Goal: Task Accomplishment & Management: Complete application form

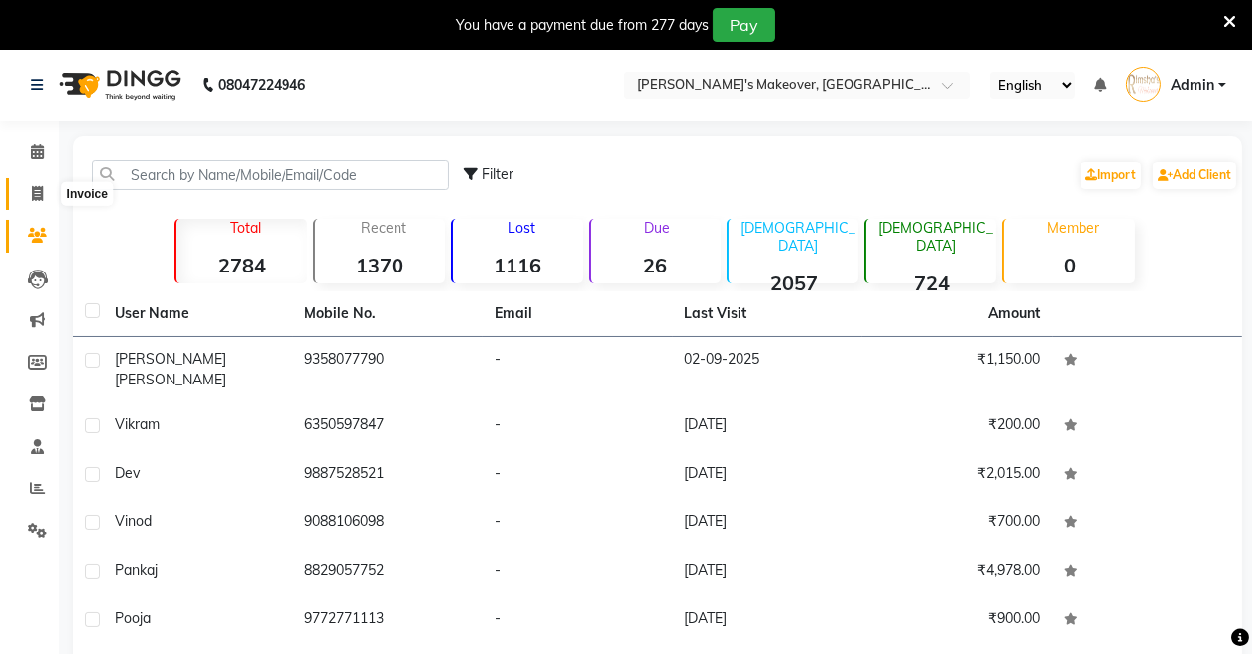
click at [39, 188] on icon at bounding box center [37, 193] width 11 height 15
select select "service"
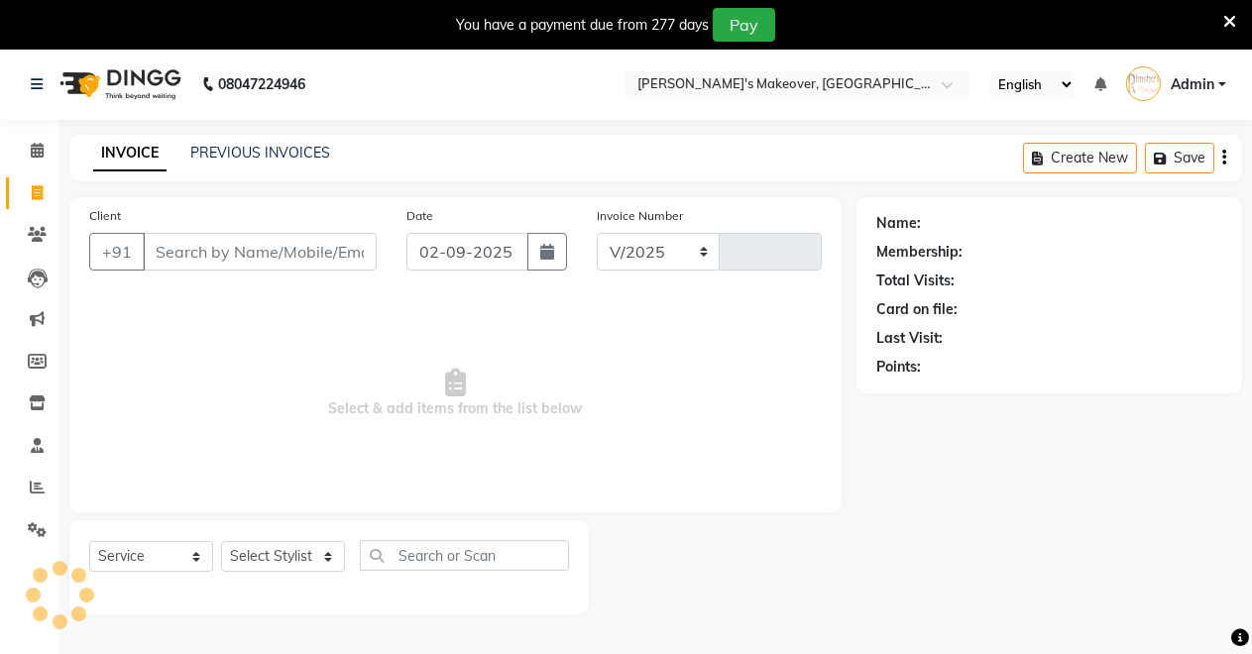
select select "7317"
type input "4080"
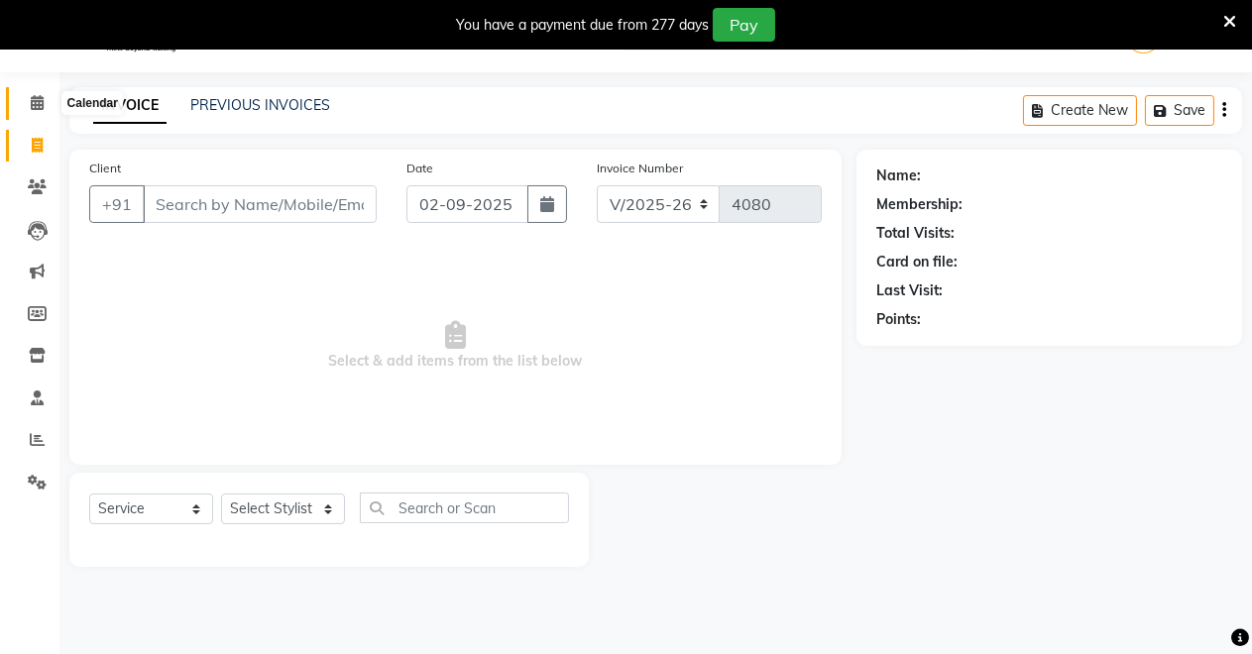
click at [43, 97] on icon at bounding box center [37, 102] width 13 height 15
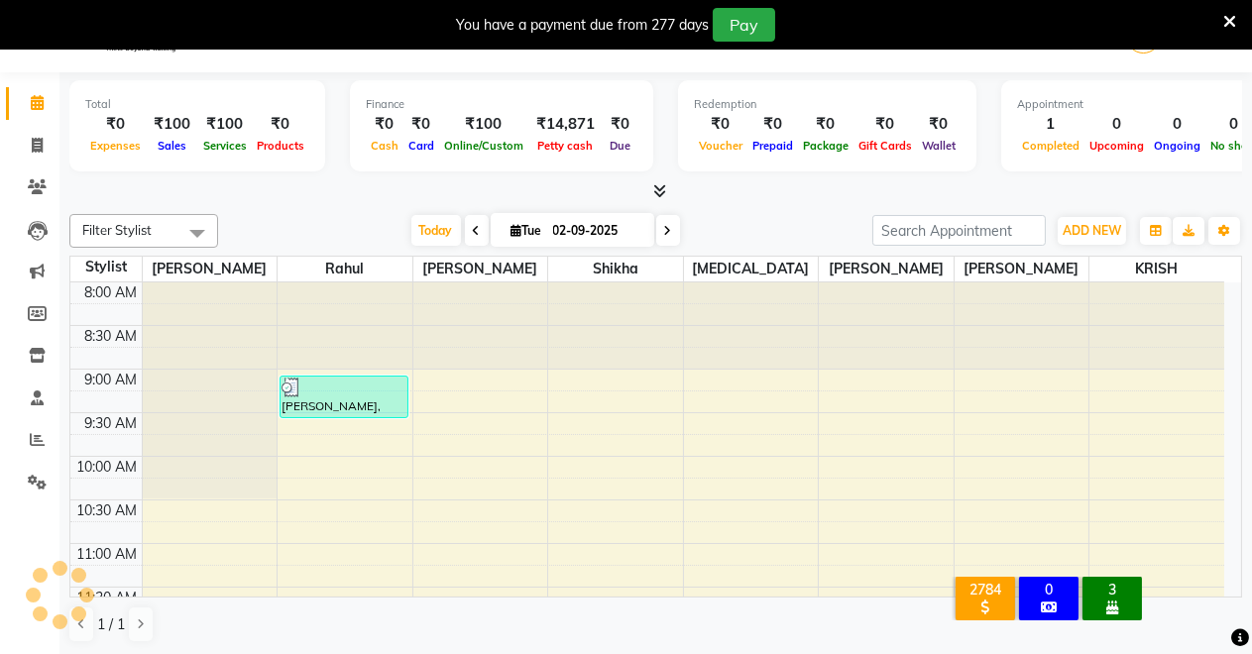
scroll to position [348, 0]
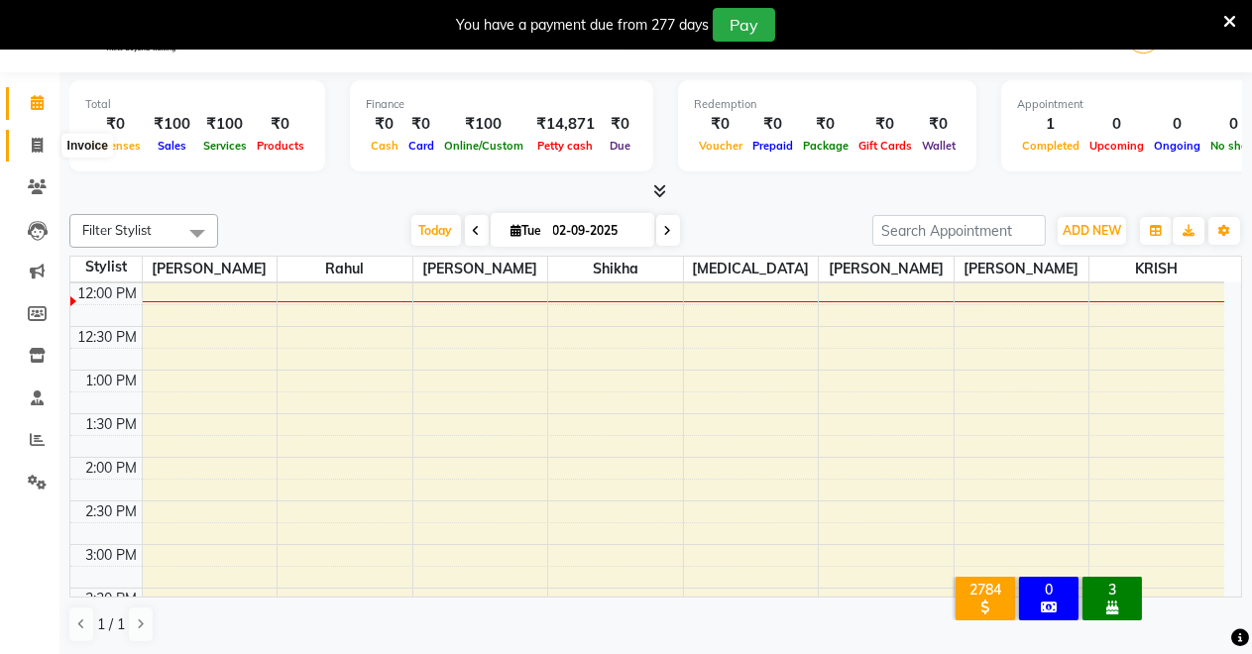
click at [27, 142] on span at bounding box center [37, 146] width 35 height 23
select select "7317"
select select "service"
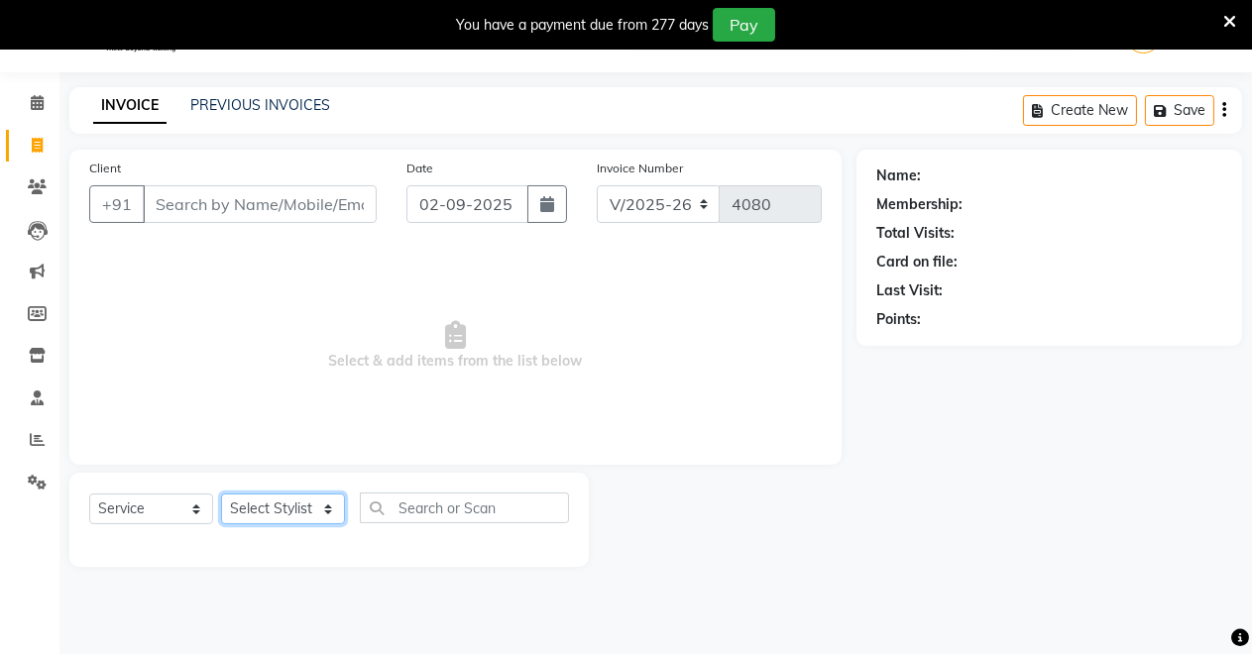
click at [331, 497] on select "Select Stylist [PERSON_NAME] [PERSON_NAME] [MEDICAL_DATA][PERSON_NAME] [PERSON_…" at bounding box center [283, 508] width 124 height 31
select select "84062"
click at [221, 493] on select "Select Stylist [PERSON_NAME] [PERSON_NAME] [MEDICAL_DATA][PERSON_NAME] [PERSON_…" at bounding box center [283, 508] width 124 height 31
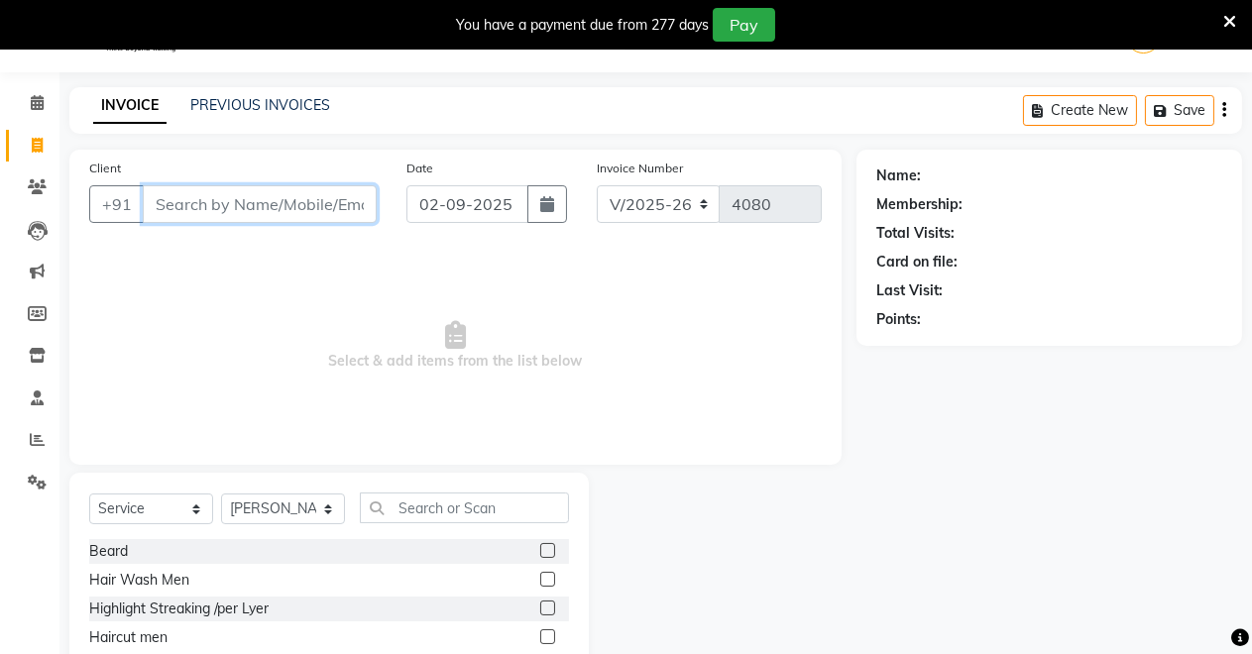
click at [278, 191] on input "Client" at bounding box center [260, 204] width 234 height 38
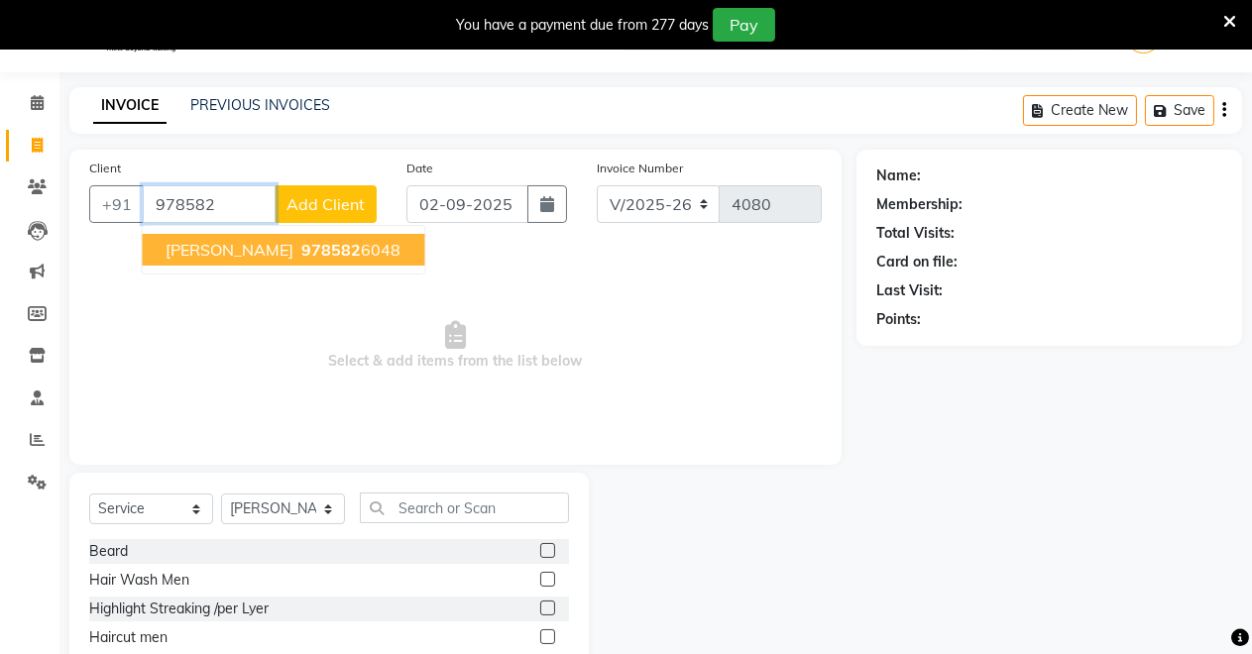
click at [242, 234] on button "[PERSON_NAME] 978582 6048" at bounding box center [283, 250] width 282 height 32
type input "9785826048"
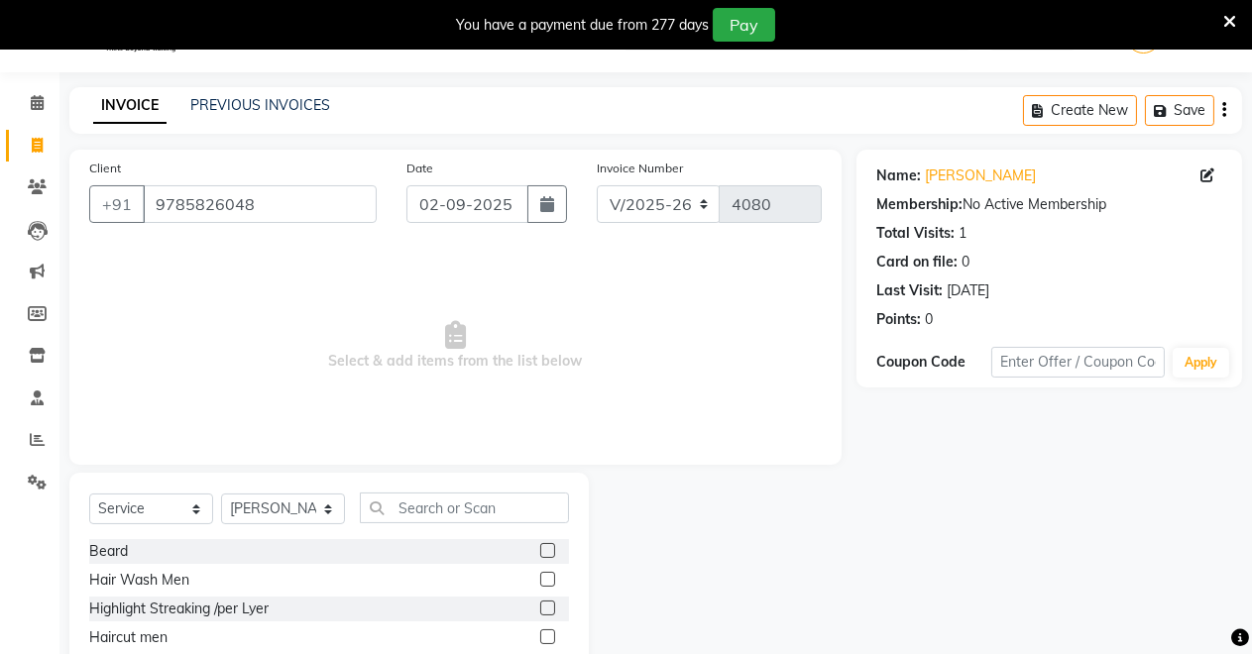
click at [540, 629] on label at bounding box center [547, 636] width 15 height 15
click at [540, 631] on input "checkbox" at bounding box center [546, 637] width 13 height 13
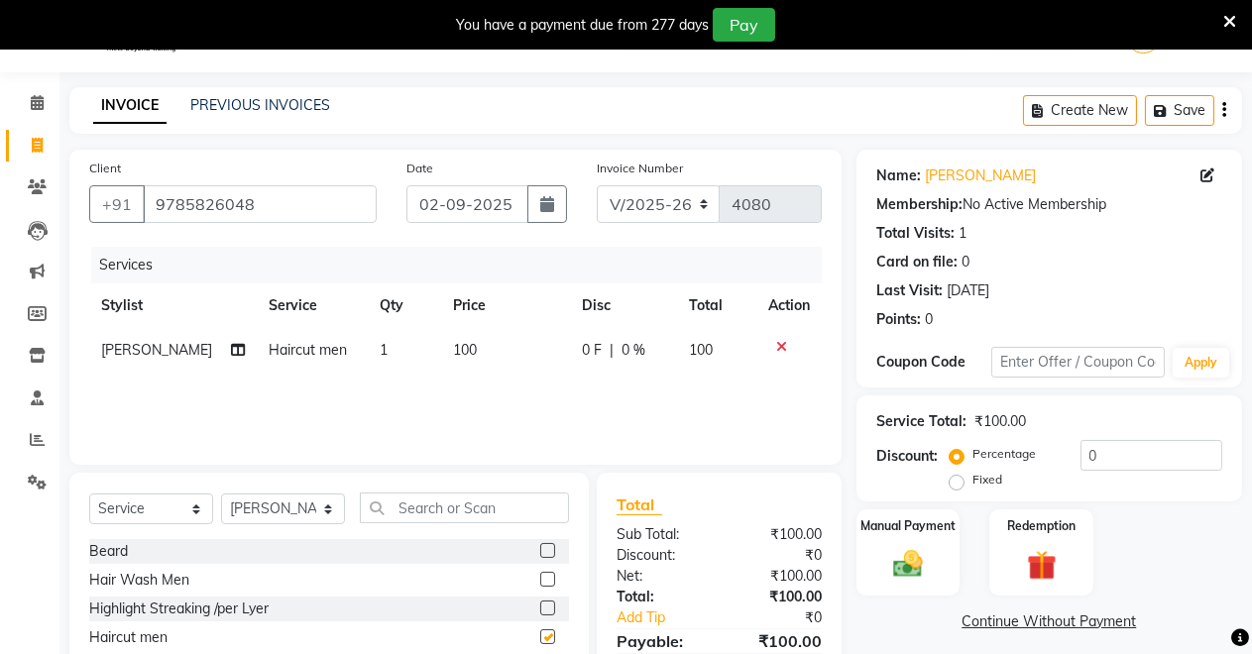
checkbox input "false"
click at [540, 546] on label at bounding box center [547, 550] width 15 height 15
click at [540, 546] on input "checkbox" at bounding box center [546, 551] width 13 height 13
checkbox input "false"
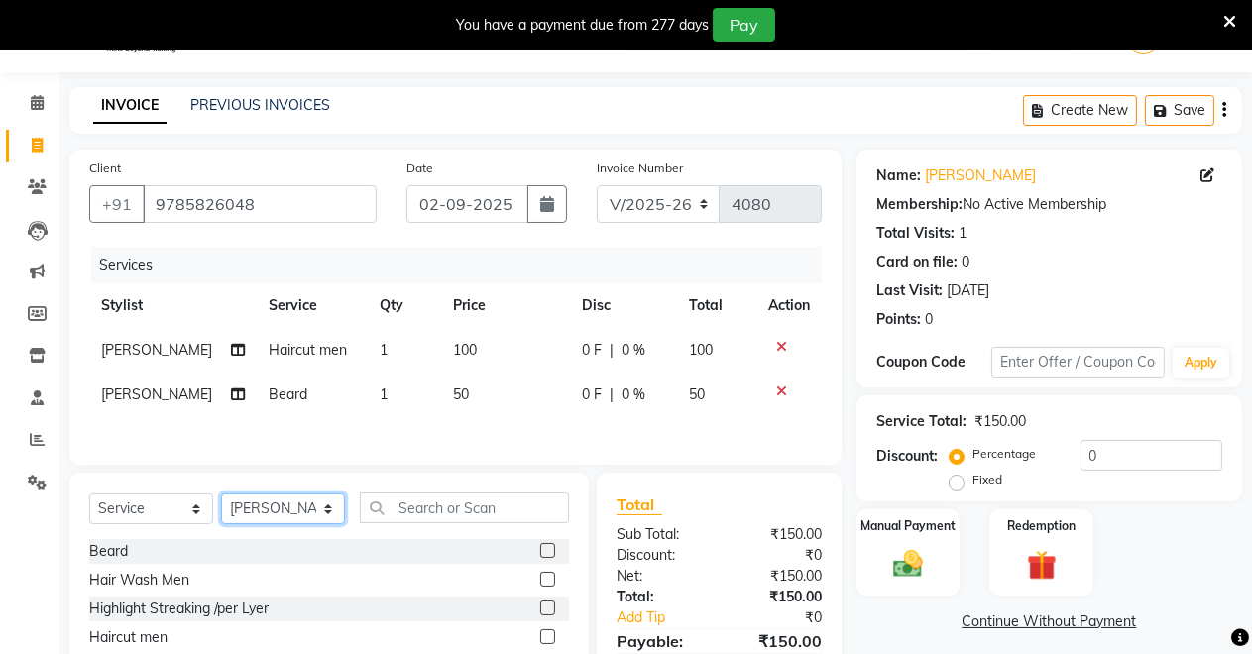
click at [313, 501] on select "Select Stylist [PERSON_NAME] [PERSON_NAME] [MEDICAL_DATA][PERSON_NAME] [PERSON_…" at bounding box center [283, 508] width 124 height 31
select select "65689"
click at [221, 497] on select "Select Stylist [PERSON_NAME] [PERSON_NAME] [MEDICAL_DATA][PERSON_NAME] [PERSON_…" at bounding box center [283, 508] width 124 height 31
click at [540, 642] on label at bounding box center [547, 636] width 15 height 15
click at [540, 642] on input "checkbox" at bounding box center [546, 637] width 13 height 13
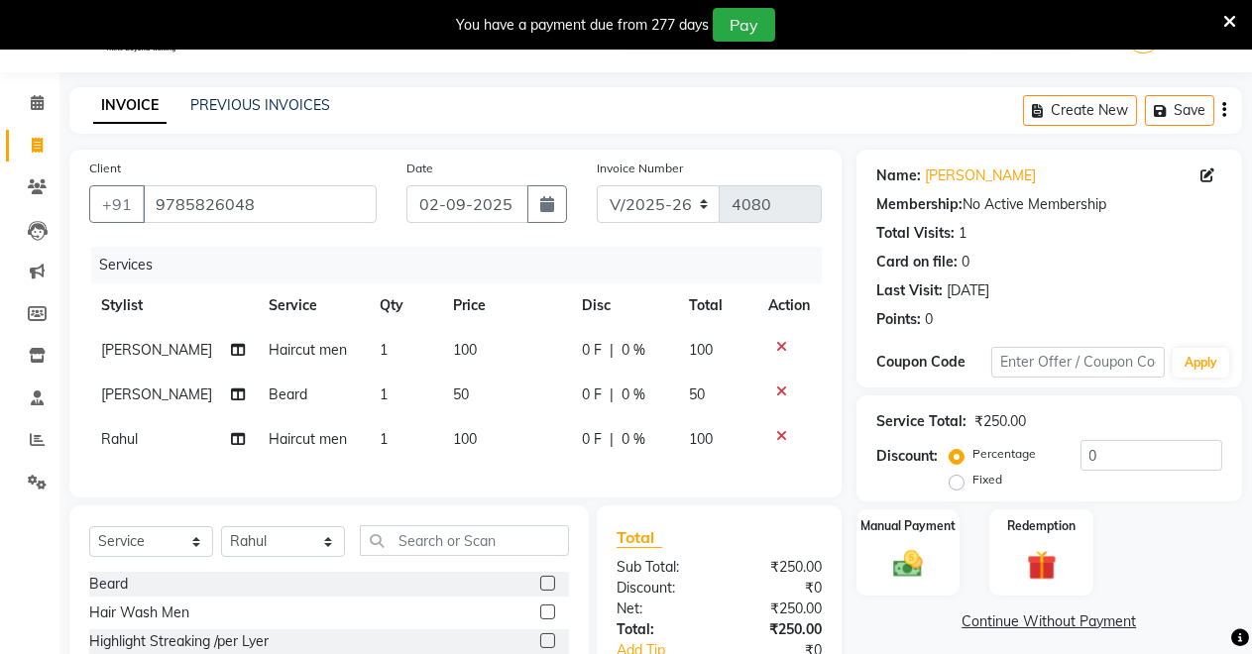
checkbox input "false"
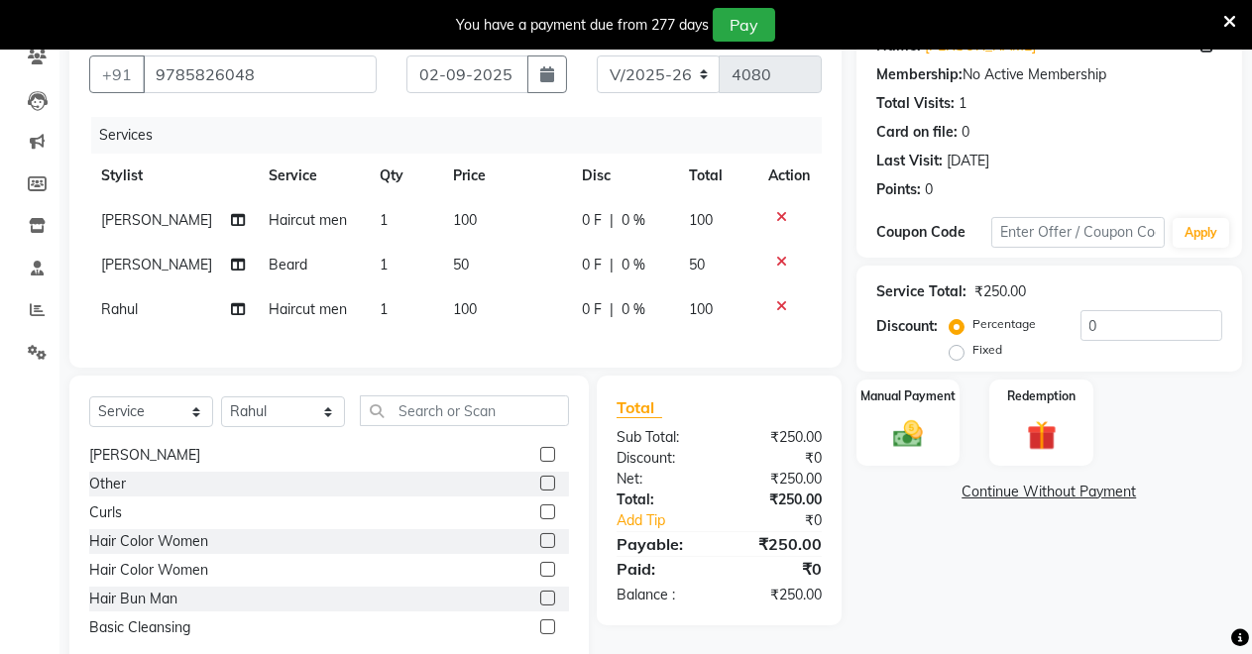
scroll to position [238, 0]
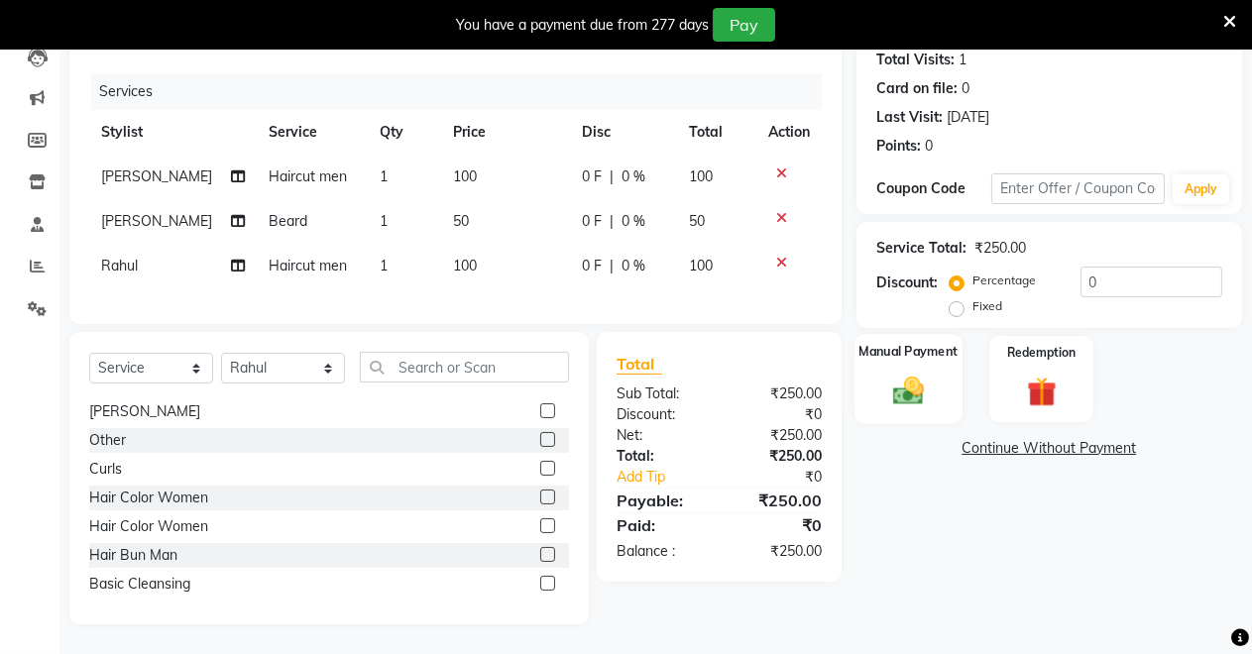
click at [924, 373] on img at bounding box center [908, 391] width 51 height 36
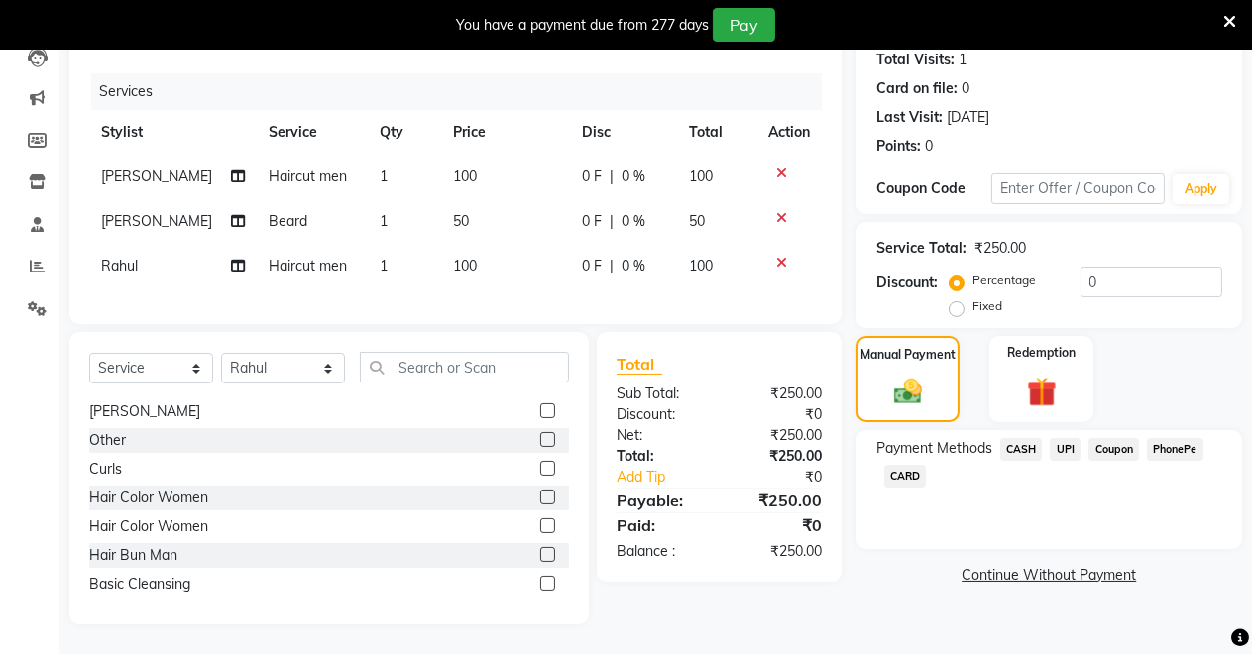
click at [1063, 438] on span "UPI" at bounding box center [1064, 449] width 31 height 23
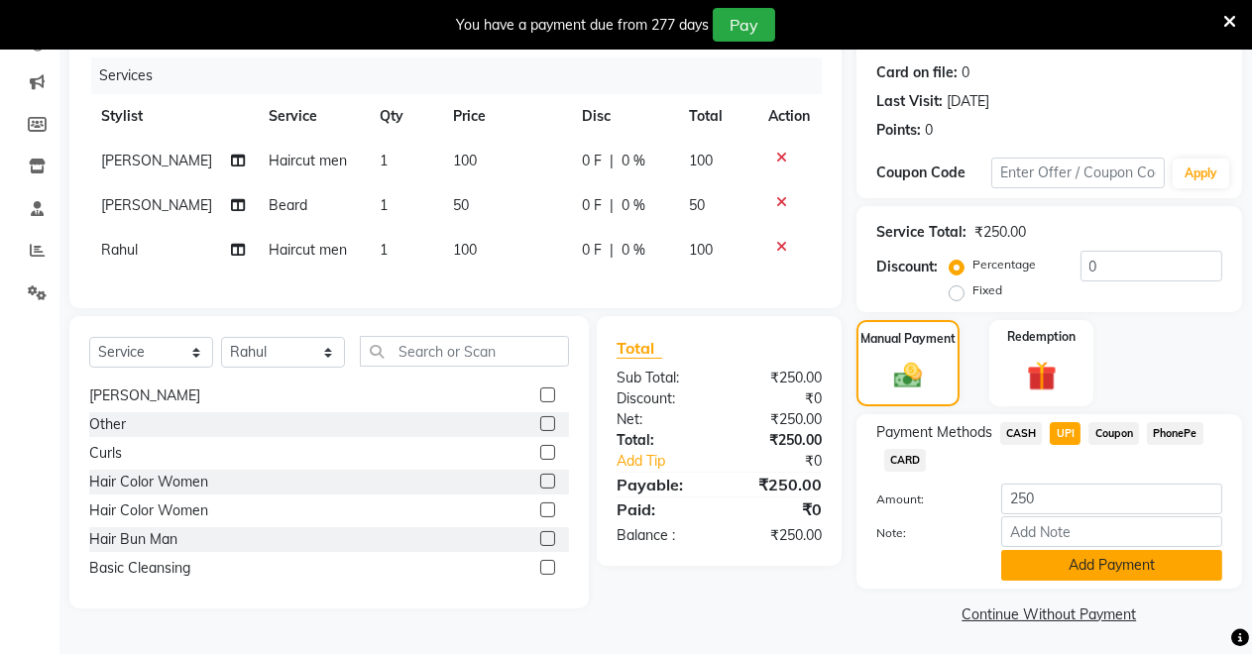
click at [1039, 557] on button "Add Payment" at bounding box center [1111, 565] width 221 height 31
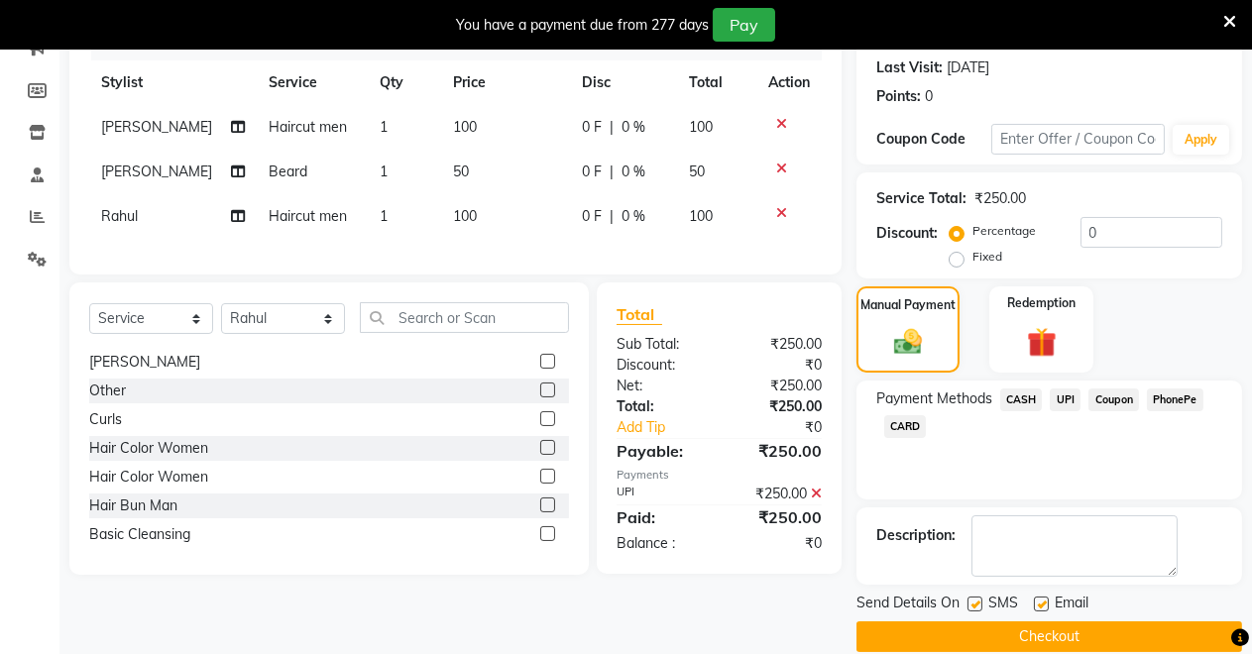
scroll to position [299, 0]
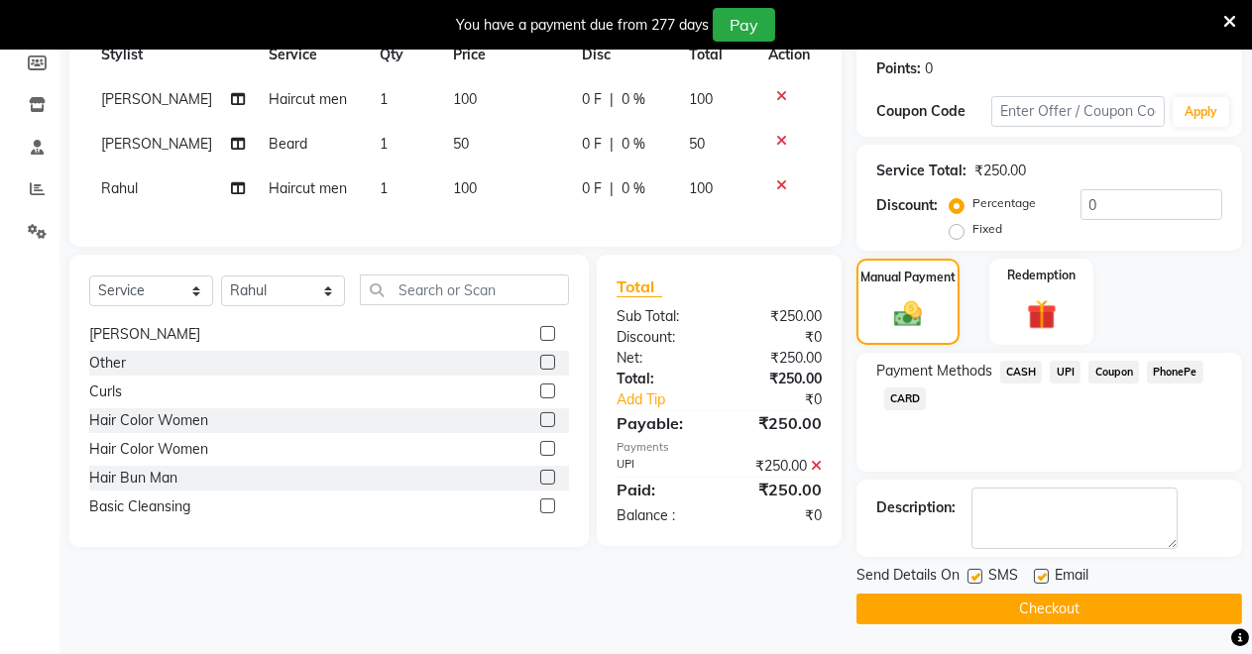
click at [976, 603] on button "Checkout" at bounding box center [1048, 609] width 385 height 31
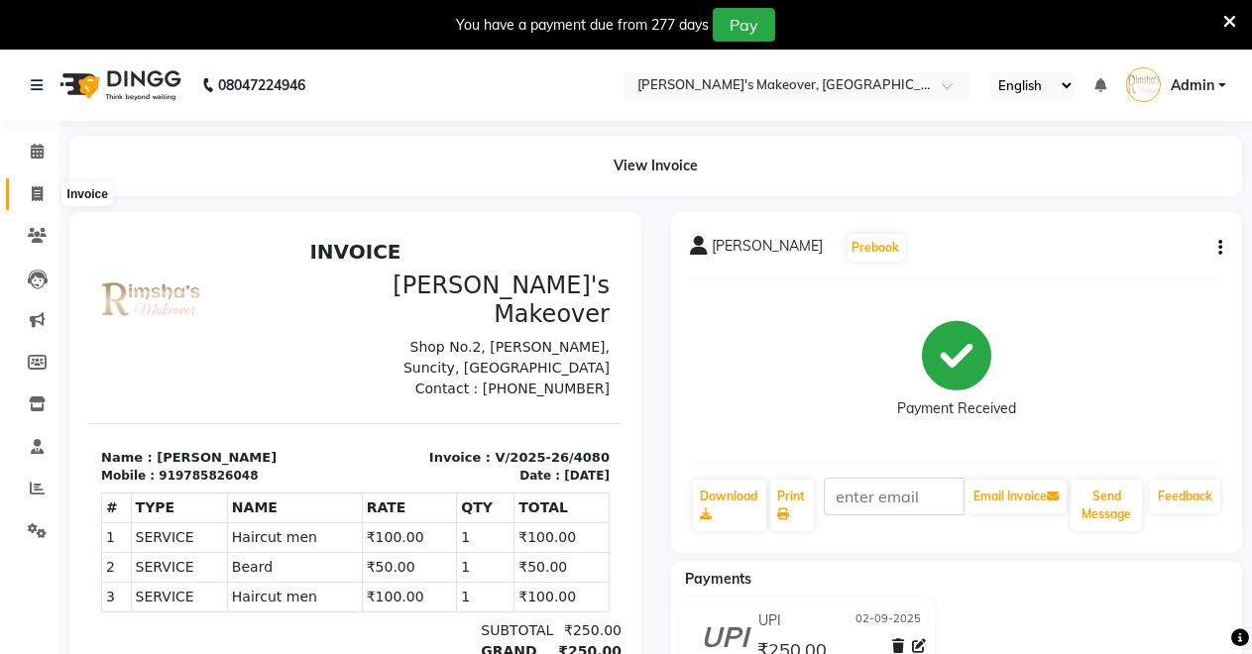
click at [46, 197] on span at bounding box center [37, 194] width 35 height 23
select select "7317"
select select "service"
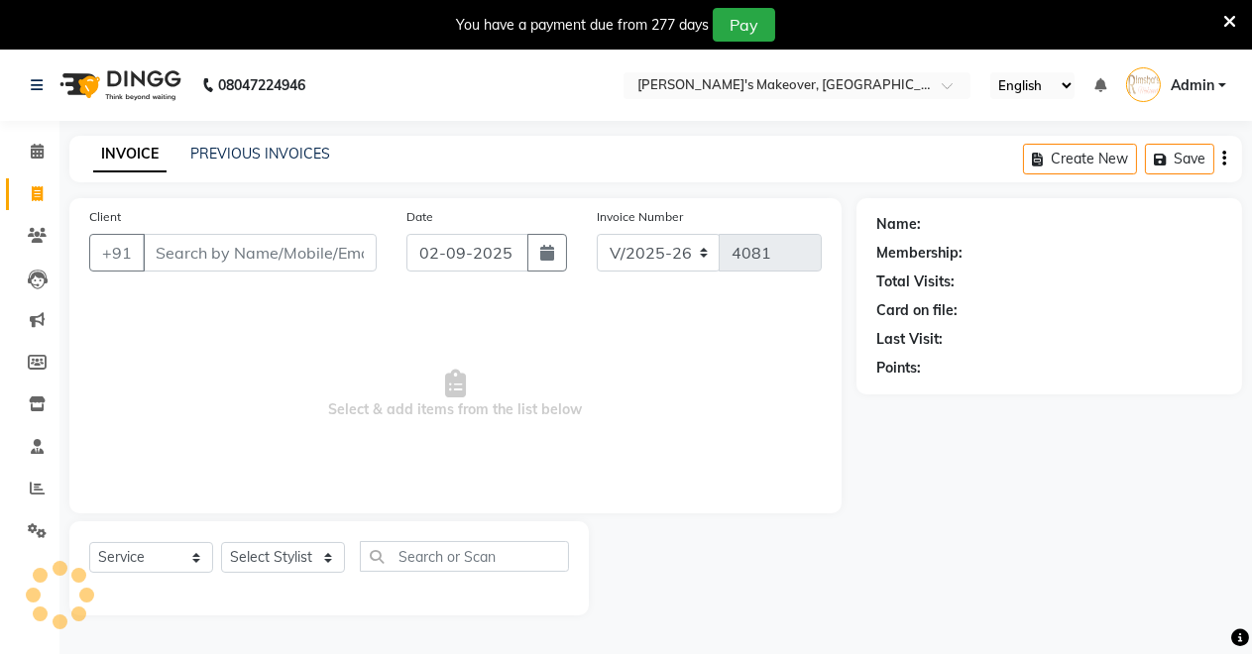
scroll to position [49, 0]
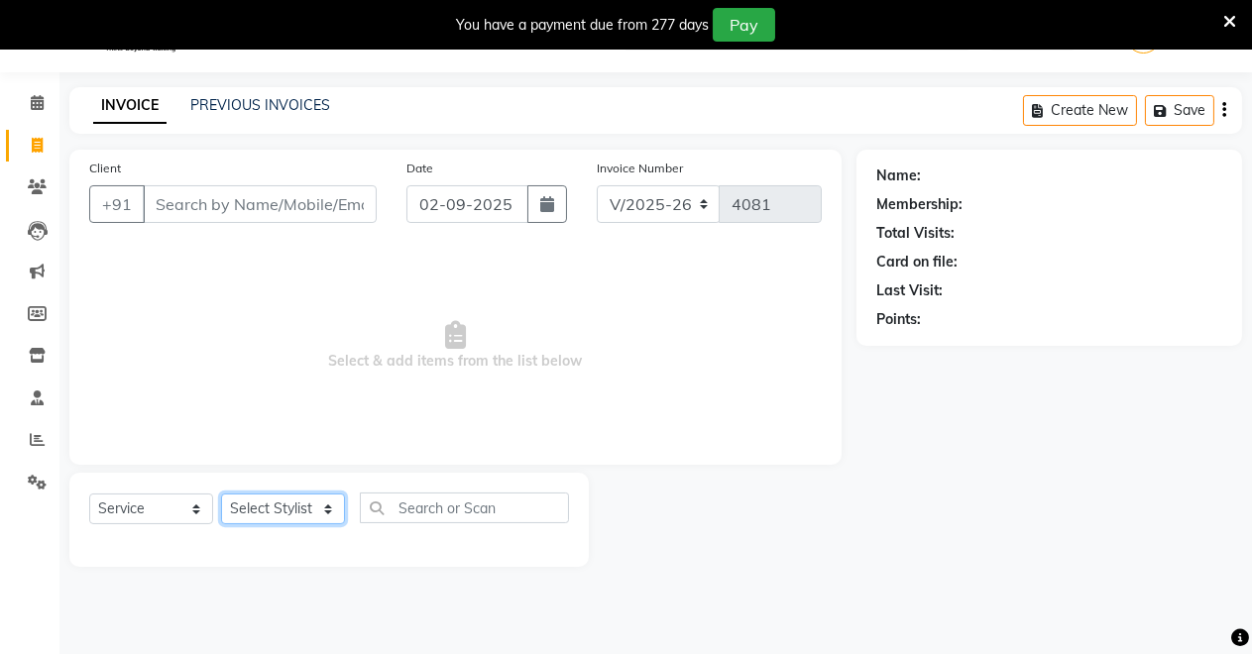
click at [270, 508] on select "Select Stylist [PERSON_NAME] [PERSON_NAME] [MEDICAL_DATA][PERSON_NAME] [PERSON_…" at bounding box center [283, 508] width 124 height 31
select select "77366"
click at [221, 493] on select "Select Stylist [PERSON_NAME] [PERSON_NAME] [MEDICAL_DATA][PERSON_NAME] [PERSON_…" at bounding box center [283, 508] width 124 height 31
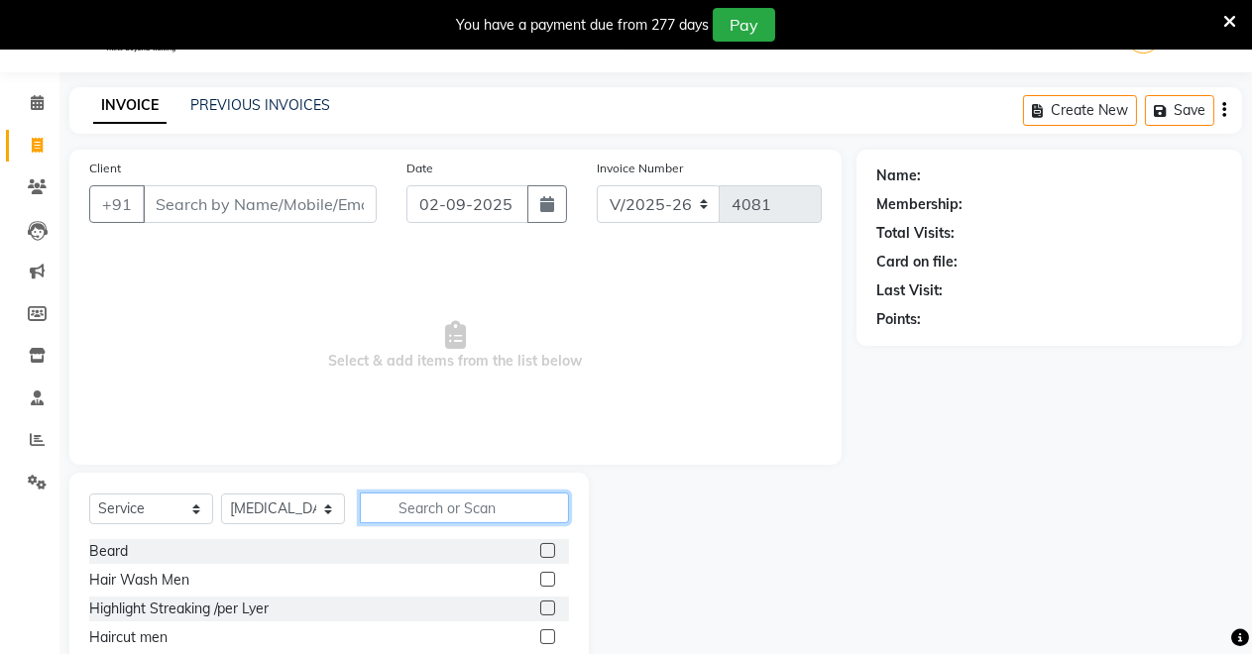
click at [436, 517] on input "text" at bounding box center [464, 508] width 209 height 31
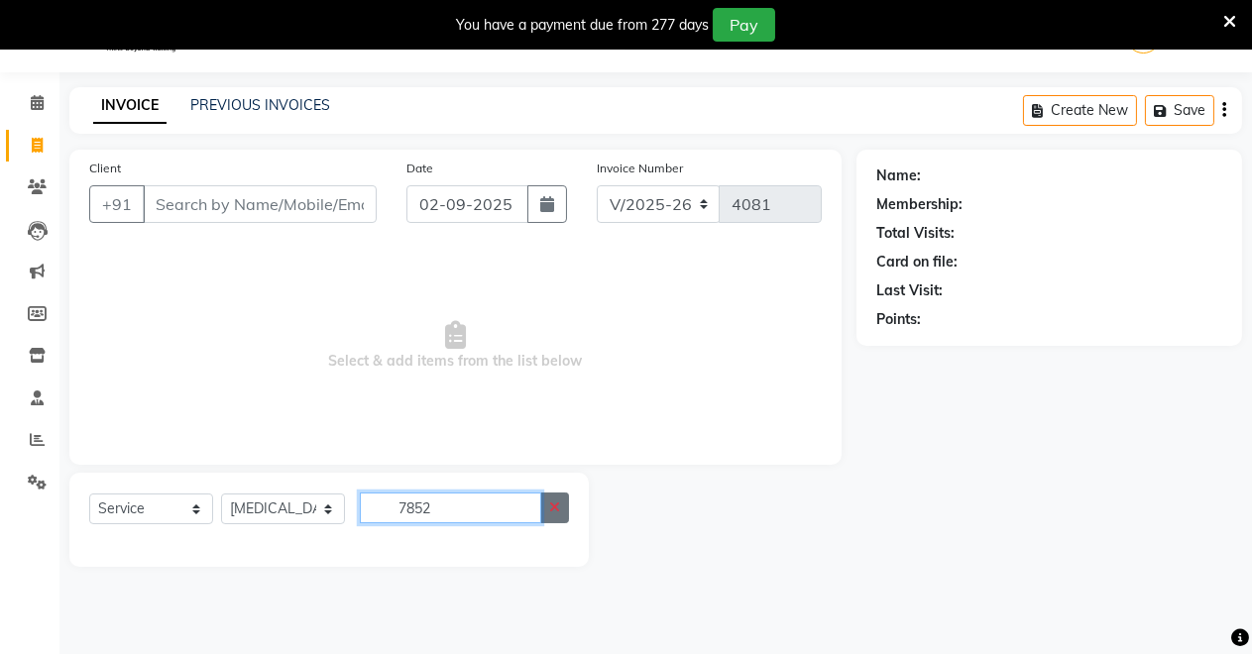
type input "7852"
click at [556, 501] on icon "button" at bounding box center [554, 507] width 11 height 14
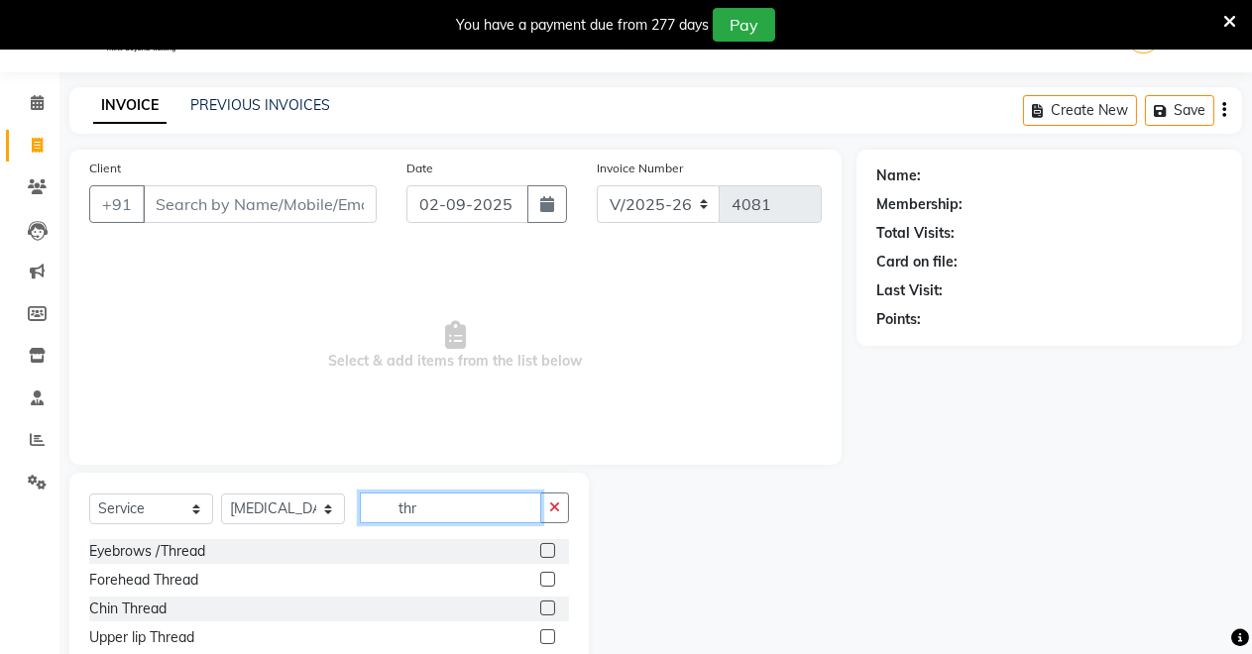
type input "thr"
click at [544, 637] on label at bounding box center [547, 636] width 15 height 15
click at [544, 637] on input "checkbox" at bounding box center [546, 637] width 13 height 13
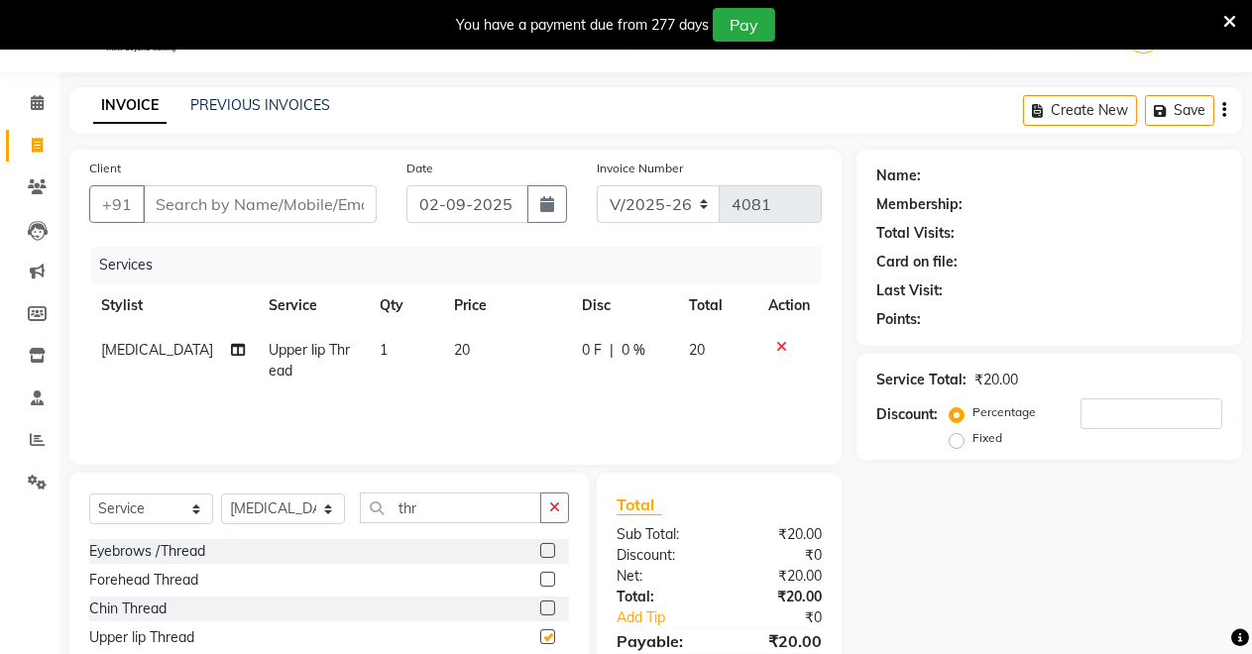
checkbox input "false"
click at [548, 543] on label at bounding box center [547, 550] width 15 height 15
click at [548, 545] on input "checkbox" at bounding box center [546, 551] width 13 height 13
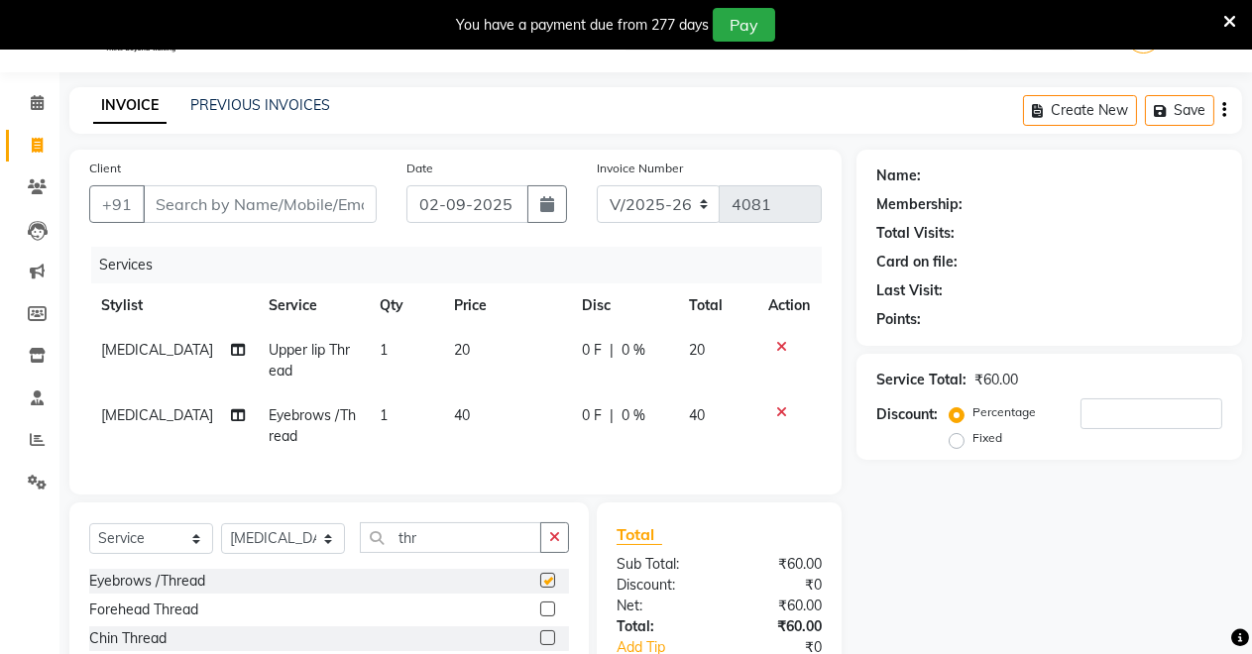
checkbox input "false"
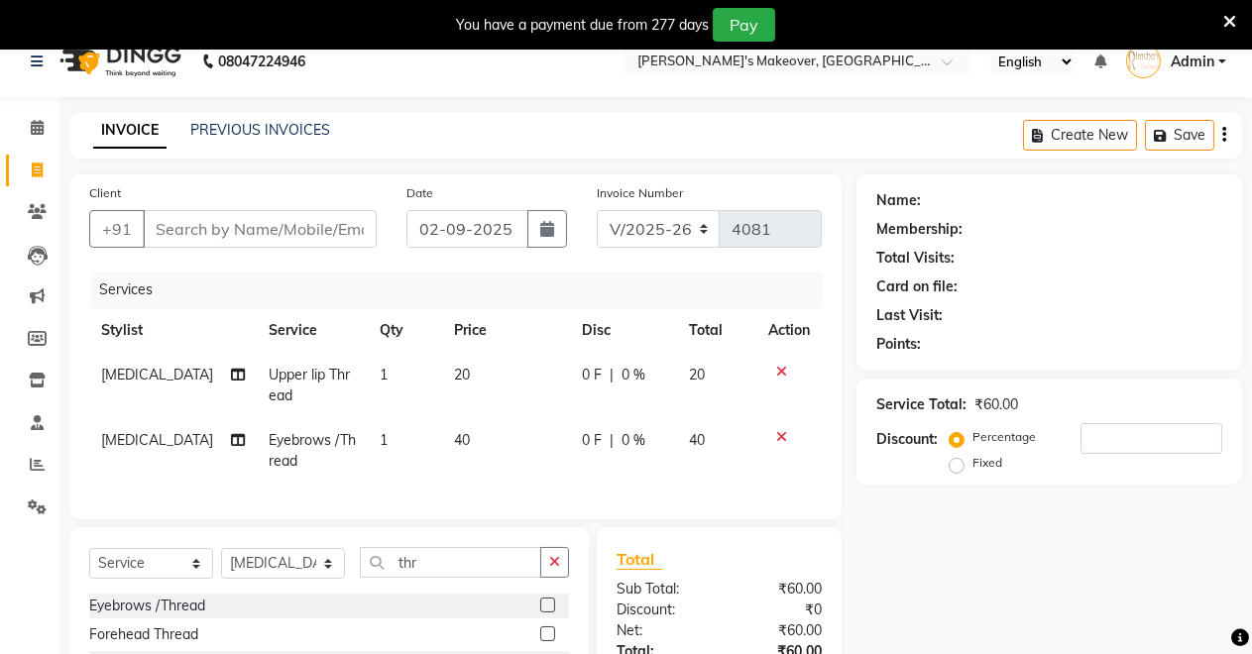
scroll to position [0, 0]
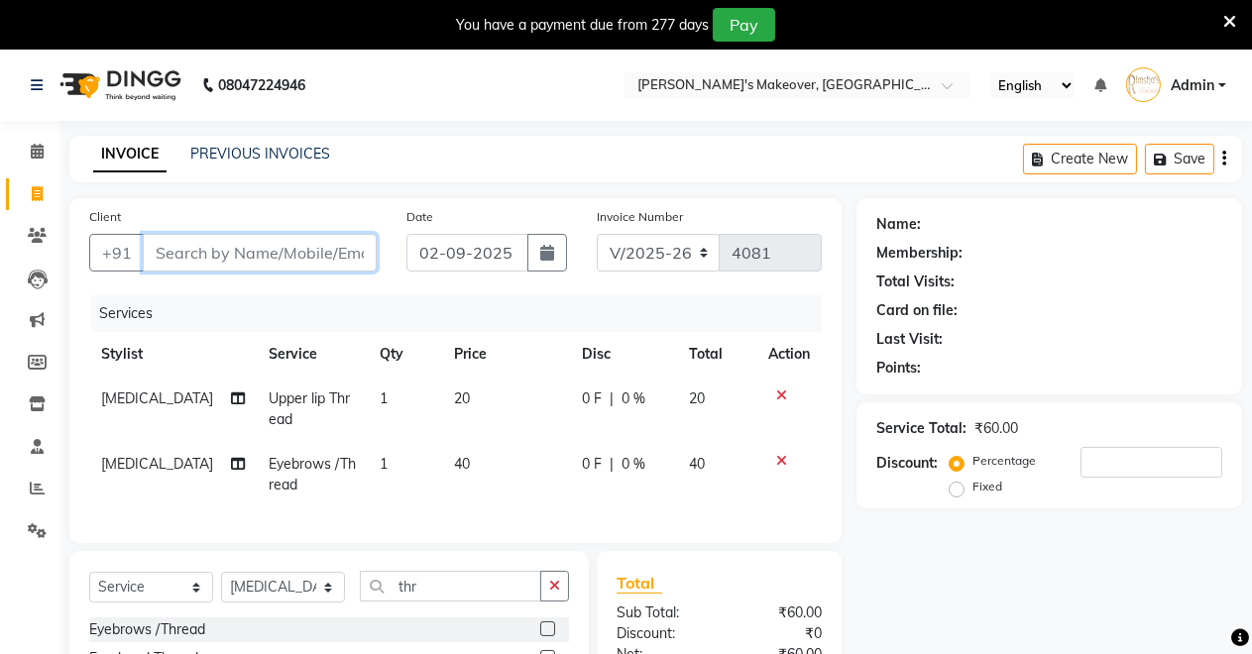
click at [289, 257] on input "Client" at bounding box center [260, 253] width 234 height 38
type input "7"
type input "0"
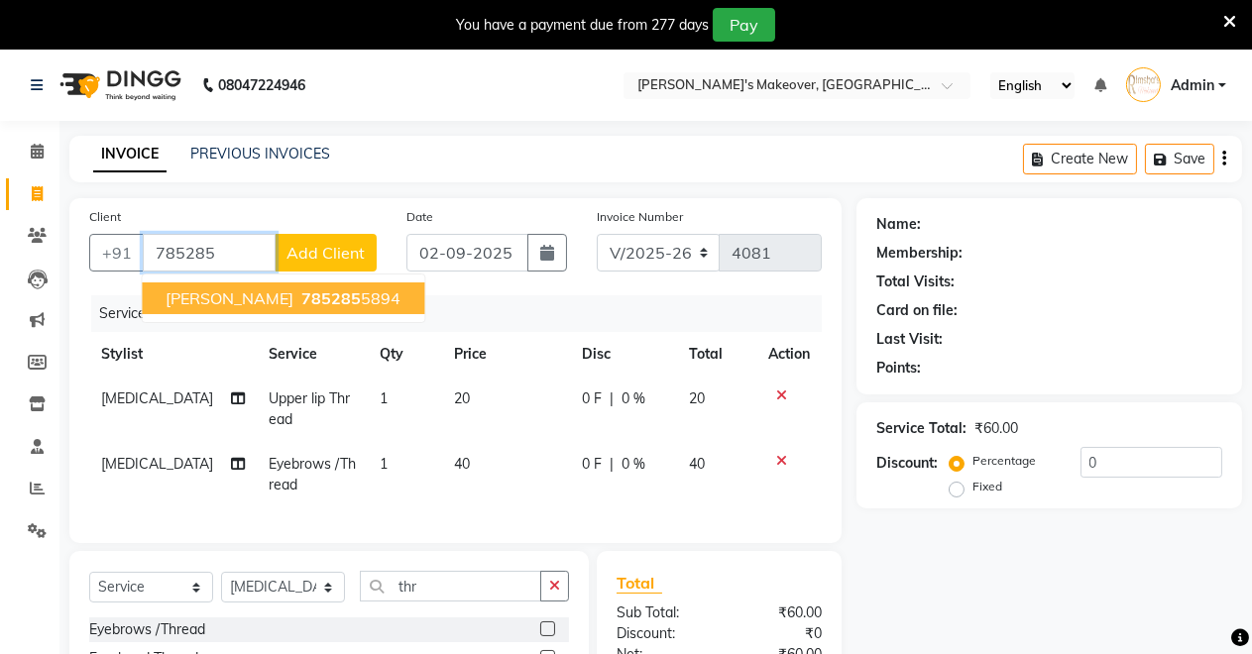
click at [301, 296] on span "785285" at bounding box center [330, 298] width 59 height 20
type input "7852855894"
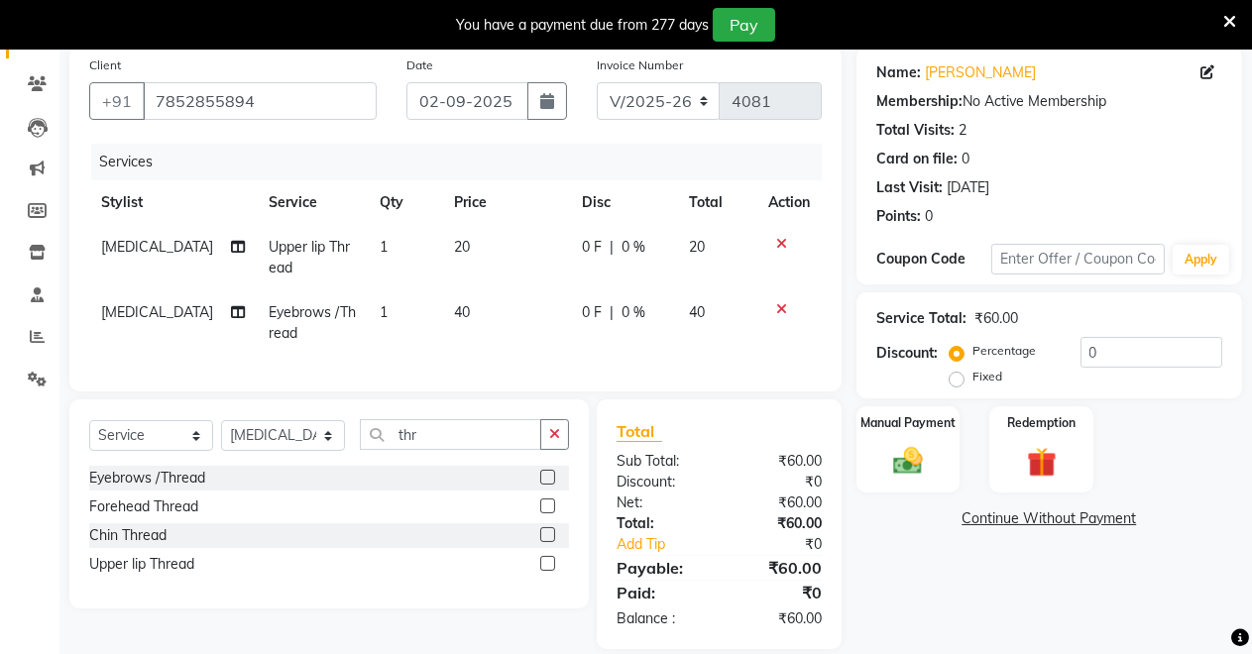
scroll to position [192, 0]
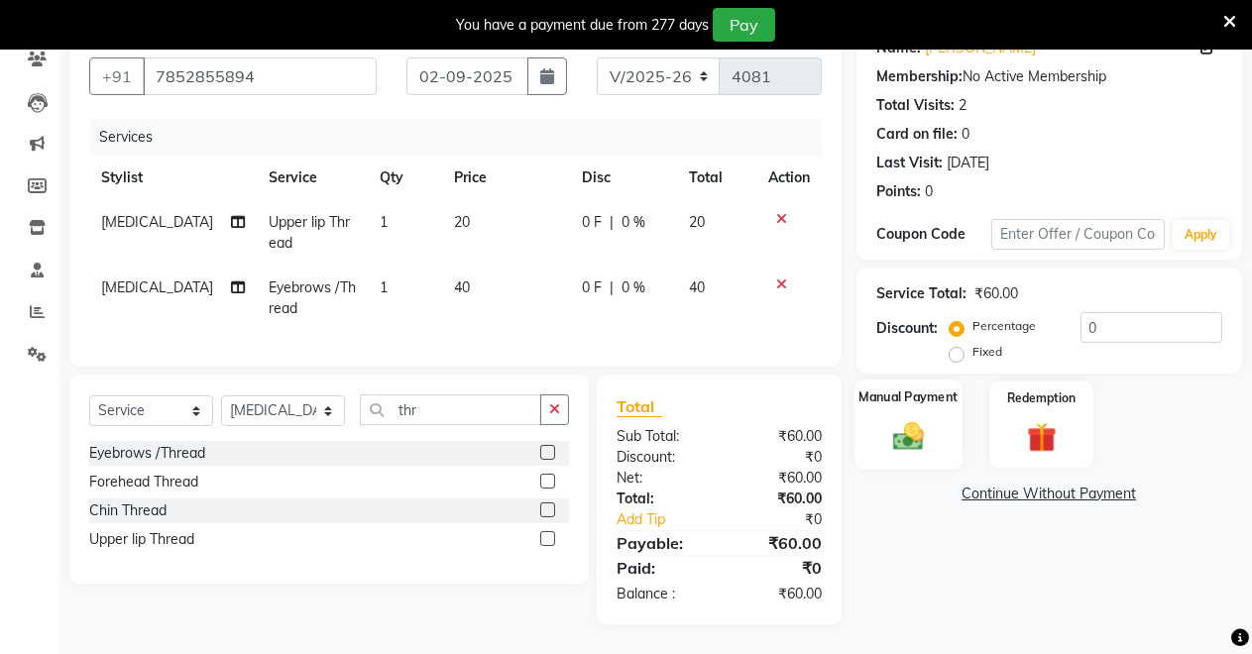
click at [931, 398] on div "Manual Payment" at bounding box center [908, 425] width 108 height 90
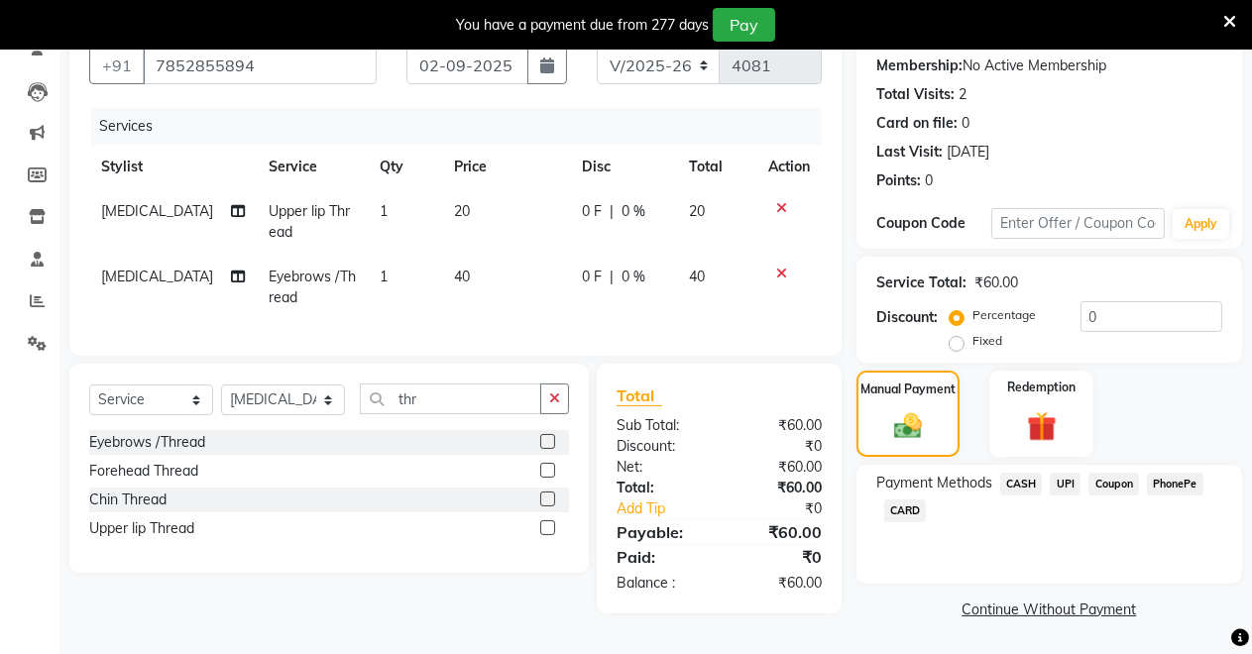
click at [1014, 474] on span "CASH" at bounding box center [1021, 484] width 43 height 23
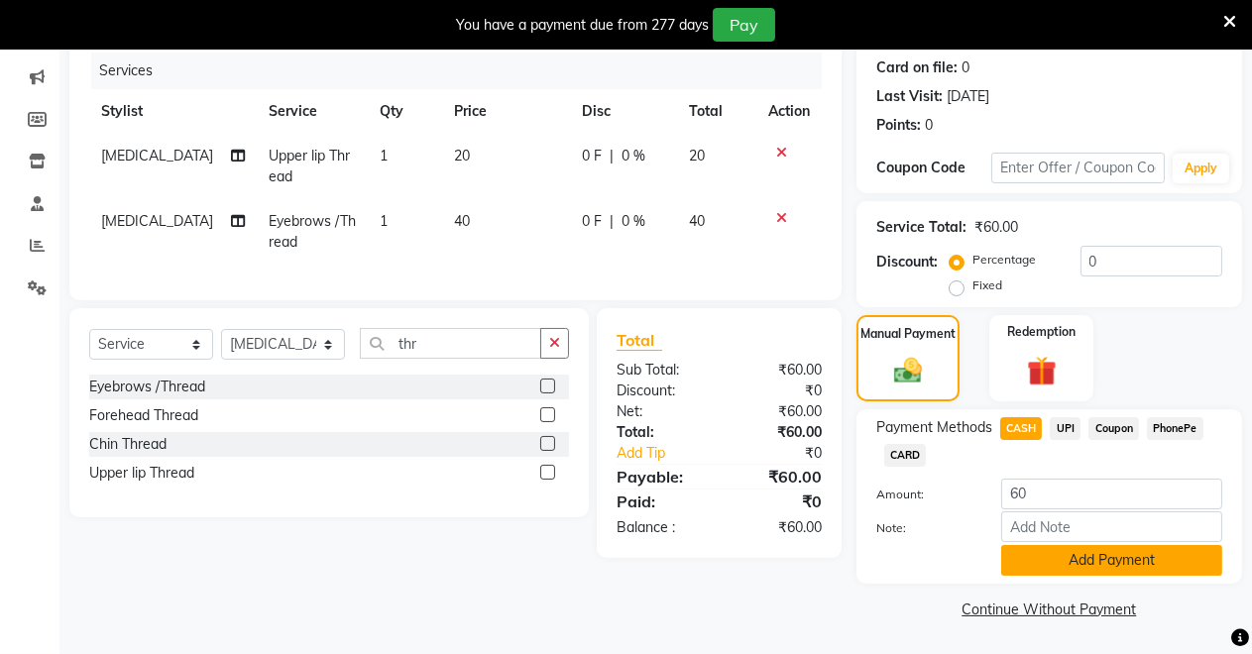
click at [1030, 569] on button "Add Payment" at bounding box center [1111, 560] width 221 height 31
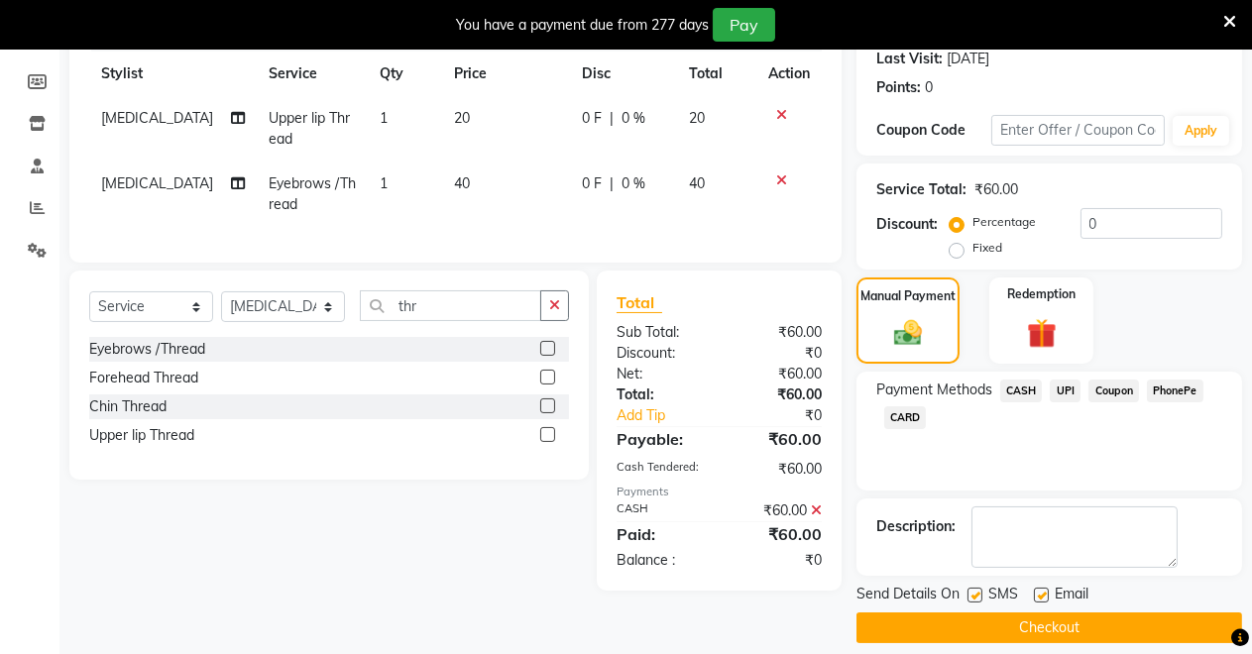
scroll to position [299, 0]
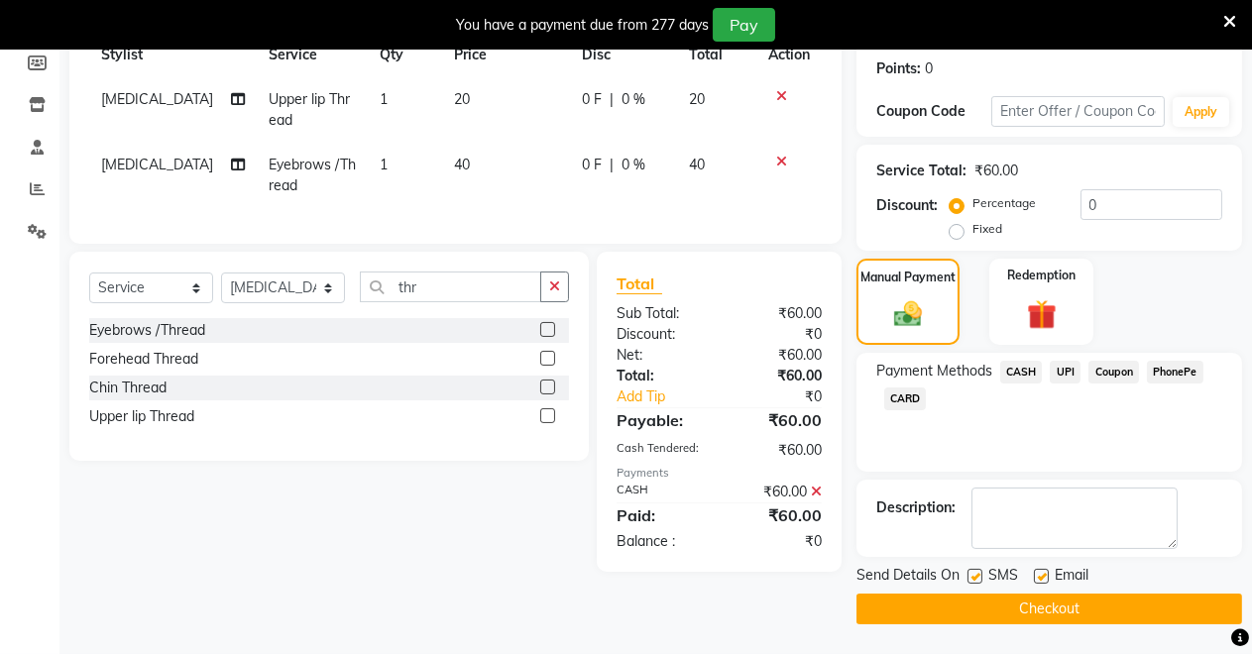
click at [1012, 598] on button "Checkout" at bounding box center [1048, 609] width 385 height 31
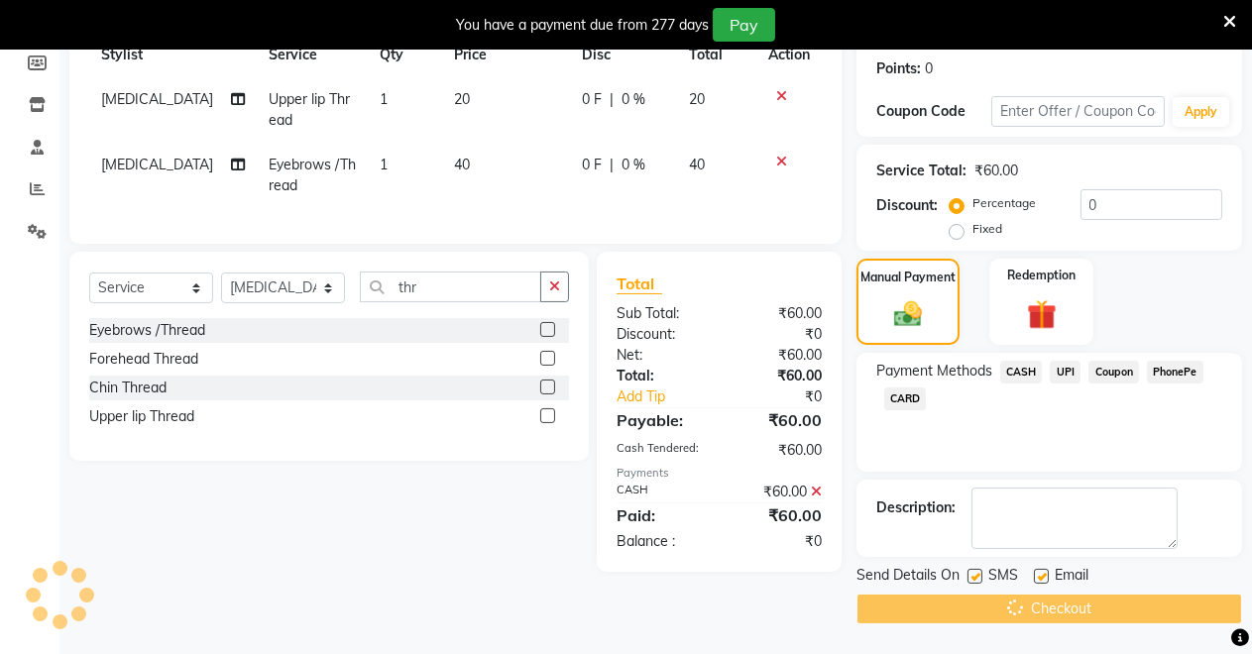
click at [970, 602] on div "Checkout" at bounding box center [1048, 609] width 385 height 31
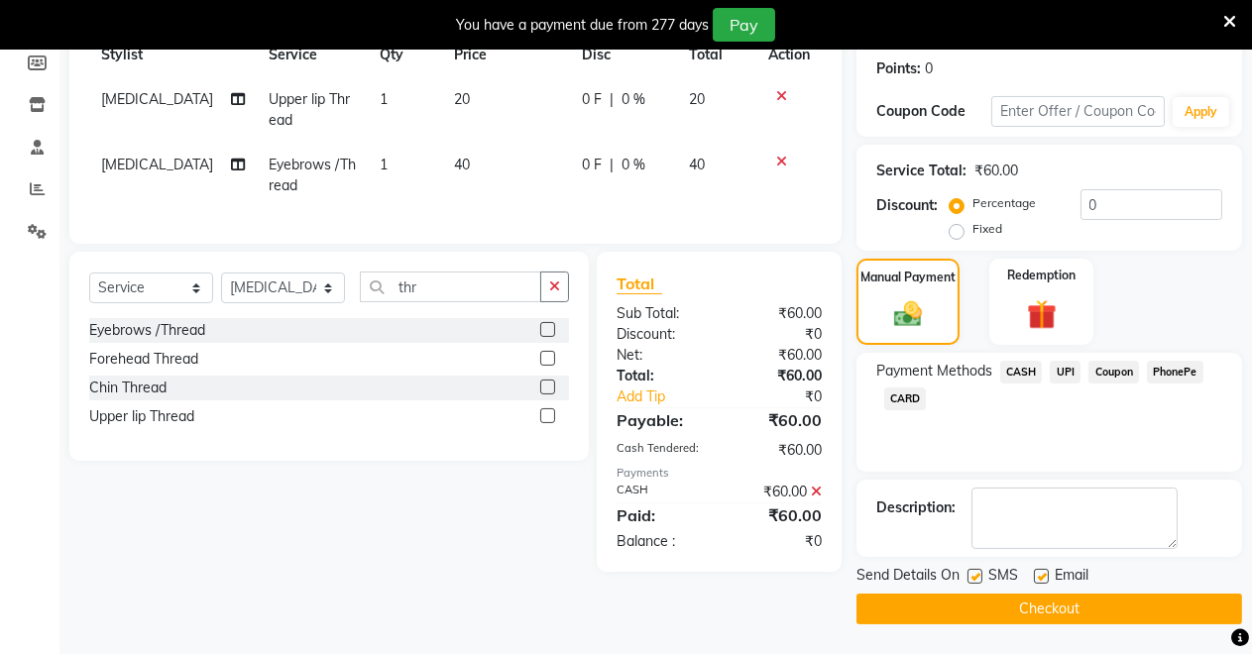
click at [1008, 616] on button "Checkout" at bounding box center [1048, 609] width 385 height 31
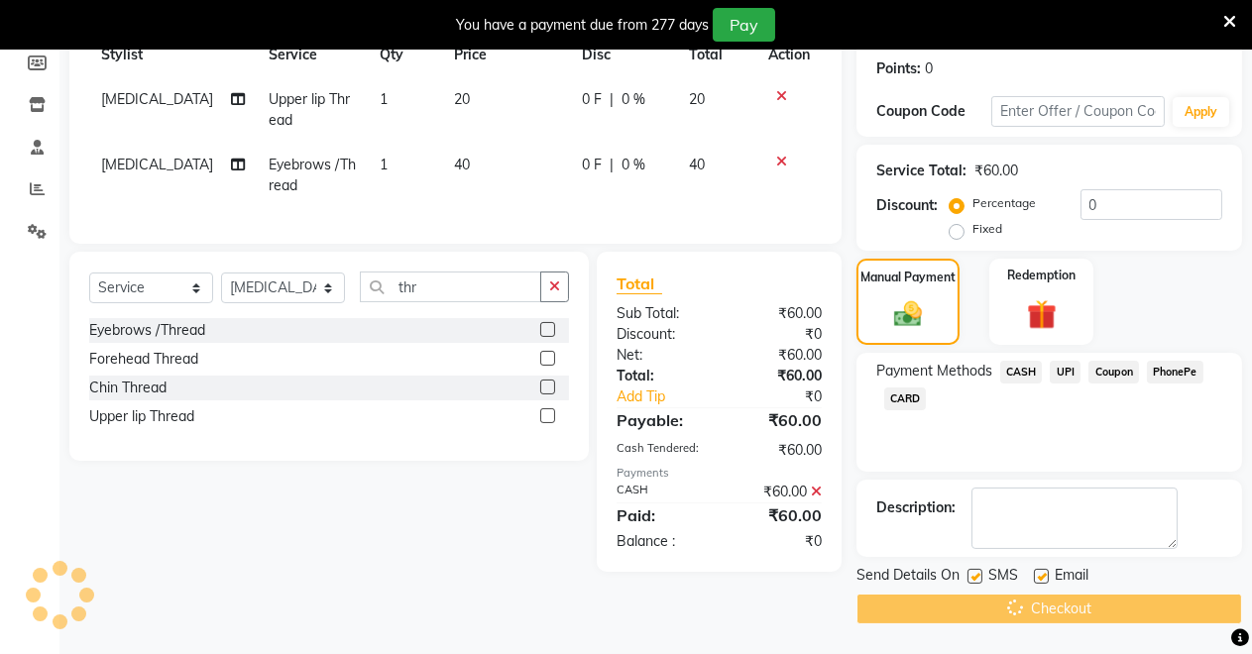
click at [1025, 368] on span "CASH" at bounding box center [1021, 372] width 43 height 23
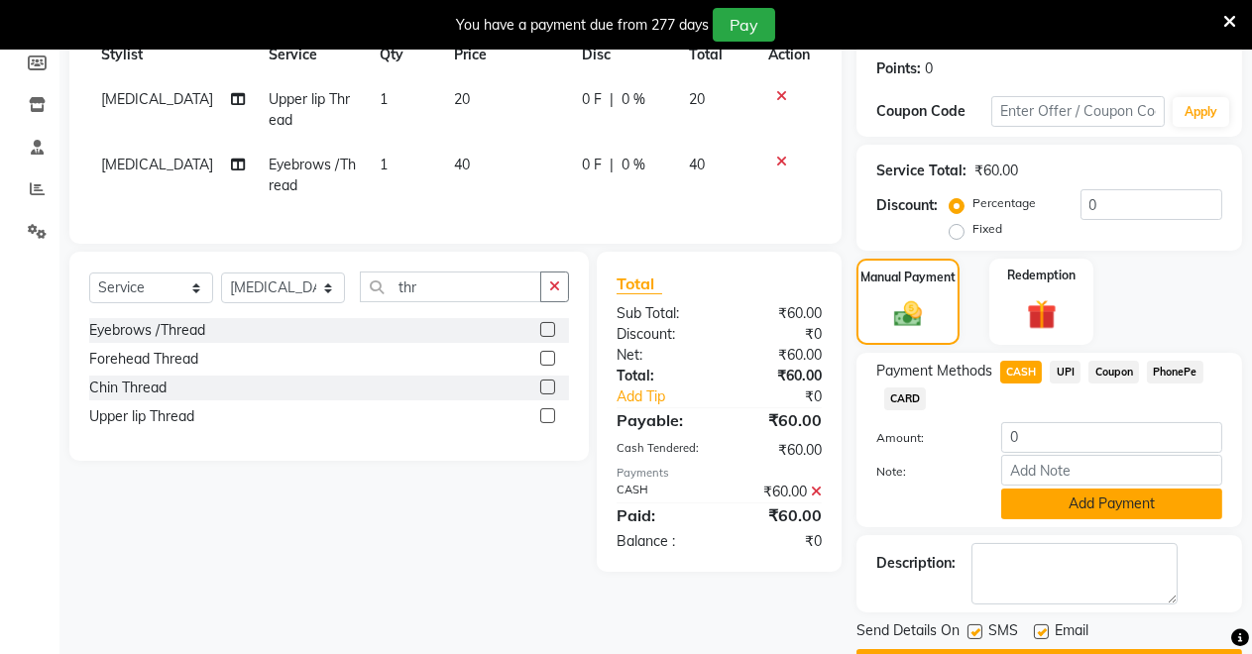
click at [1047, 501] on button "Add Payment" at bounding box center [1111, 504] width 221 height 31
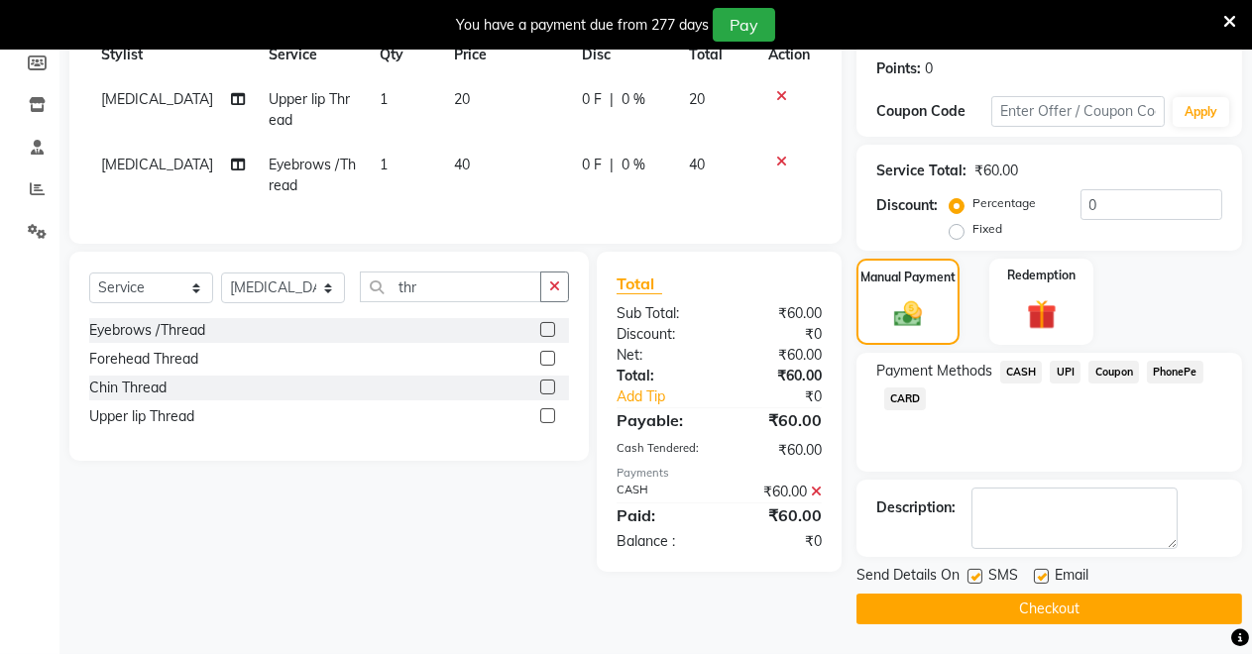
click at [1006, 602] on button "Checkout" at bounding box center [1048, 609] width 385 height 31
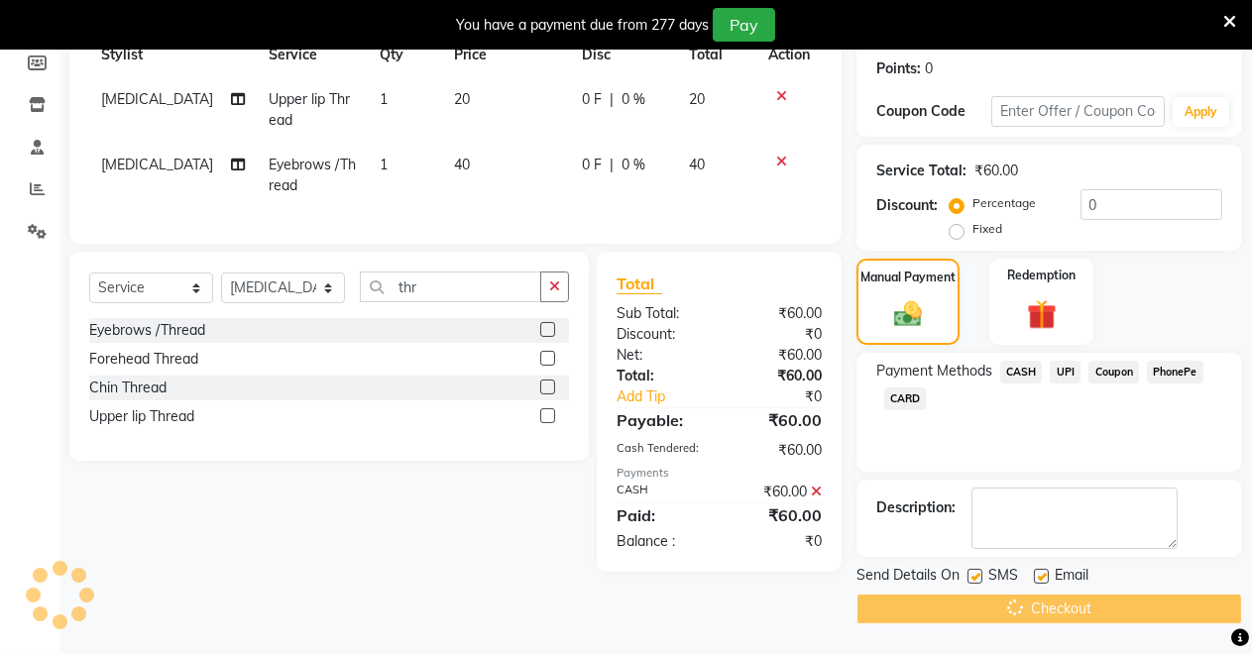
scroll to position [0, 0]
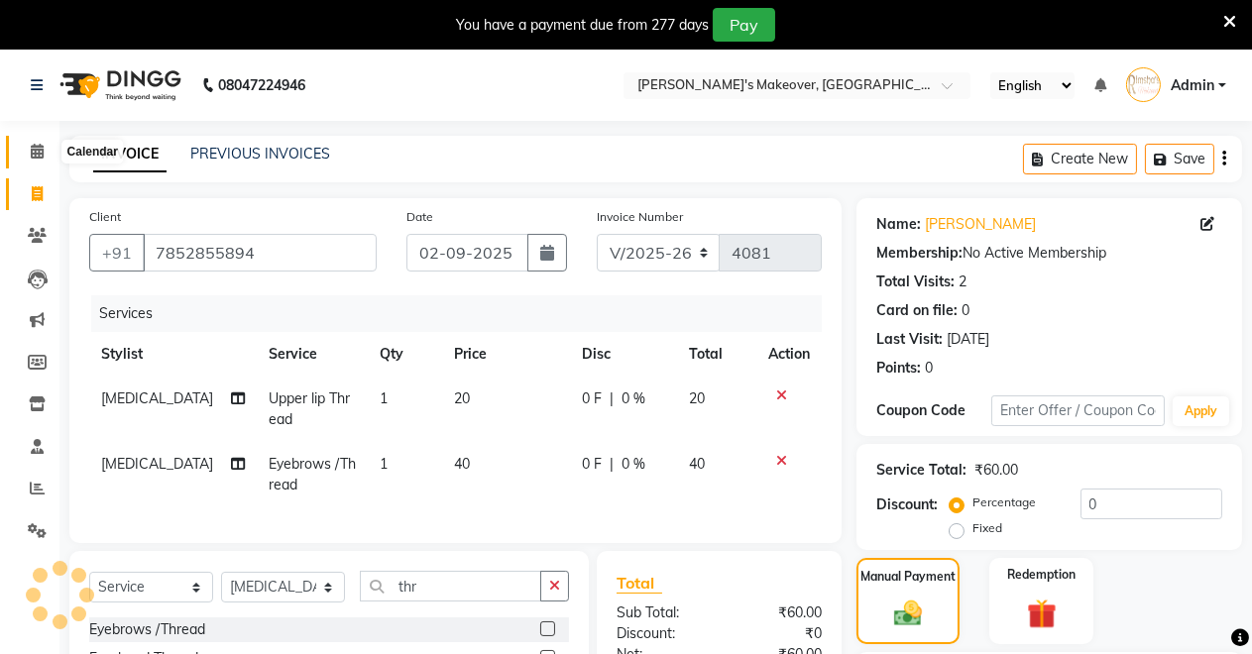
click at [32, 156] on icon at bounding box center [37, 151] width 13 height 15
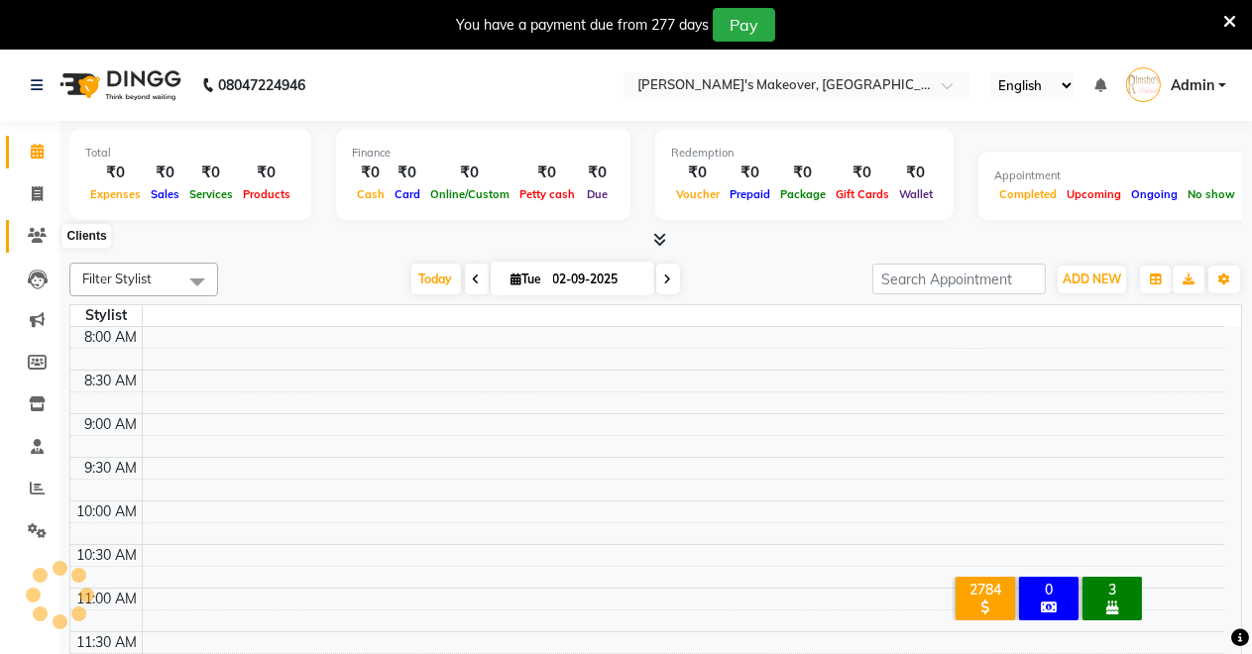
click at [50, 231] on span at bounding box center [37, 236] width 35 height 23
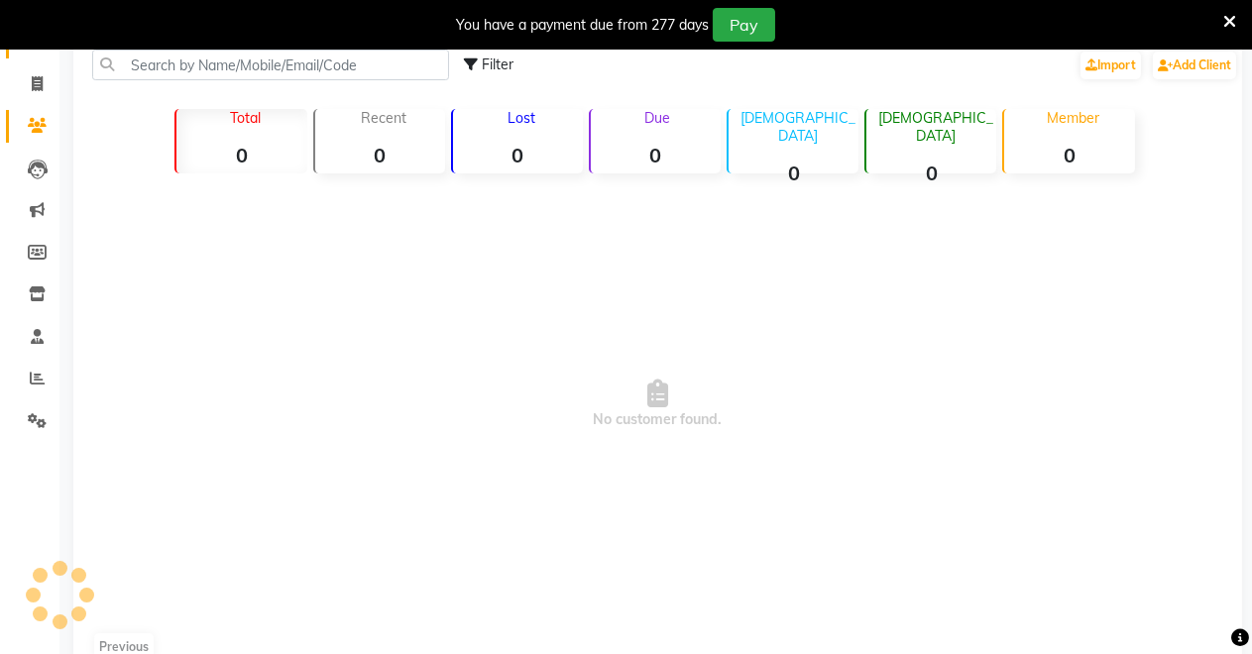
scroll to position [153, 0]
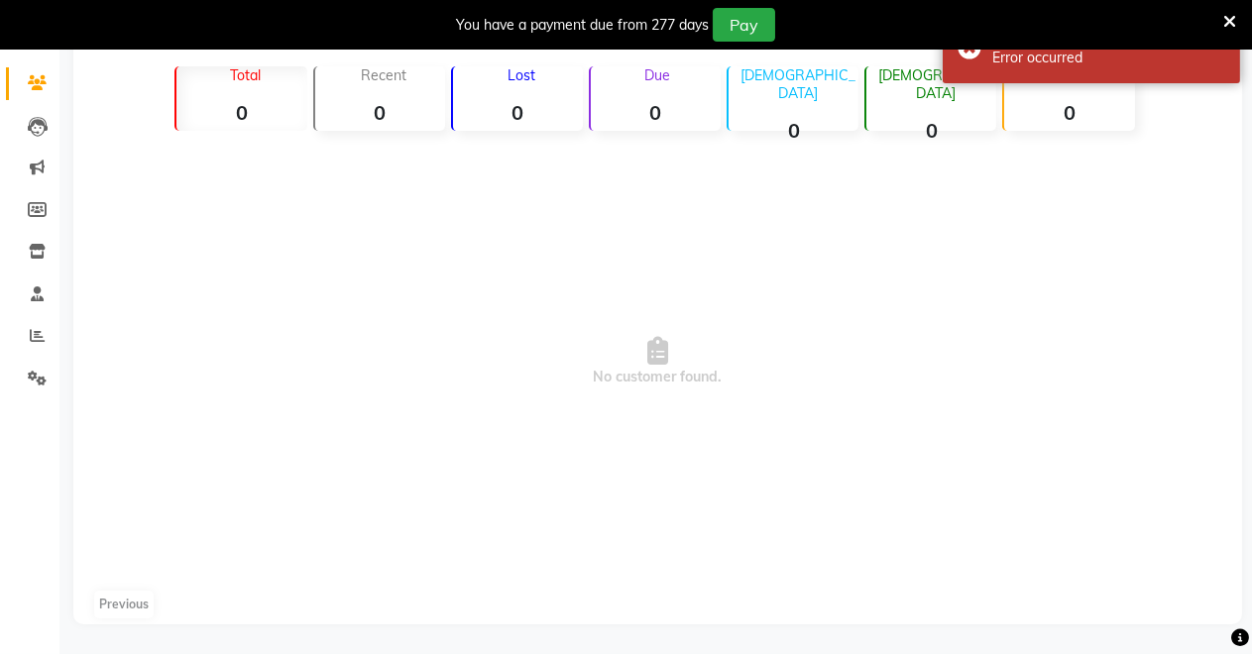
click at [814, 240] on span "No customer found." at bounding box center [657, 362] width 1168 height 446
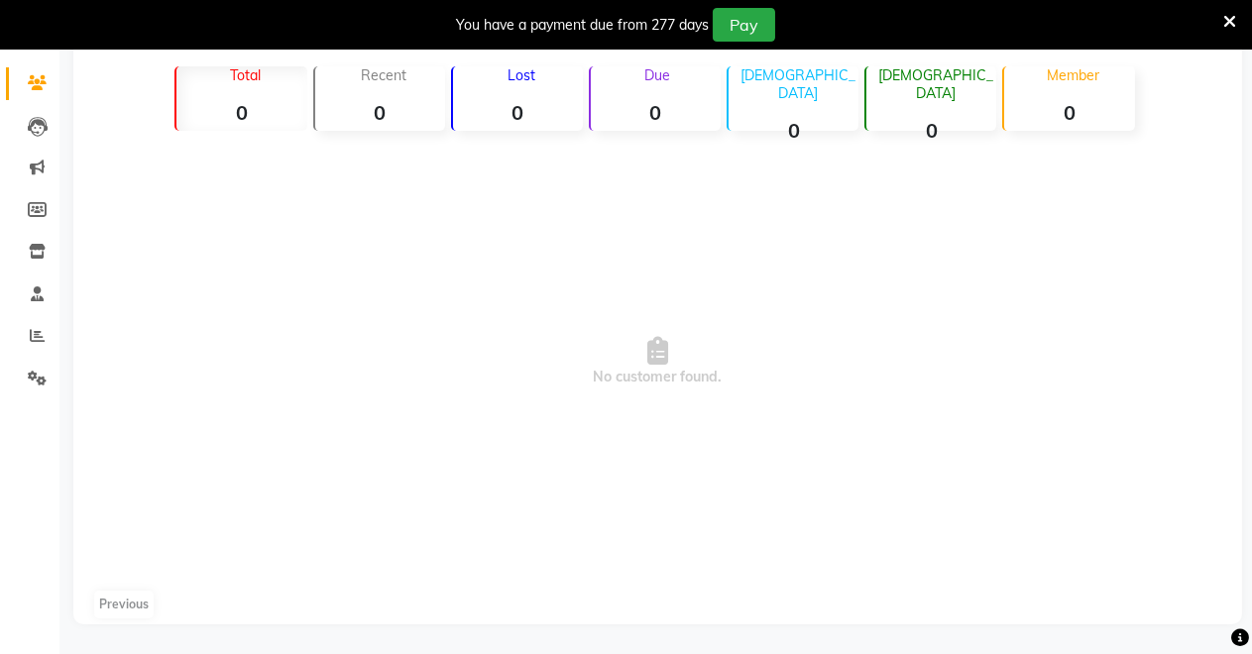
scroll to position [0, 0]
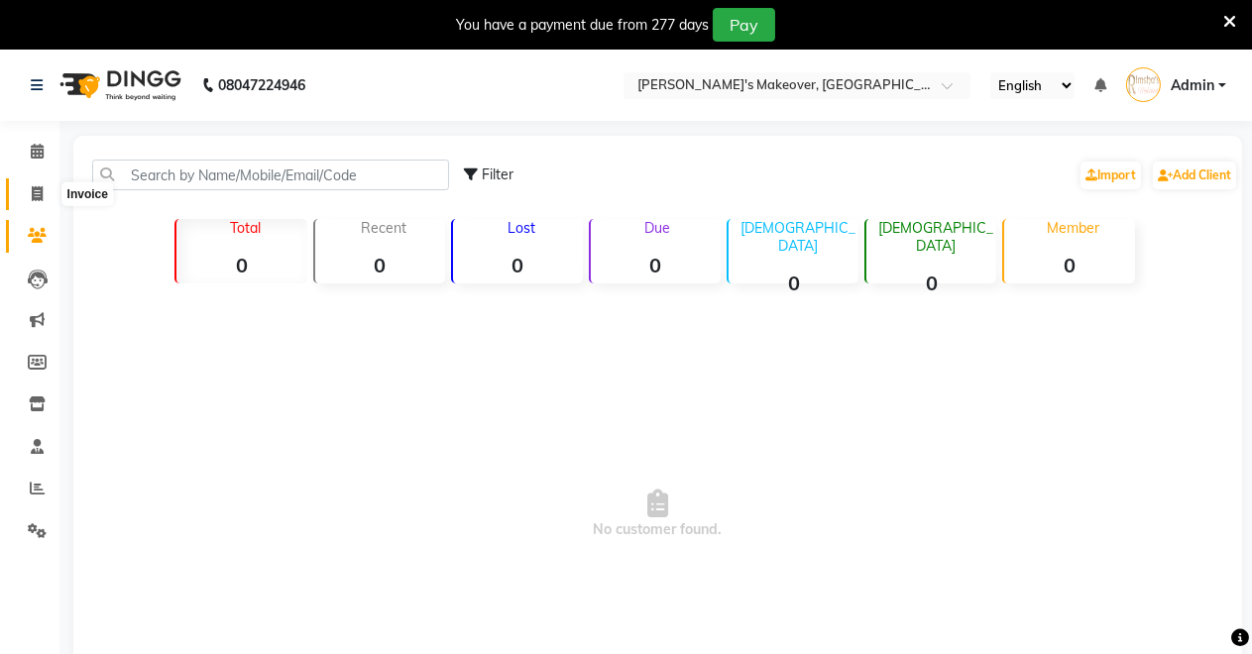
click at [39, 193] on icon at bounding box center [37, 193] width 11 height 15
select select "service"
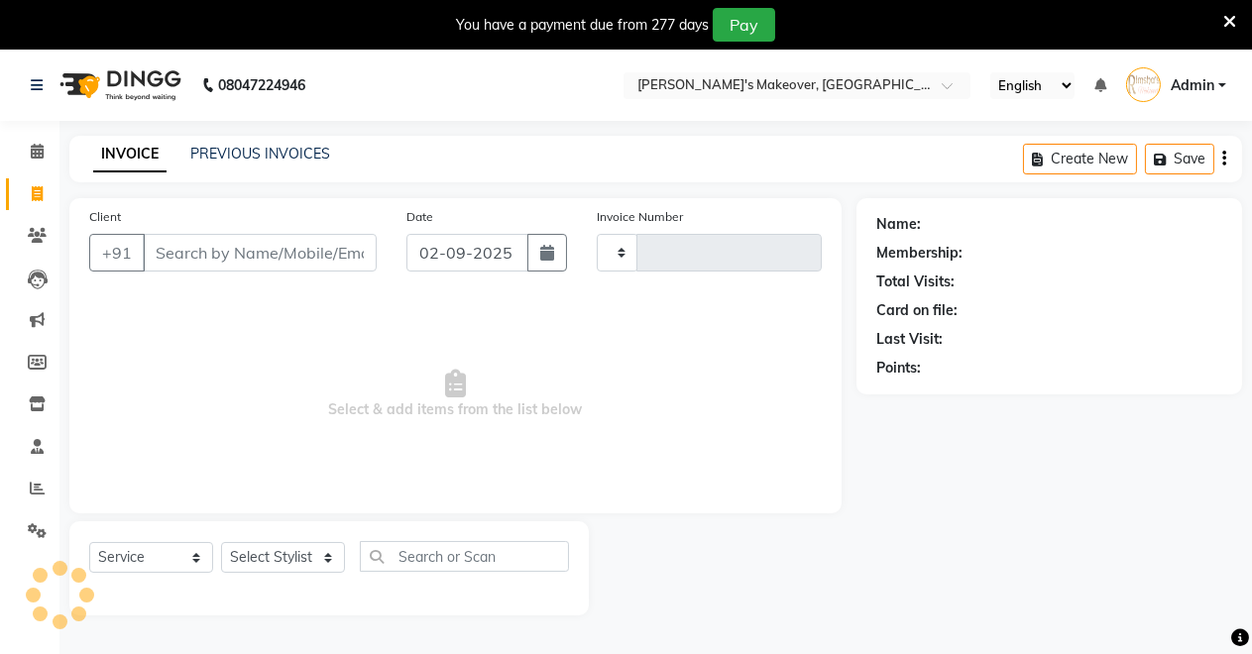
scroll to position [49, 0]
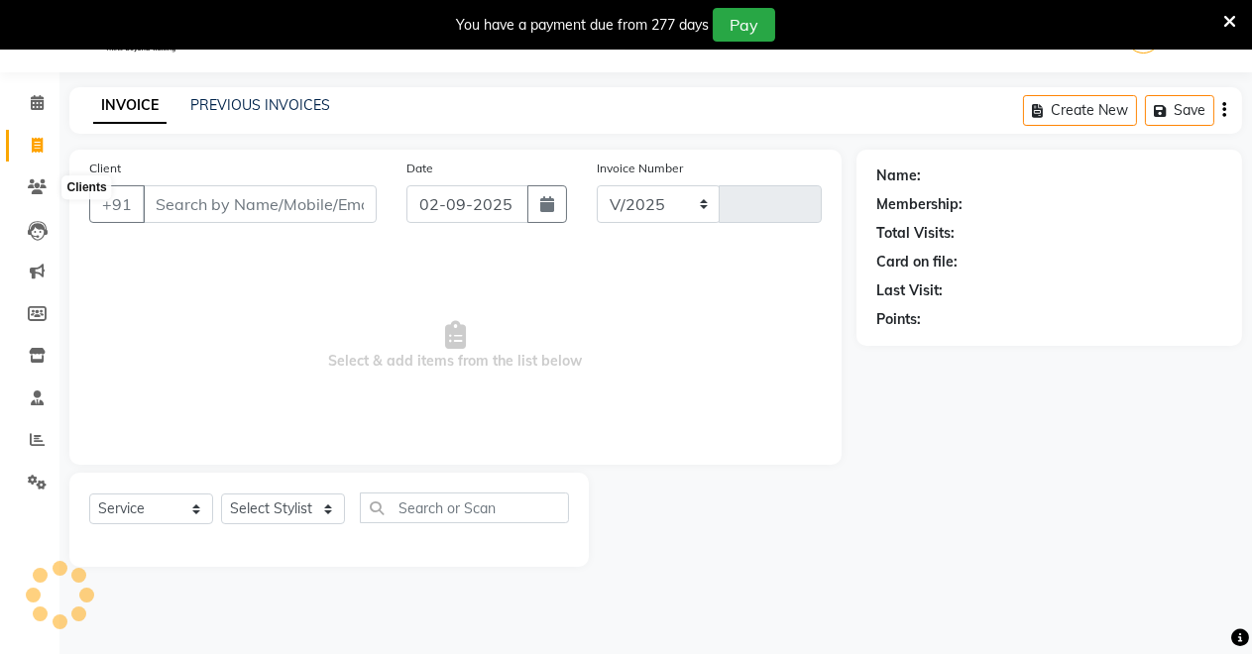
select select "7317"
type input "4081"
click at [39, 193] on icon at bounding box center [37, 186] width 19 height 15
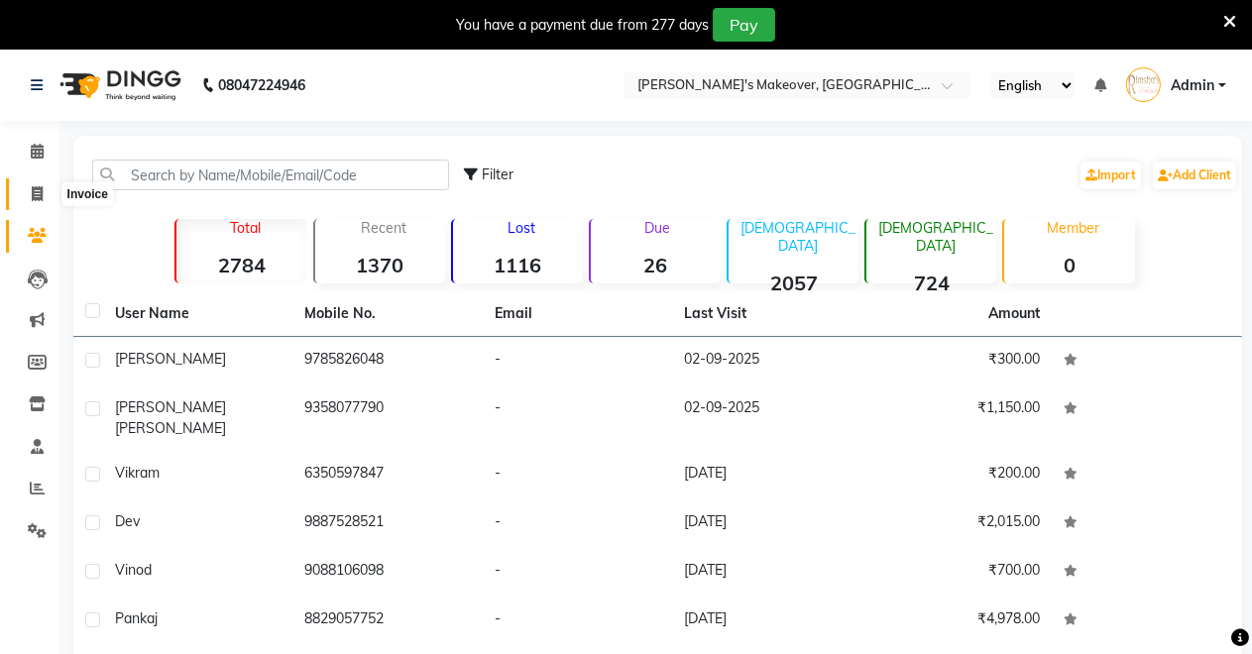
click at [32, 197] on icon at bounding box center [37, 193] width 11 height 15
select select "7317"
select select "service"
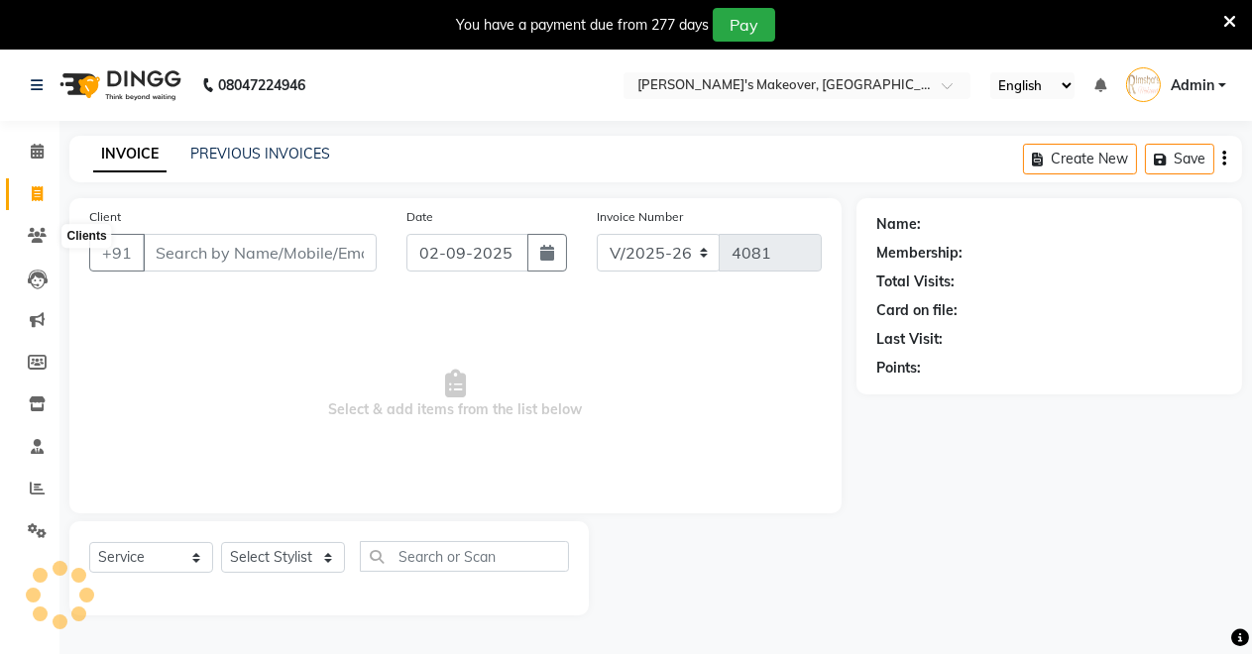
scroll to position [49, 0]
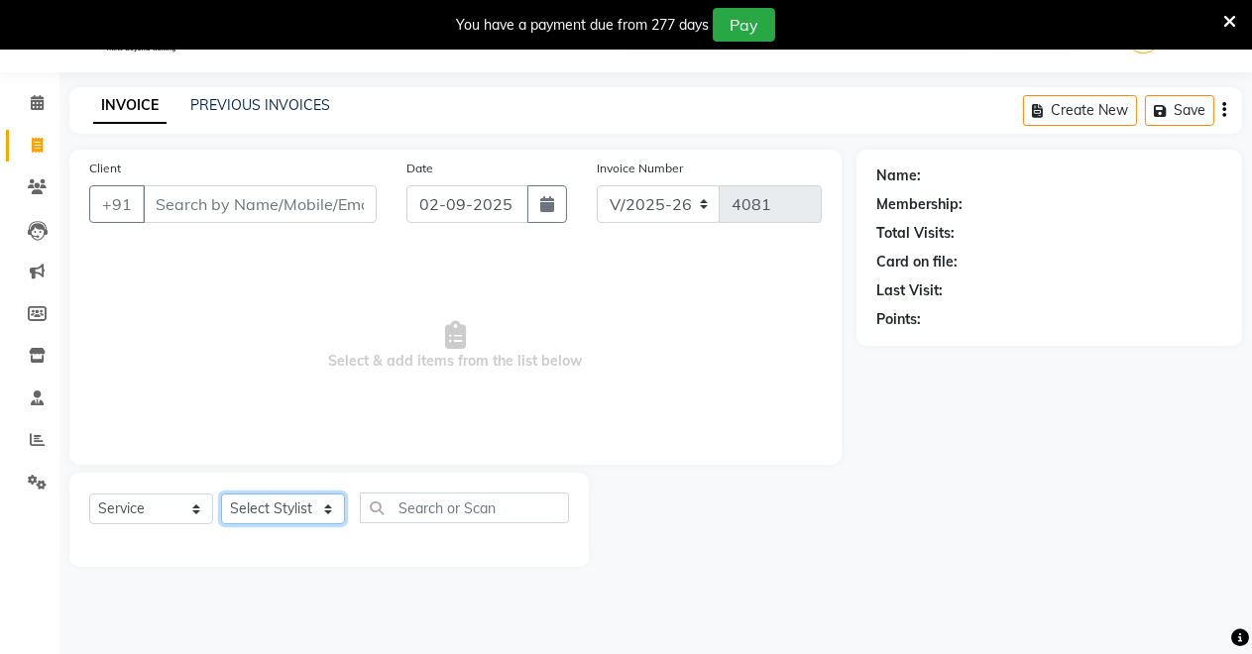
click at [262, 504] on select "Select Stylist [PERSON_NAME] [PERSON_NAME] [MEDICAL_DATA][PERSON_NAME] [PERSON_…" at bounding box center [283, 508] width 124 height 31
select select "77366"
click at [221, 493] on select "Select Stylist [PERSON_NAME] [PERSON_NAME] [MEDICAL_DATA][PERSON_NAME] [PERSON_…" at bounding box center [283, 508] width 124 height 31
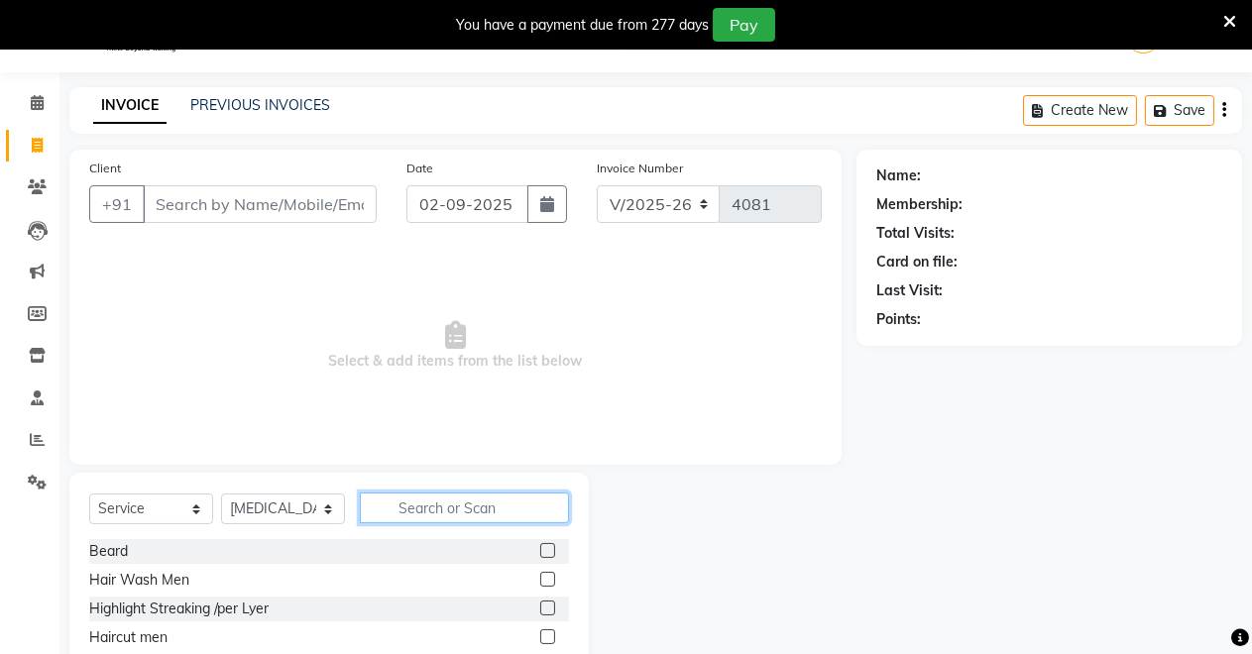
click at [429, 521] on input "text" at bounding box center [464, 508] width 209 height 31
type input "thr"
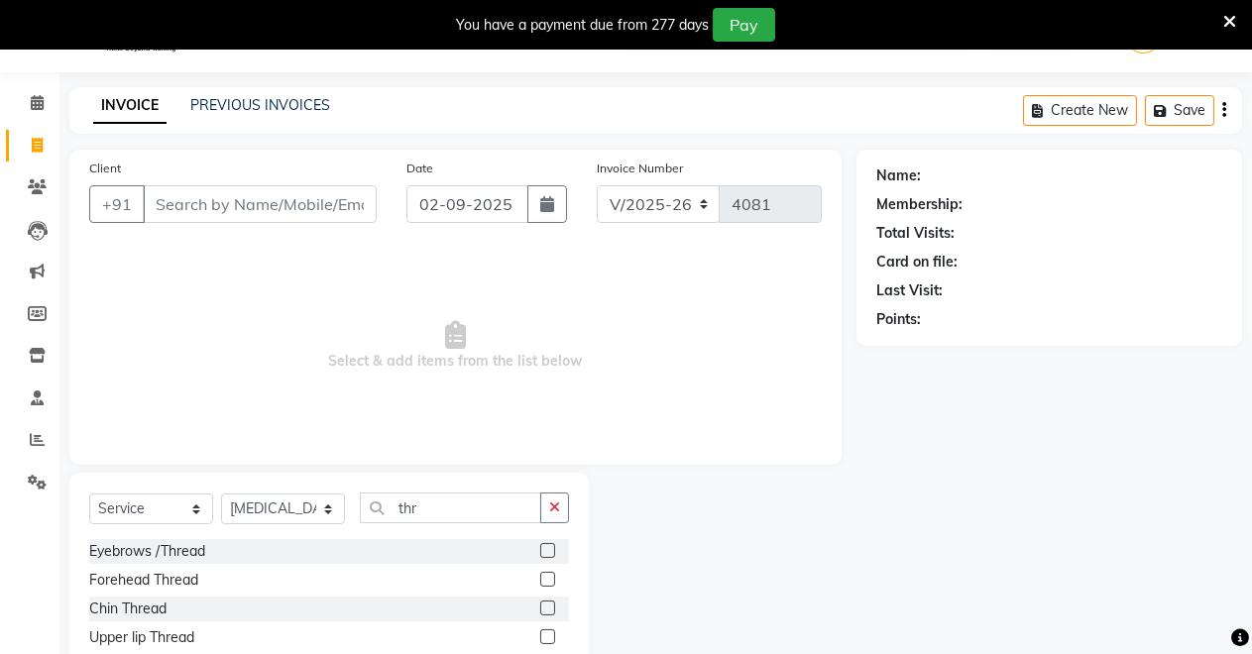
click at [551, 636] on label at bounding box center [547, 636] width 15 height 15
click at [551, 636] on input "checkbox" at bounding box center [546, 637] width 13 height 13
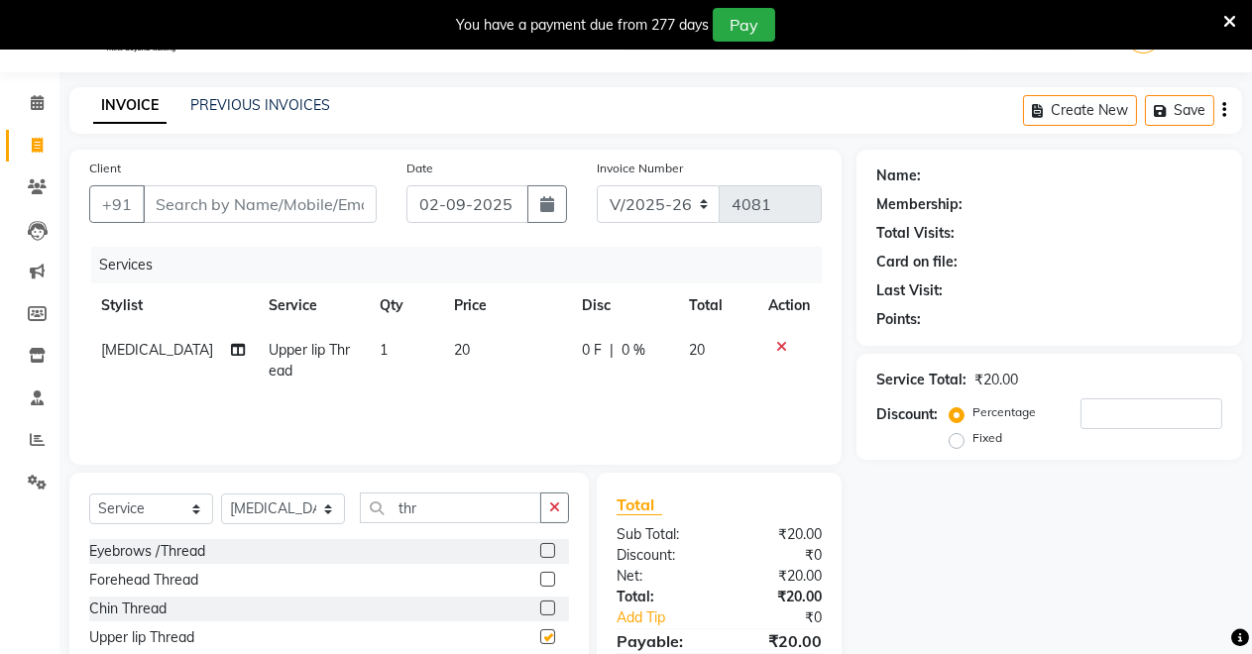
checkbox input "false"
click at [554, 545] on label at bounding box center [547, 550] width 15 height 15
click at [553, 545] on input "checkbox" at bounding box center [546, 551] width 13 height 13
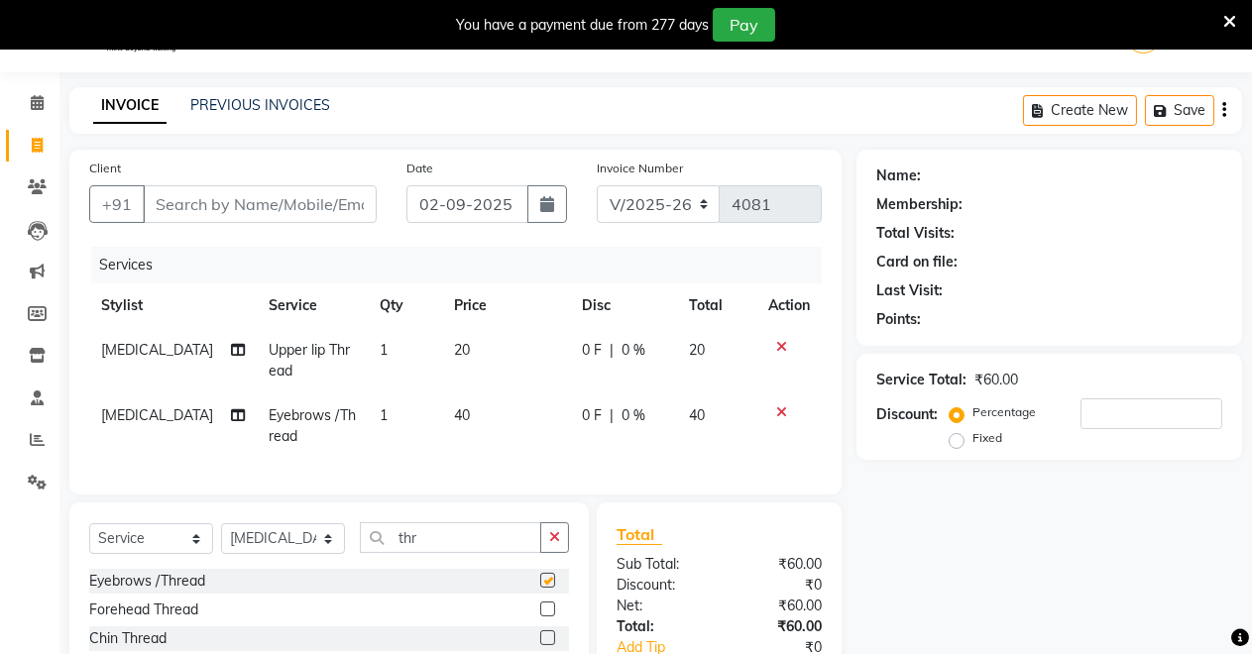
checkbox input "false"
click at [167, 208] on input "Client" at bounding box center [260, 204] width 234 height 38
type input "7"
type input "0"
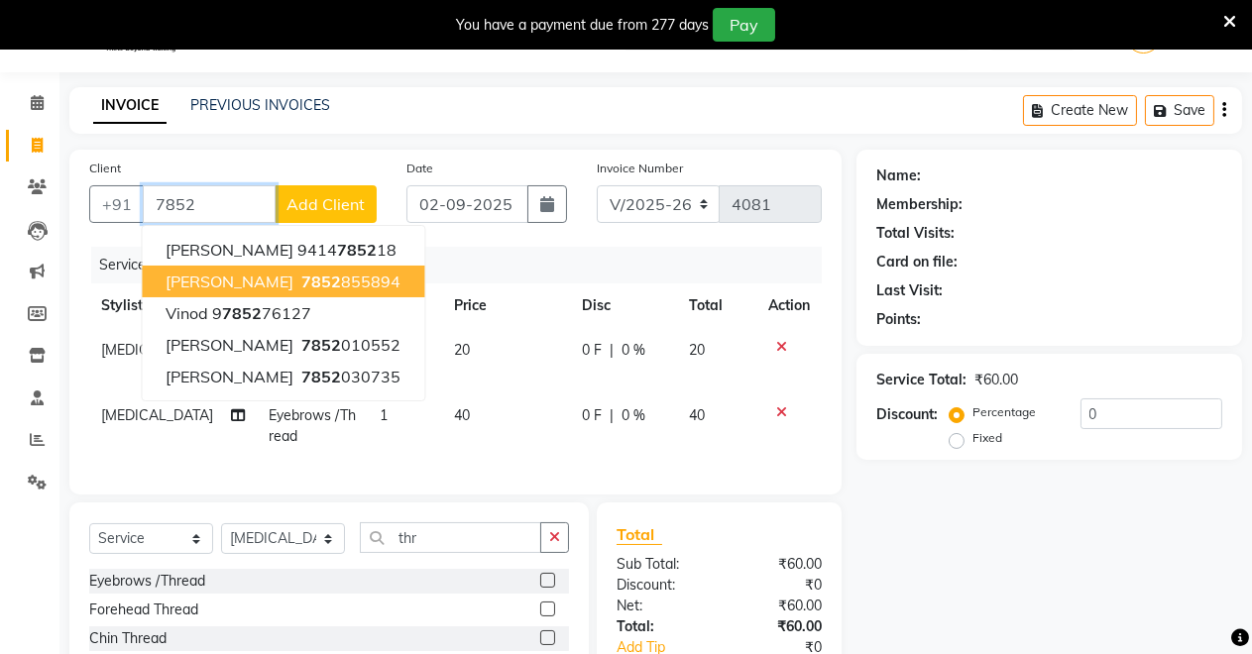
click at [193, 275] on span "[PERSON_NAME]" at bounding box center [229, 282] width 128 height 20
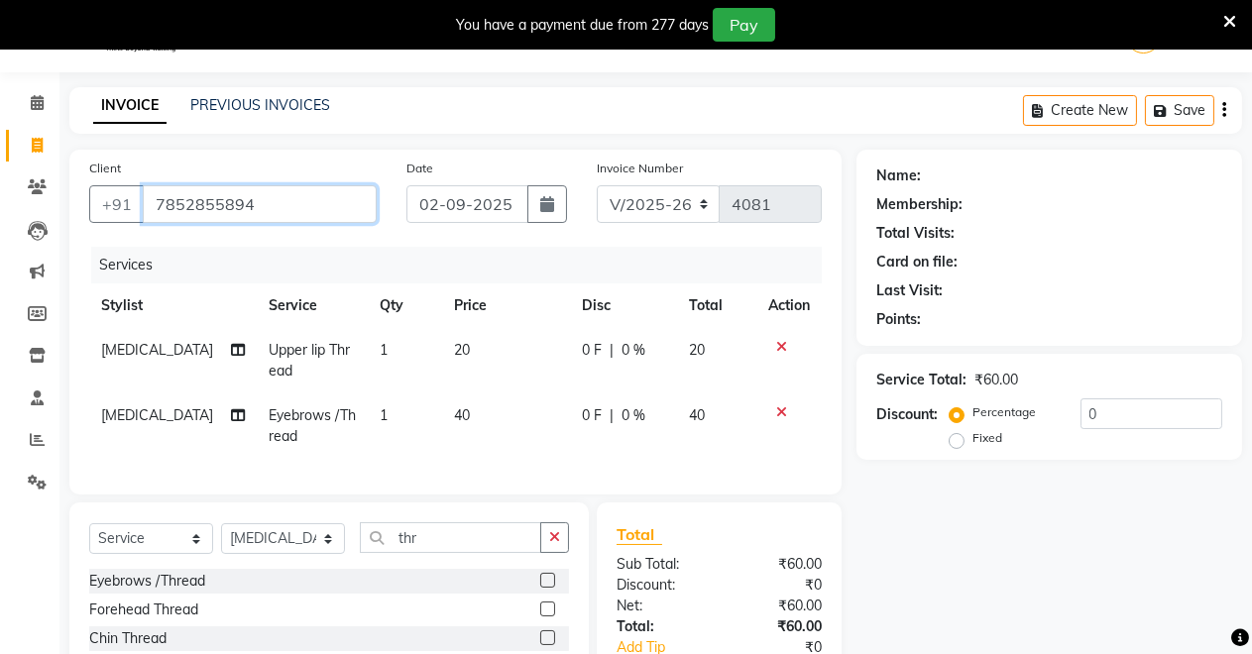
type input "7852855894"
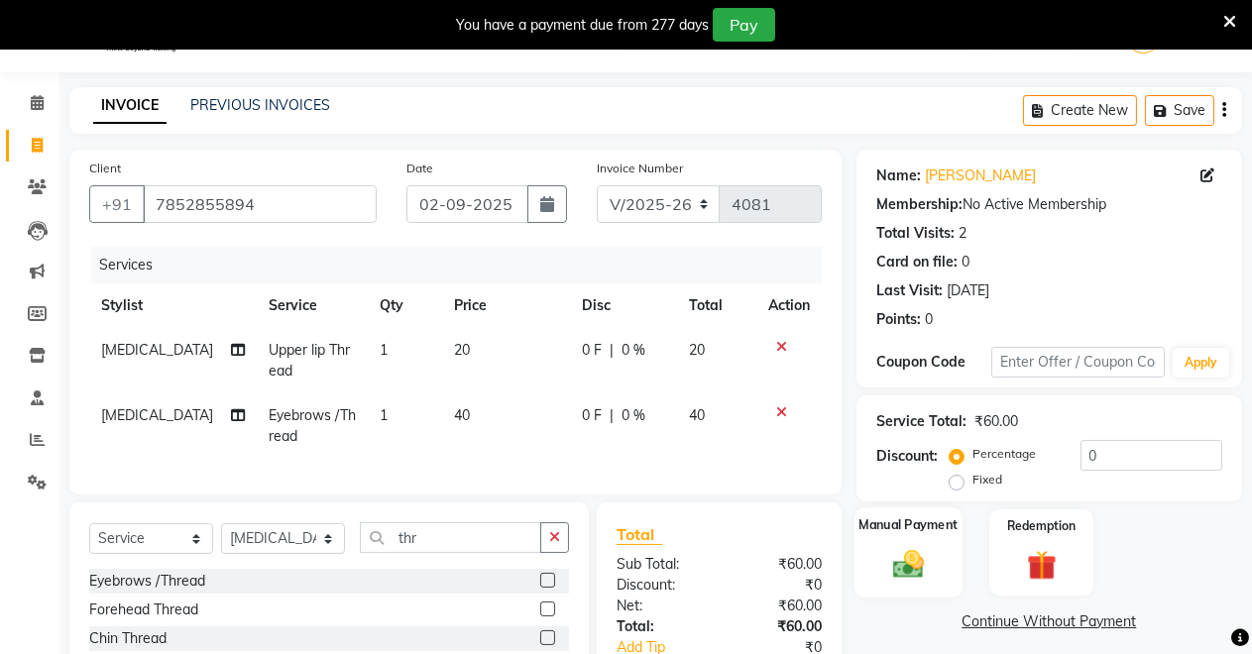
click at [881, 529] on label "Manual Payment" at bounding box center [907, 524] width 99 height 19
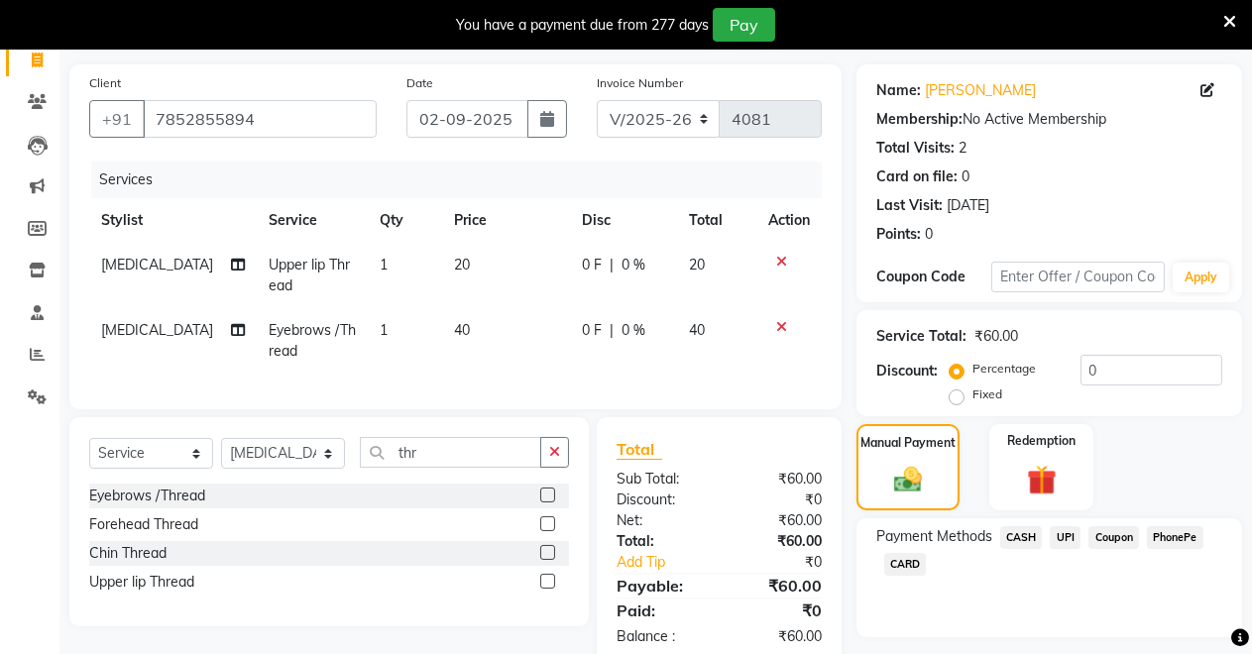
scroll to position [192, 0]
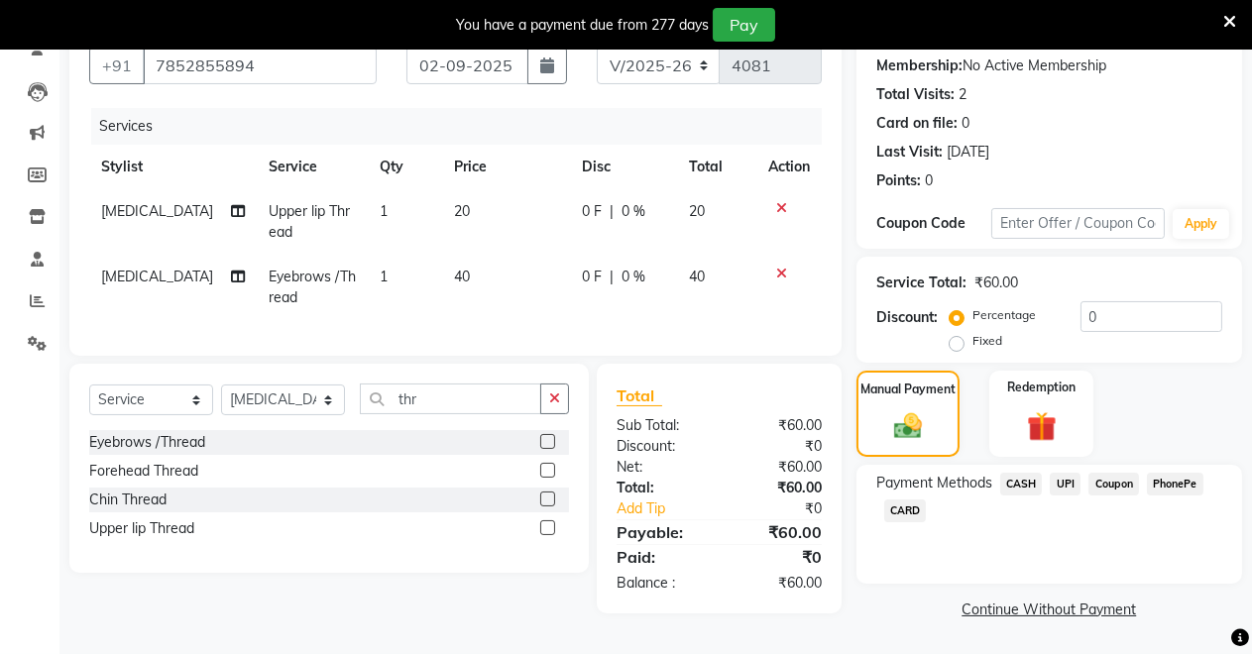
click at [1012, 481] on span "CASH" at bounding box center [1021, 484] width 43 height 23
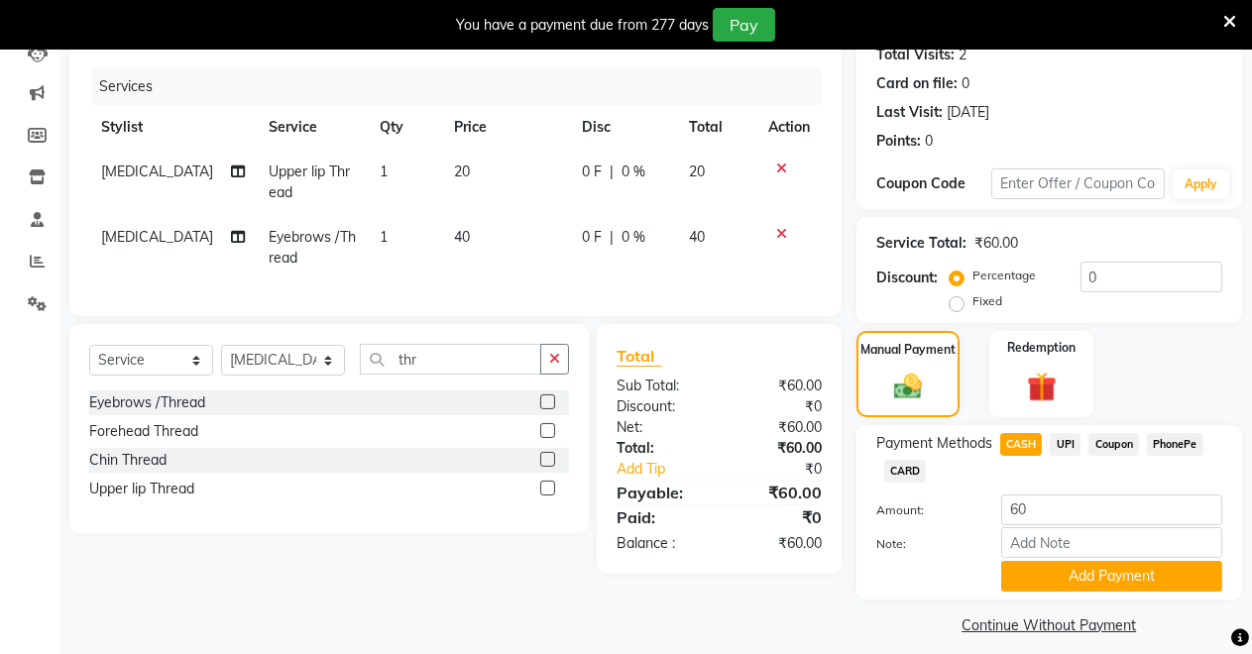
scroll to position [243, 0]
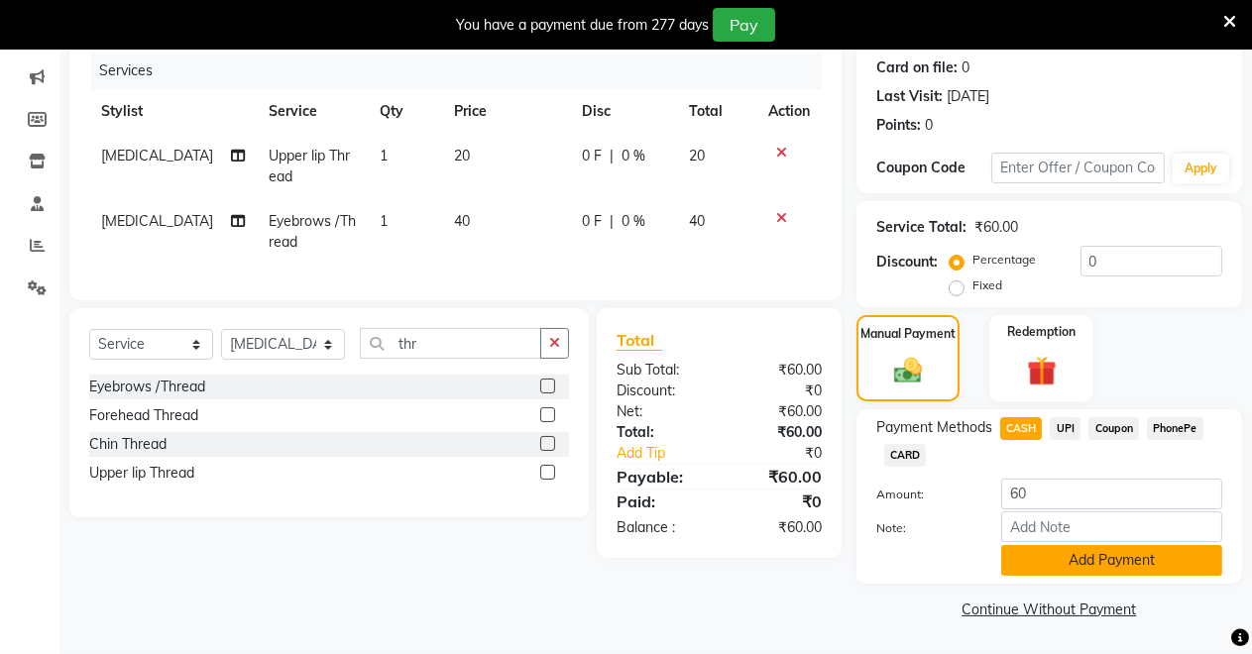
click at [1019, 556] on button "Add Payment" at bounding box center [1111, 560] width 221 height 31
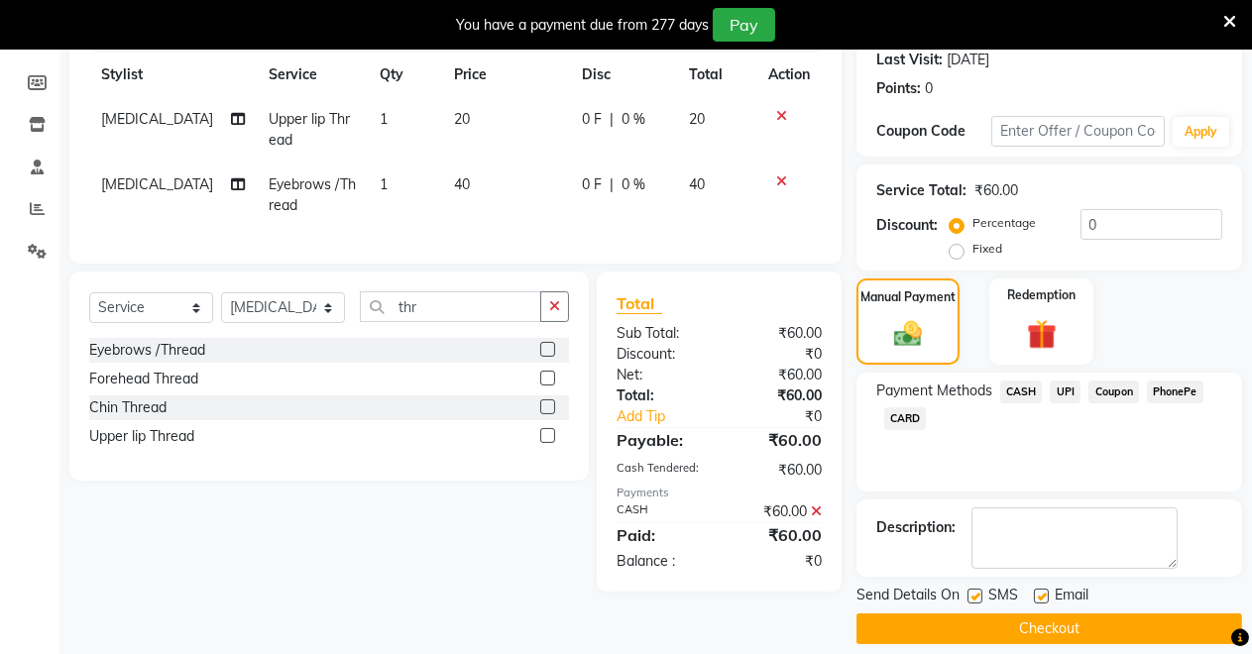
scroll to position [299, 0]
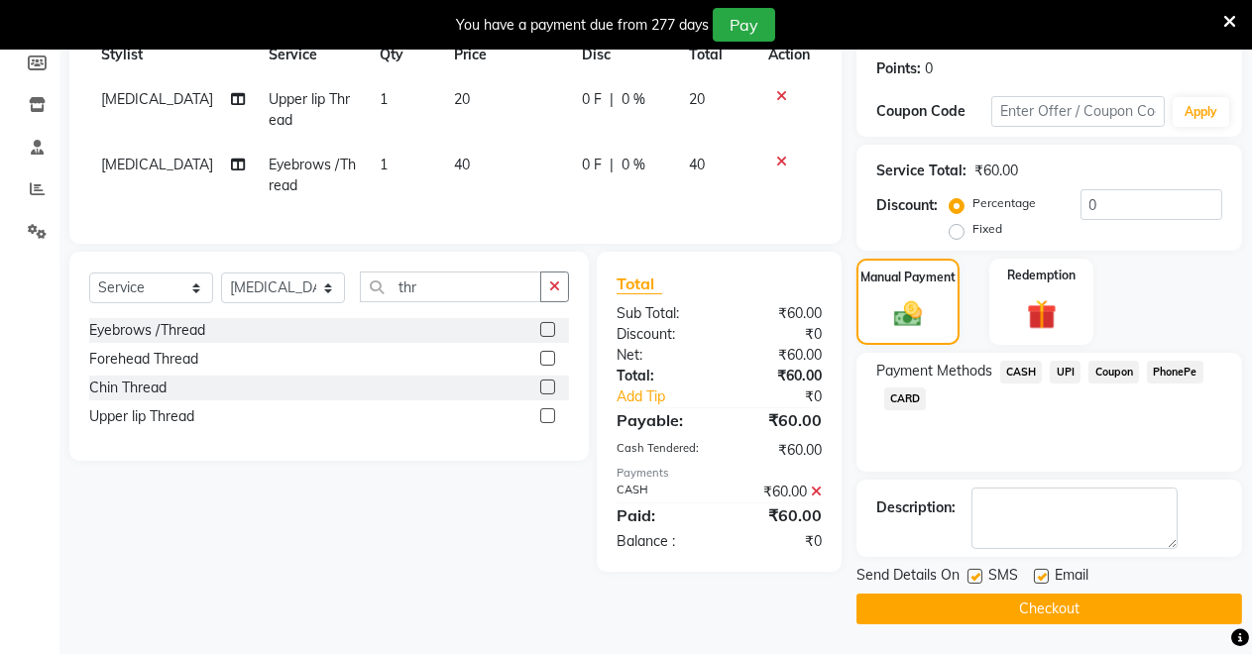
click at [975, 597] on button "Checkout" at bounding box center [1048, 609] width 385 height 31
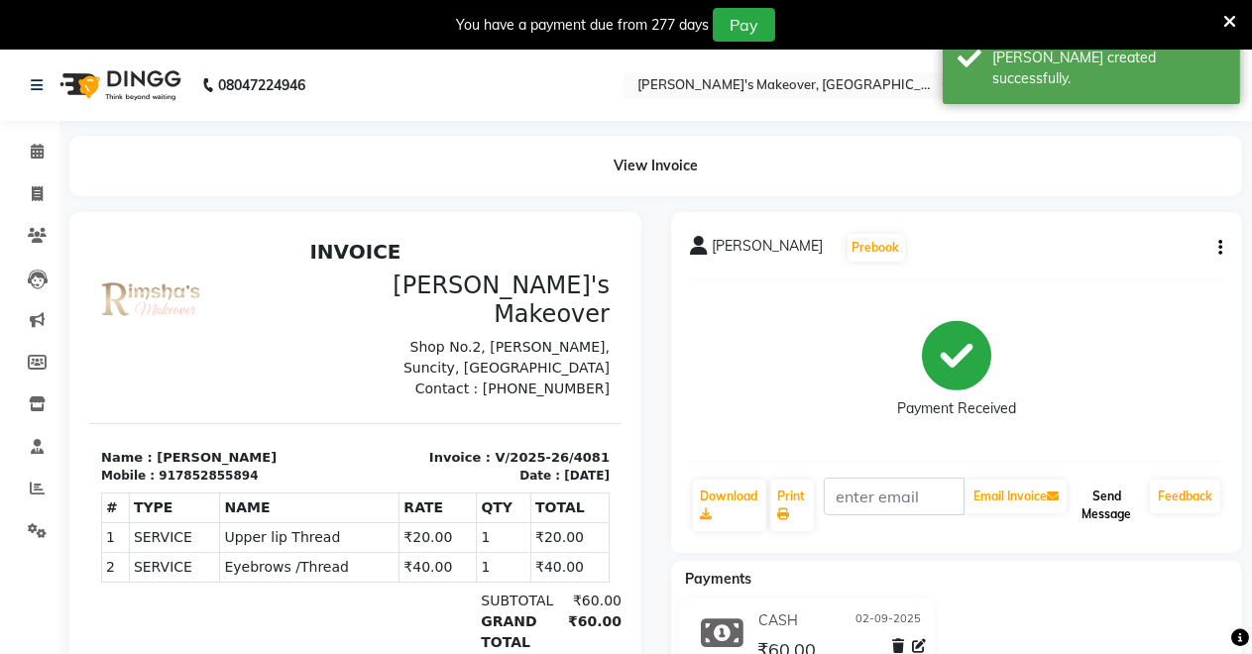
click at [1109, 490] on button "Send Message" at bounding box center [1105, 506] width 71 height 52
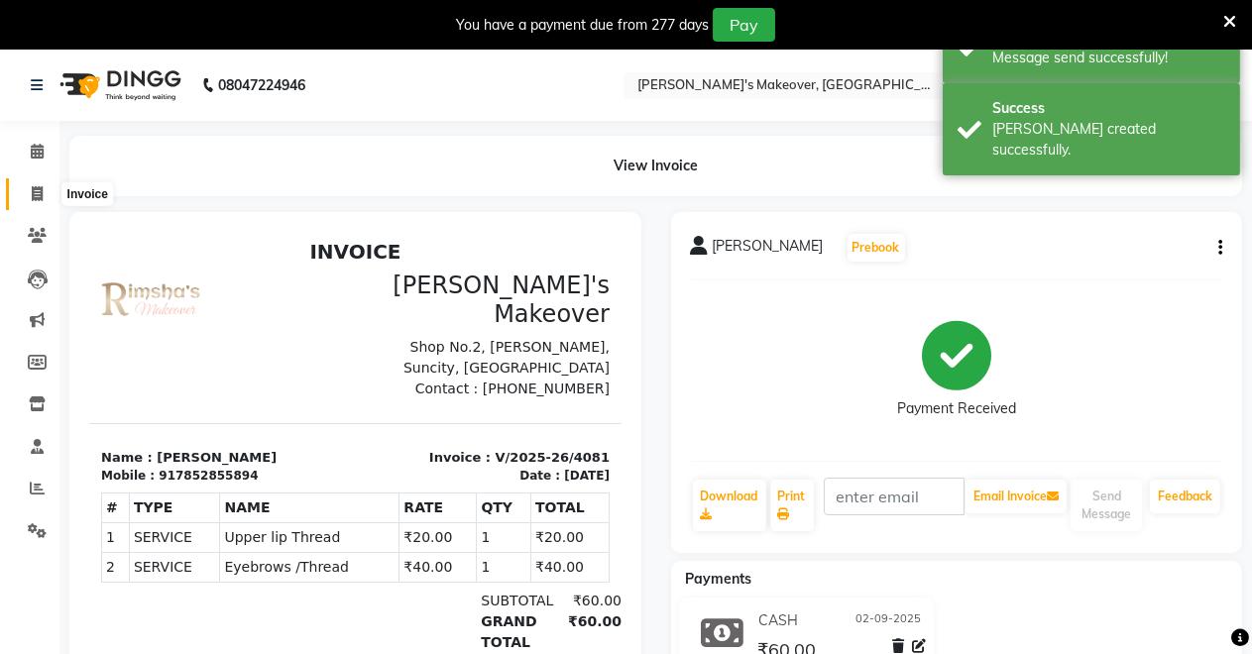
click at [43, 191] on span at bounding box center [37, 194] width 35 height 23
select select "service"
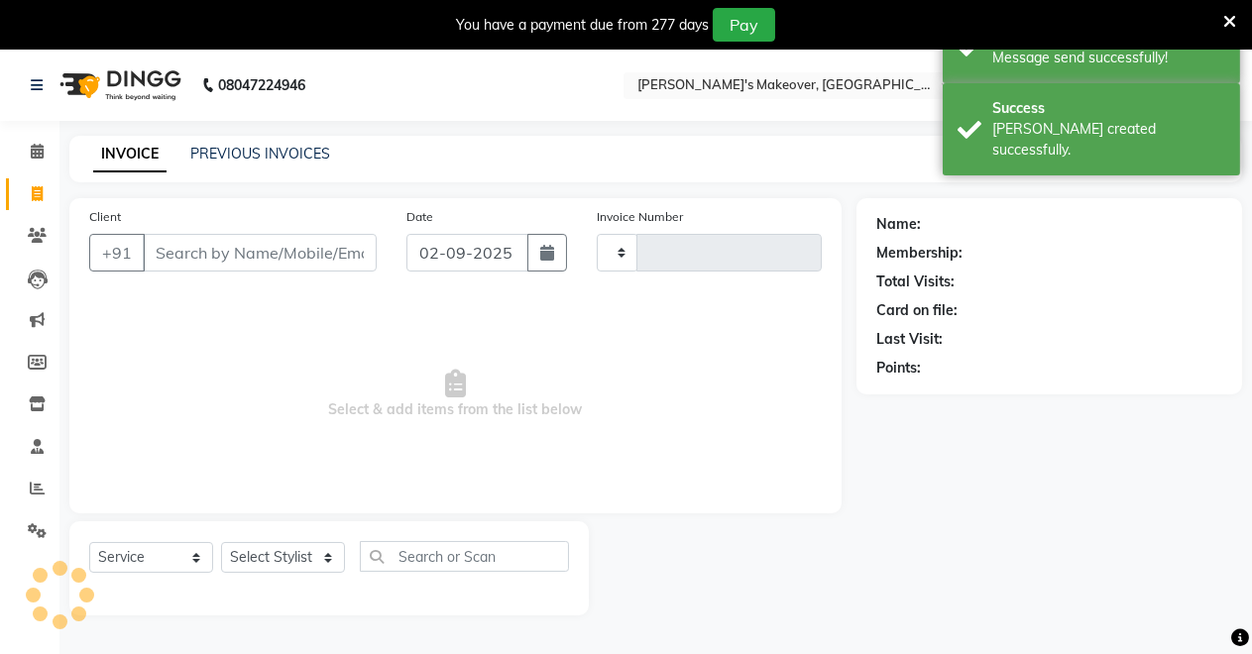
scroll to position [49, 0]
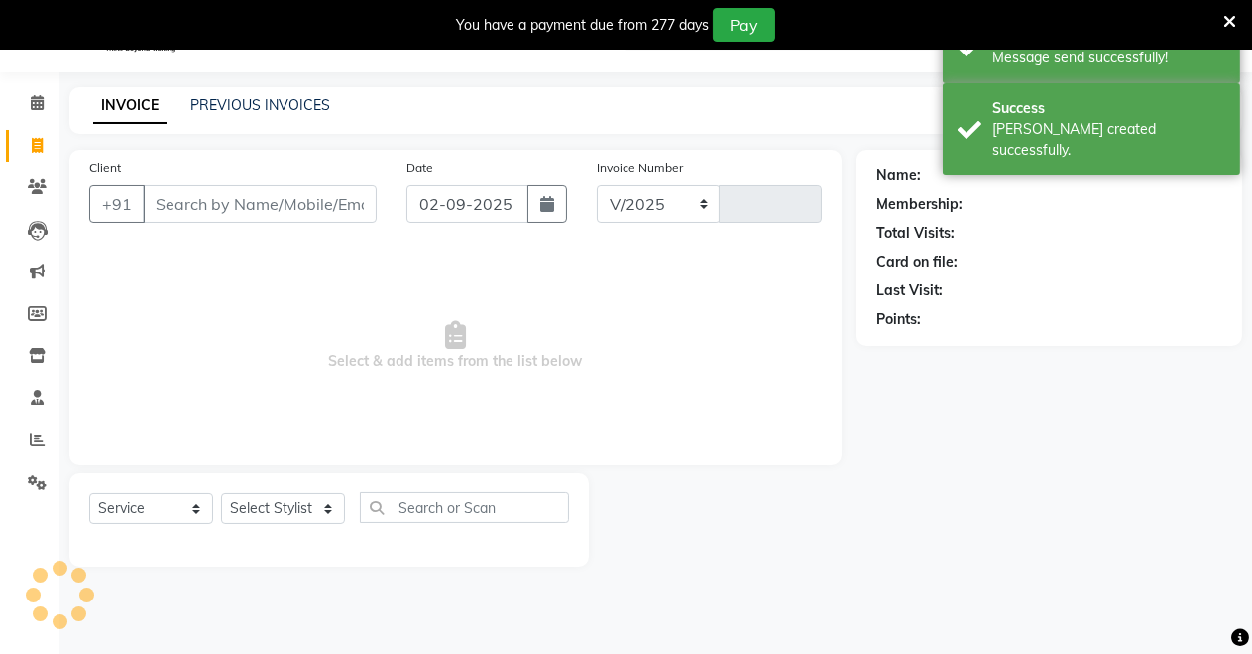
select select "7317"
type input "4082"
click at [277, 514] on select "Select Stylist [PERSON_NAME] [PERSON_NAME] [MEDICAL_DATA][PERSON_NAME] [PERSON_…" at bounding box center [283, 508] width 124 height 31
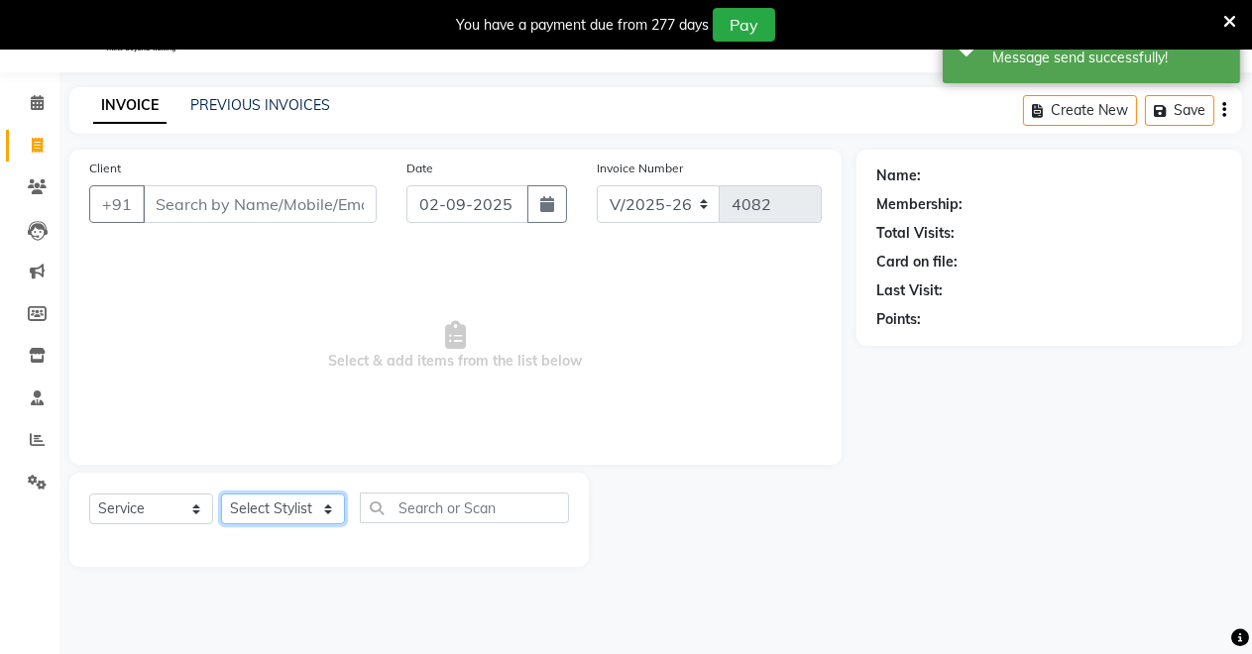
select select "65689"
click at [221, 493] on select "Select Stylist [PERSON_NAME] [PERSON_NAME] [MEDICAL_DATA][PERSON_NAME] [PERSON_…" at bounding box center [283, 508] width 124 height 31
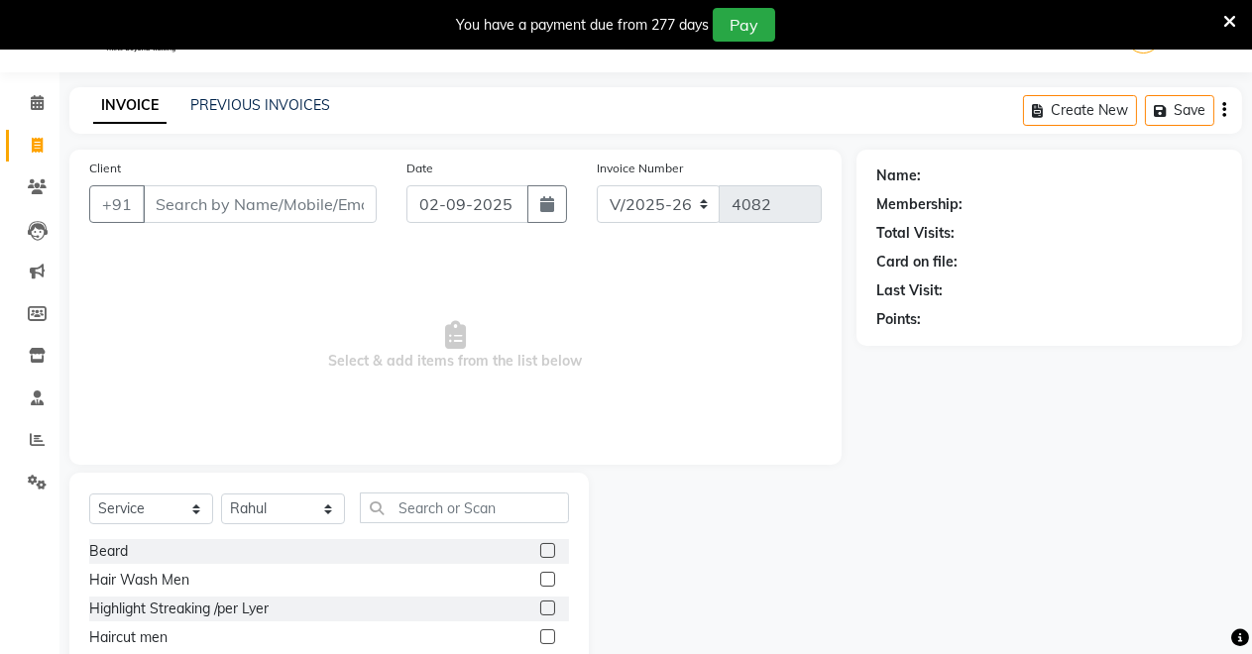
click at [540, 637] on label at bounding box center [547, 636] width 15 height 15
click at [540, 637] on input "checkbox" at bounding box center [546, 637] width 13 height 13
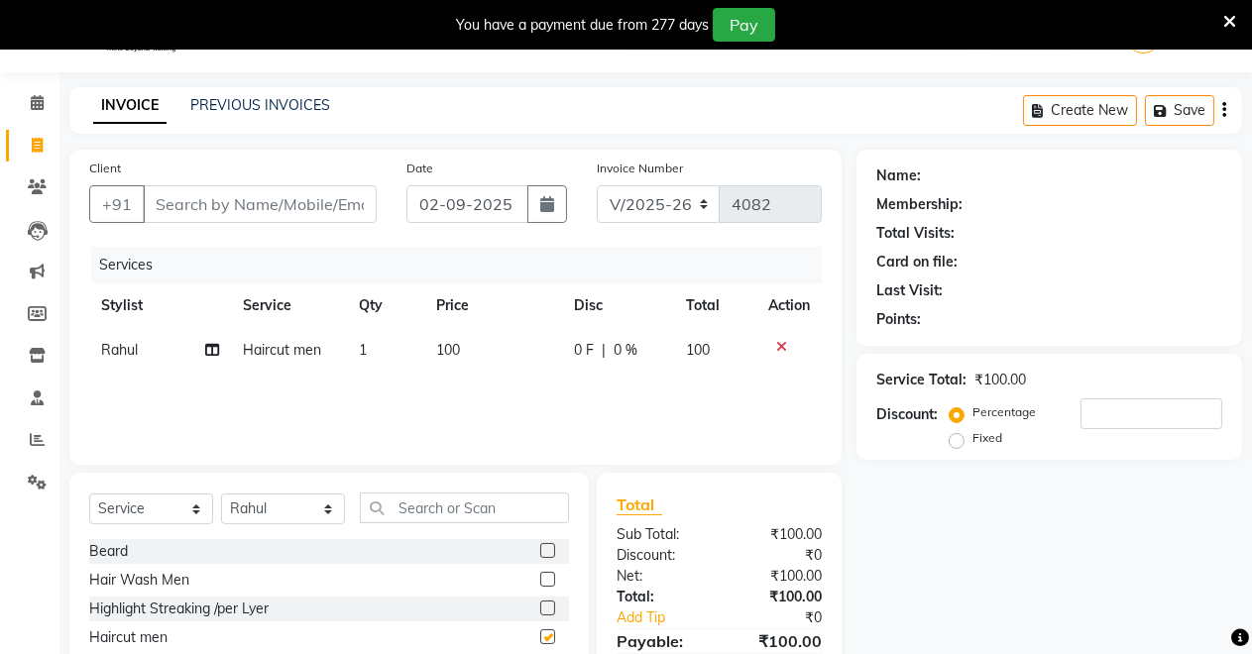
checkbox input "false"
click at [540, 547] on label at bounding box center [547, 550] width 15 height 15
click at [540, 547] on input "checkbox" at bounding box center [546, 551] width 13 height 13
checkbox input "false"
click at [311, 202] on input "Client" at bounding box center [260, 204] width 234 height 38
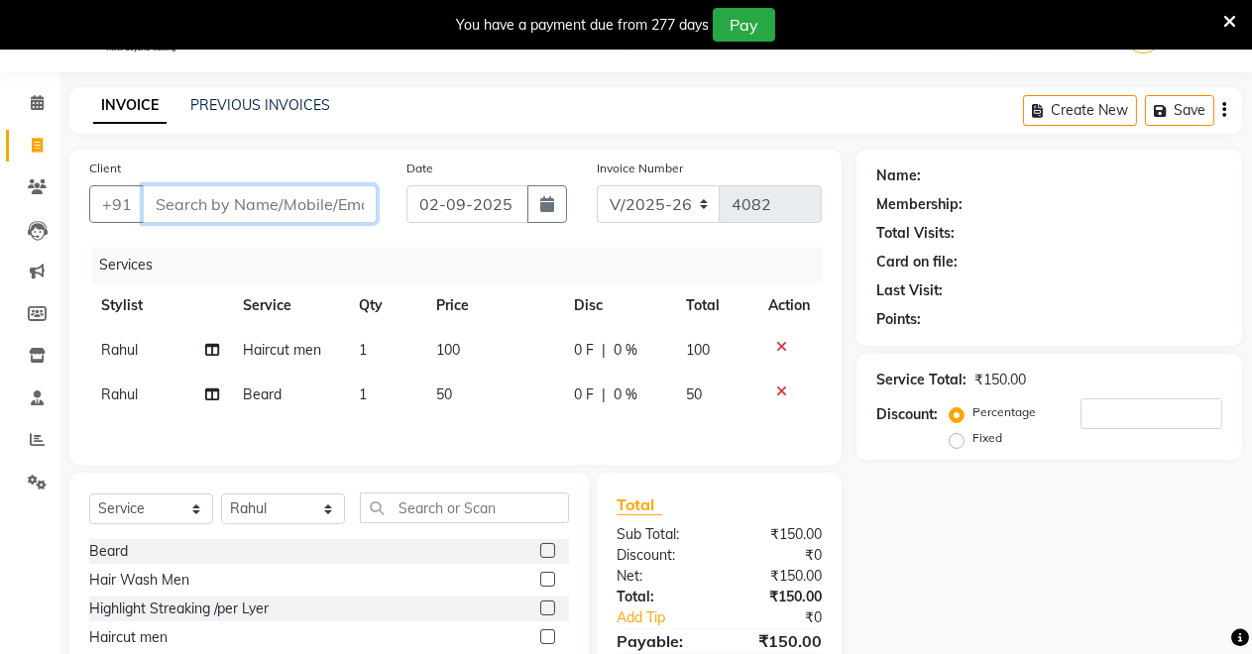
type input "9"
type input "0"
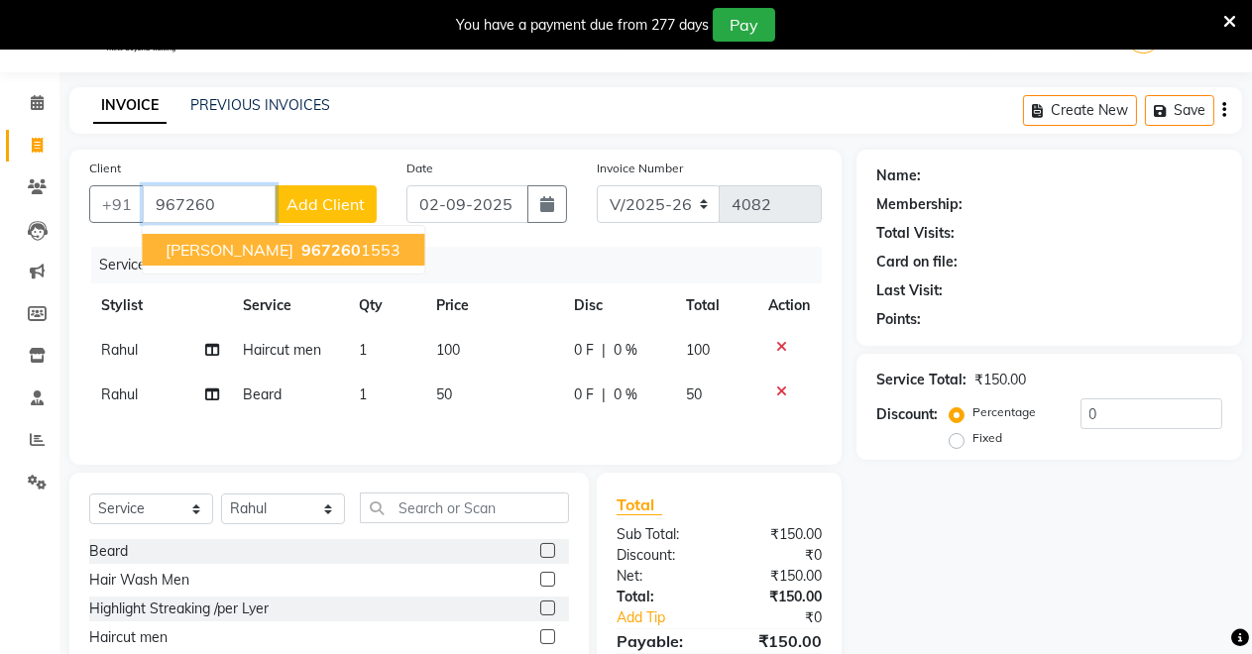
click at [301, 251] on span "967260" at bounding box center [330, 250] width 59 height 20
type input "9672601553"
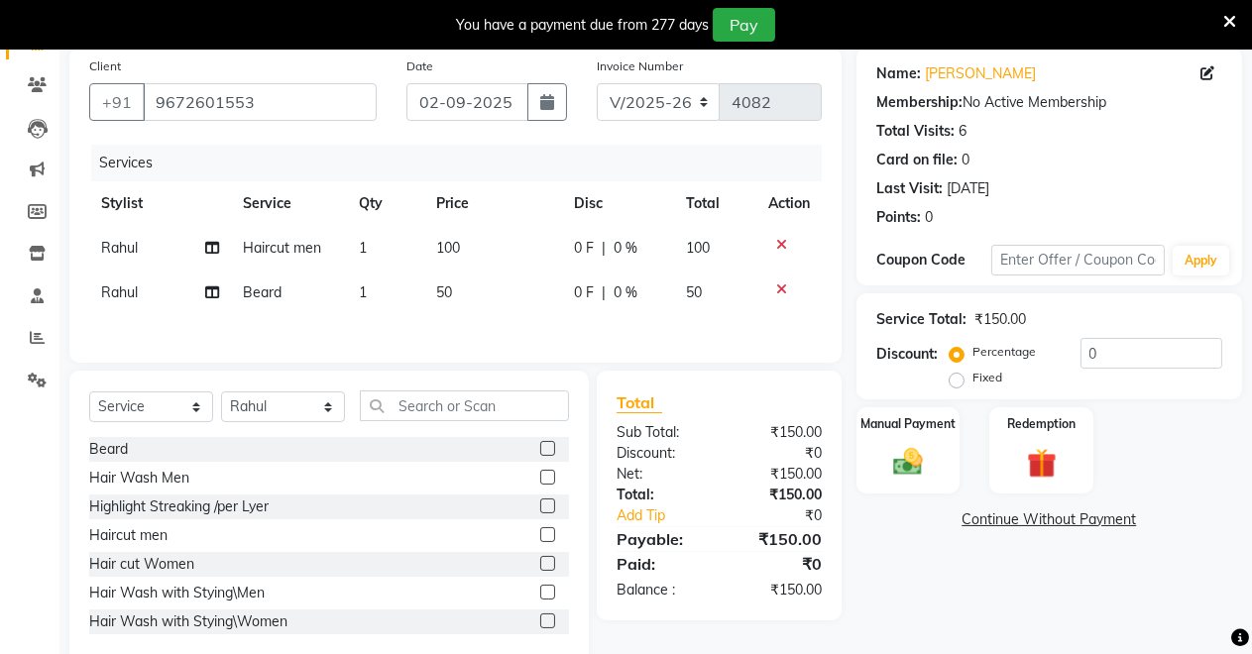
scroll to position [193, 0]
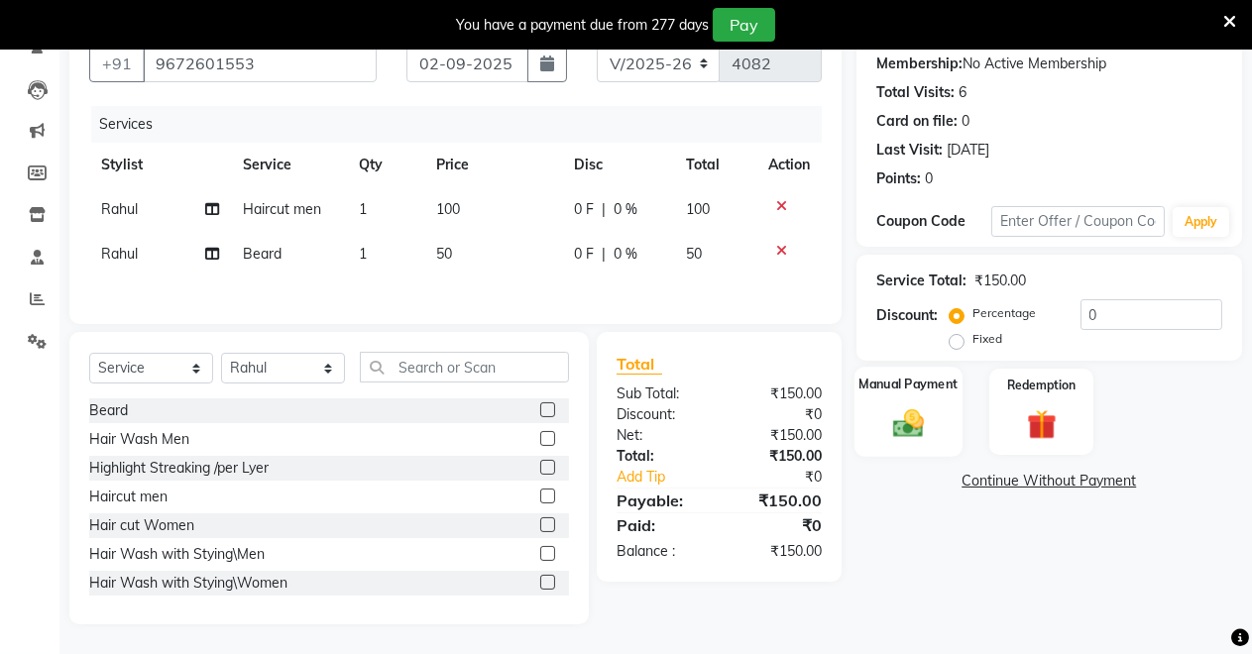
click at [951, 383] on label "Manual Payment" at bounding box center [907, 384] width 99 height 19
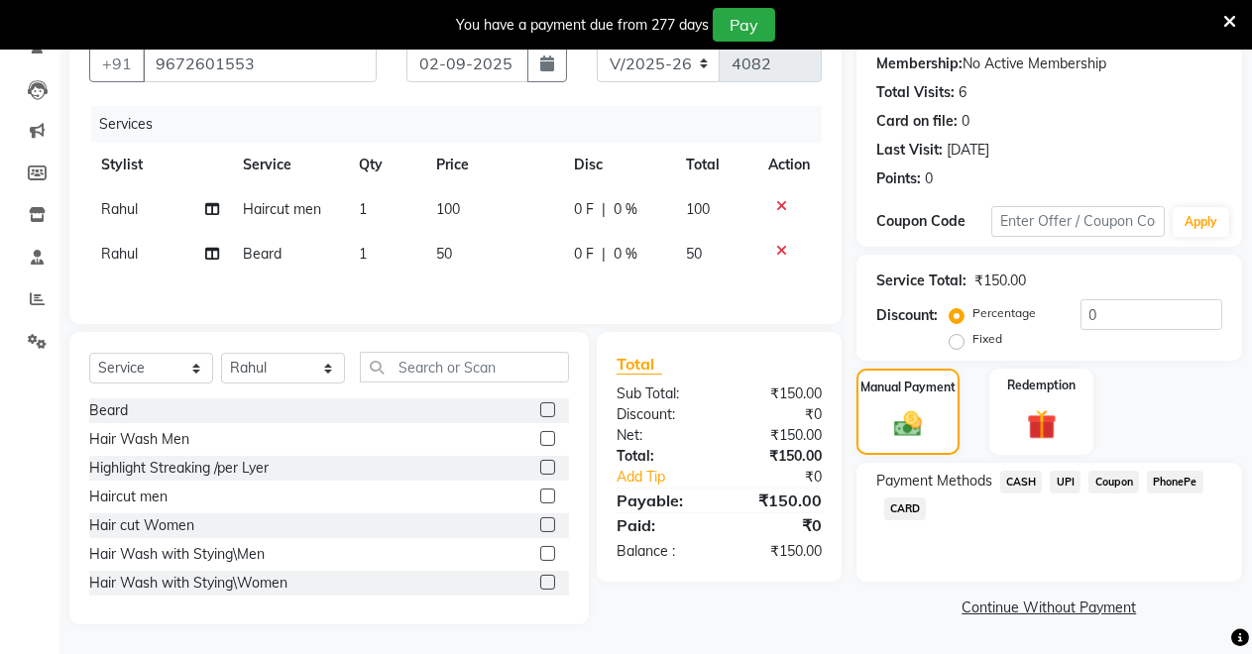
click at [1026, 478] on span "CASH" at bounding box center [1021, 482] width 43 height 23
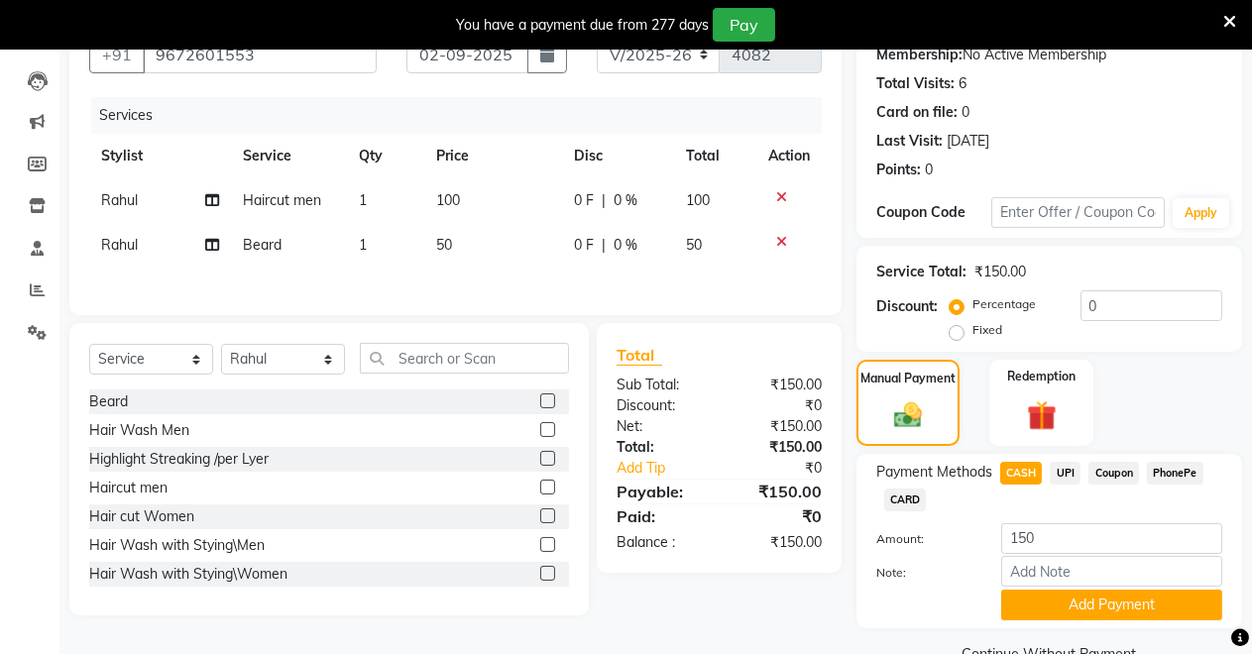
scroll to position [243, 0]
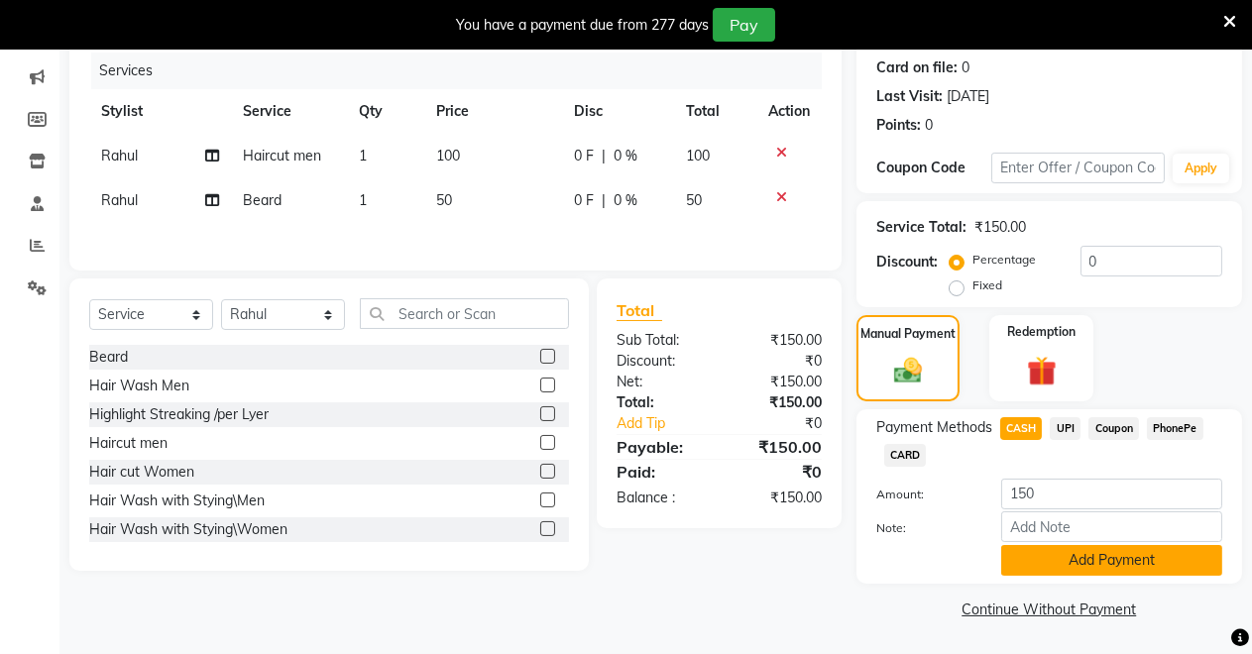
click at [1025, 563] on button "Add Payment" at bounding box center [1111, 560] width 221 height 31
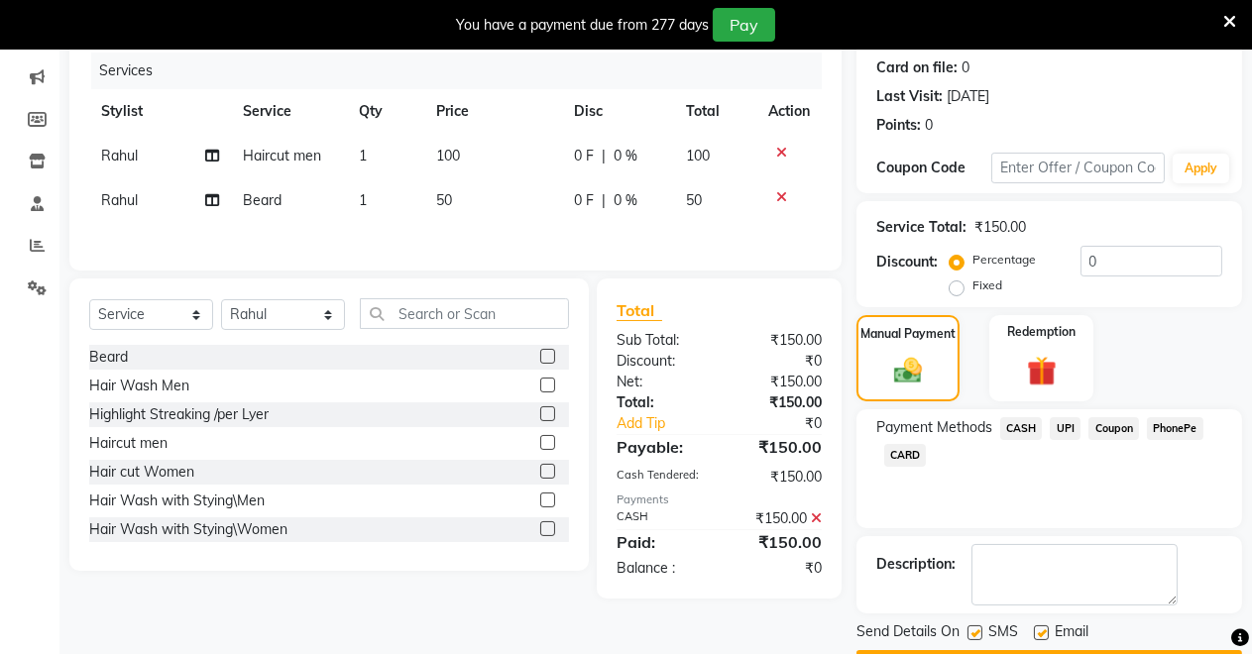
scroll to position [299, 0]
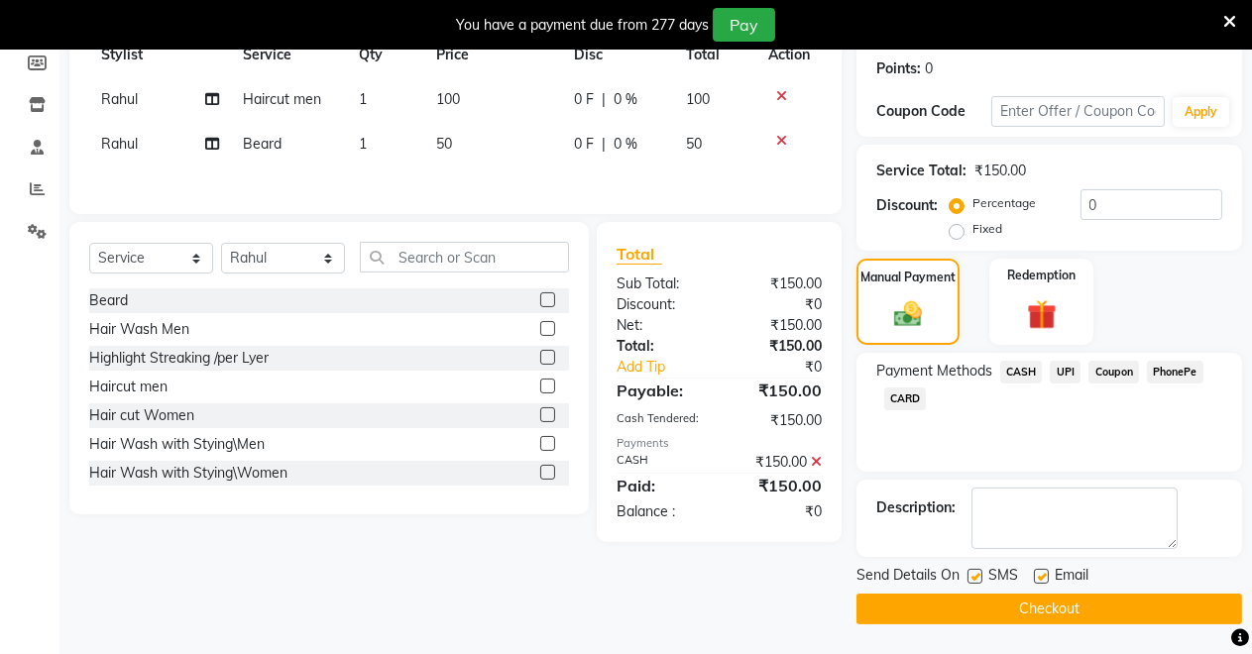
click at [1007, 597] on button "Checkout" at bounding box center [1048, 609] width 385 height 31
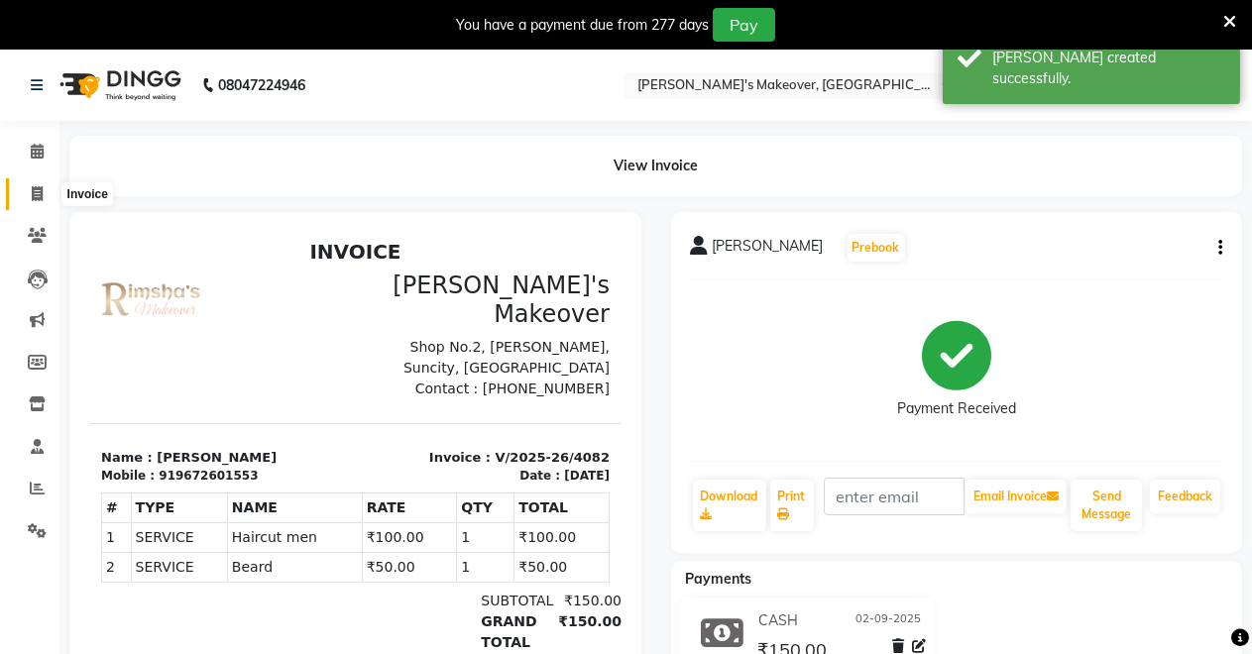
click at [32, 194] on icon at bounding box center [37, 193] width 11 height 15
select select "service"
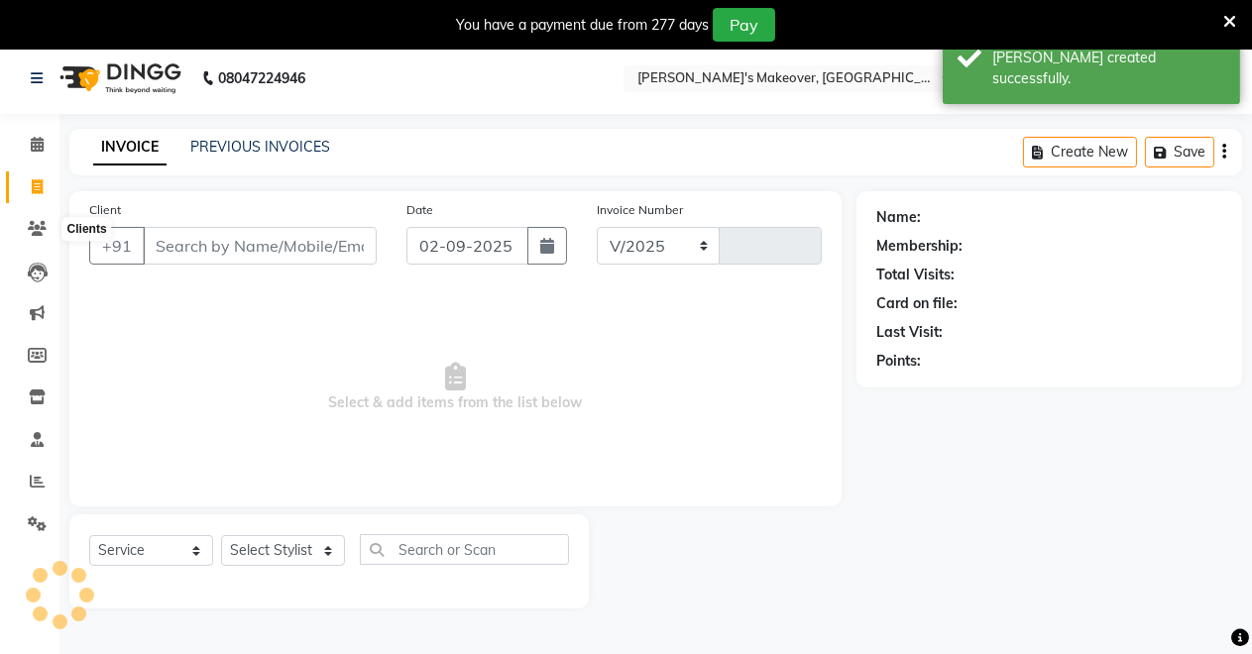
select select "7317"
type input "4083"
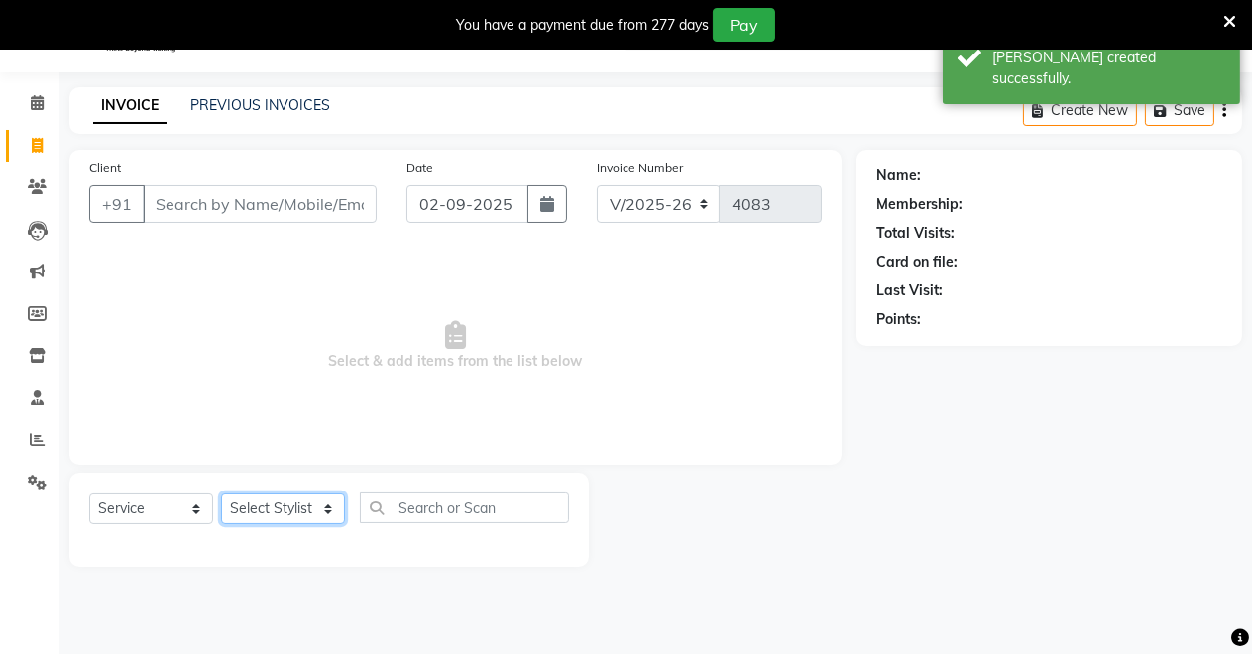
click at [328, 502] on select "Select Stylist [PERSON_NAME] [PERSON_NAME] [MEDICAL_DATA][PERSON_NAME] [PERSON_…" at bounding box center [283, 508] width 124 height 31
select select "84062"
click at [221, 493] on select "Select Stylist [PERSON_NAME] [PERSON_NAME] [MEDICAL_DATA][PERSON_NAME] [PERSON_…" at bounding box center [283, 508] width 124 height 31
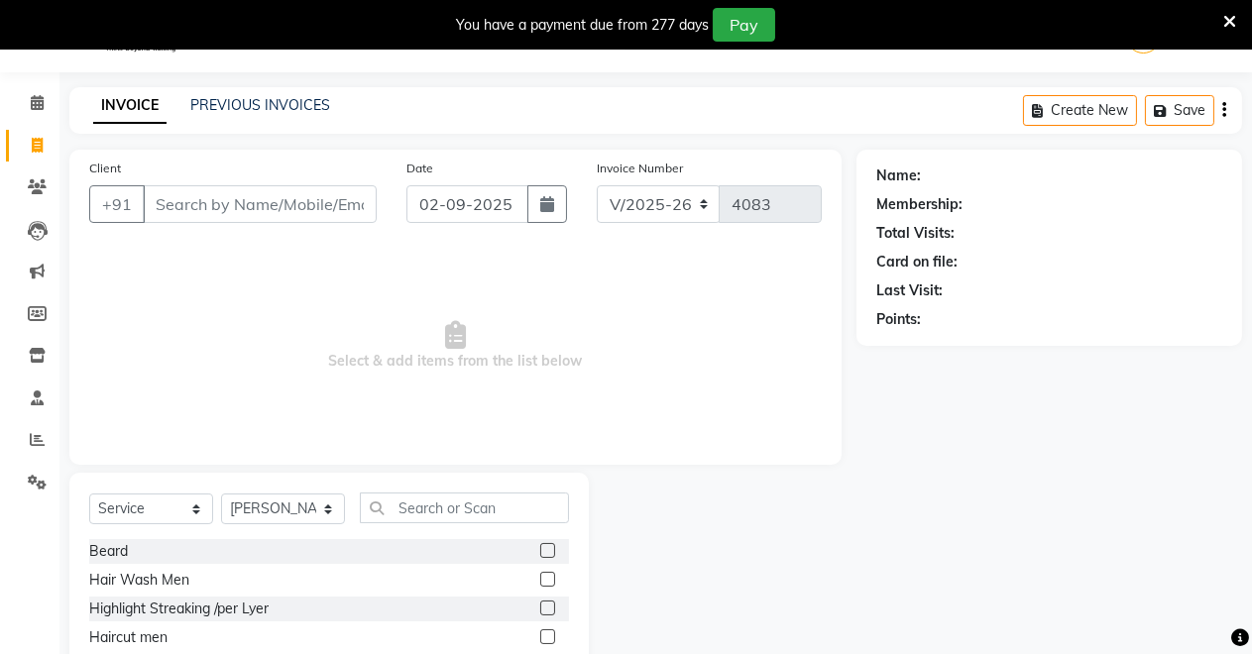
click at [540, 546] on label at bounding box center [547, 550] width 15 height 15
click at [540, 546] on input "checkbox" at bounding box center [546, 551] width 13 height 13
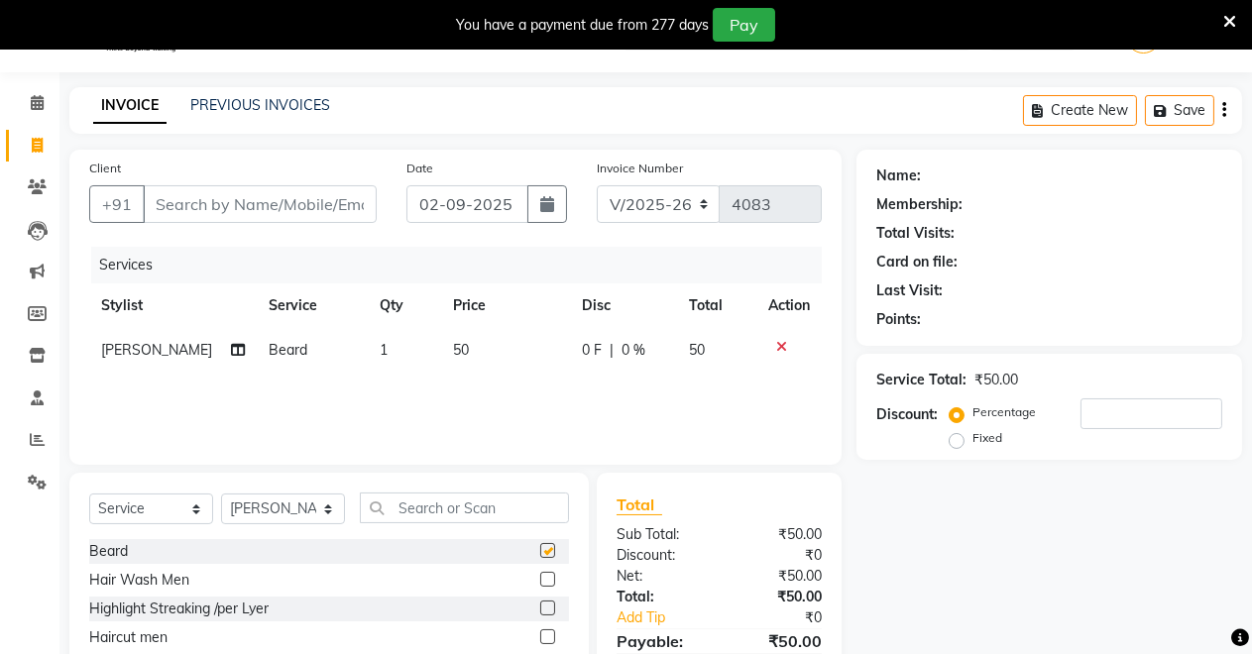
checkbox input "false"
click at [319, 202] on input "Client" at bounding box center [260, 204] width 234 height 38
type input "6"
type input "0"
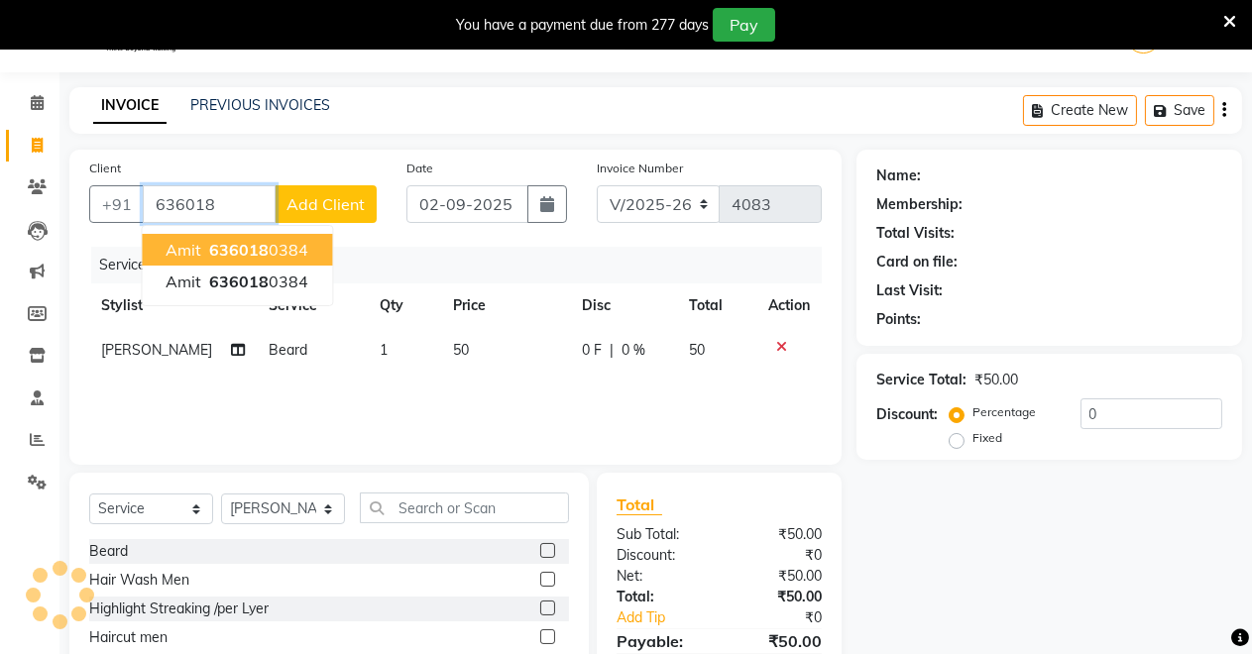
click at [246, 234] on button "Amit 636018 0384" at bounding box center [237, 250] width 190 height 32
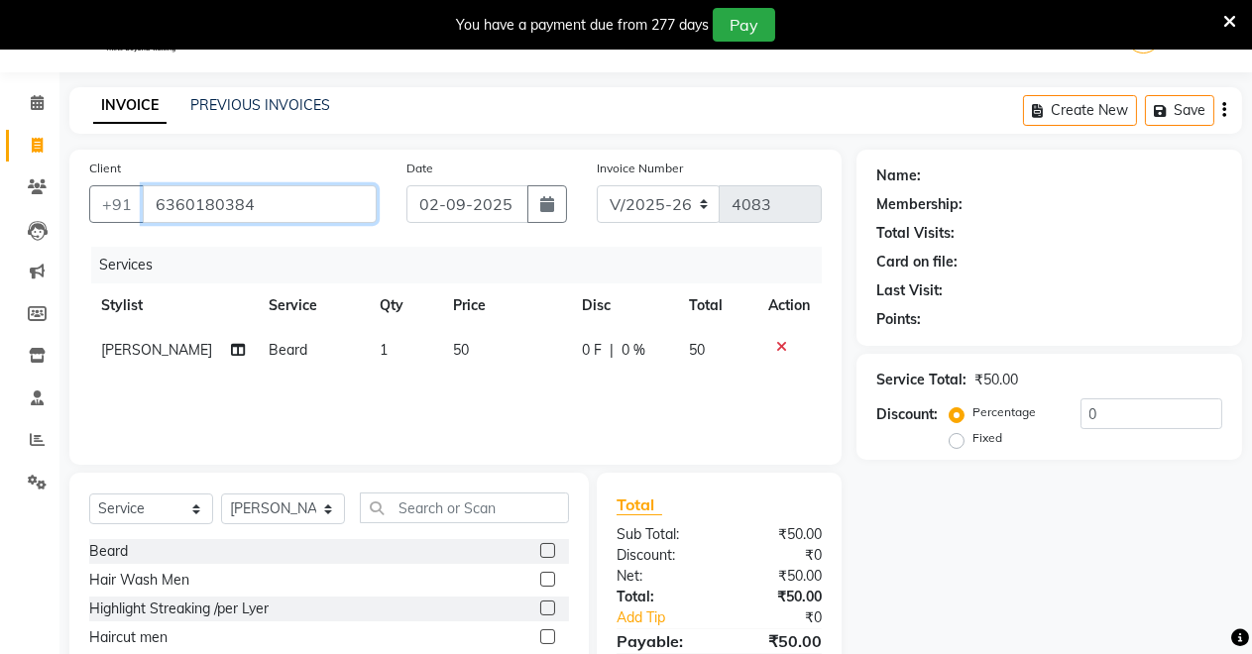
type input "6360180384"
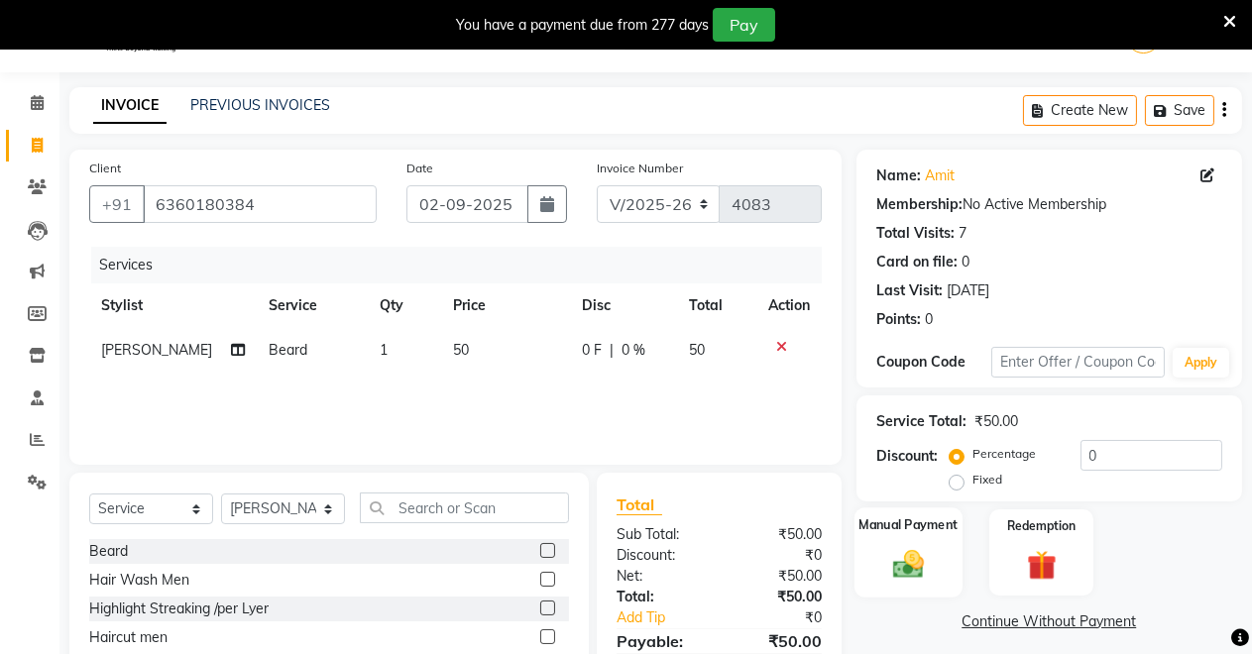
click at [869, 520] on label "Manual Payment" at bounding box center [907, 524] width 99 height 19
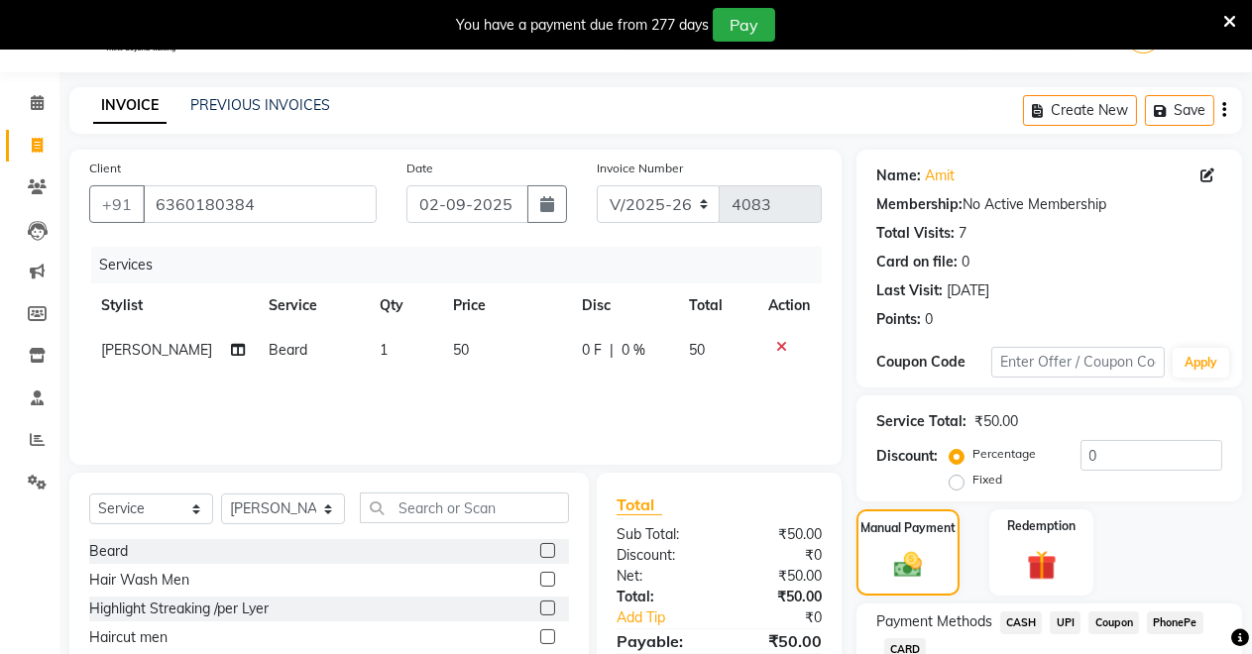
click at [1067, 612] on span "UPI" at bounding box center [1064, 622] width 31 height 23
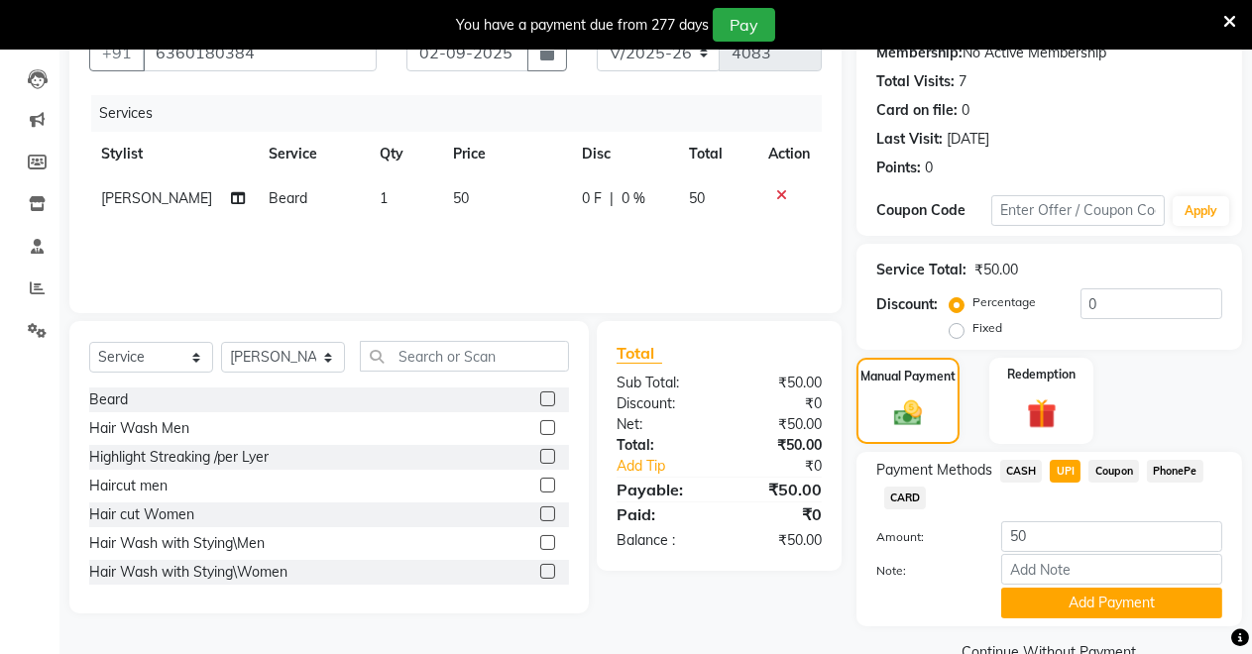
scroll to position [243, 0]
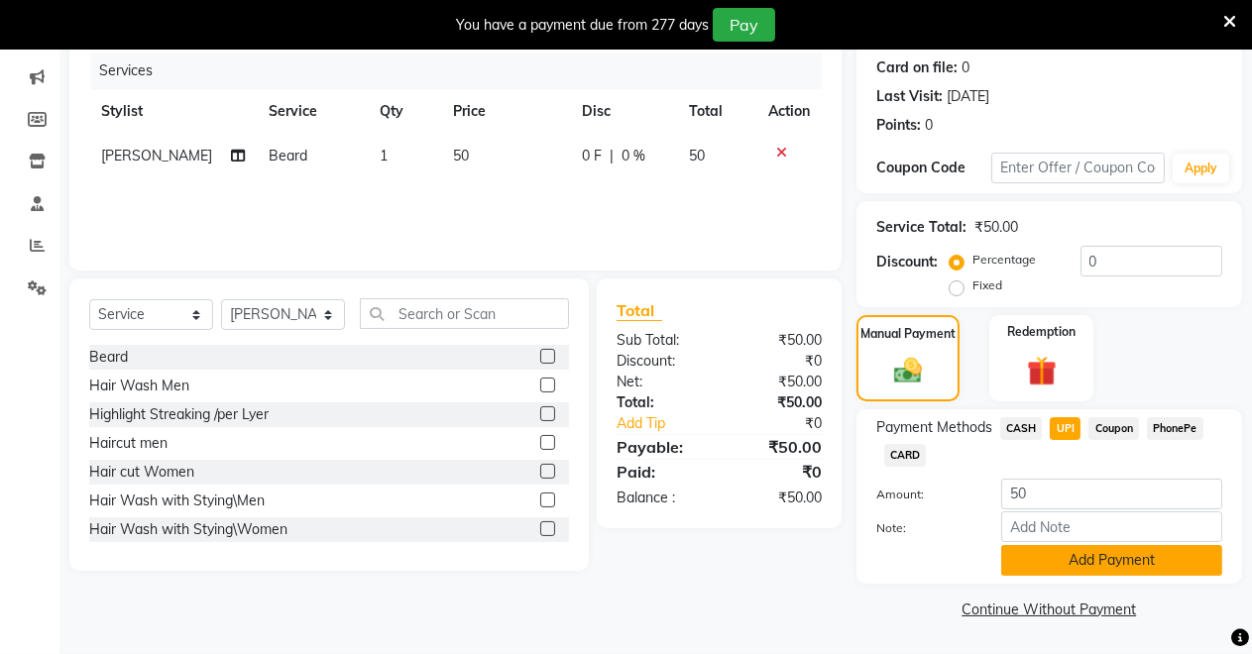
click at [1049, 566] on button "Add Payment" at bounding box center [1111, 560] width 221 height 31
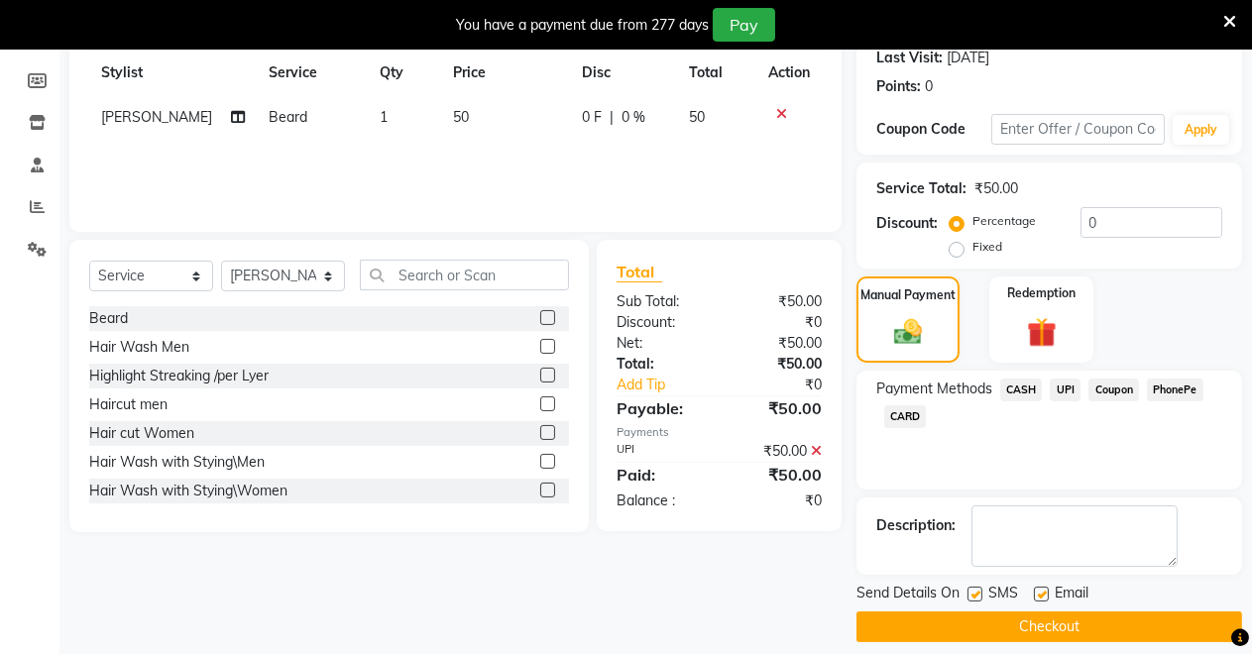
scroll to position [299, 0]
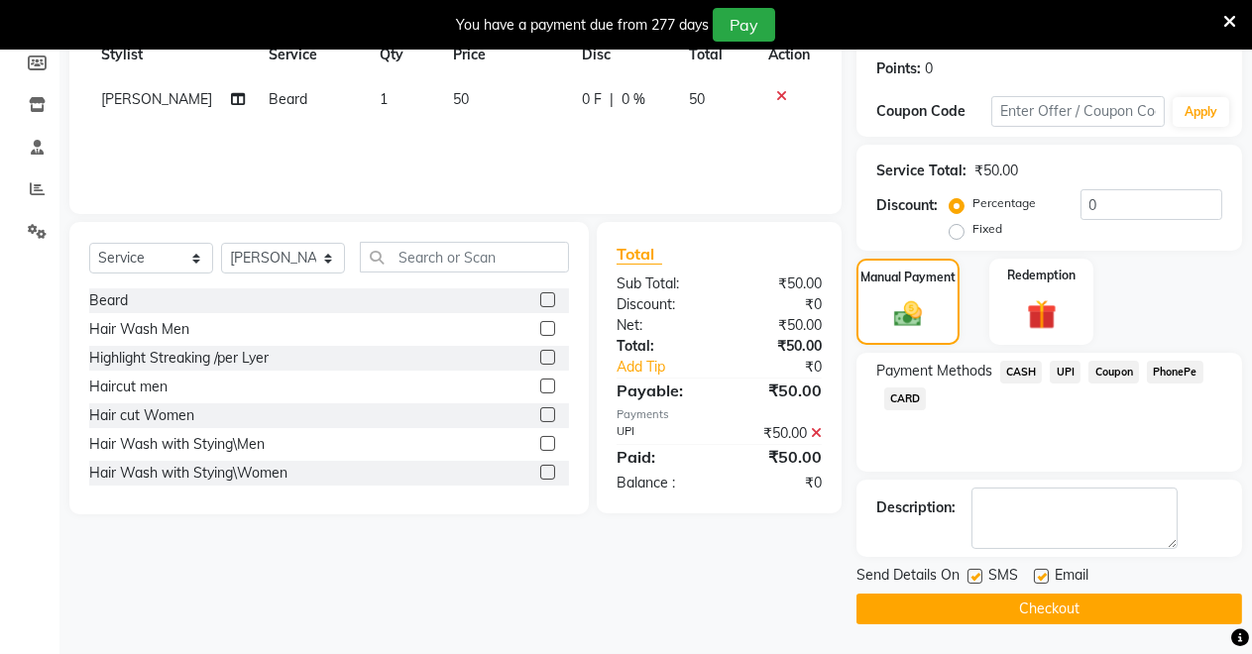
click at [1019, 610] on button "Checkout" at bounding box center [1048, 609] width 385 height 31
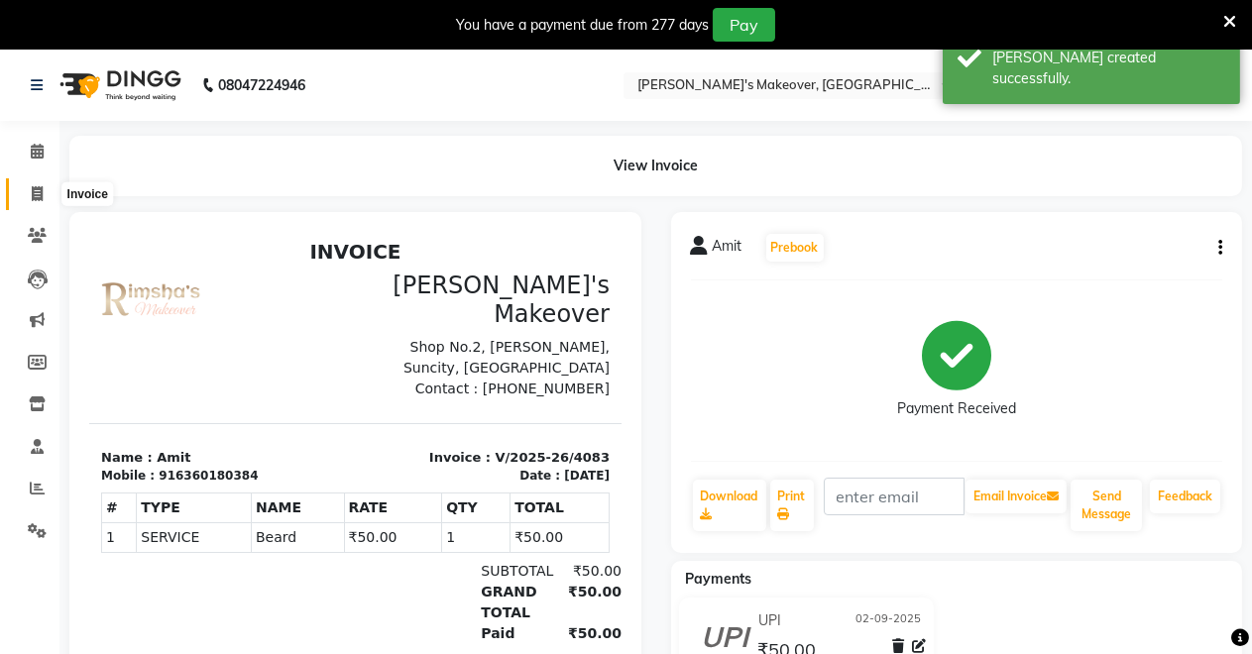
click at [38, 184] on span at bounding box center [37, 194] width 35 height 23
select select "service"
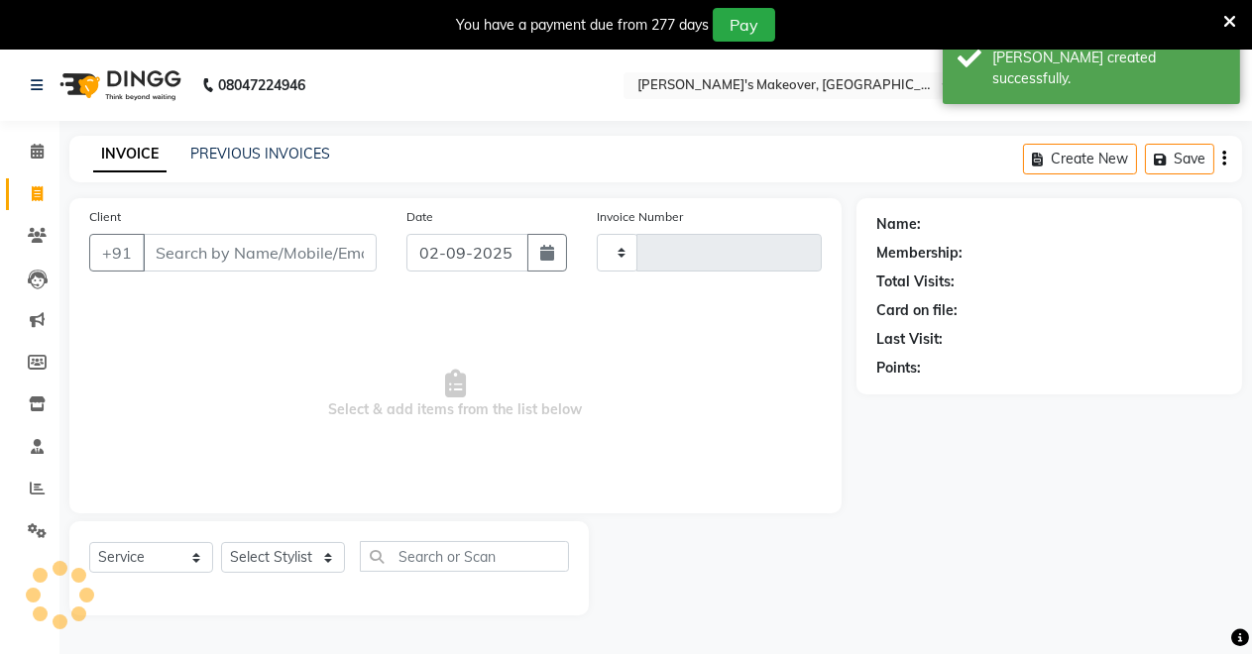
type input "4084"
select select "7317"
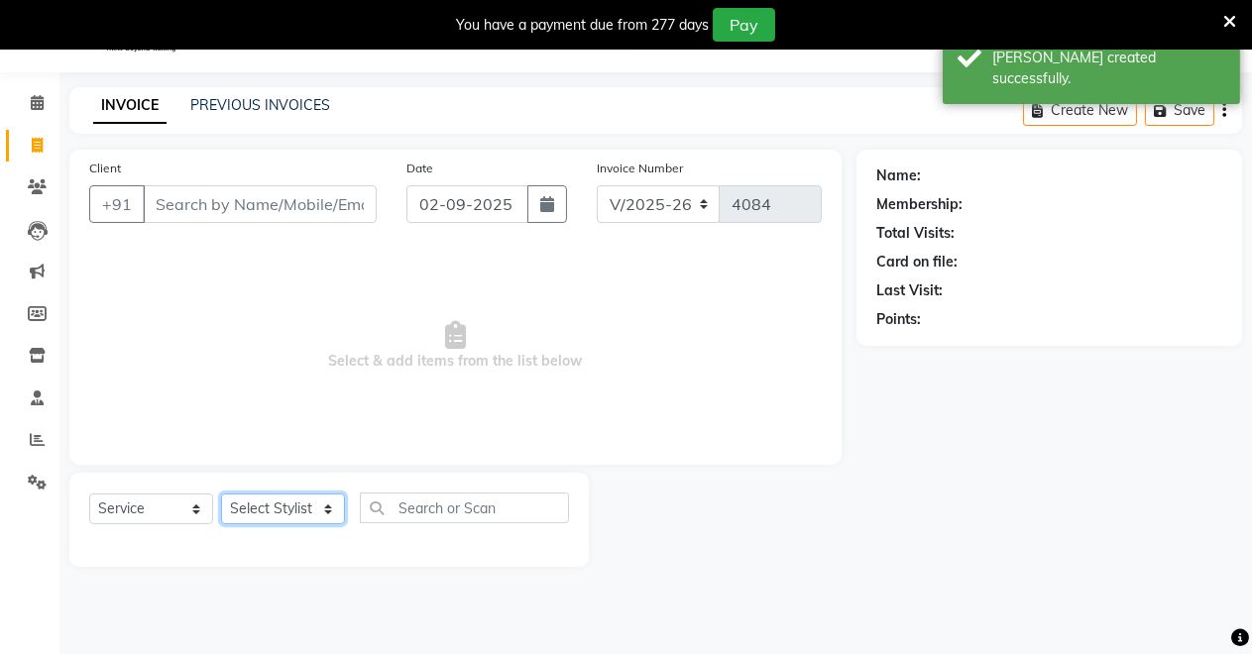
click at [262, 510] on select "Select Stylist [PERSON_NAME] [PERSON_NAME] [MEDICAL_DATA][PERSON_NAME] [PERSON_…" at bounding box center [283, 508] width 124 height 31
select select "65689"
click at [221, 493] on select "Select Stylist [PERSON_NAME] [PERSON_NAME] [MEDICAL_DATA][PERSON_NAME] [PERSON_…" at bounding box center [283, 508] width 124 height 31
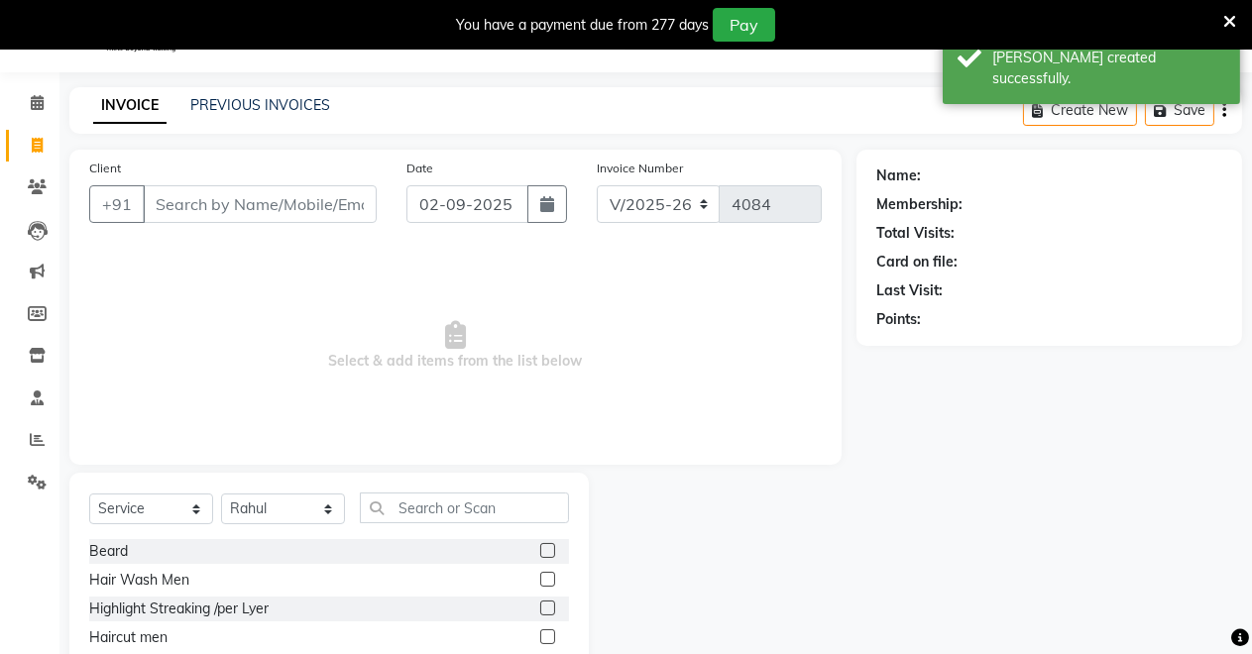
click at [540, 629] on label at bounding box center [547, 636] width 15 height 15
click at [540, 631] on input "checkbox" at bounding box center [546, 637] width 13 height 13
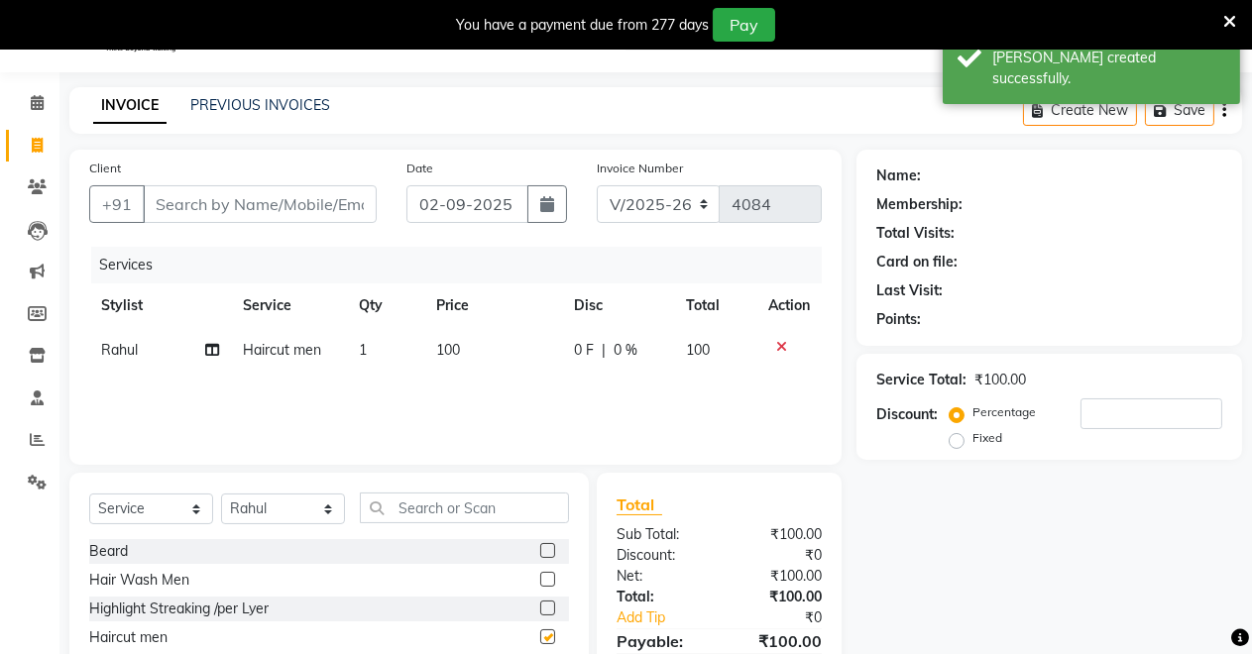
checkbox input "false"
click at [348, 200] on input "Client" at bounding box center [260, 204] width 234 height 38
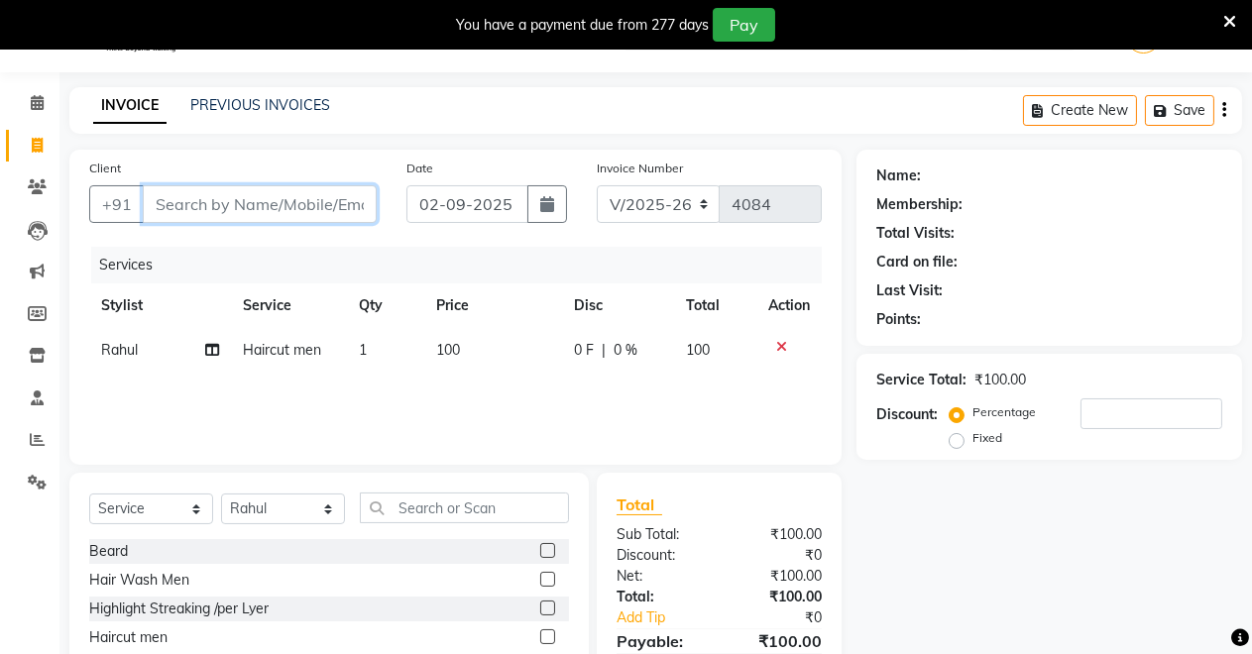
type input "9"
type input "0"
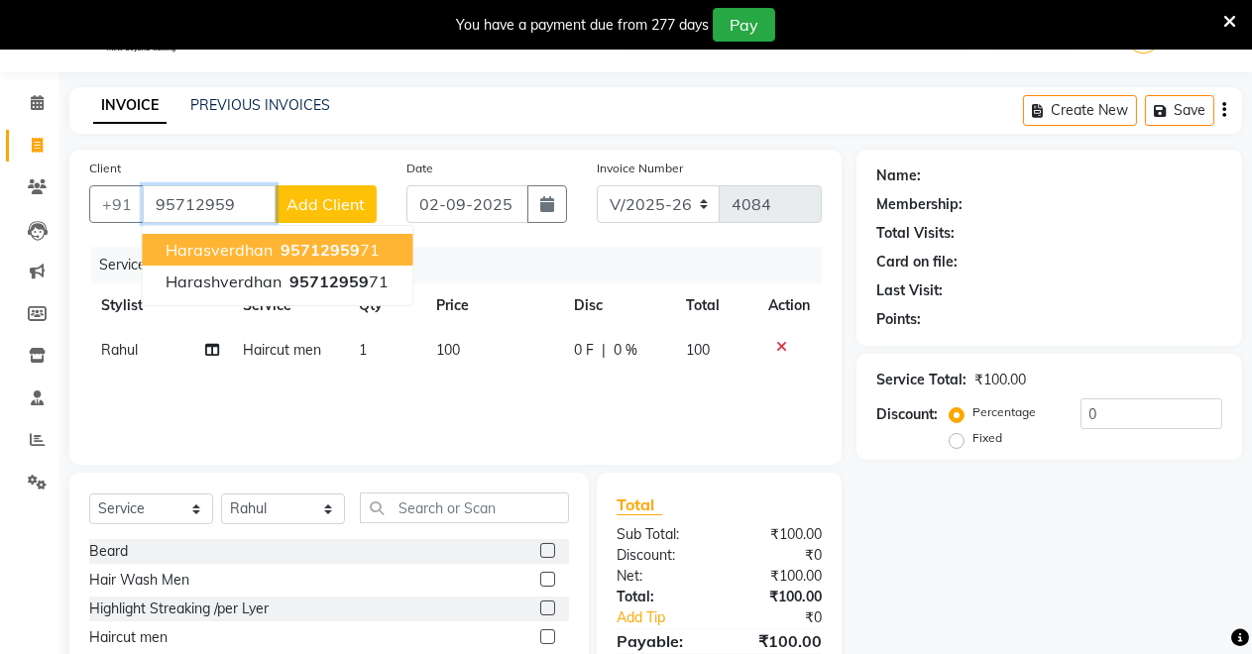
click at [254, 250] on span "Harasverdhan" at bounding box center [218, 250] width 107 height 20
type input "9571295971"
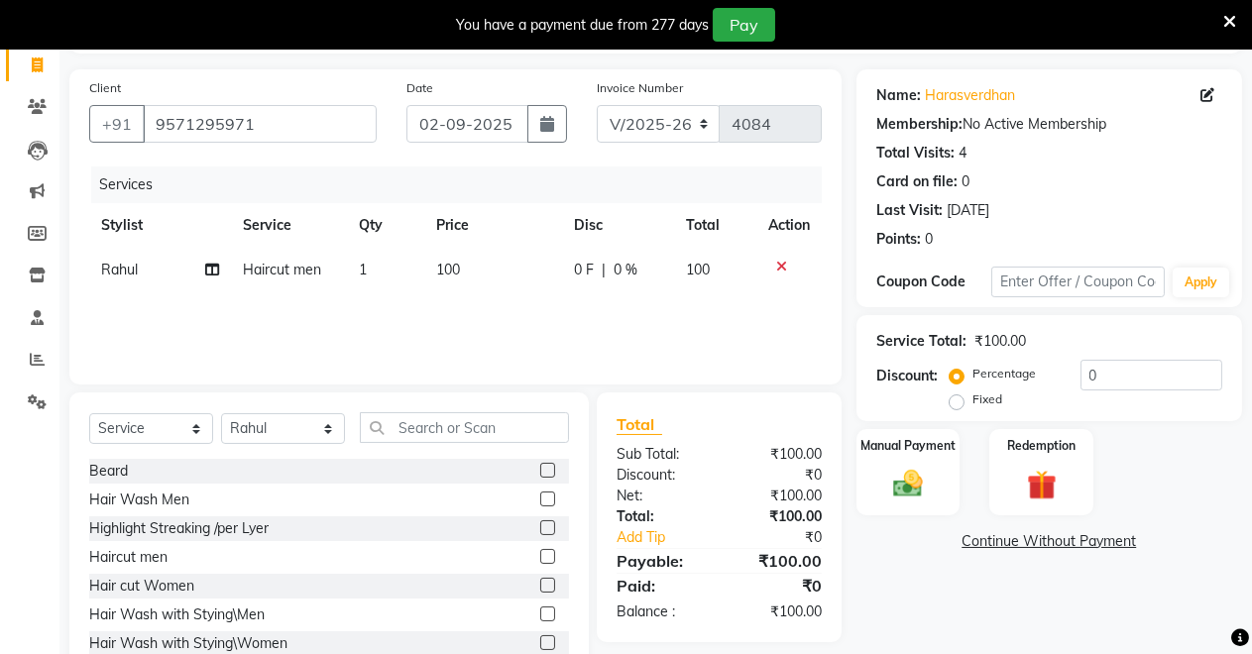
scroll to position [189, 0]
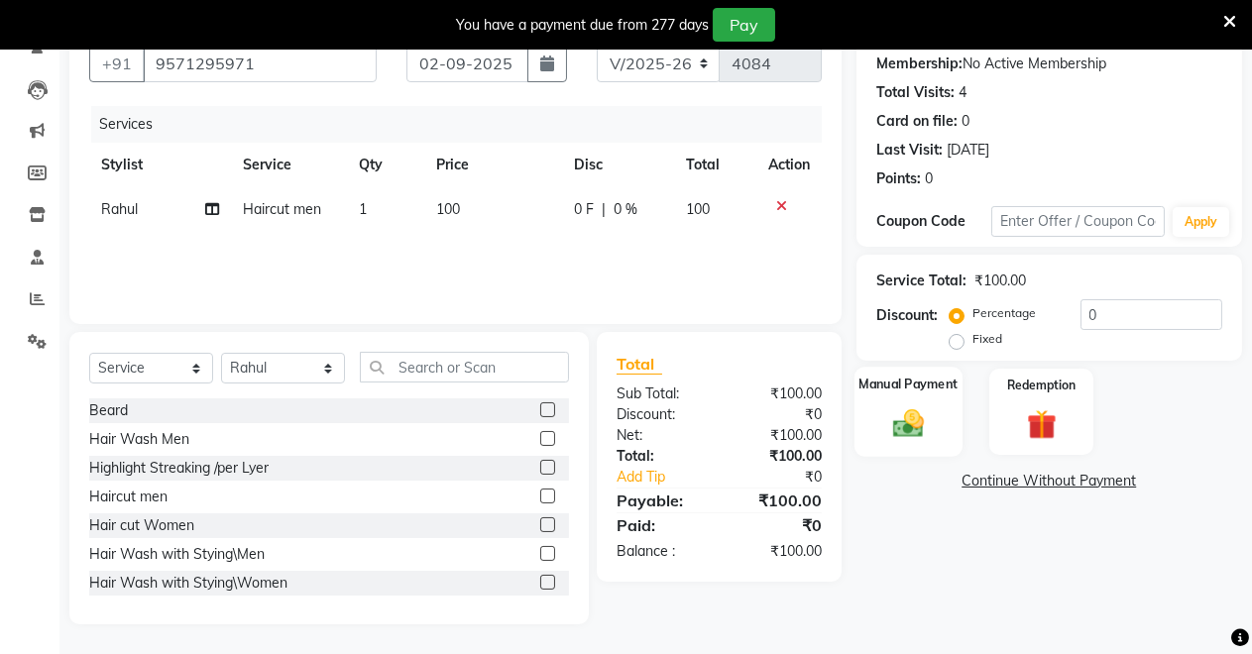
click at [898, 400] on div "Manual Payment" at bounding box center [908, 412] width 108 height 90
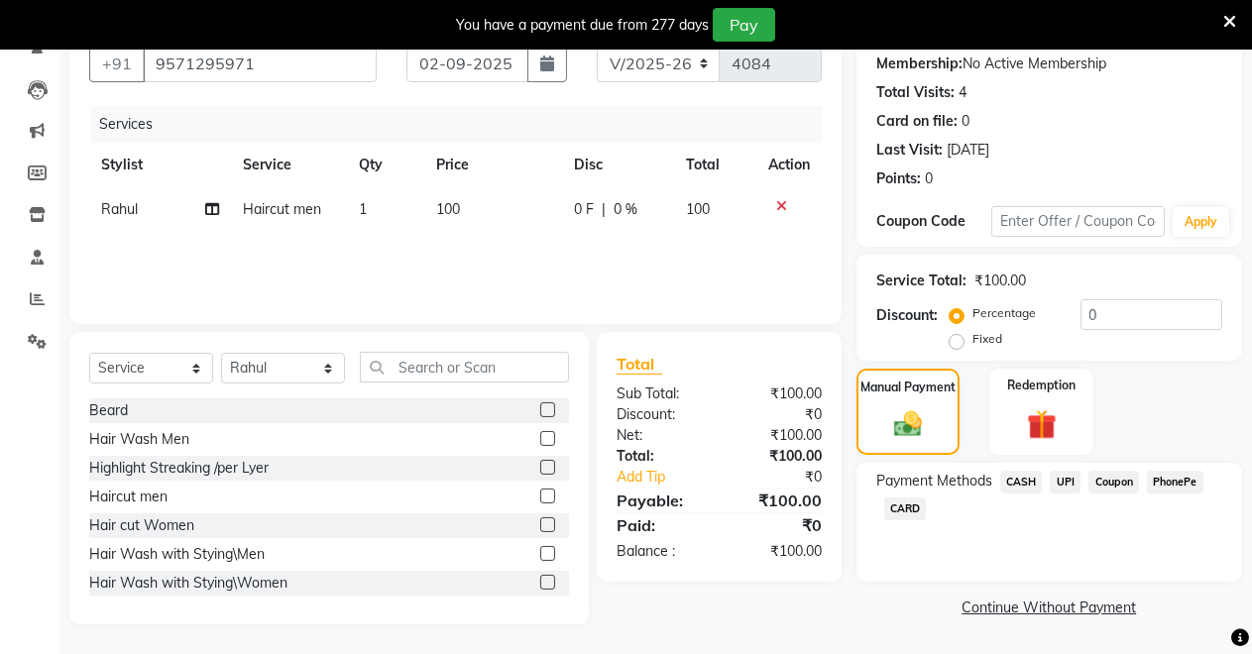
click at [1023, 480] on span "CASH" at bounding box center [1021, 482] width 43 height 23
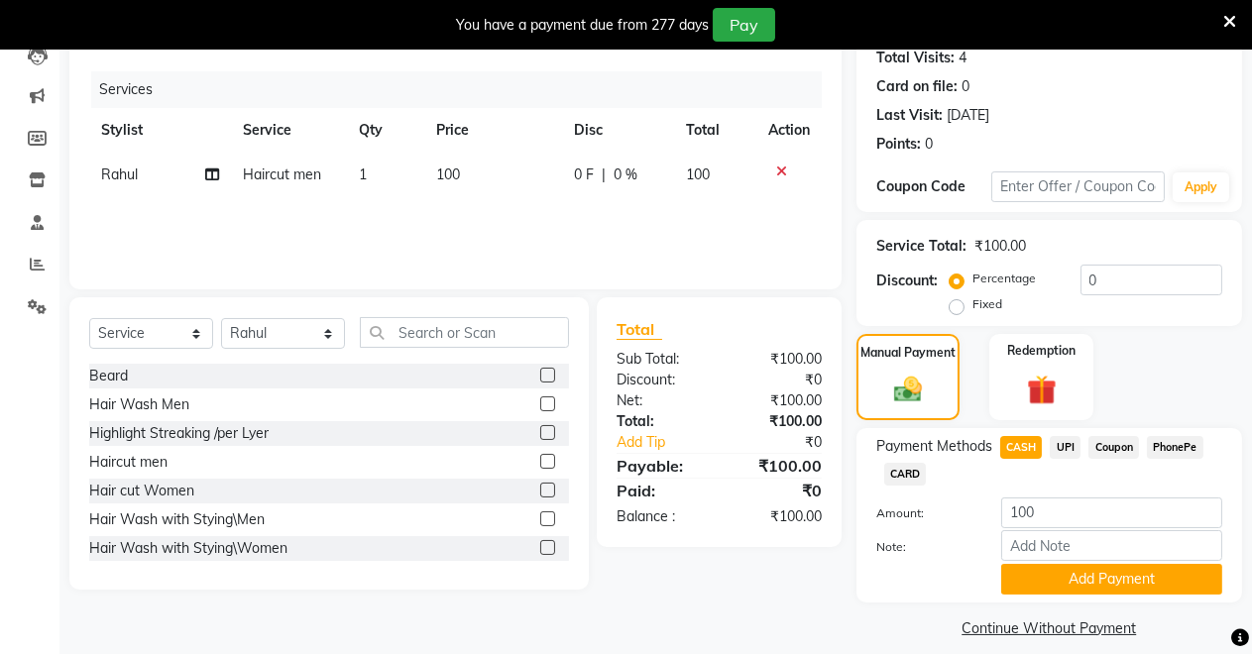
scroll to position [243, 0]
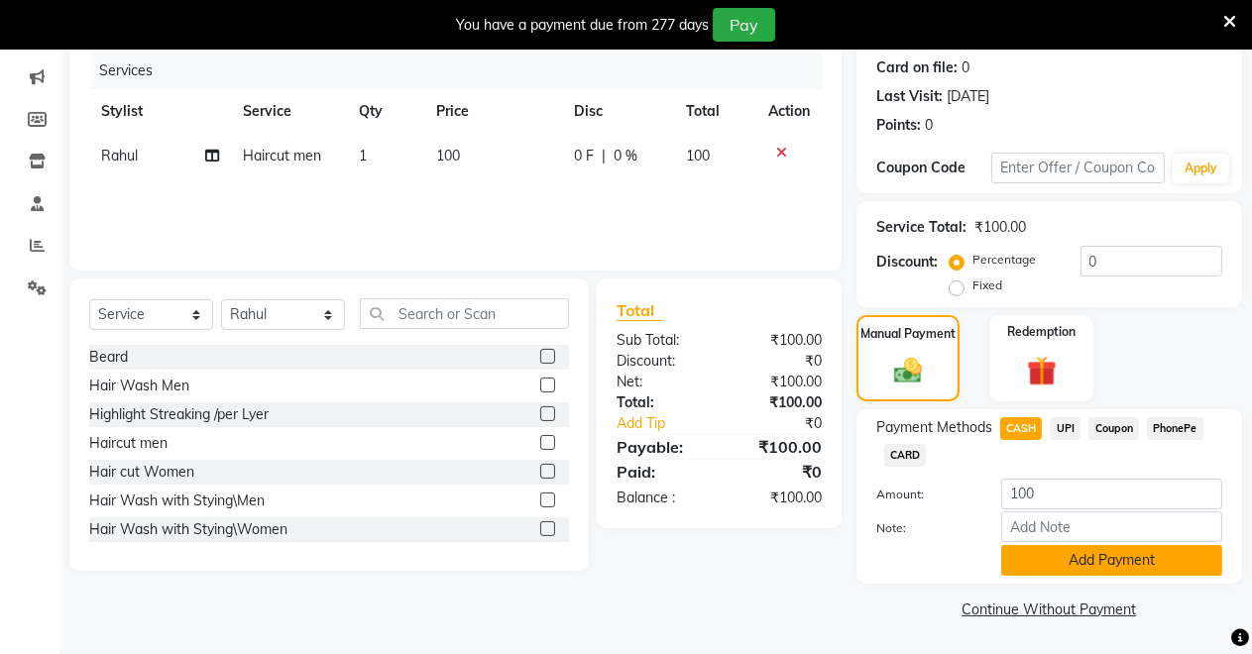
click at [1023, 555] on button "Add Payment" at bounding box center [1111, 560] width 221 height 31
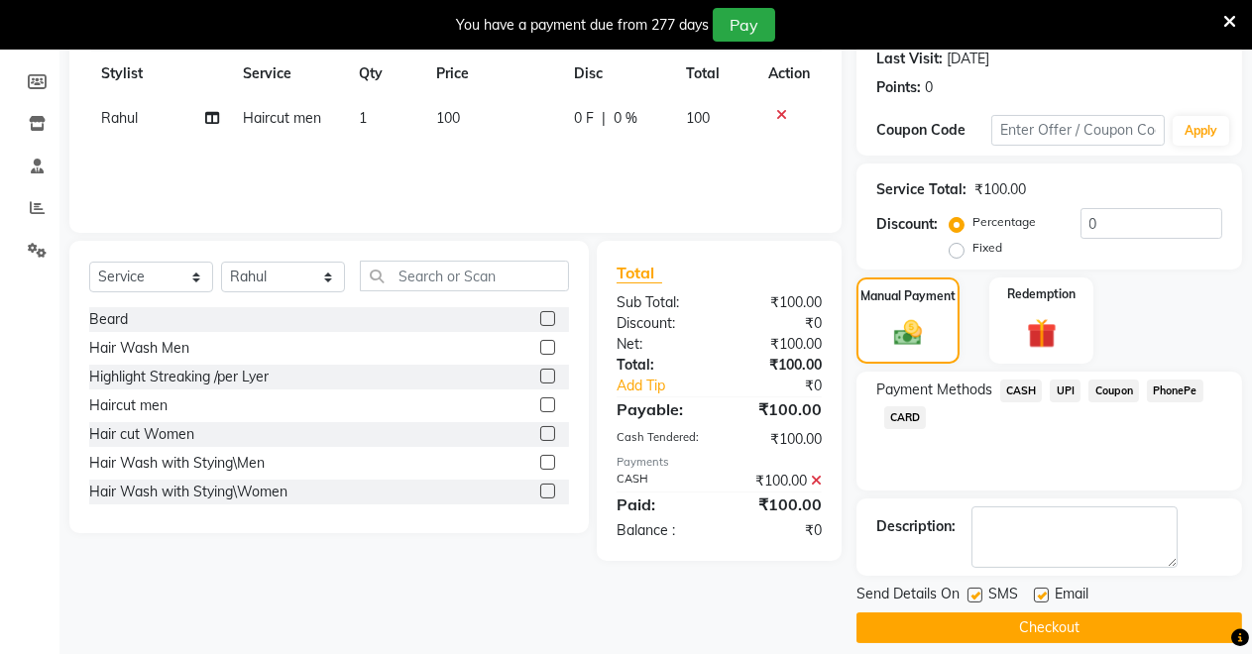
scroll to position [299, 0]
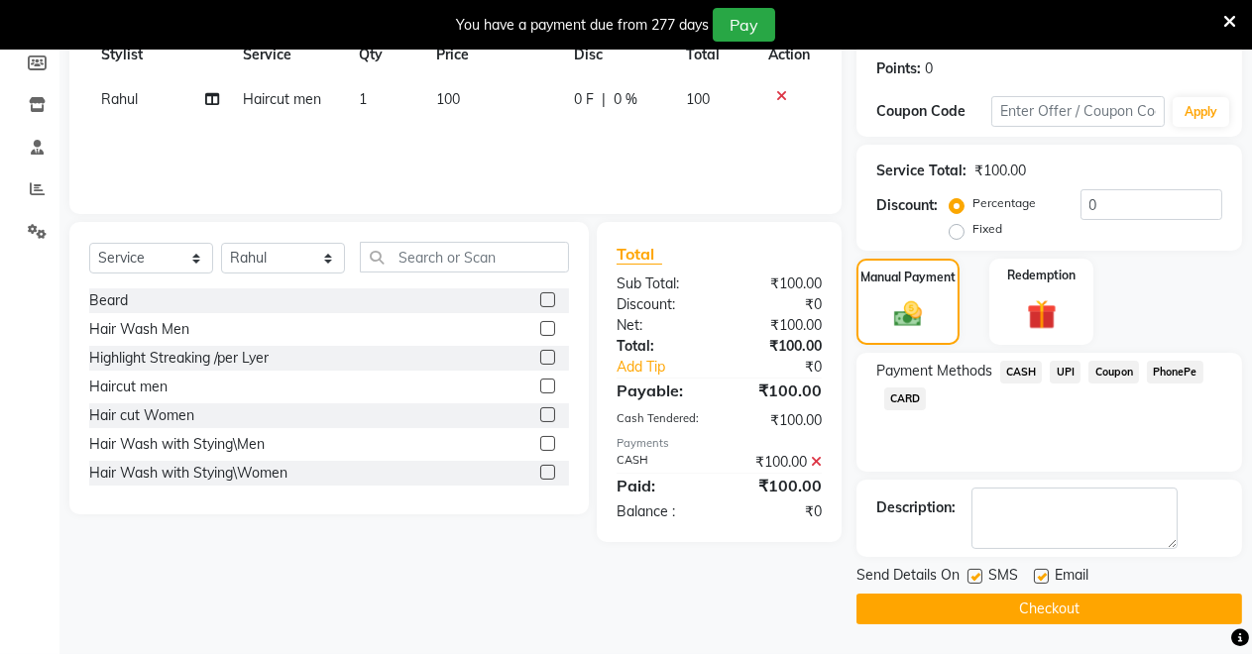
click at [988, 606] on button "Checkout" at bounding box center [1048, 609] width 385 height 31
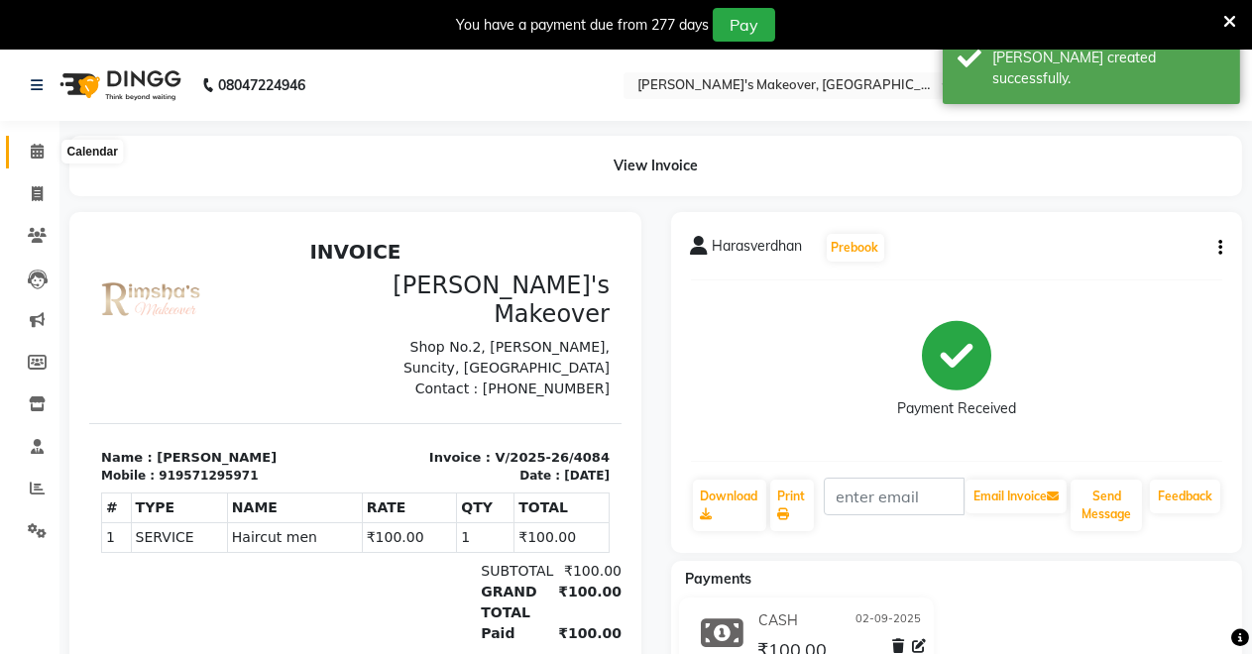
click at [32, 145] on icon at bounding box center [37, 151] width 13 height 15
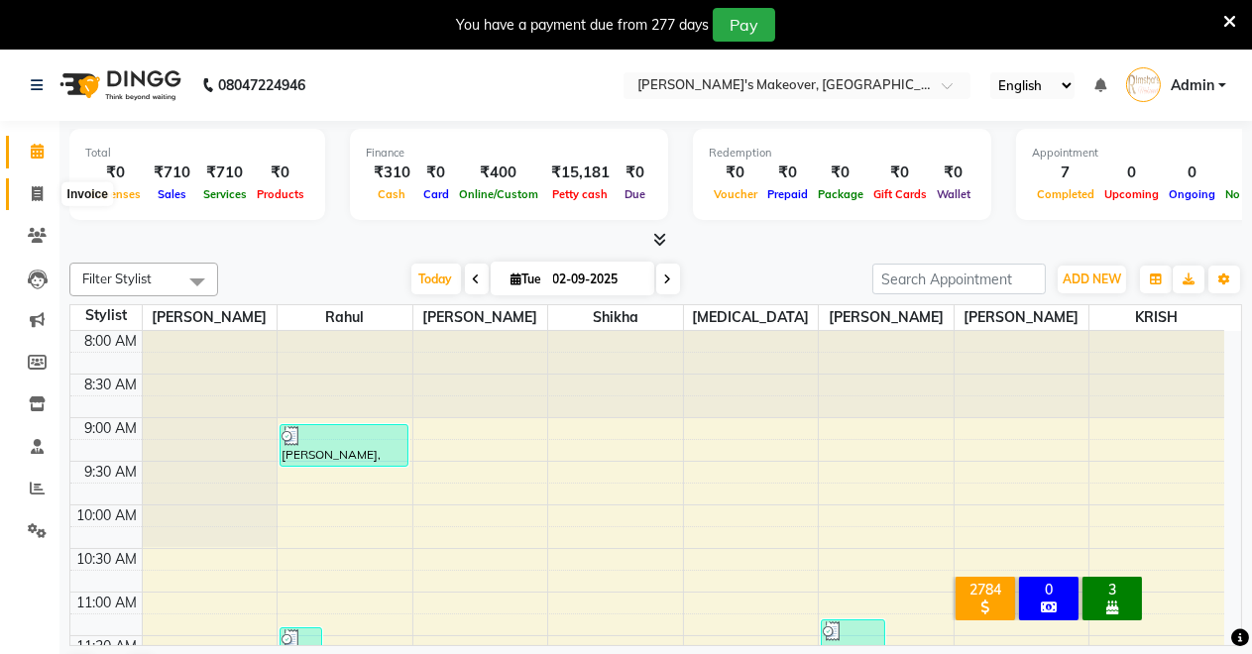
click at [25, 186] on span at bounding box center [37, 194] width 35 height 23
select select "service"
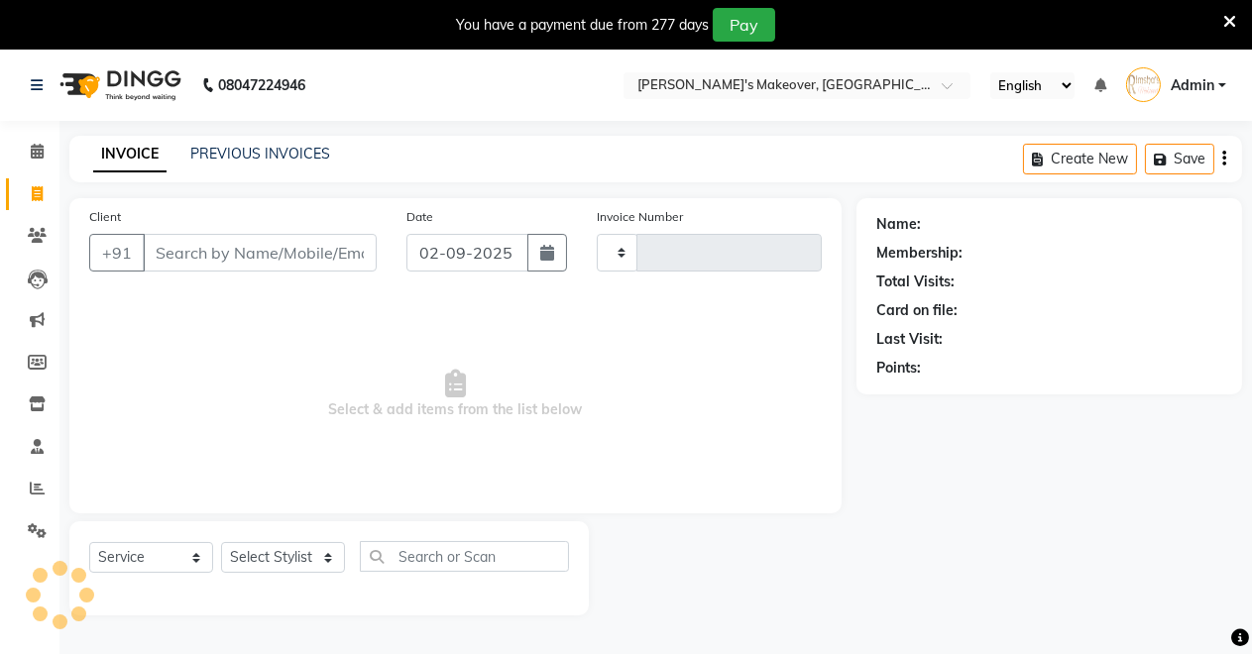
type input "4085"
select select "7317"
click at [38, 145] on icon at bounding box center [37, 151] width 13 height 15
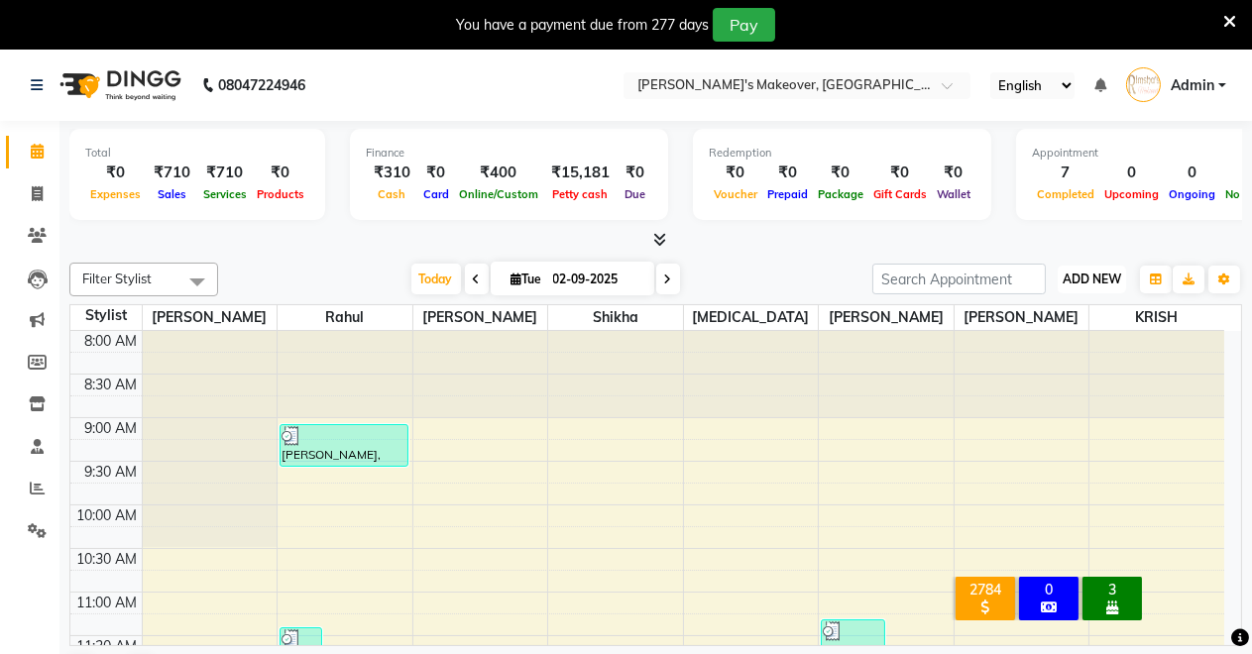
click at [1090, 276] on span "ADD NEW" at bounding box center [1091, 279] width 58 height 15
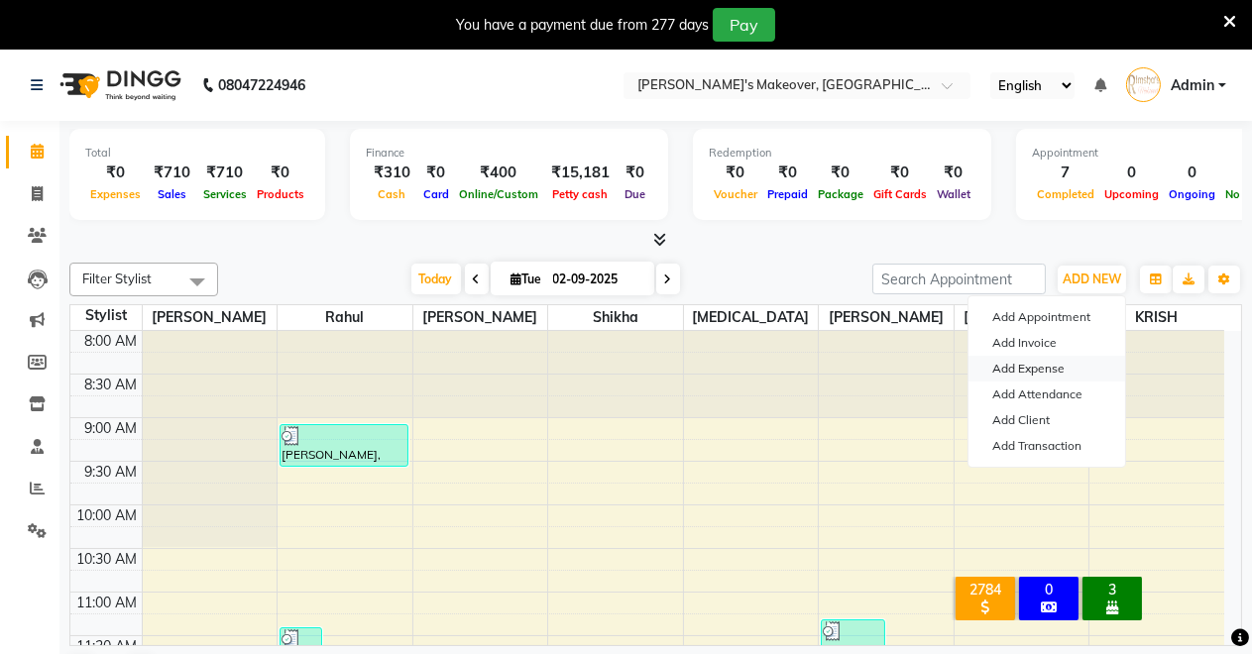
click at [1049, 371] on link "Add Expense" at bounding box center [1046, 369] width 157 height 26
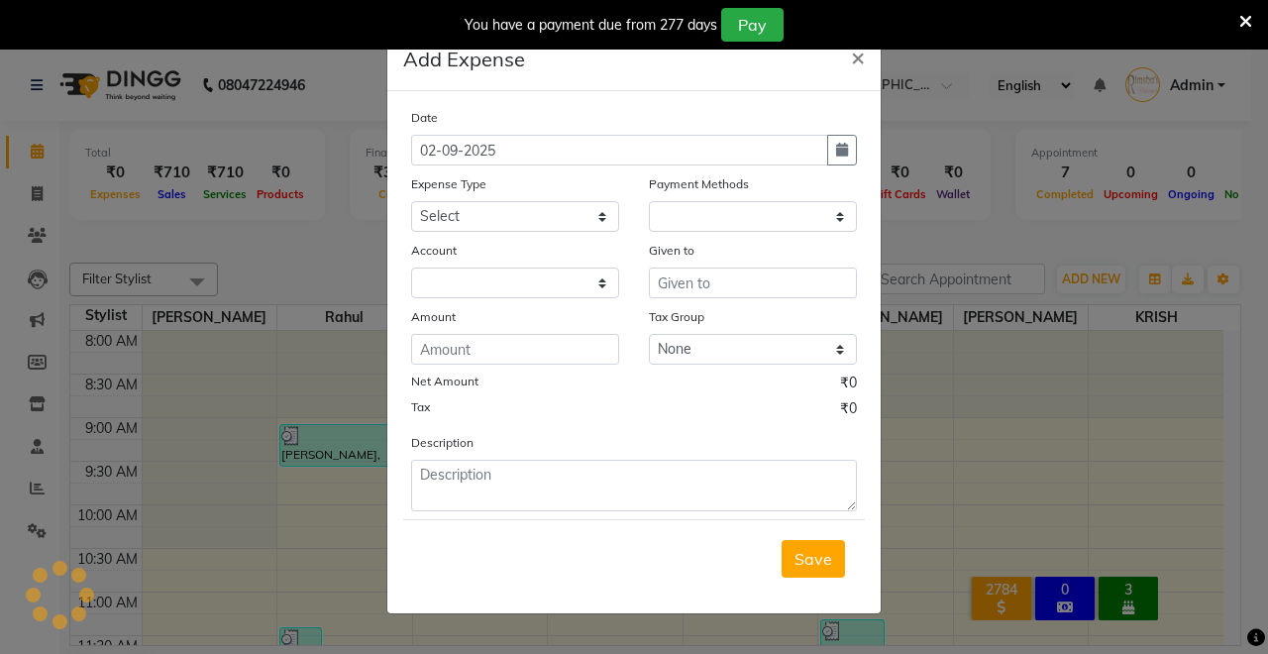
select select "1"
select select "6406"
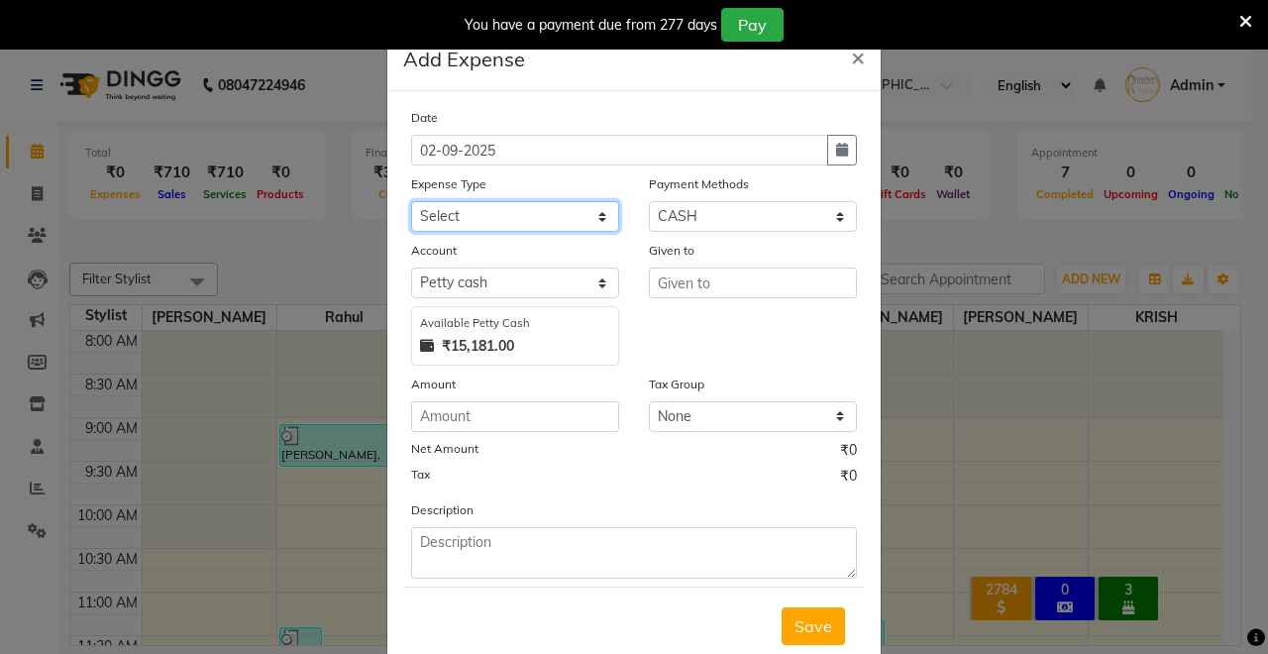
click at [498, 220] on select "Select Advance Salary Baba Bank Service Charges CLEANING Clinical charges DM SI…" at bounding box center [515, 216] width 208 height 31
select select "19381"
click at [411, 201] on select "Select Advance Salary Baba Bank Service Charges CLEANING Clinical charges DM SI…" at bounding box center [515, 216] width 208 height 31
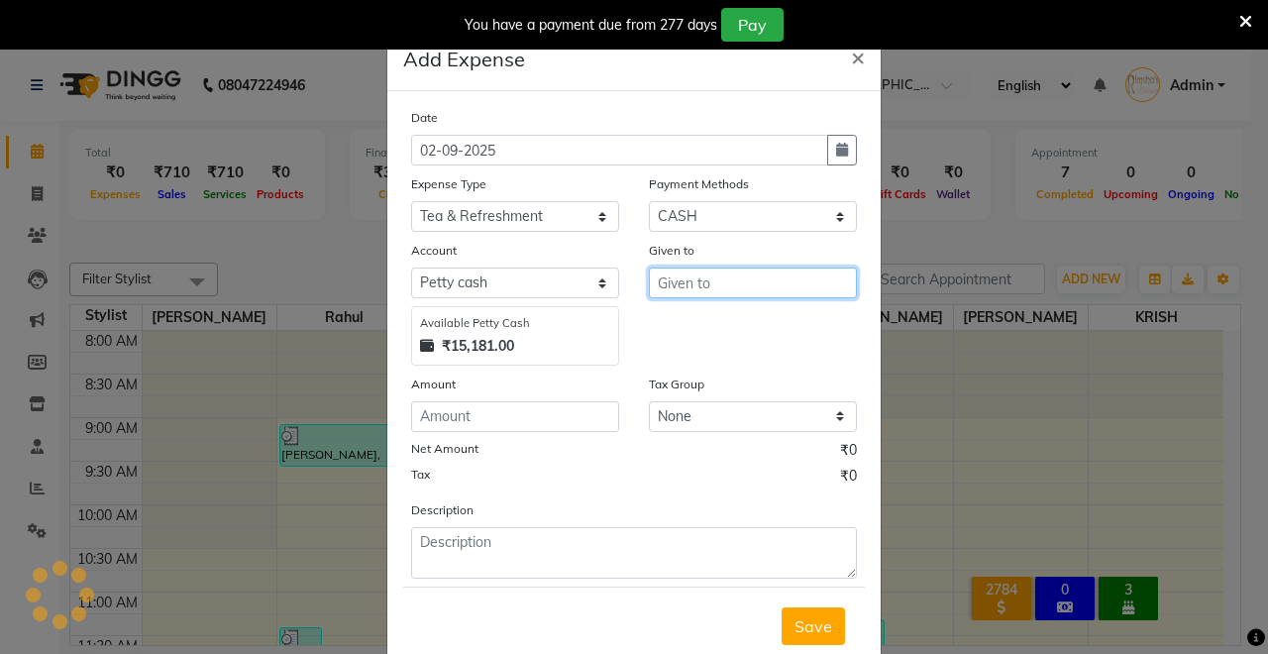
click at [716, 288] on input "text" at bounding box center [753, 283] width 208 height 31
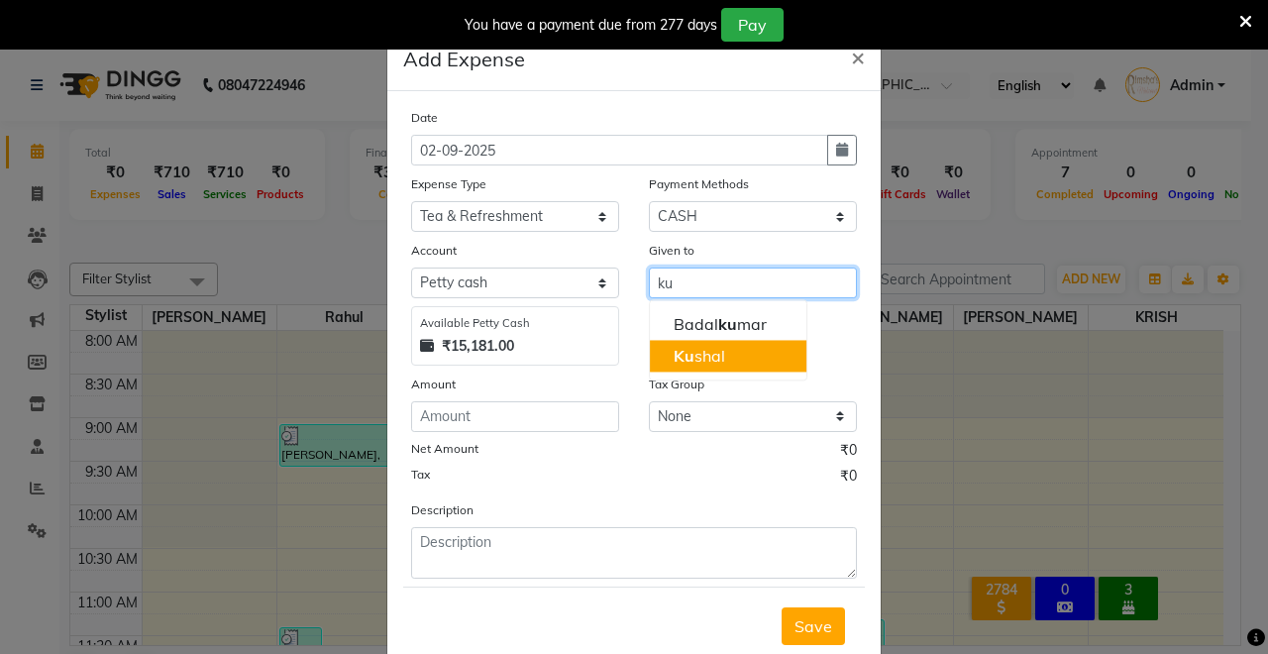
click at [692, 347] on ngb-highlight "Ku shal" at bounding box center [700, 356] width 52 height 20
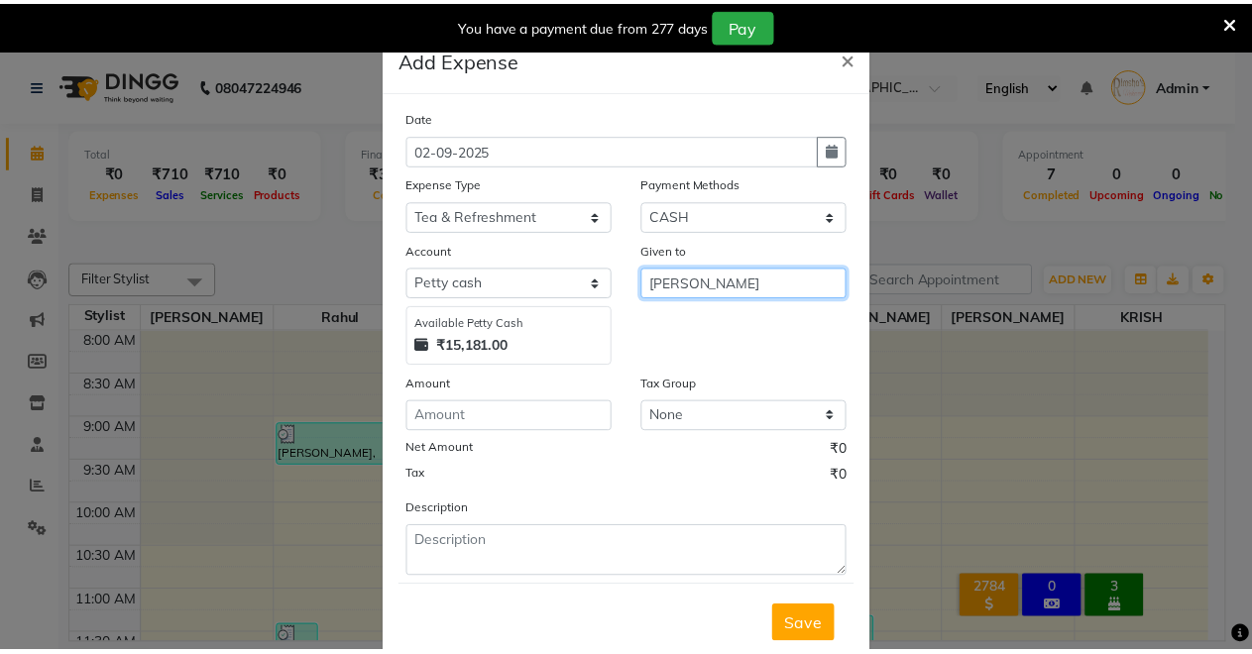
scroll to position [54, 0]
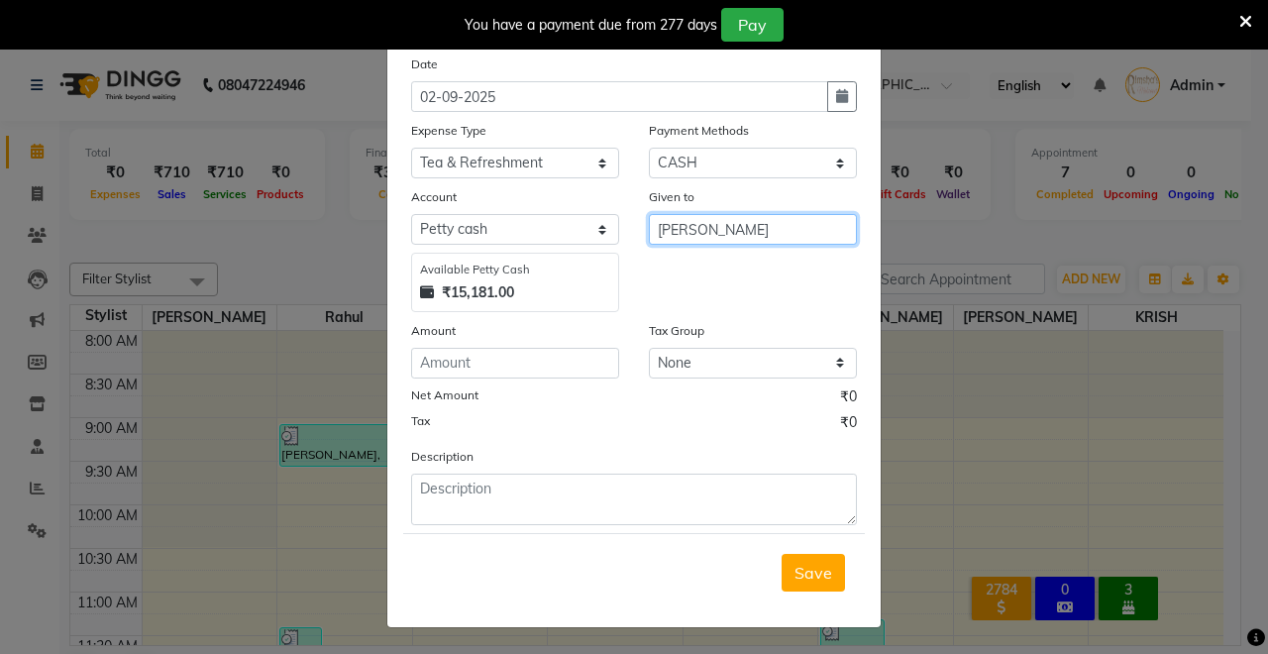
type input "[PERSON_NAME]"
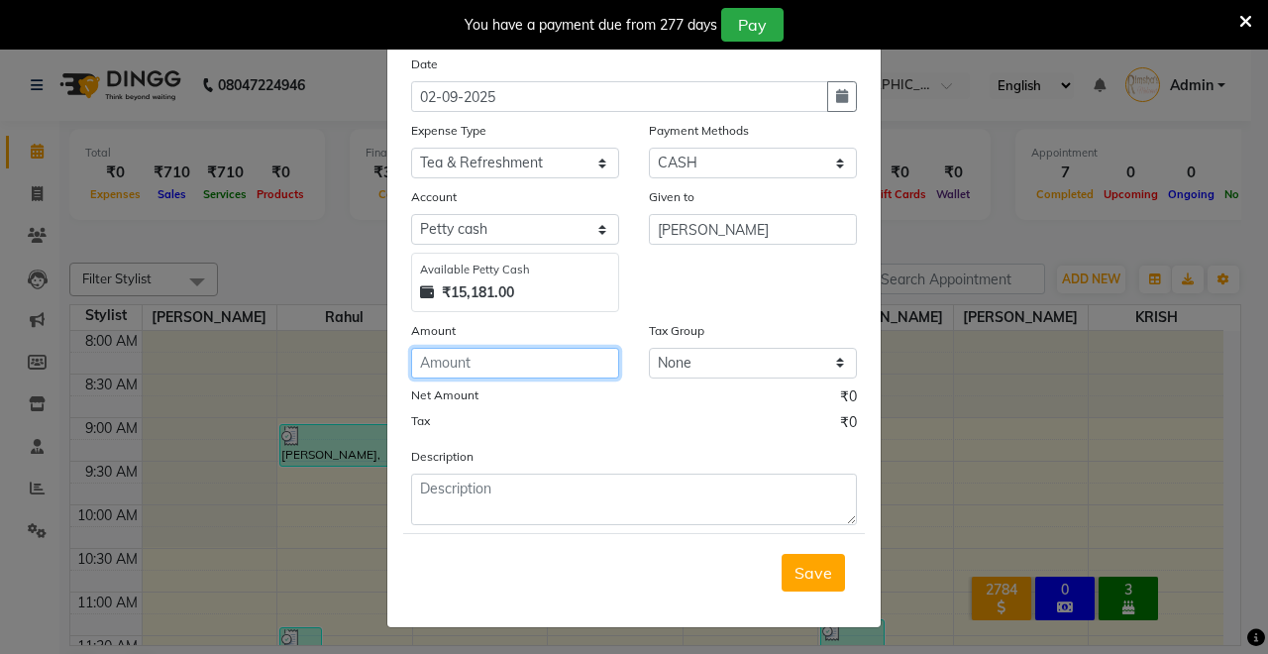
click at [460, 359] on input "number" at bounding box center [515, 363] width 208 height 31
type input "10"
click at [818, 567] on span "Save" at bounding box center [814, 573] width 38 height 20
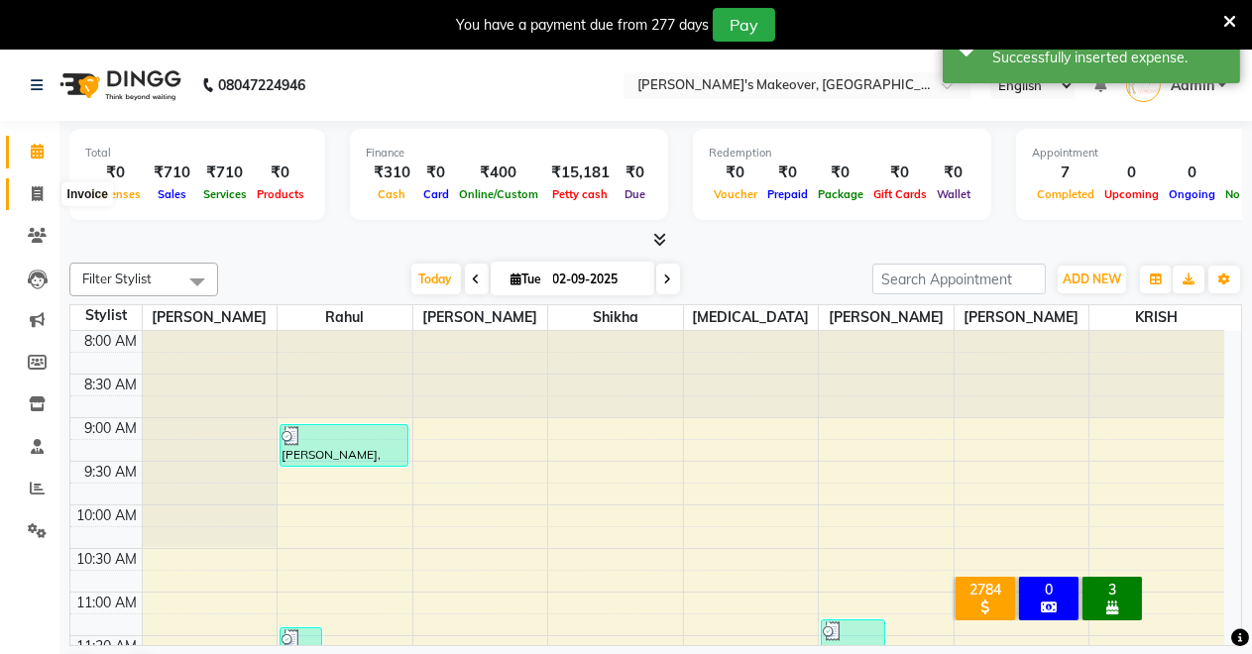
click at [30, 191] on span at bounding box center [37, 194] width 35 height 23
select select "7317"
select select "service"
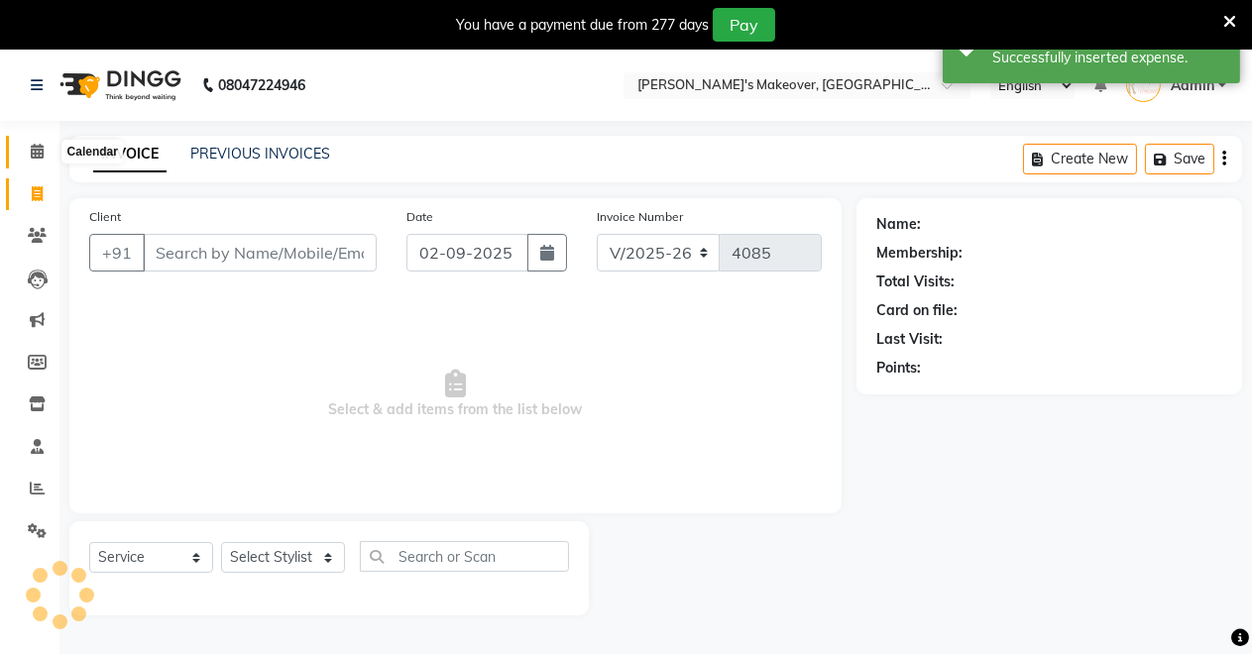
click at [32, 156] on icon at bounding box center [37, 151] width 13 height 15
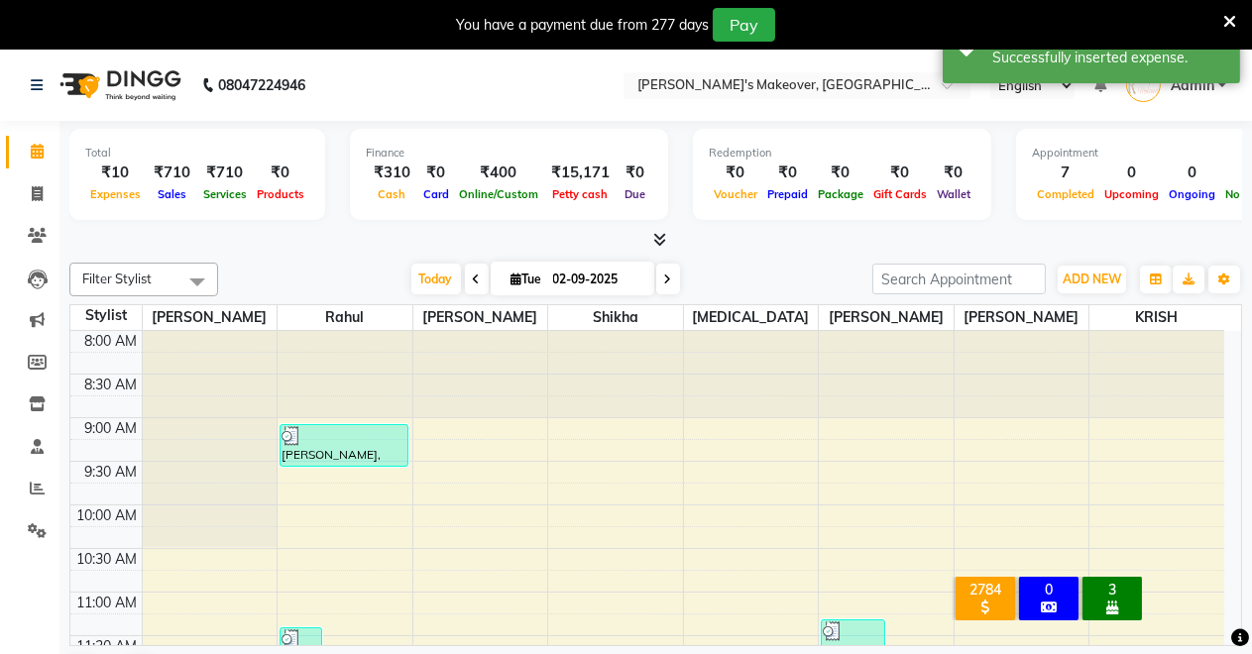
click at [653, 232] on icon at bounding box center [659, 239] width 13 height 15
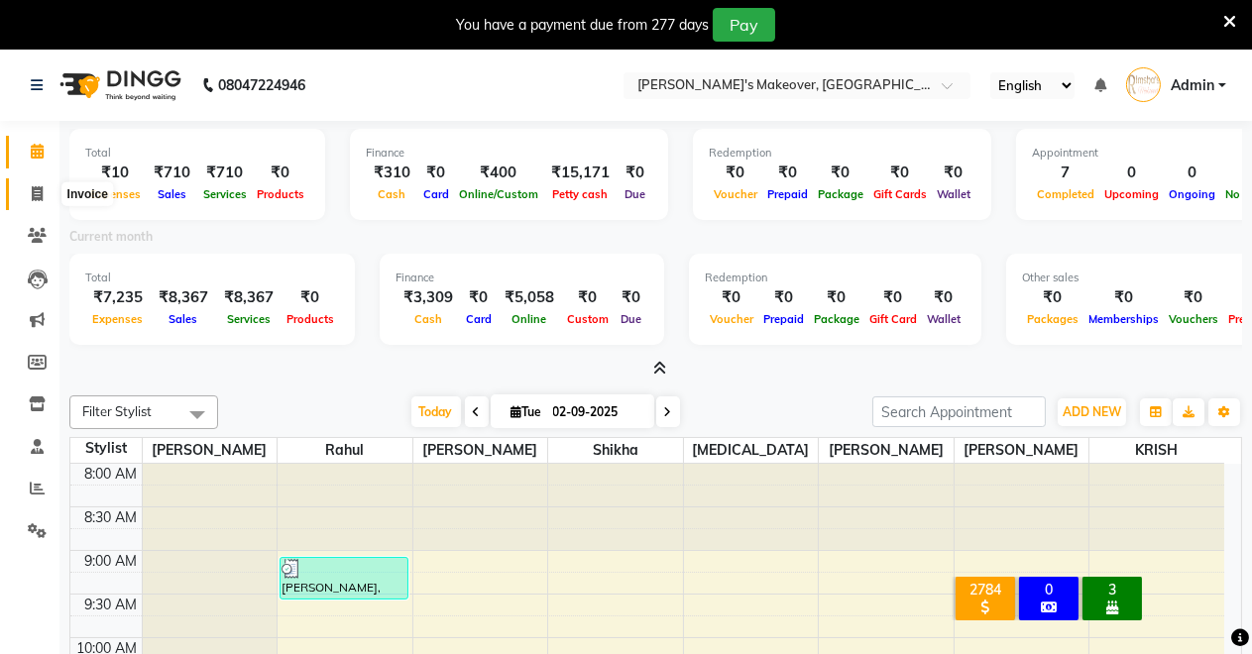
click at [37, 184] on span at bounding box center [37, 194] width 35 height 23
select select "service"
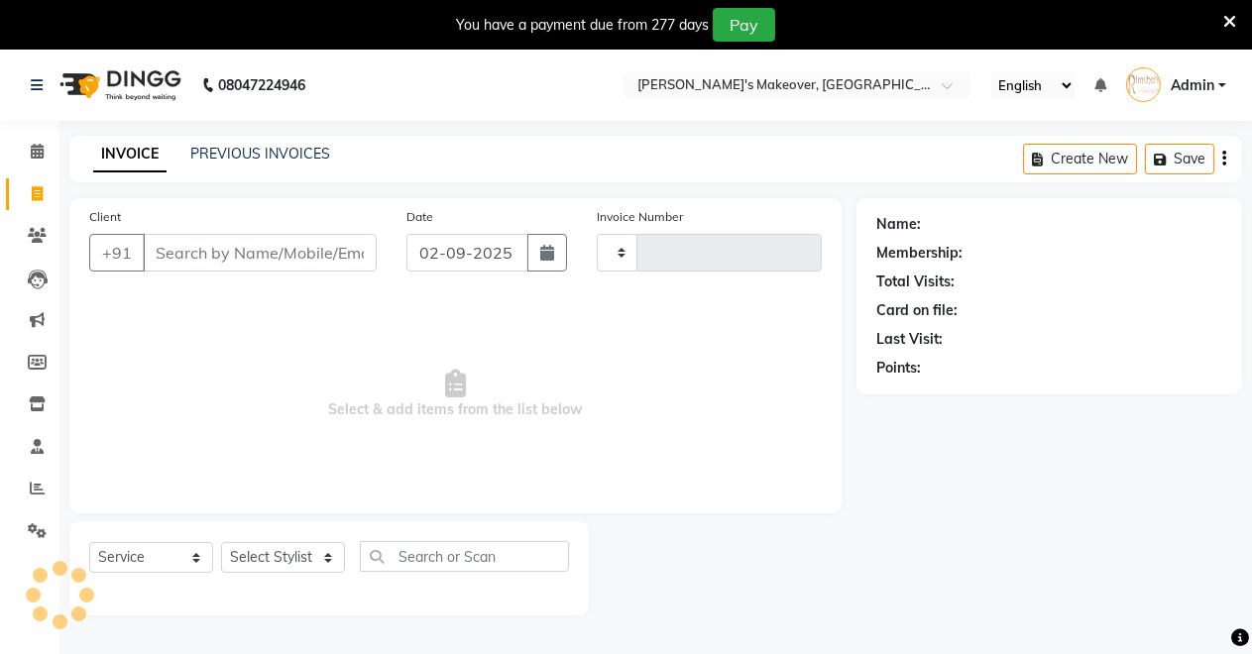
type input "4085"
select select "7317"
click at [37, 146] on icon at bounding box center [37, 151] width 13 height 15
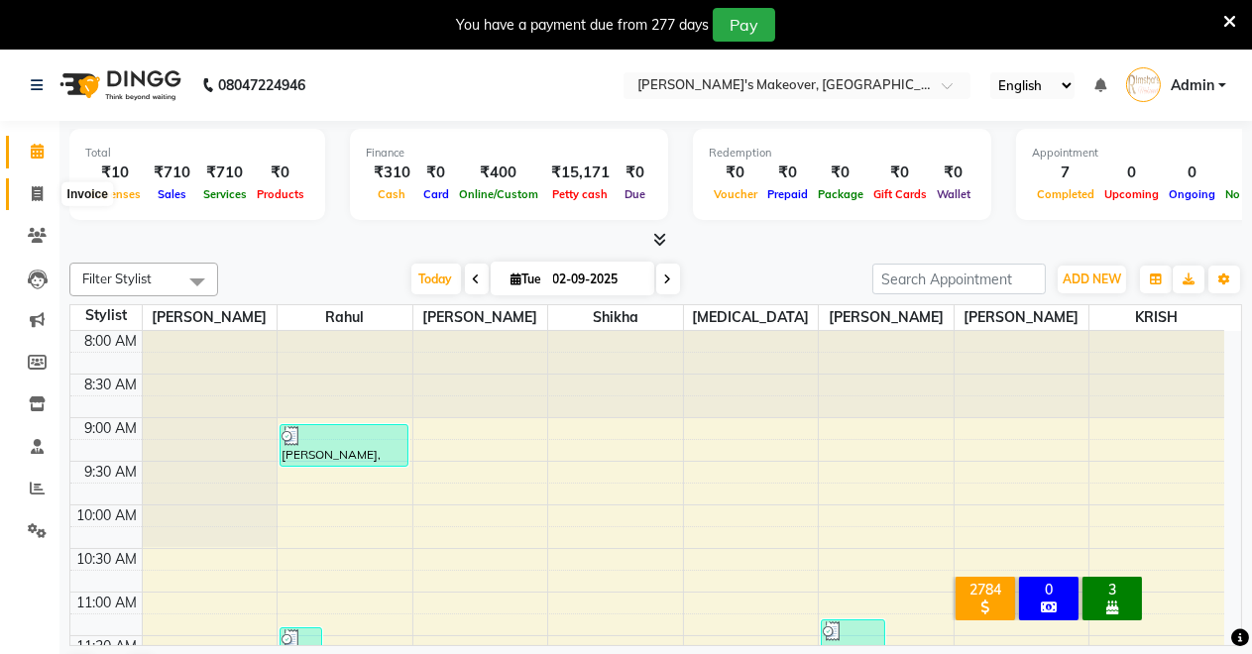
click at [46, 186] on span at bounding box center [37, 194] width 35 height 23
select select "7317"
select select "service"
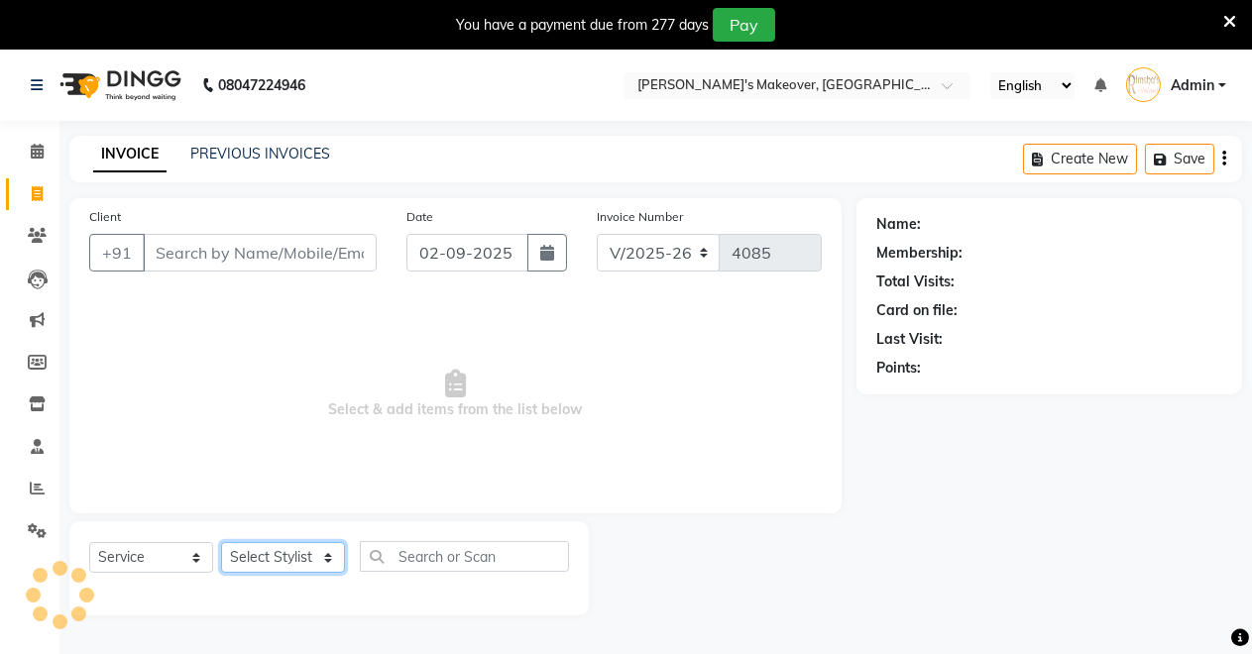
click at [309, 567] on select "Select Stylist" at bounding box center [283, 557] width 124 height 31
select select "84062"
click at [221, 542] on select "Select Stylist [PERSON_NAME] [PERSON_NAME] [MEDICAL_DATA][PERSON_NAME] [PERSON_…" at bounding box center [283, 557] width 124 height 31
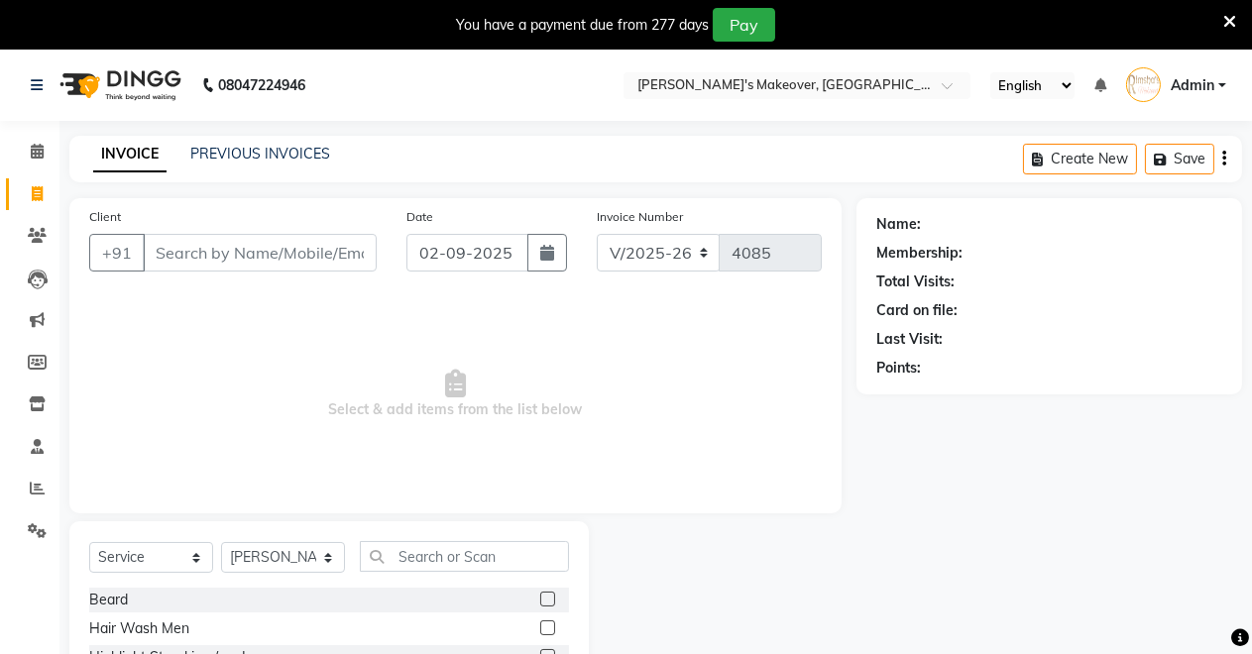
click at [529, 586] on div "Select Service Product Membership Package Voucher Prepaid Gift Card Select Styl…" at bounding box center [329, 564] width 480 height 47
click at [540, 593] on label at bounding box center [547, 599] width 15 height 15
click at [540, 594] on input "checkbox" at bounding box center [546, 600] width 13 height 13
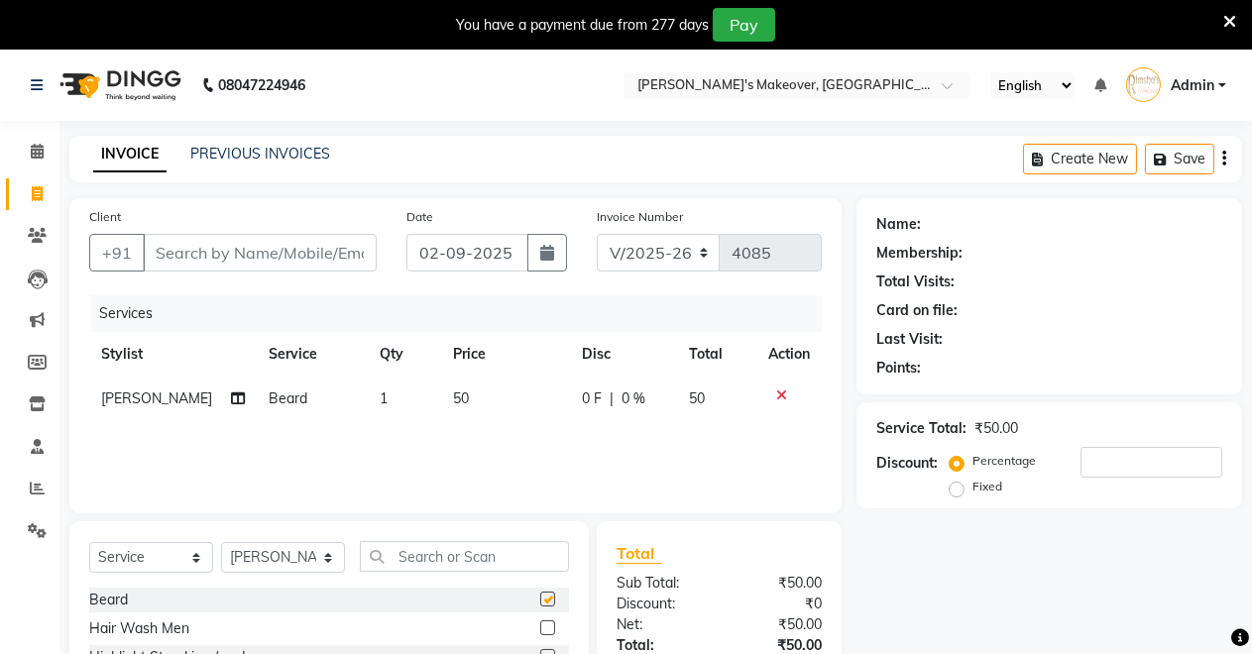
checkbox input "false"
click at [279, 263] on input "Client" at bounding box center [260, 253] width 234 height 38
type input "4"
type input "0"
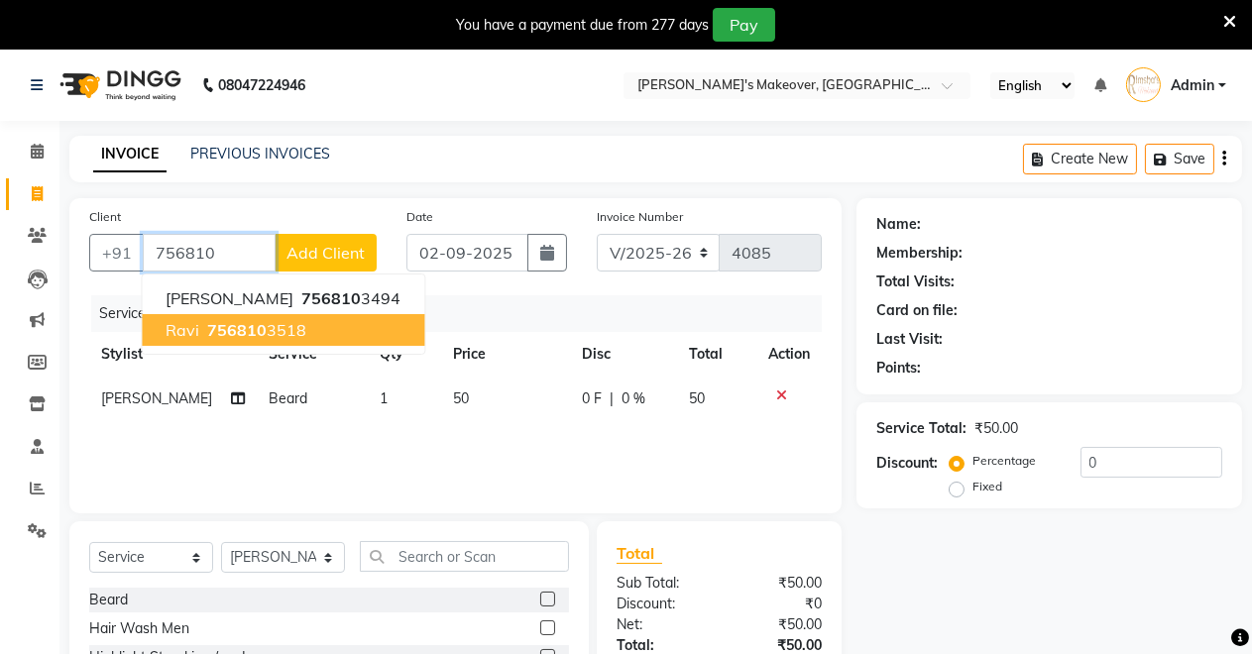
click at [263, 339] on ngb-highlight "756810 3518" at bounding box center [254, 330] width 103 height 20
type input "7568103518"
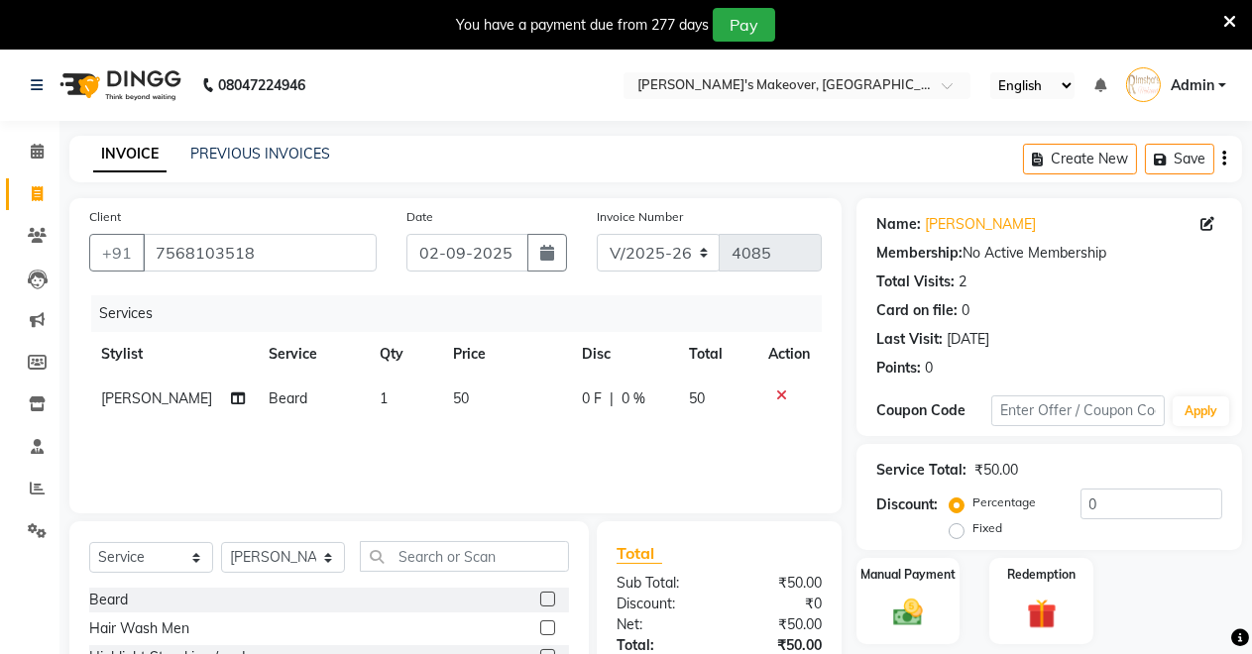
scroll to position [189, 0]
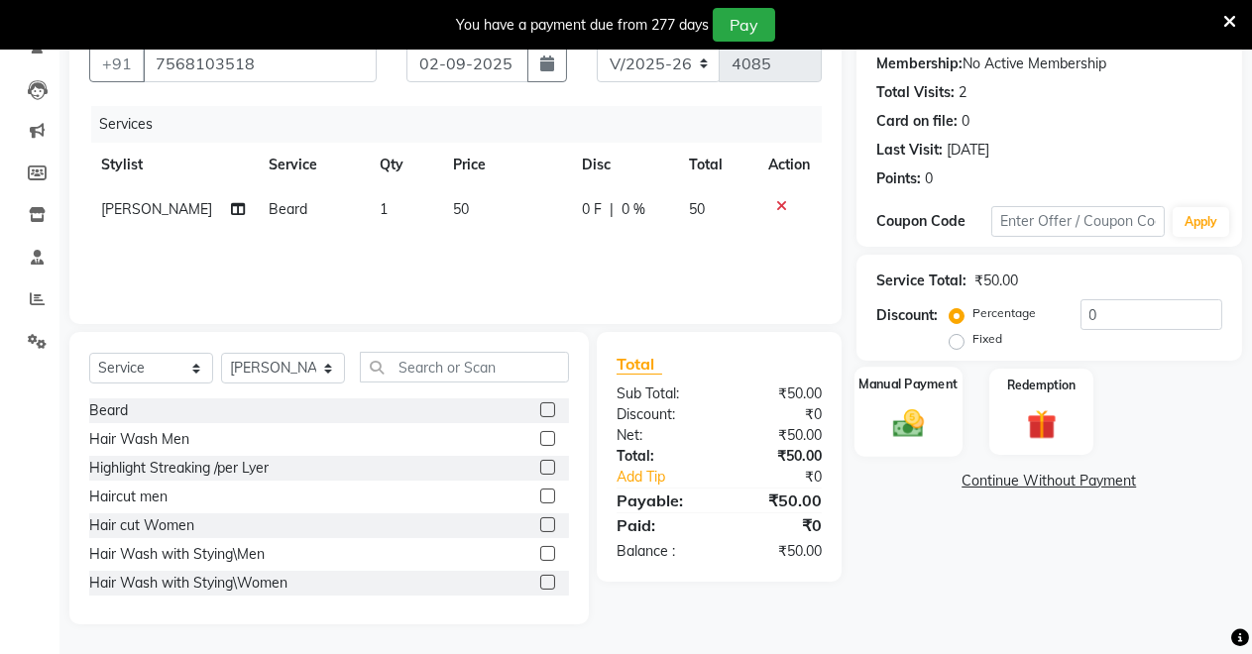
click at [904, 398] on div "Manual Payment" at bounding box center [908, 412] width 108 height 90
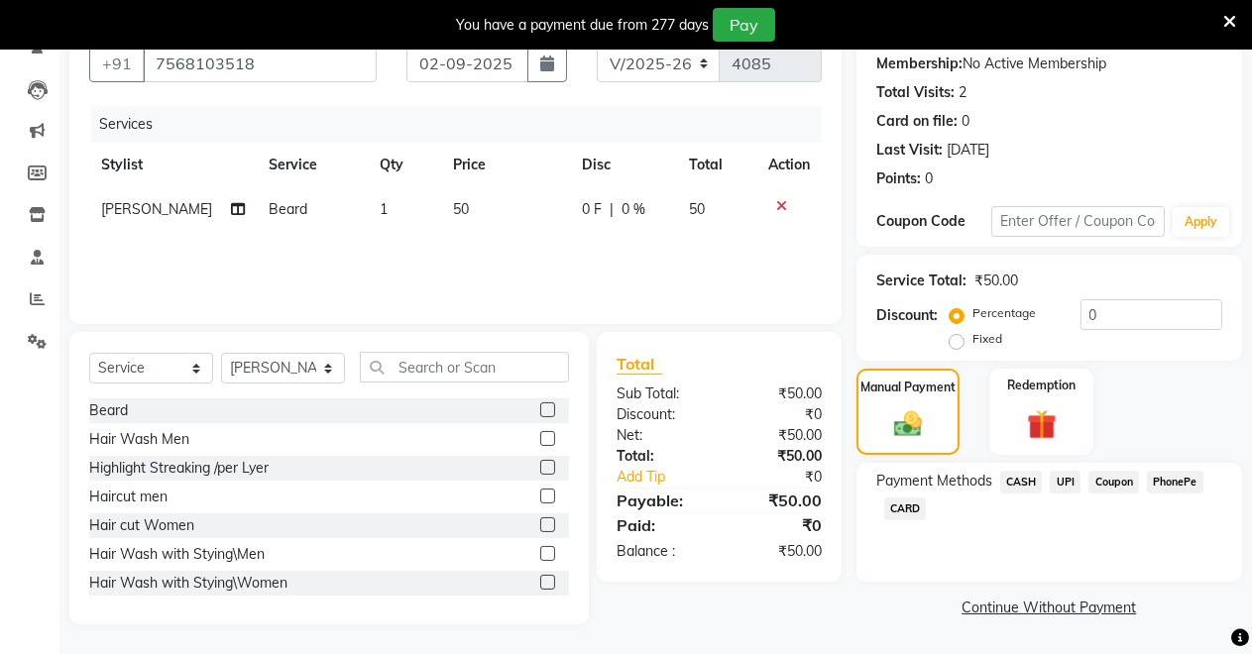
click at [1064, 482] on span "UPI" at bounding box center [1064, 482] width 31 height 23
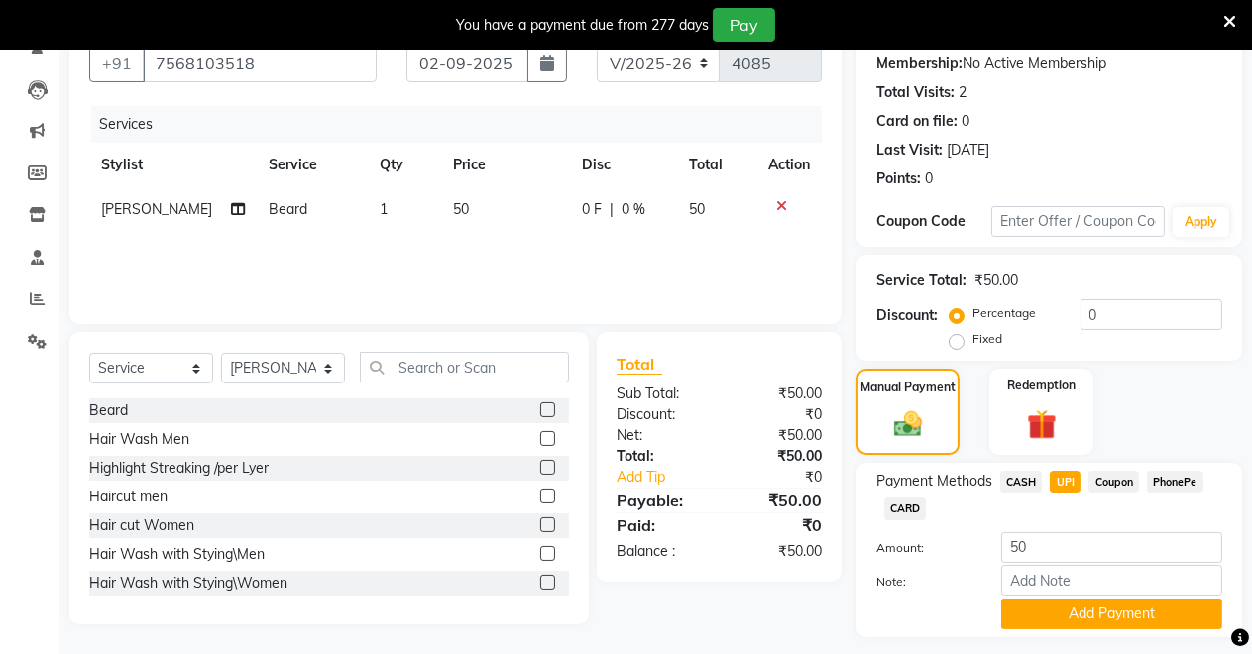
scroll to position [243, 0]
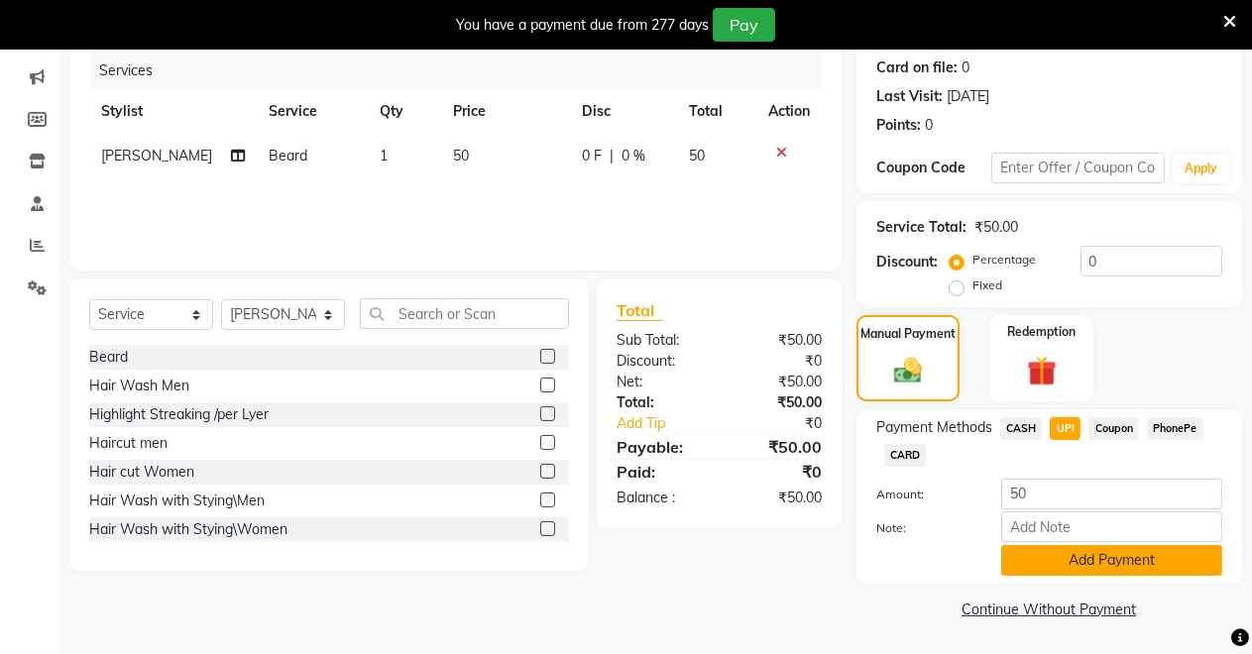
click at [1061, 559] on button "Add Payment" at bounding box center [1111, 560] width 221 height 31
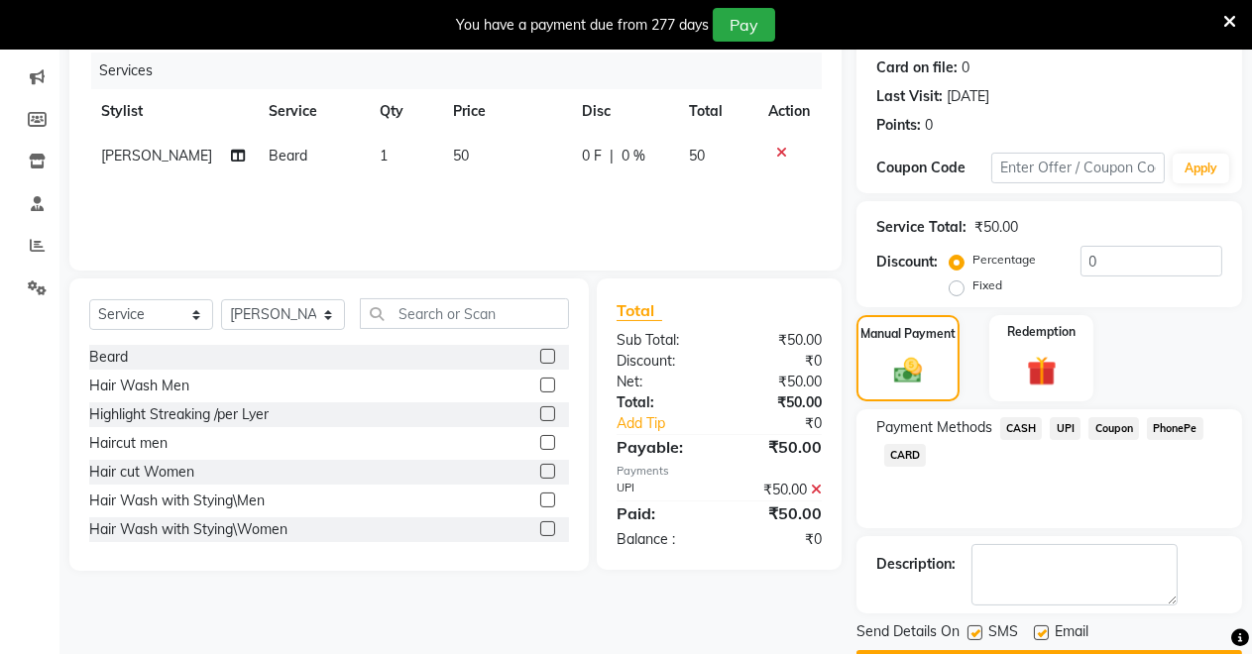
scroll to position [299, 0]
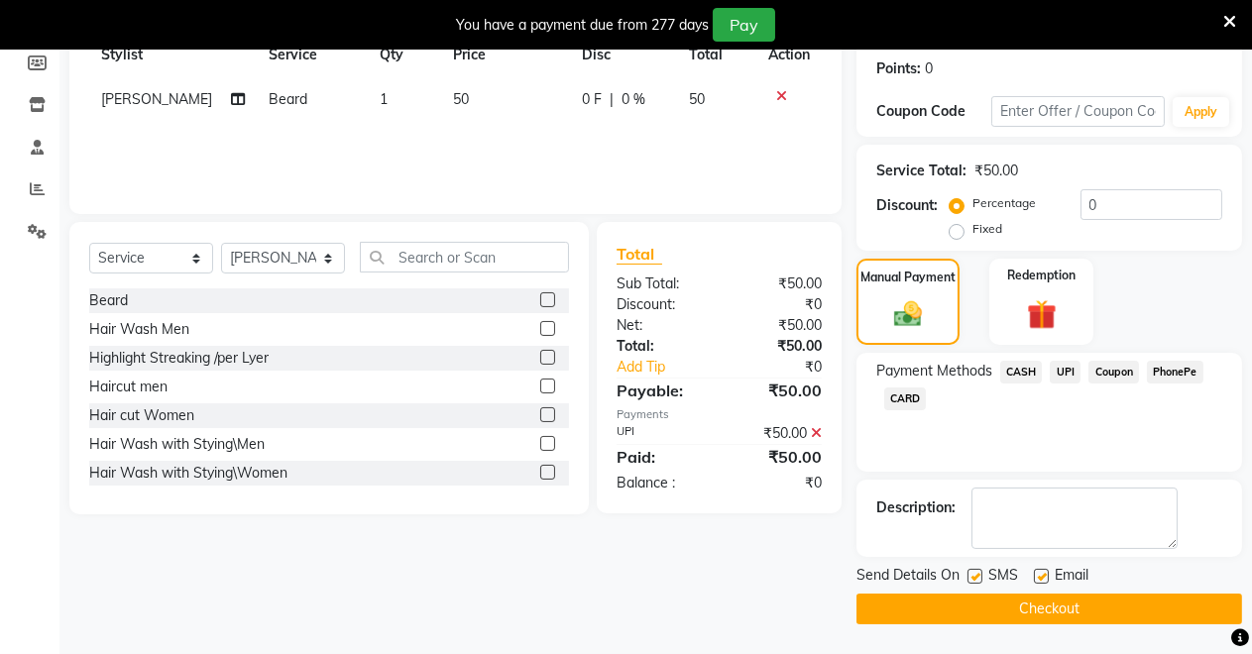
click at [992, 611] on button "Checkout" at bounding box center [1048, 609] width 385 height 31
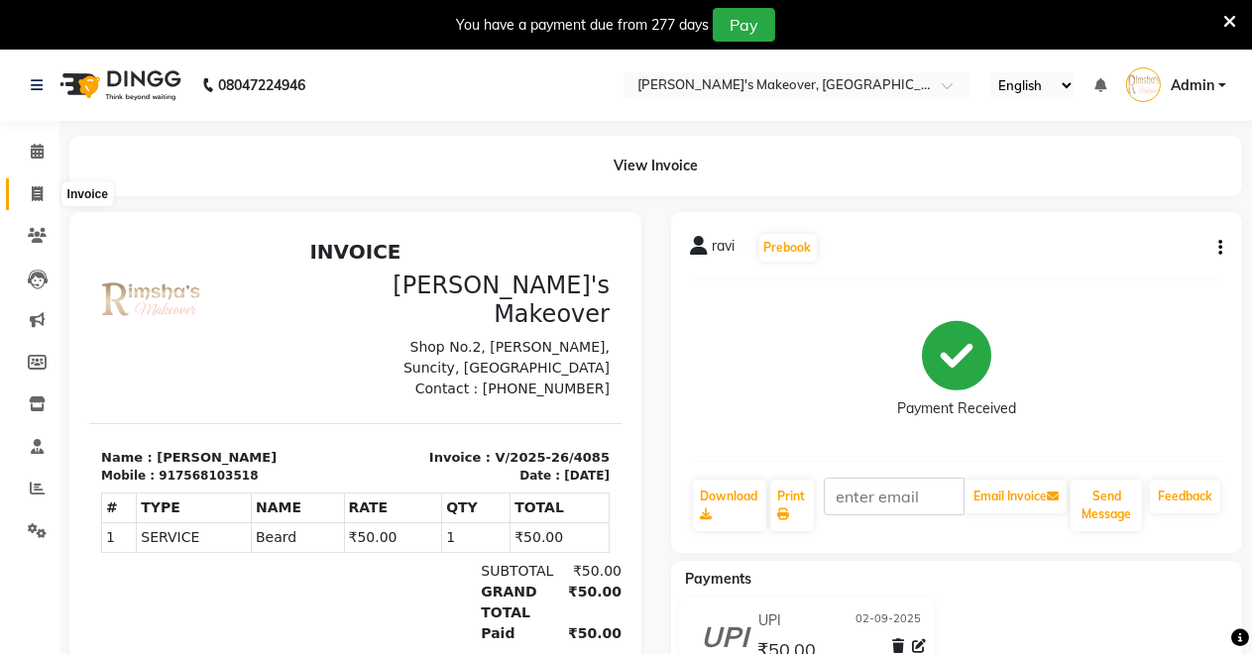
click at [23, 198] on span at bounding box center [37, 194] width 35 height 23
select select "7317"
select select "service"
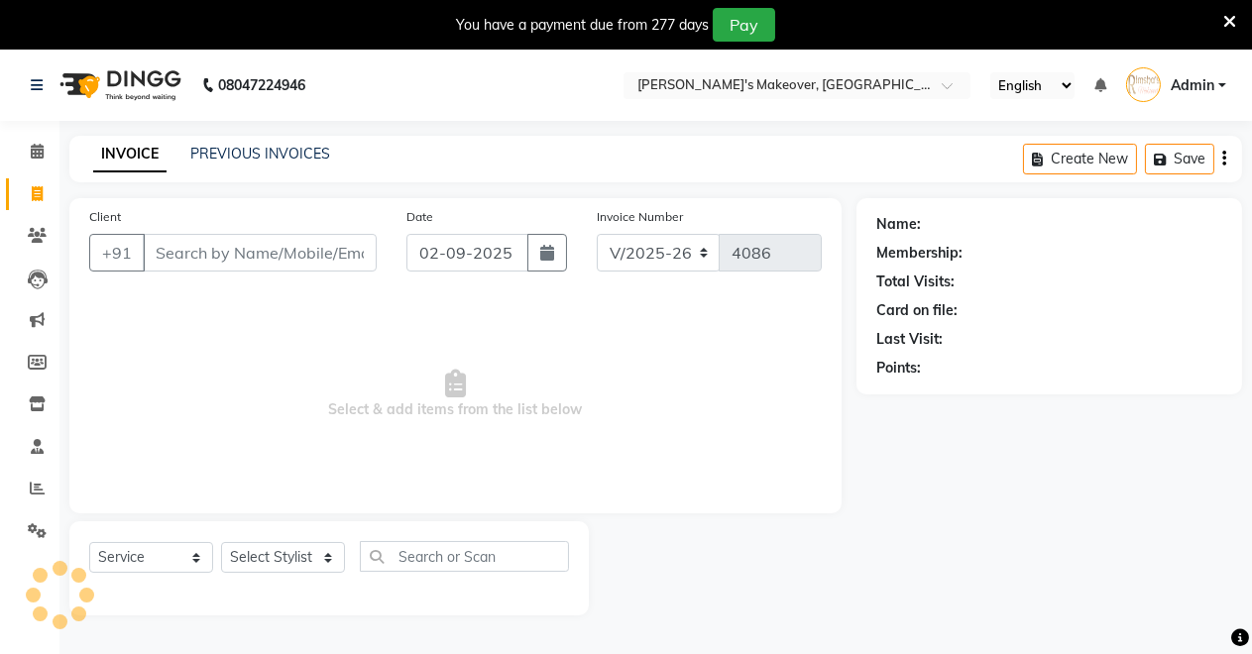
scroll to position [49, 0]
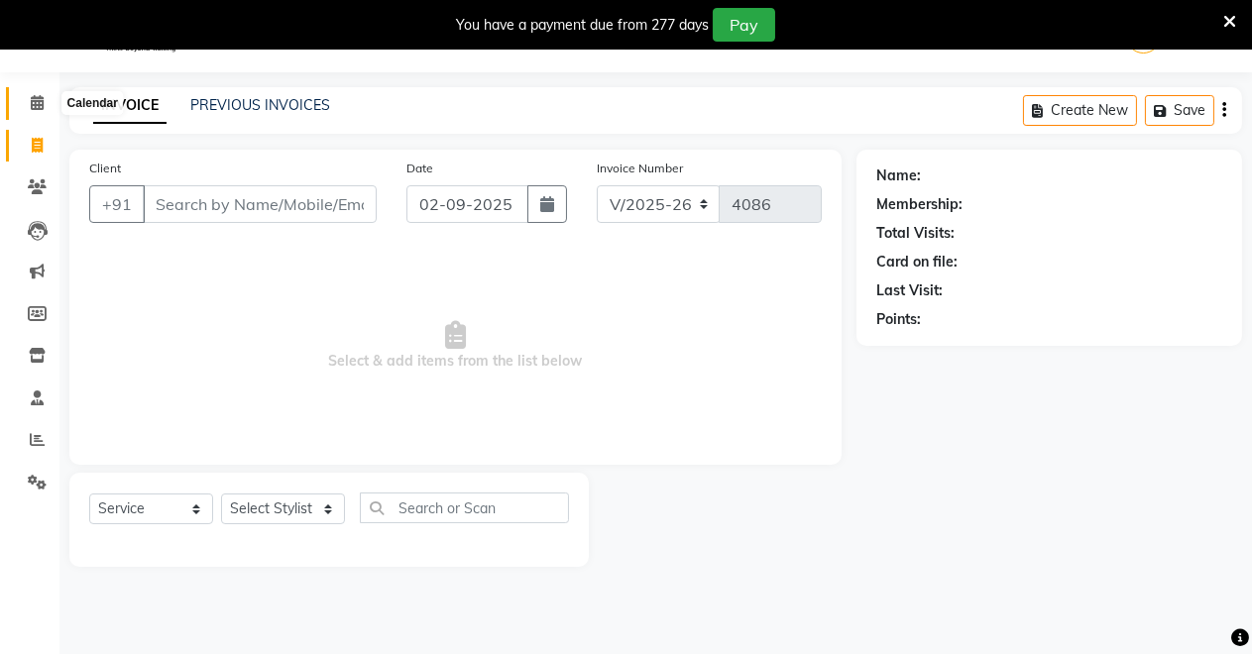
click at [32, 102] on icon at bounding box center [37, 102] width 13 height 15
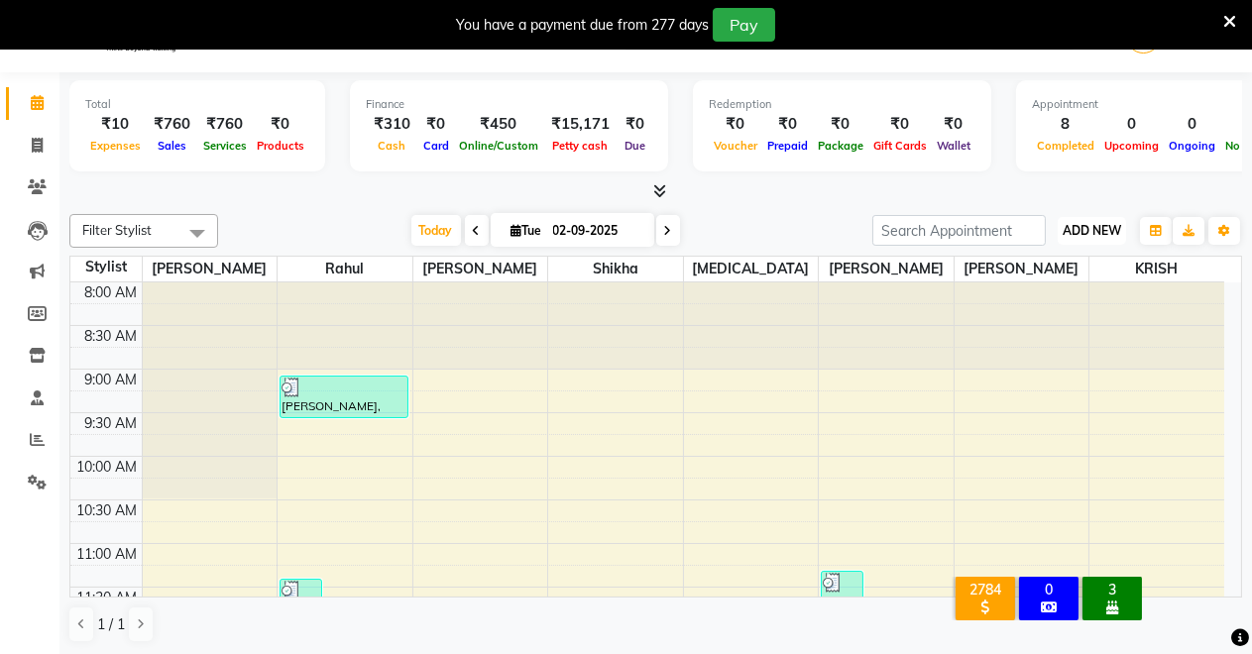
click at [1074, 219] on button "ADD NEW Toggle Dropdown" at bounding box center [1091, 231] width 68 height 28
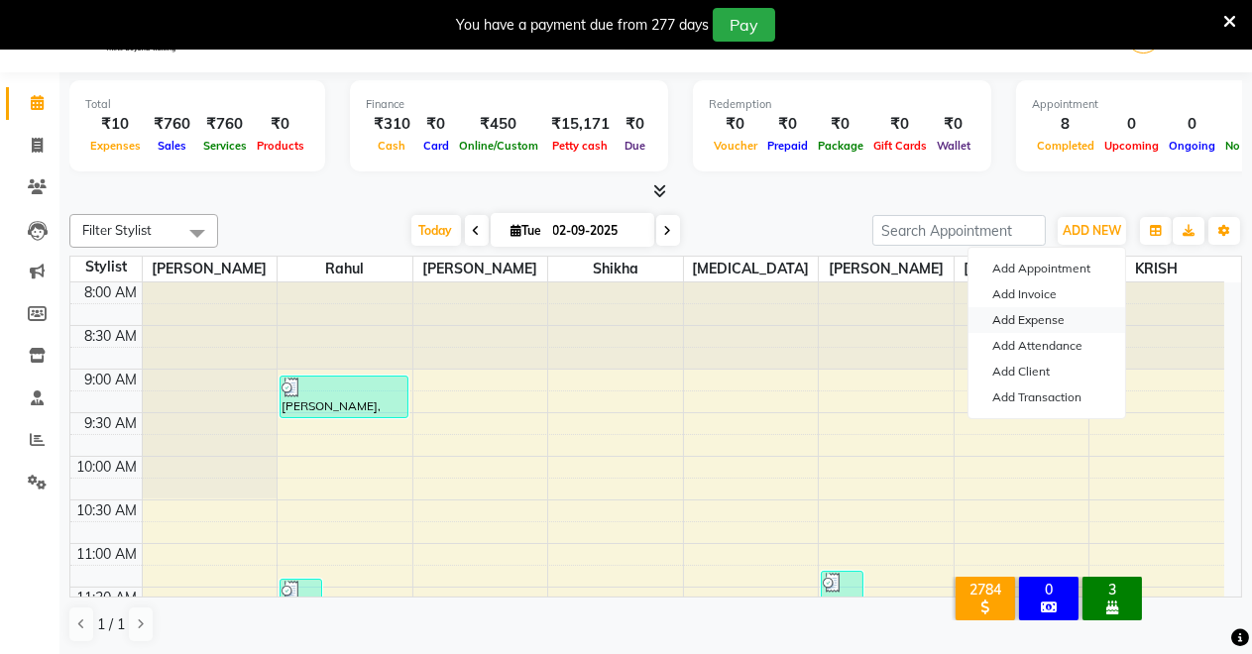
click at [1041, 314] on link "Add Expense" at bounding box center [1046, 320] width 157 height 26
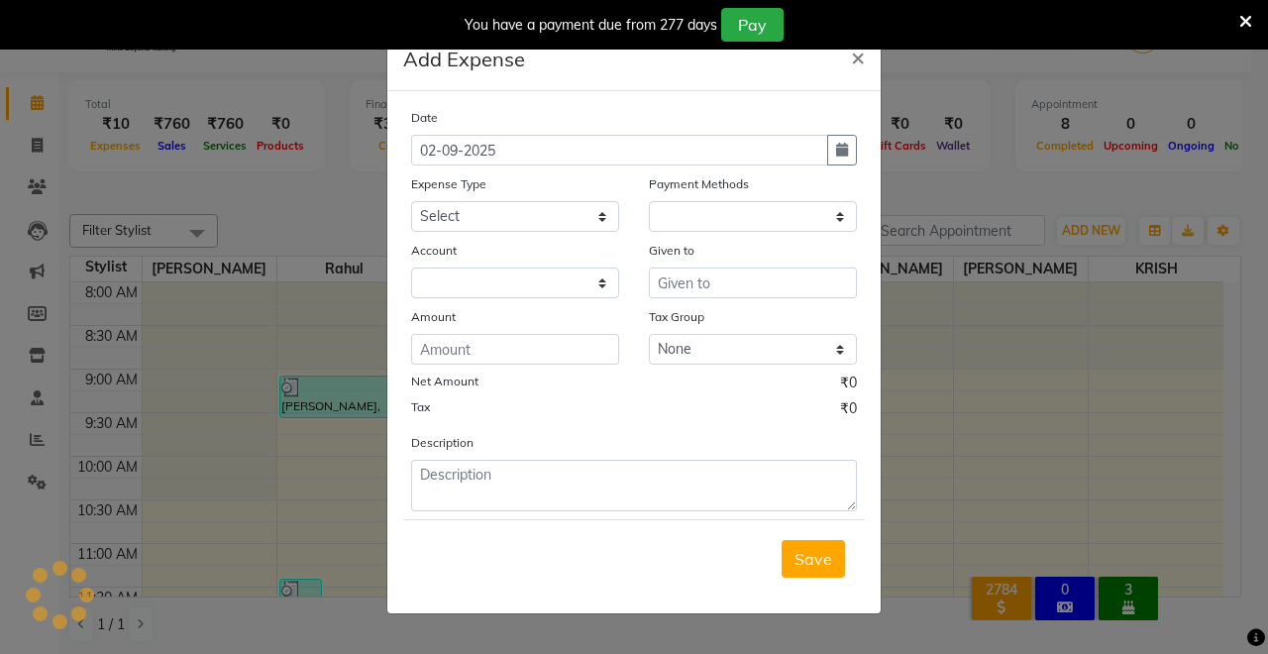
select select "1"
select select "6406"
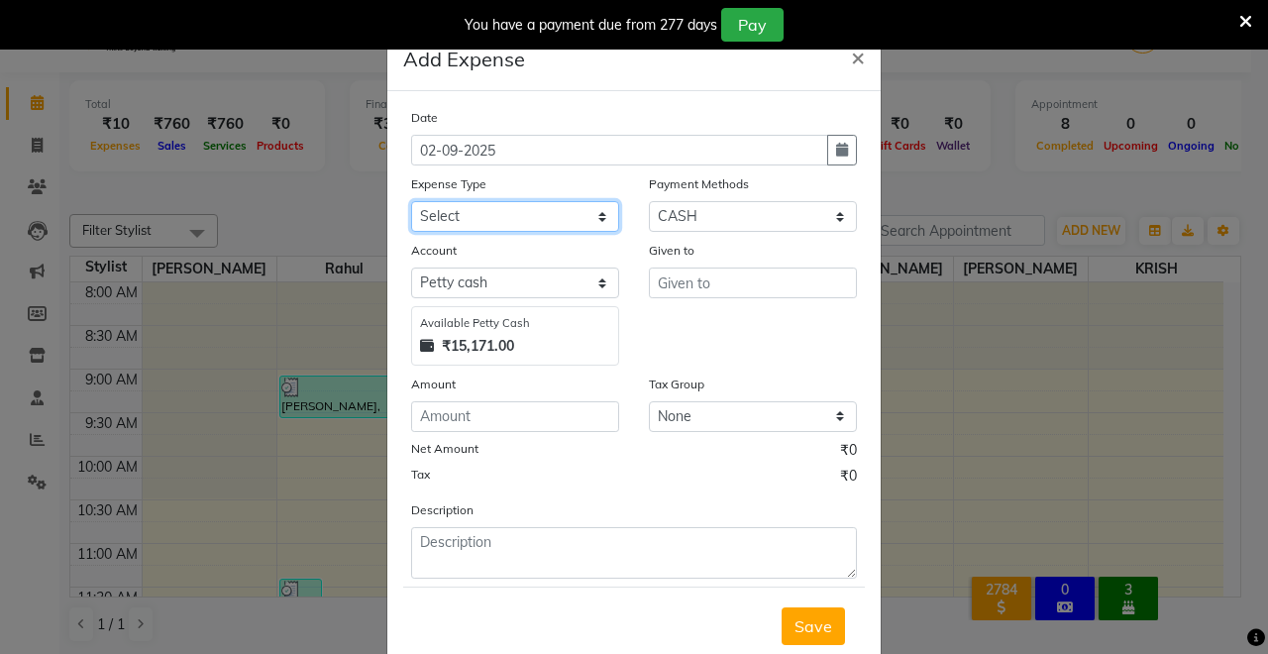
click at [478, 212] on select "Select Advance Salary Baba Bank Service Charges CLEANING Clinical charges DM SI…" at bounding box center [515, 216] width 208 height 31
select select "19381"
click at [411, 201] on select "Select Advance Salary Baba Bank Service Charges CLEANING Clinical charges DM SI…" at bounding box center [515, 216] width 208 height 31
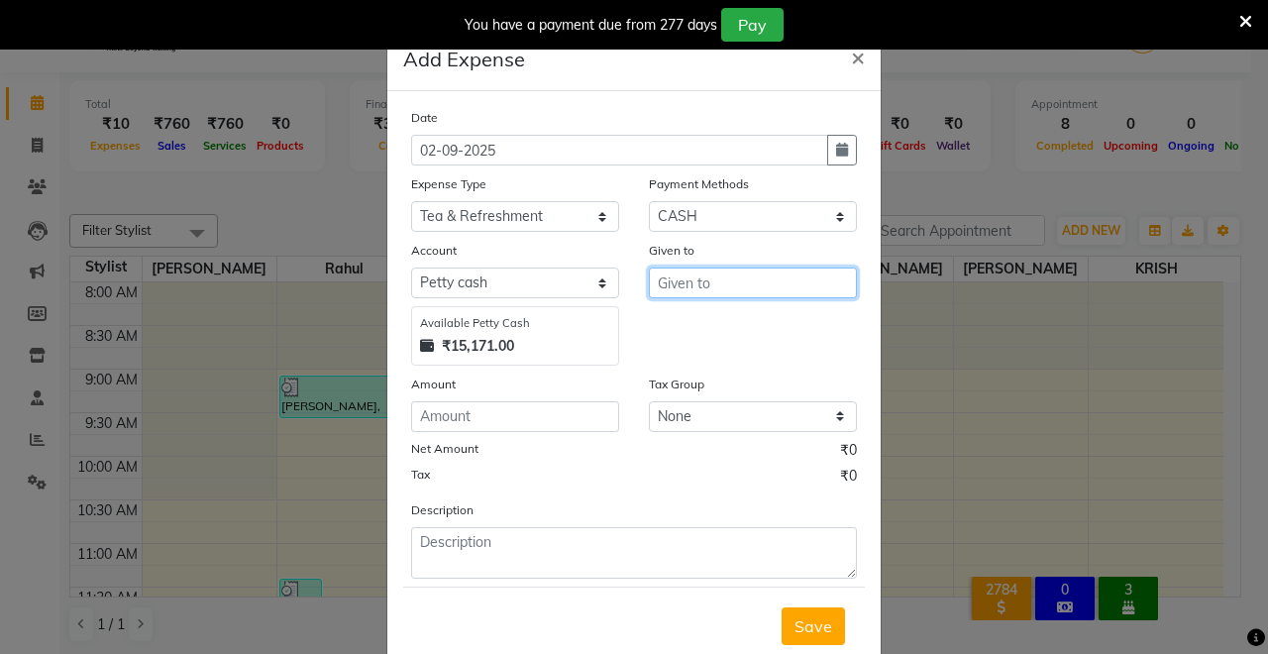
click at [712, 284] on input "text" at bounding box center [753, 283] width 208 height 31
click at [685, 353] on ngb-highlight "Ku shal" at bounding box center [700, 356] width 52 height 20
type input "[PERSON_NAME]"
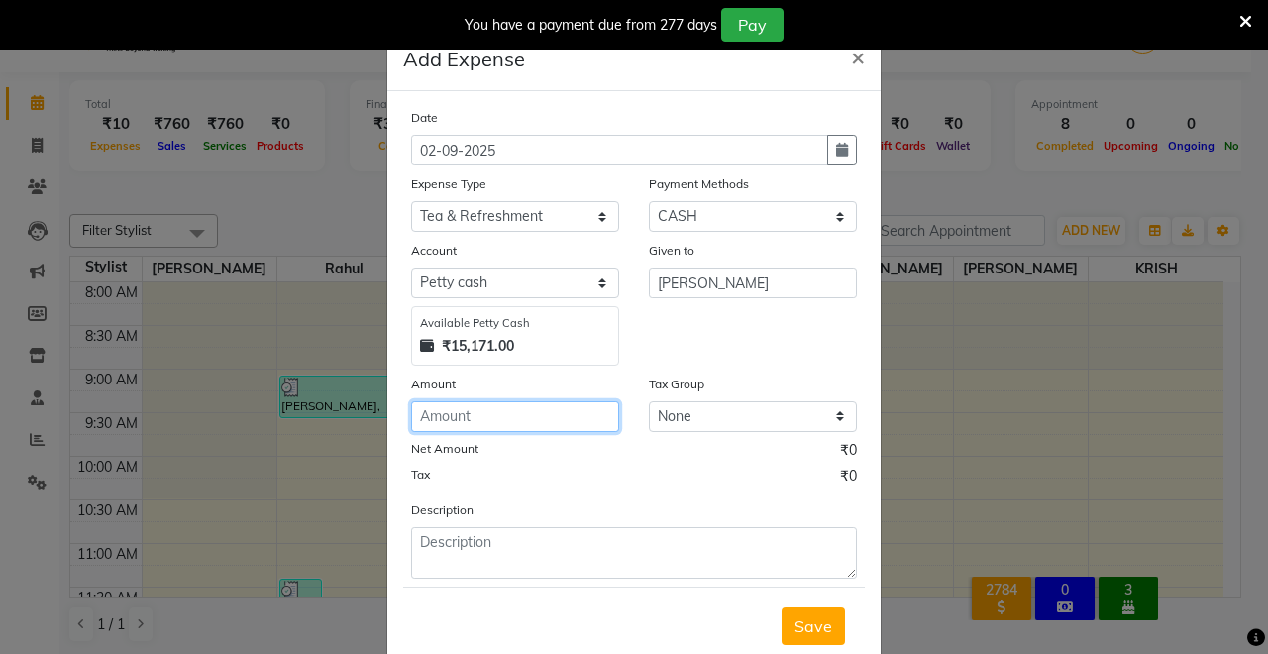
click at [420, 413] on input "number" at bounding box center [515, 416] width 208 height 31
type input "40"
click at [795, 629] on span "Save" at bounding box center [814, 626] width 38 height 20
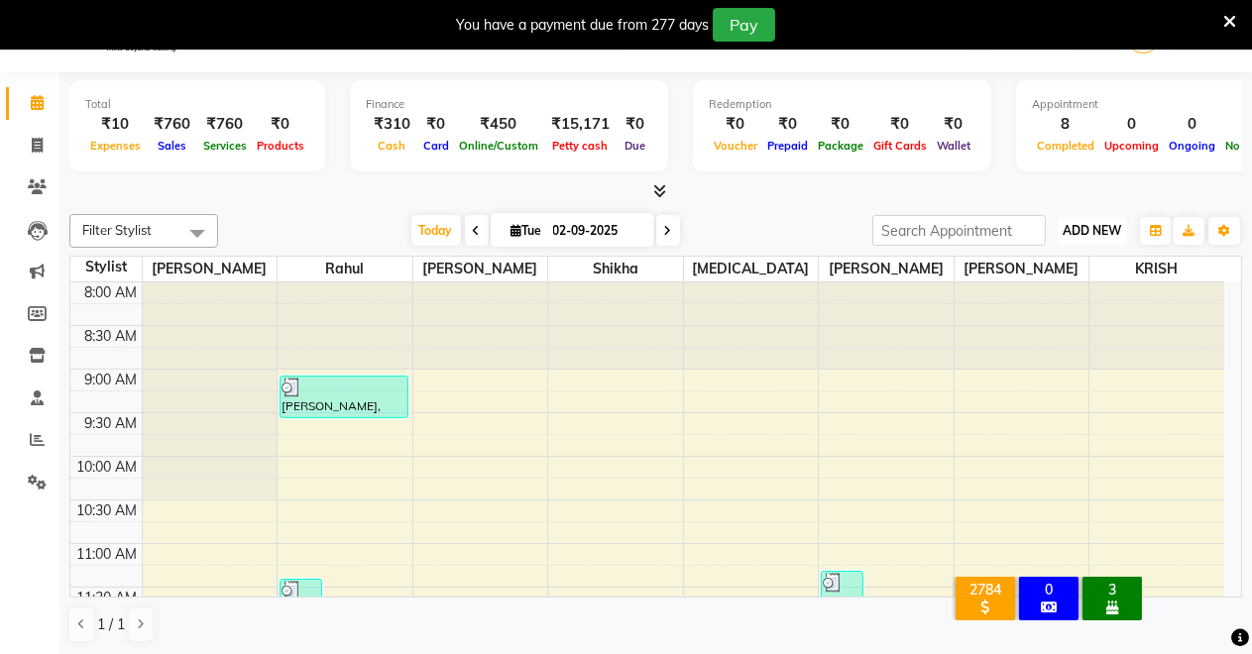
click at [1090, 227] on span "ADD NEW" at bounding box center [1091, 230] width 58 height 15
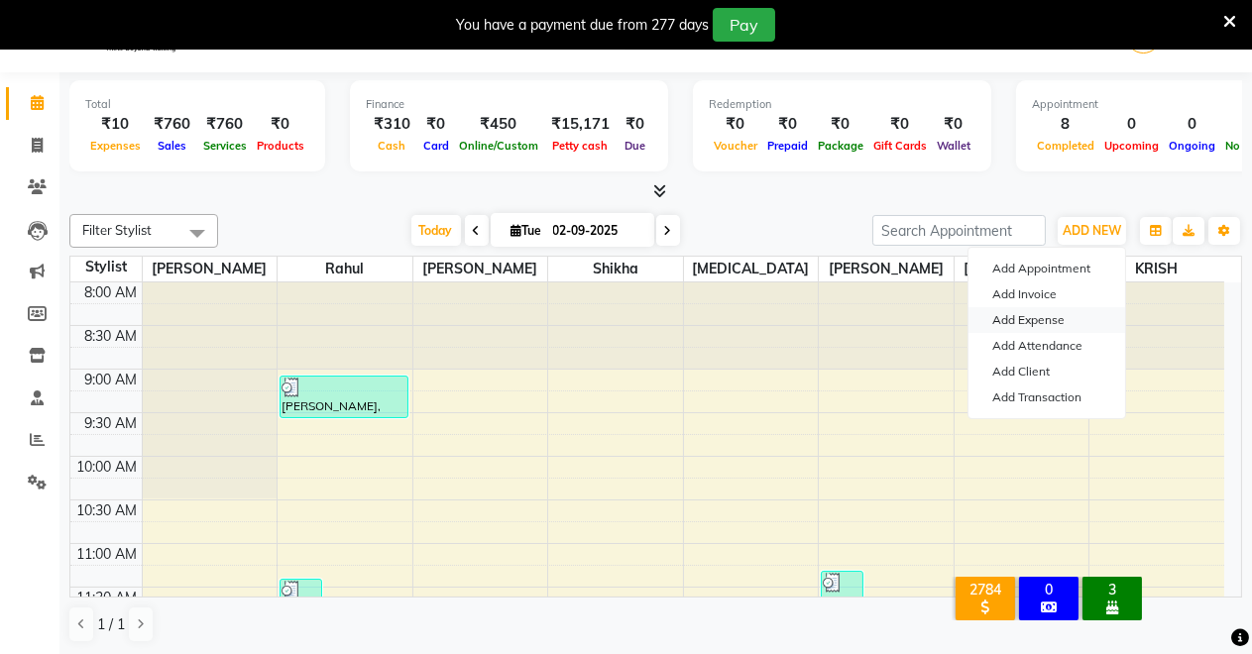
click at [1040, 319] on link "Add Expense" at bounding box center [1046, 320] width 157 height 26
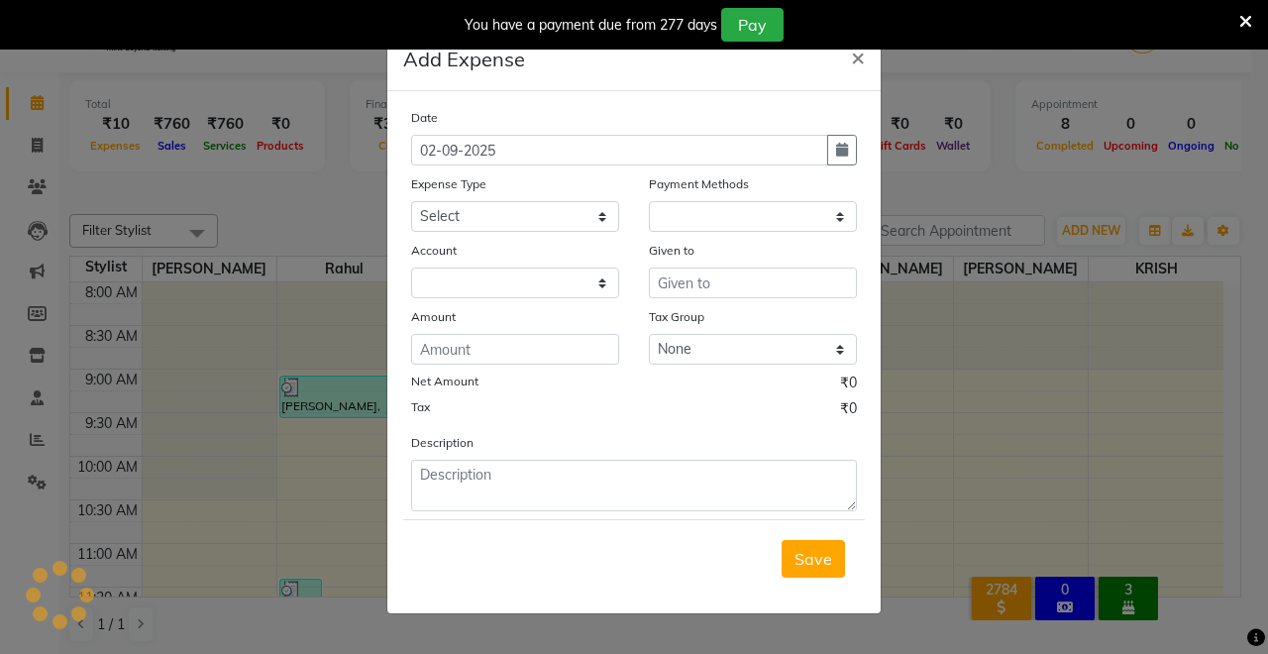
select select "1"
select select "6406"
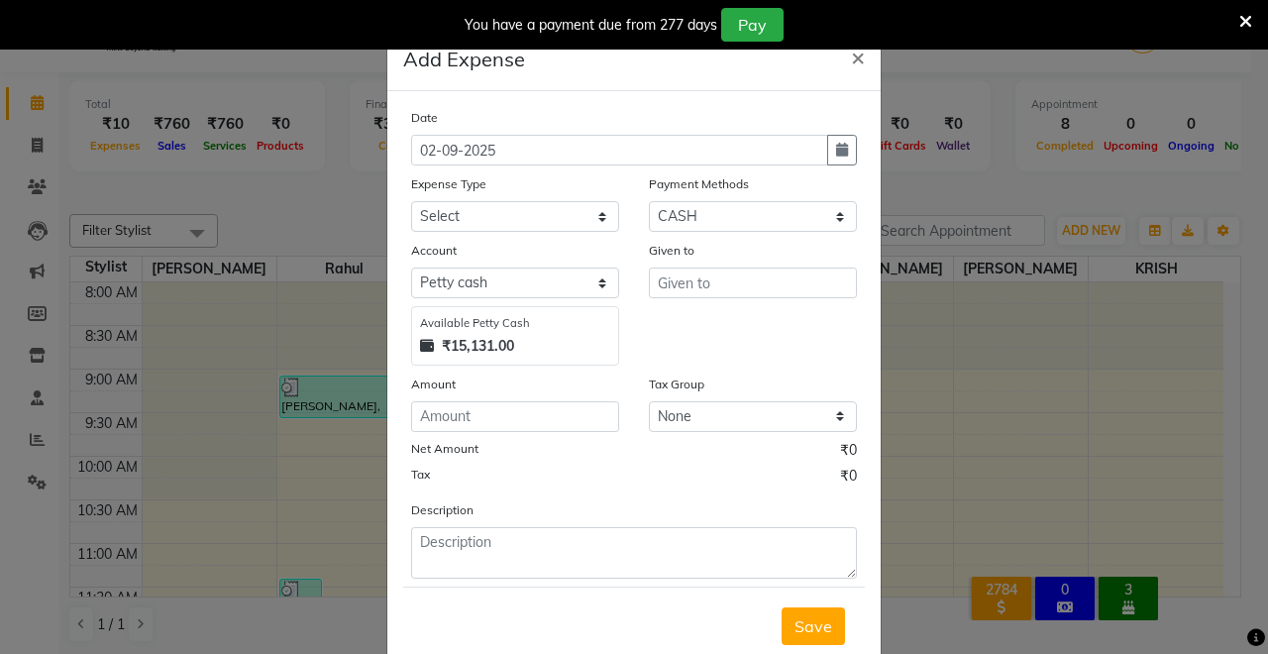
drag, startPoint x: 87, startPoint y: 150, endPoint x: 80, endPoint y: 161, distance: 12.9
click at [87, 152] on ngb-modal-window "Add Expense × Date [DATE] Expense Type Select Advance Salary Baba Bank Service …" at bounding box center [634, 327] width 1268 height 654
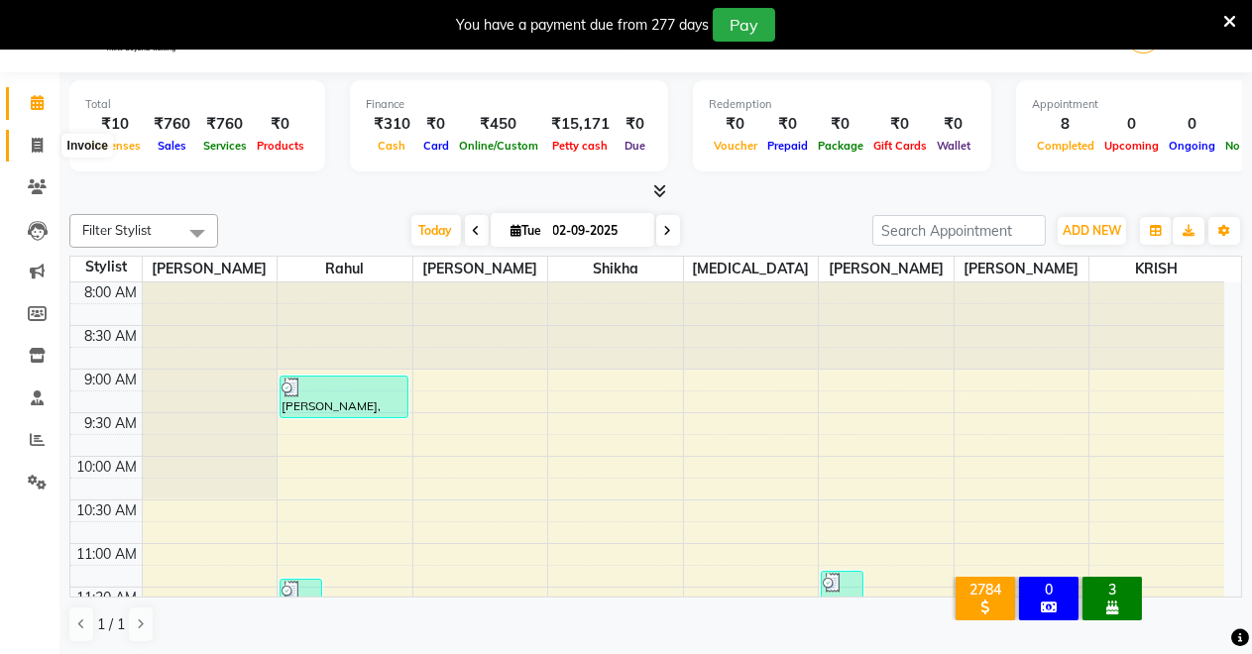
click at [28, 148] on span at bounding box center [37, 146] width 35 height 23
select select "service"
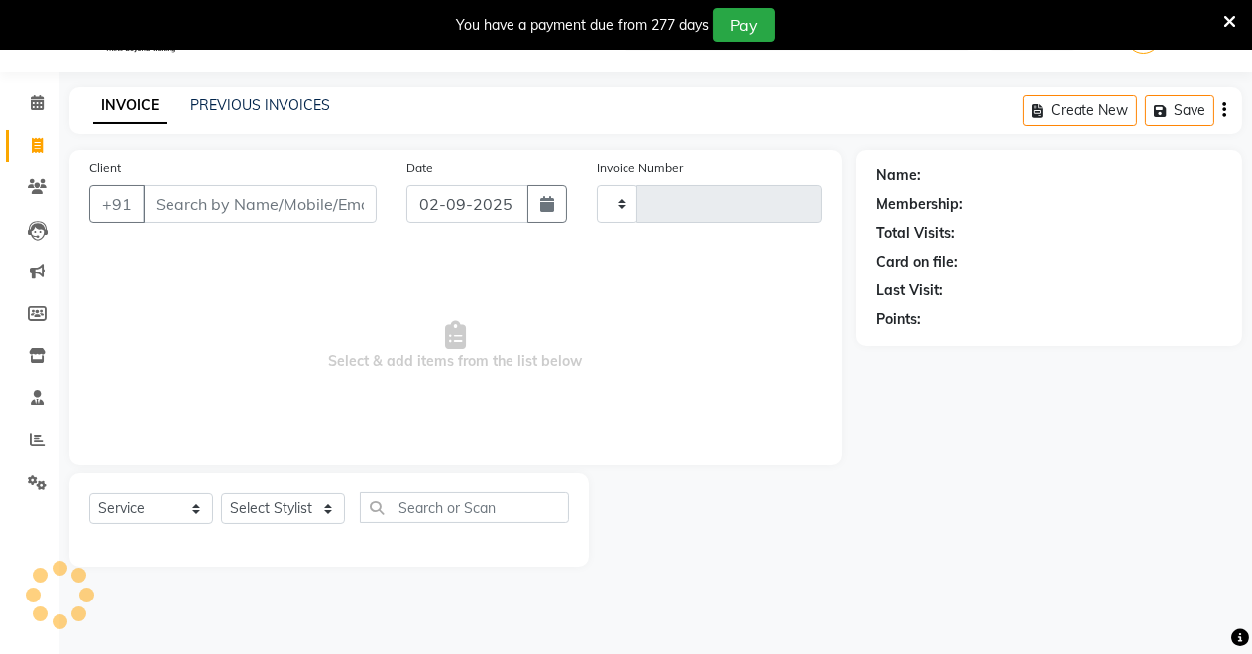
type input "4086"
select select "7317"
click at [37, 92] on span at bounding box center [37, 103] width 35 height 23
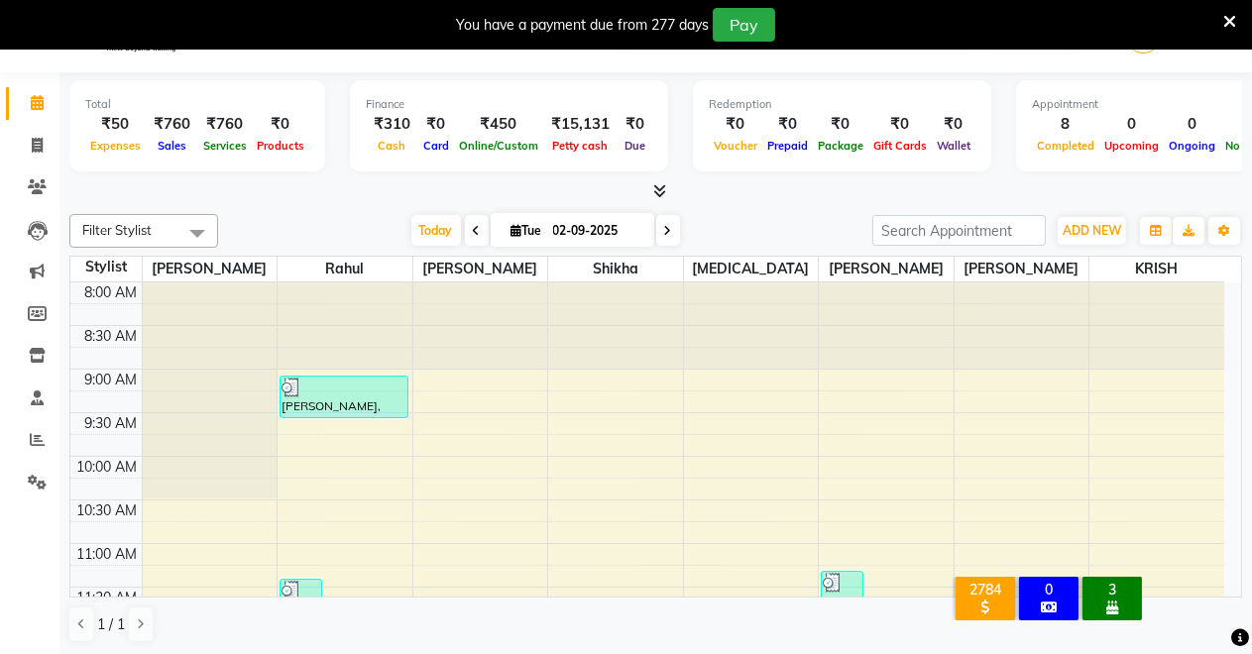
click at [114, 128] on div "₹50" at bounding box center [115, 124] width 60 height 23
click at [1084, 223] on span "ADD NEW" at bounding box center [1091, 230] width 58 height 15
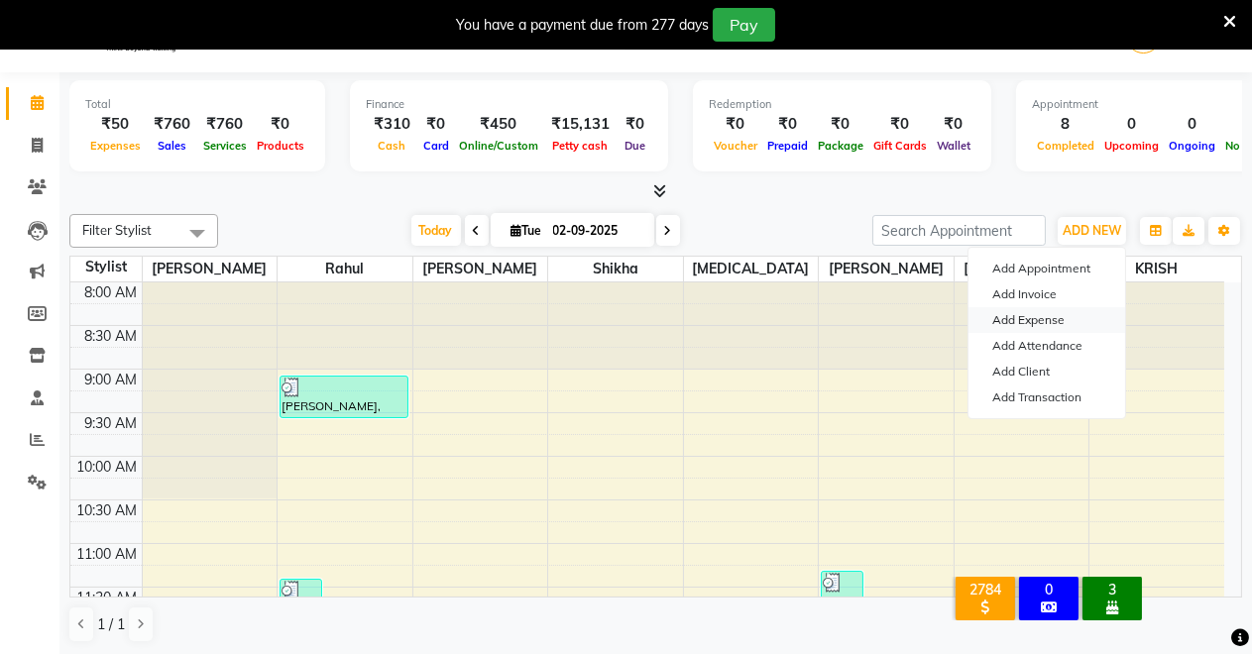
click at [1025, 318] on link "Add Expense" at bounding box center [1046, 320] width 157 height 26
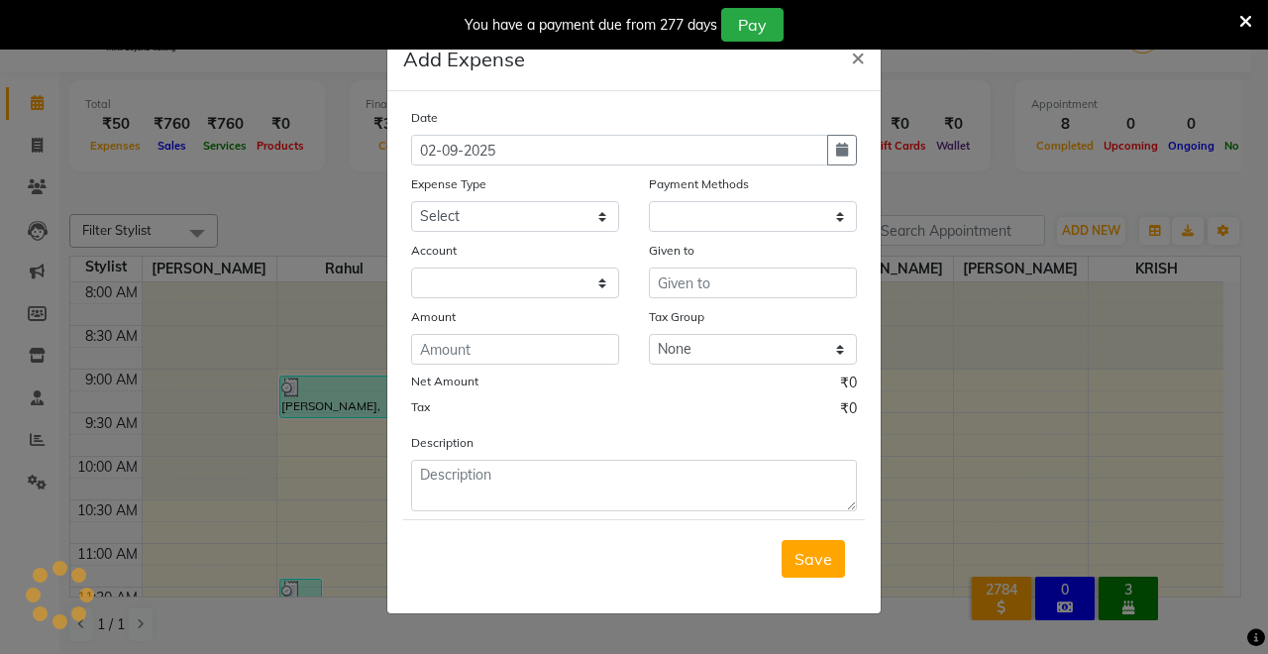
select select "1"
select select "6406"
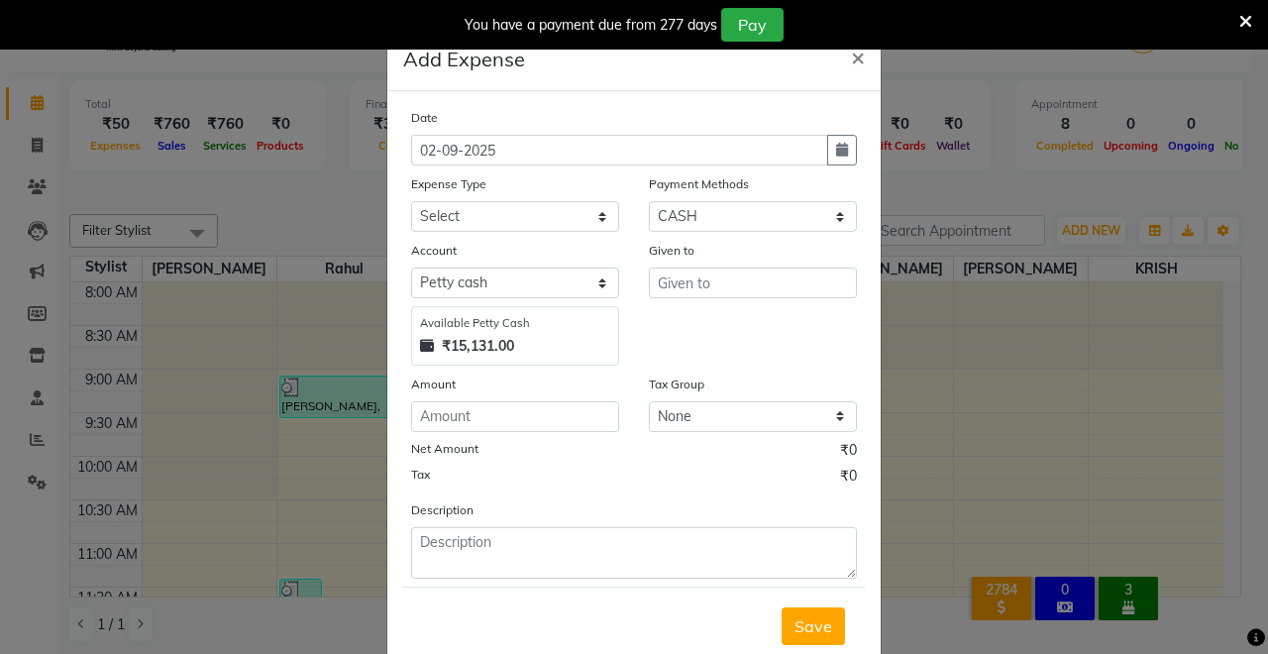
click at [9, 164] on ngb-modal-window "Add Expense × Date [DATE] Expense Type Select Advance Salary Baba Bank Service …" at bounding box center [634, 327] width 1268 height 654
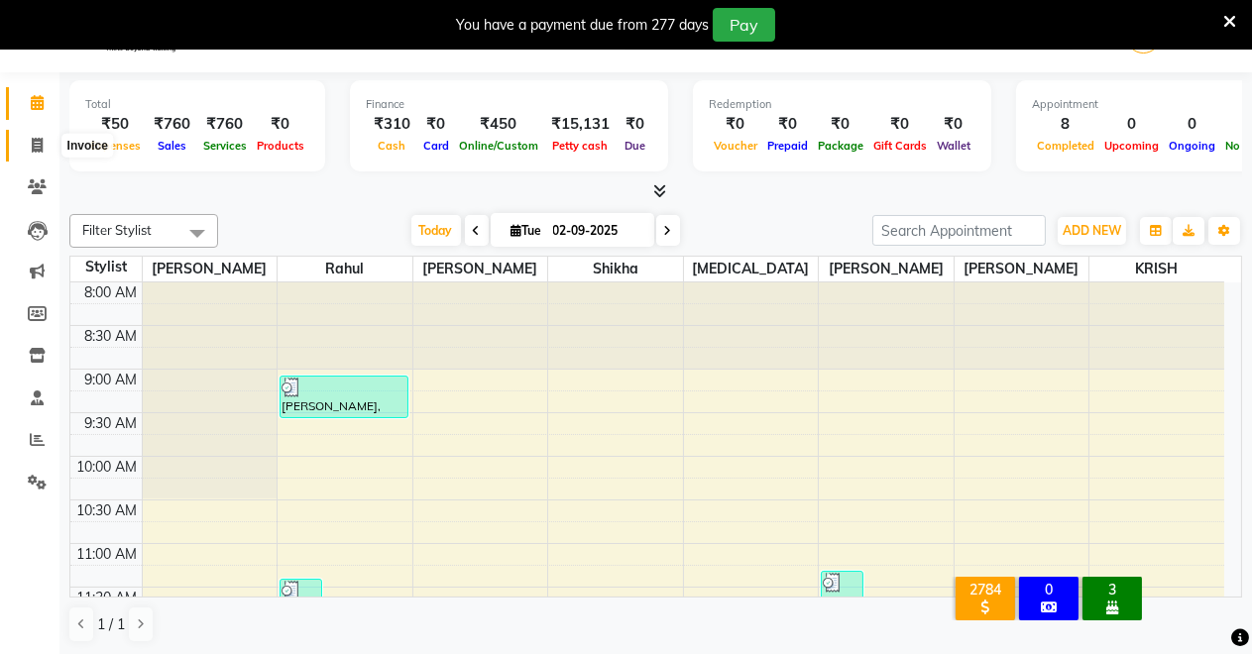
click at [29, 145] on span at bounding box center [37, 146] width 35 height 23
select select "service"
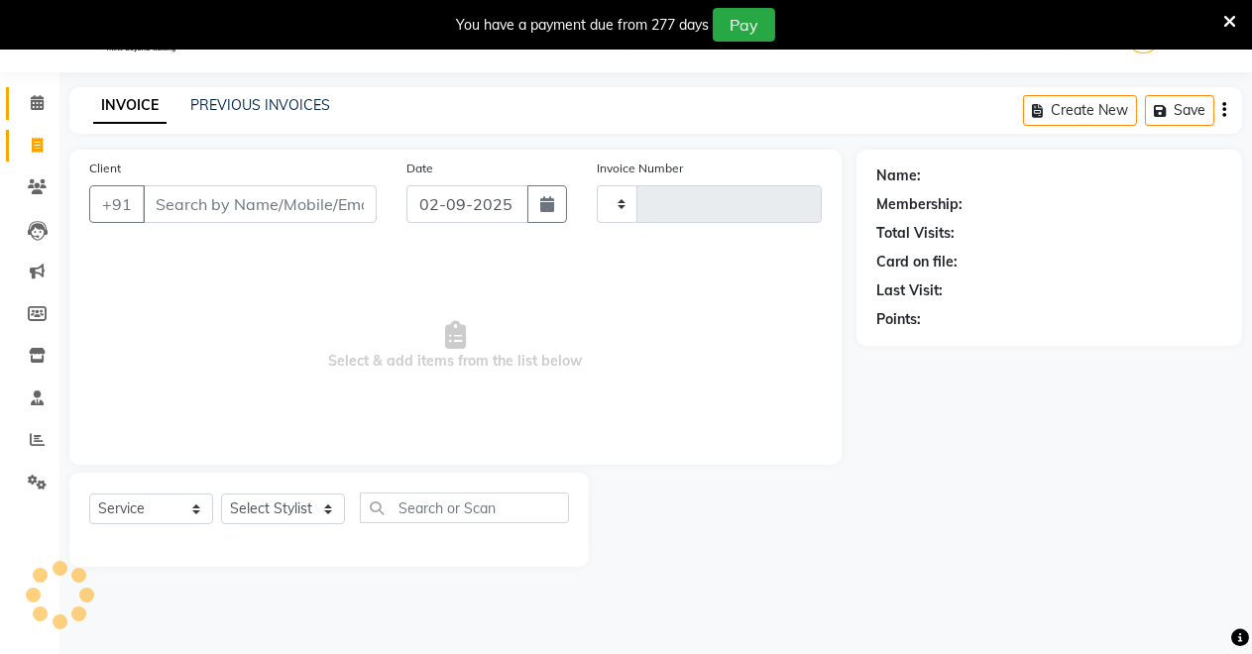
type input "4086"
select select "7317"
click at [29, 93] on span at bounding box center [37, 103] width 35 height 23
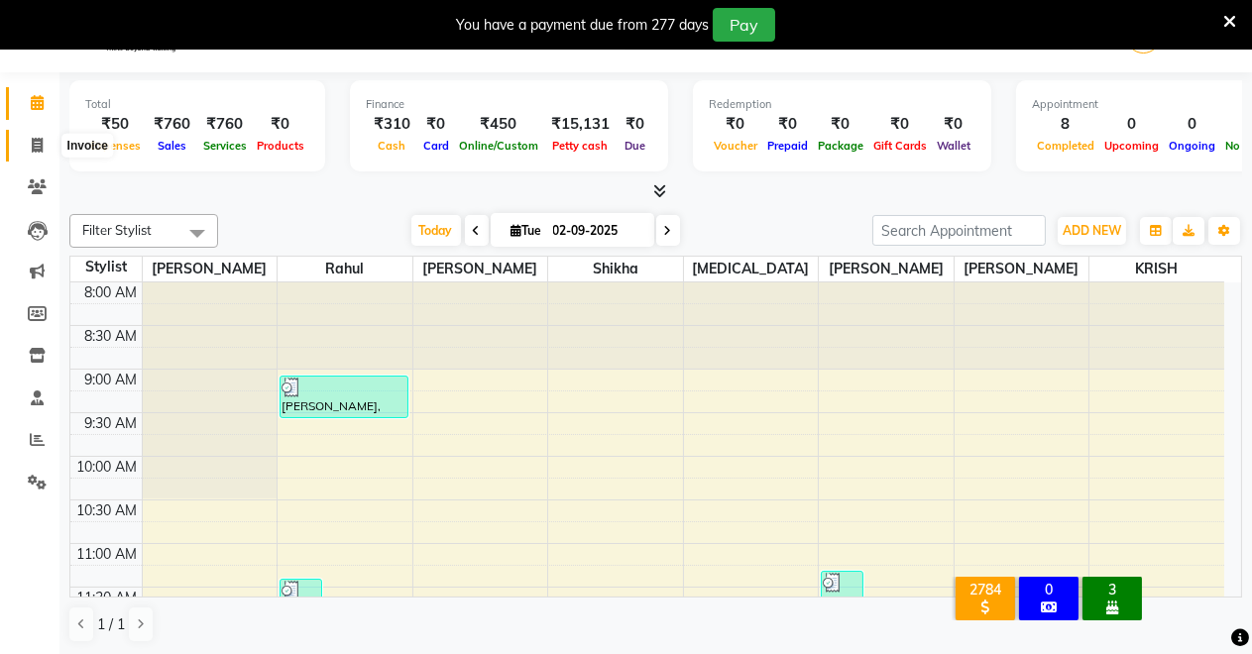
click at [44, 141] on span at bounding box center [37, 146] width 35 height 23
select select "service"
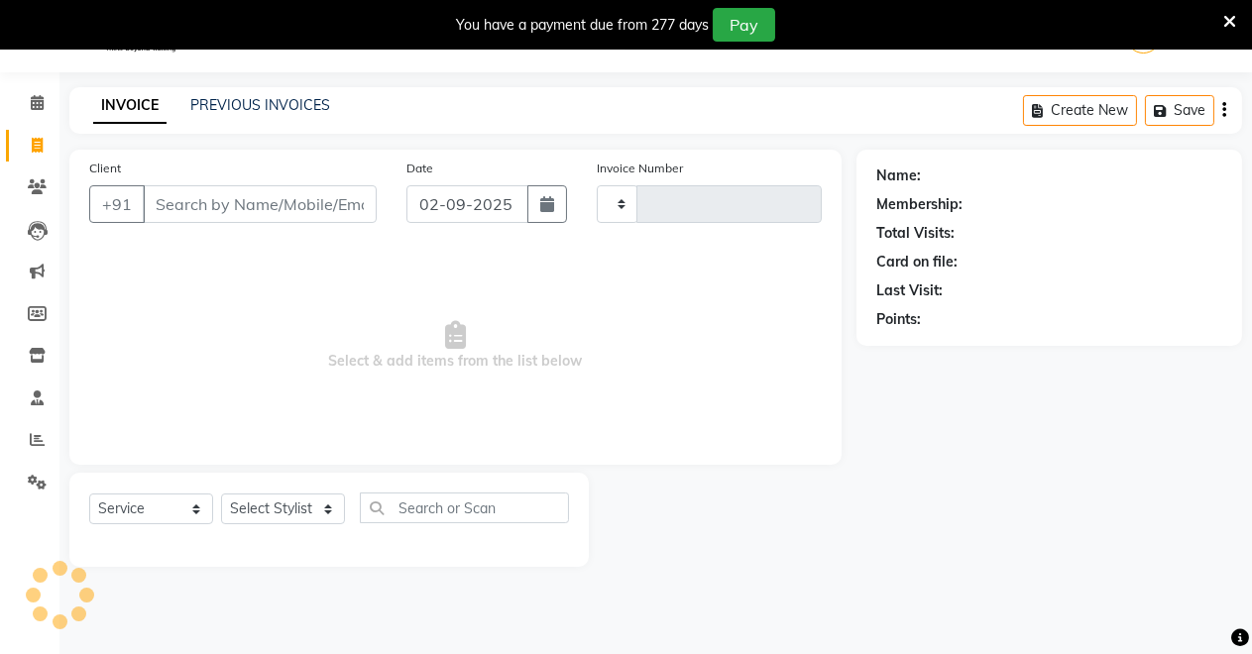
type input "4086"
select select "7317"
click at [223, 201] on input "Client" at bounding box center [260, 204] width 234 height 38
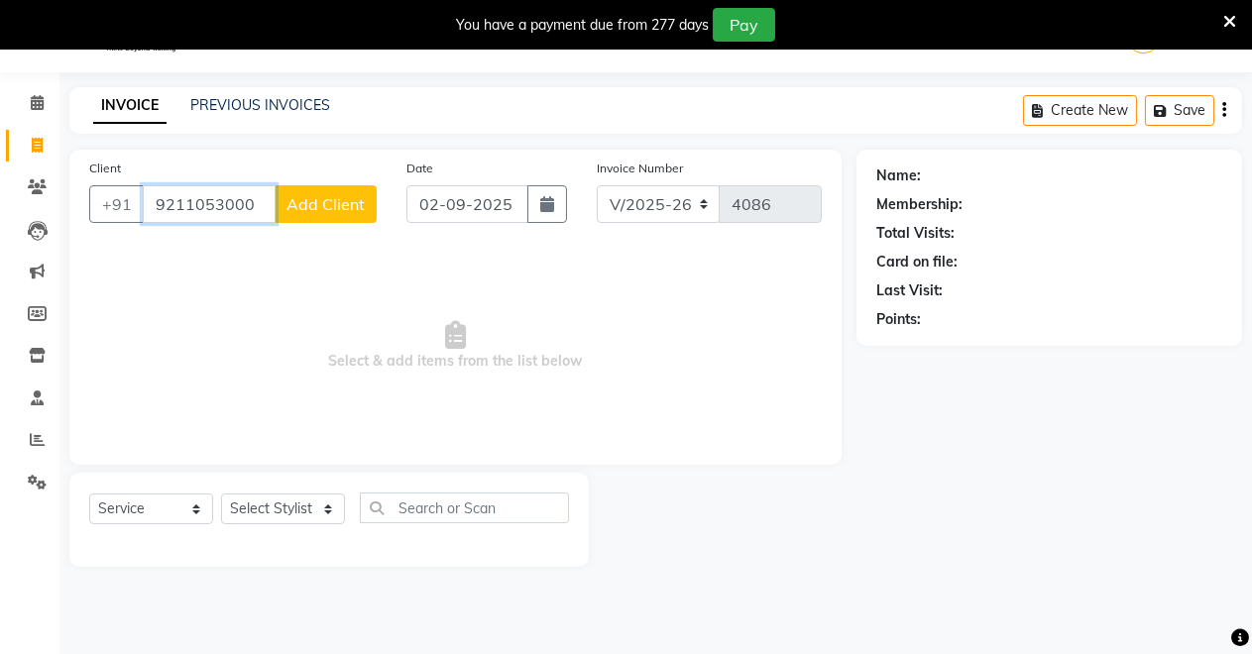
type input "9211053000"
click at [303, 198] on span "Add Client" at bounding box center [325, 204] width 78 height 20
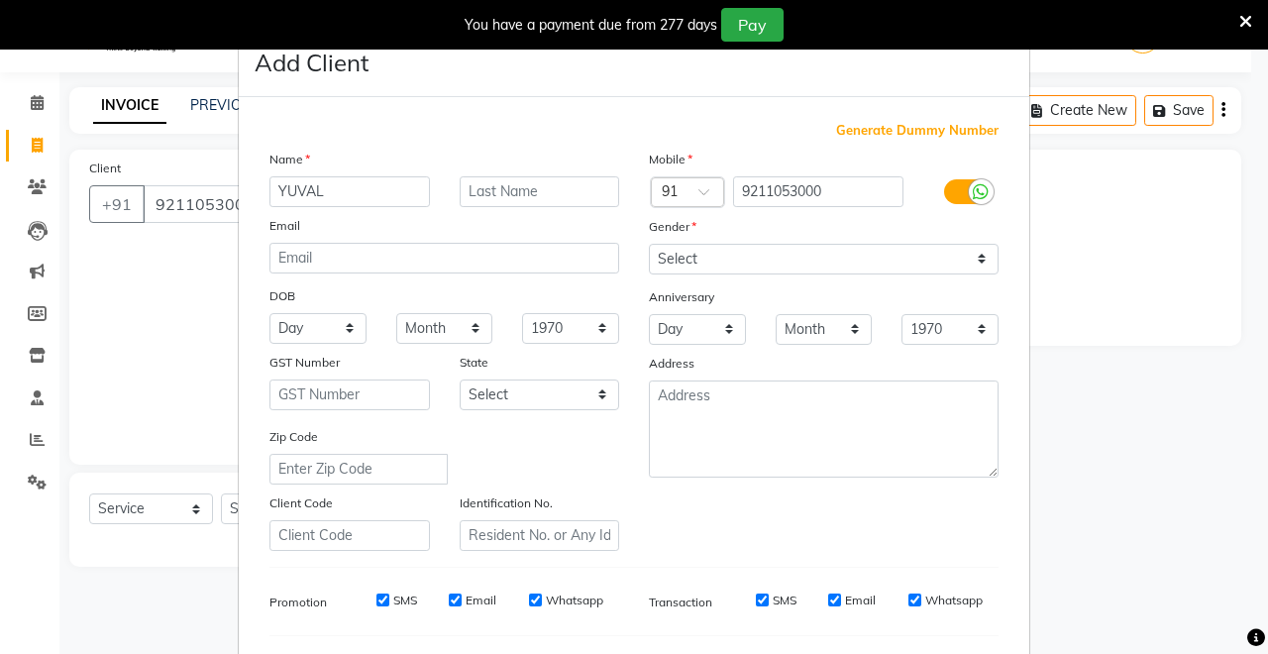
type input "YUVAL"
click at [754, 244] on select "Select [DEMOGRAPHIC_DATA] [DEMOGRAPHIC_DATA] Other Prefer Not To Say" at bounding box center [824, 259] width 350 height 31
select select "[DEMOGRAPHIC_DATA]"
click at [649, 244] on select "Select [DEMOGRAPHIC_DATA] [DEMOGRAPHIC_DATA] Other Prefer Not To Say" at bounding box center [824, 259] width 350 height 31
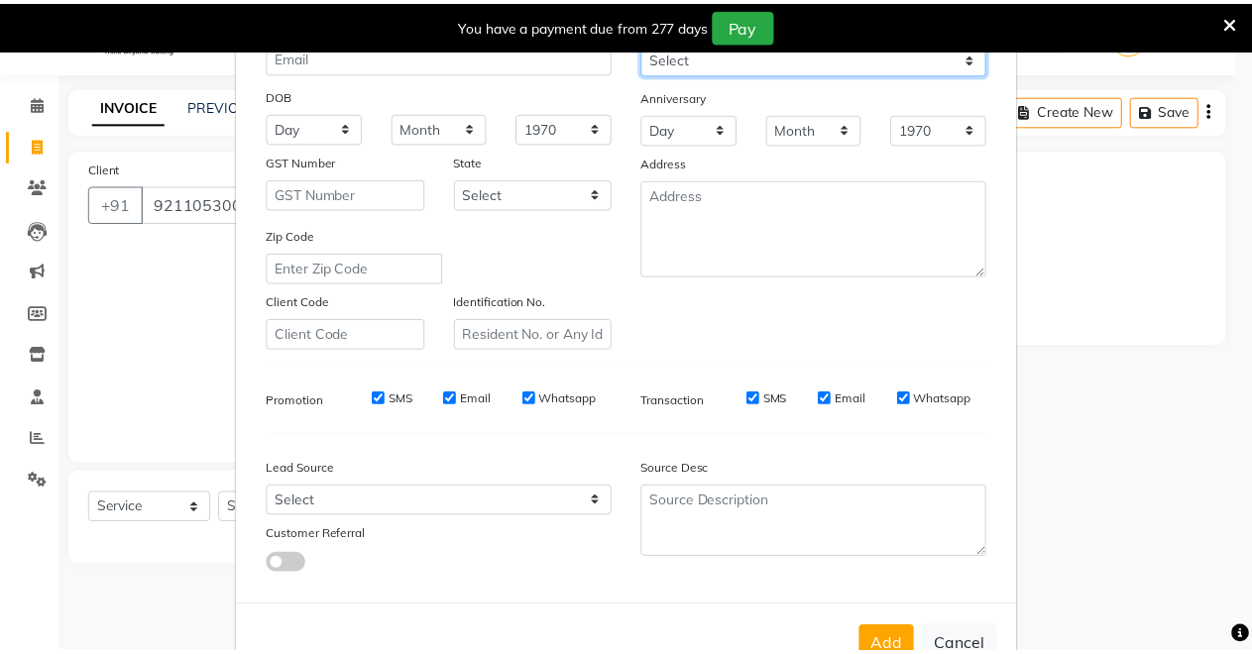
scroll to position [257, 0]
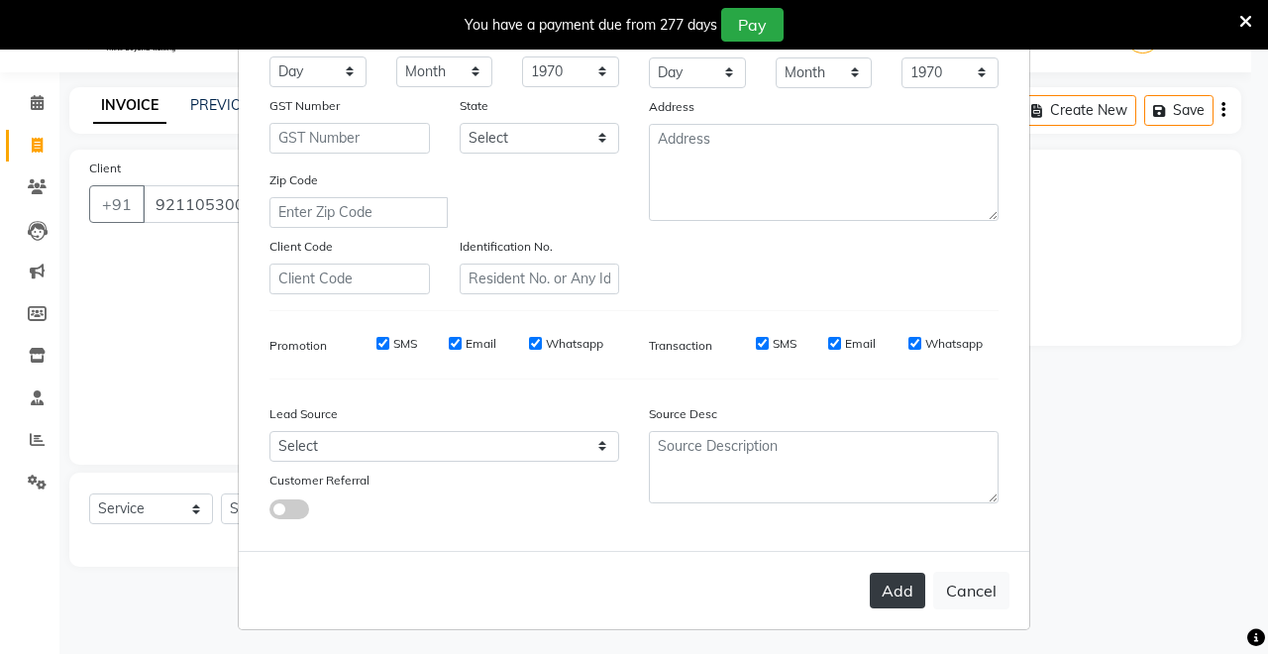
click at [907, 597] on button "Add" at bounding box center [897, 591] width 55 height 36
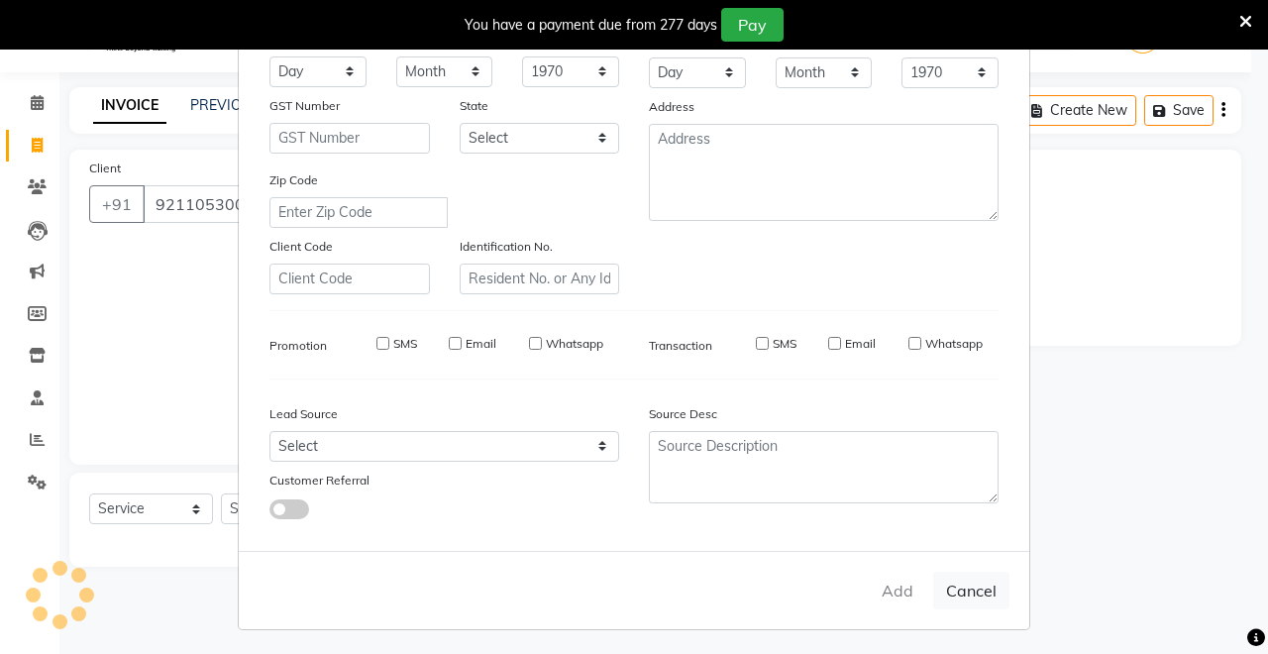
select select
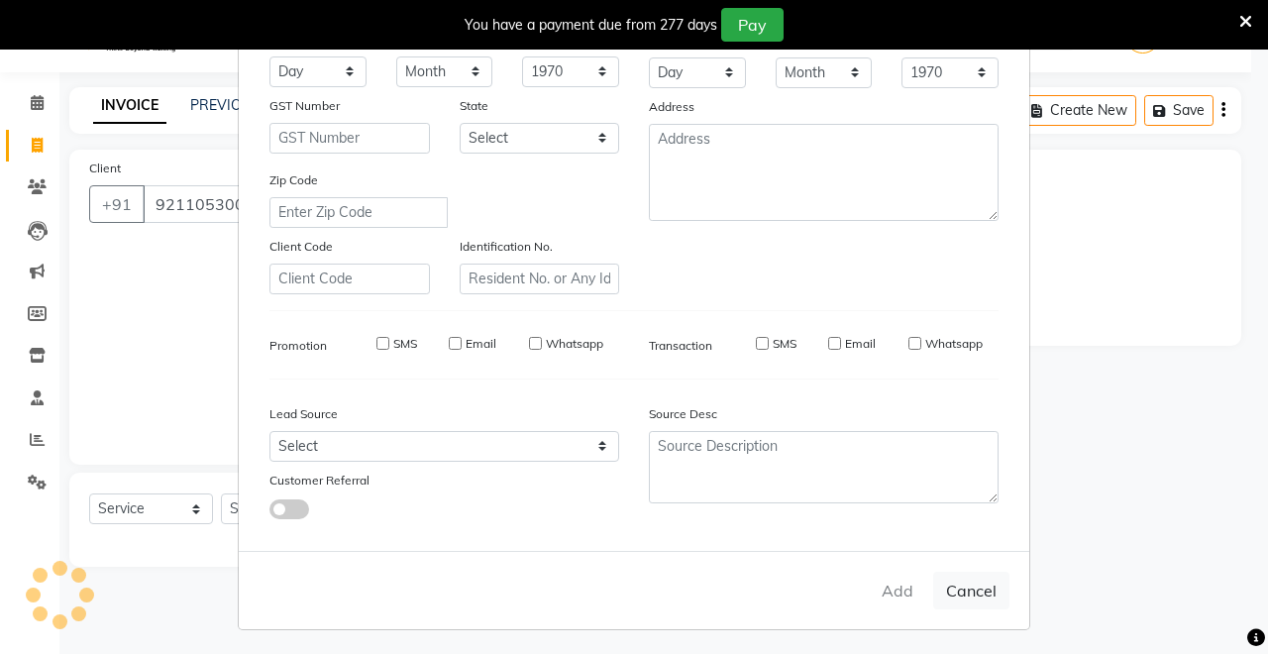
select select
checkbox input "false"
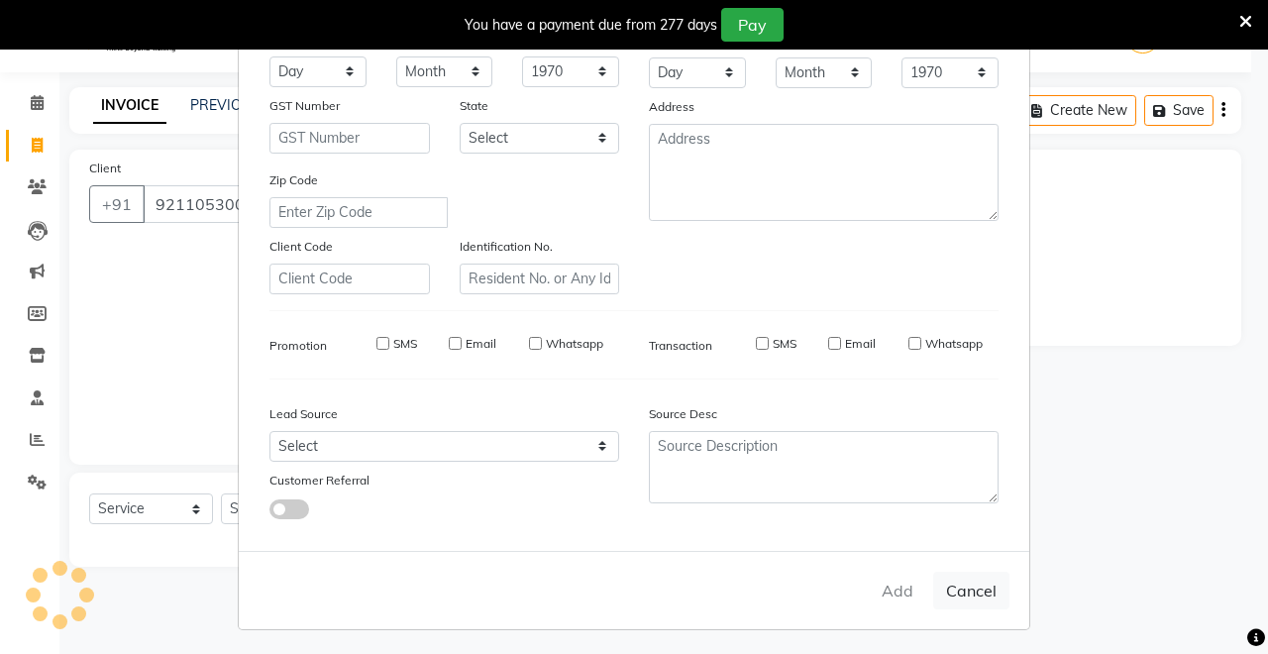
checkbox input "false"
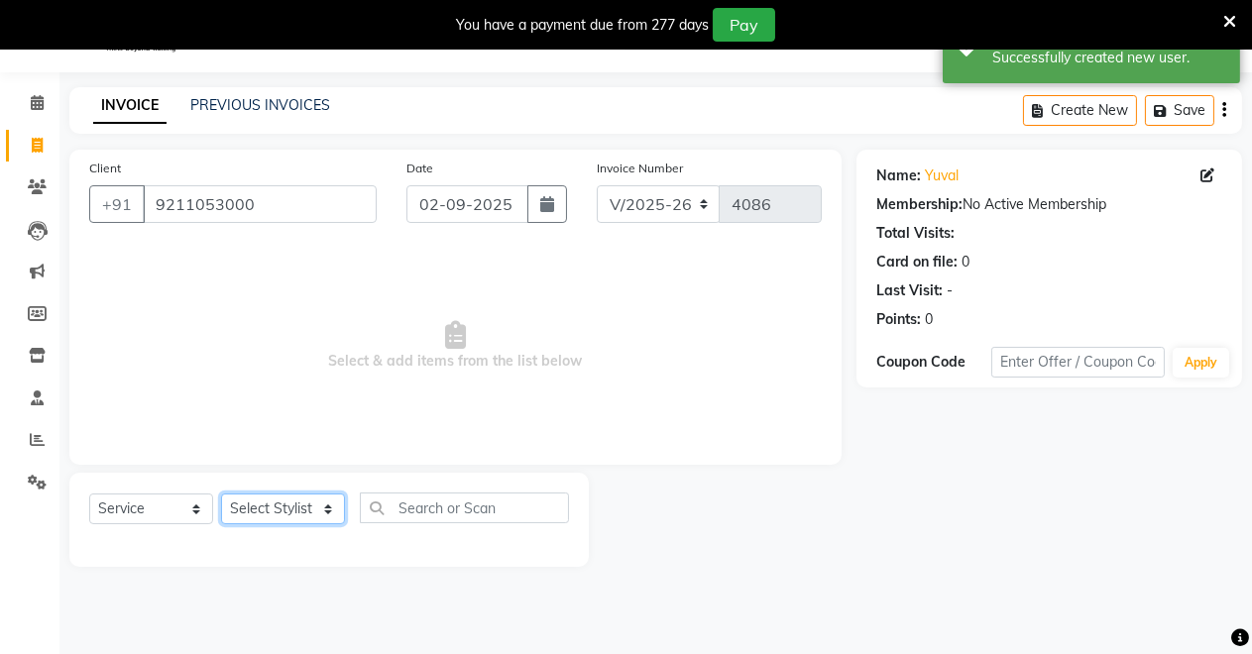
click at [264, 501] on select "Select Stylist [PERSON_NAME] [PERSON_NAME] [MEDICAL_DATA][PERSON_NAME] [PERSON_…" at bounding box center [283, 508] width 124 height 31
select select "88618"
click at [221, 493] on select "Select Stylist [PERSON_NAME] [PERSON_NAME] [MEDICAL_DATA][PERSON_NAME] [PERSON_…" at bounding box center [283, 508] width 124 height 31
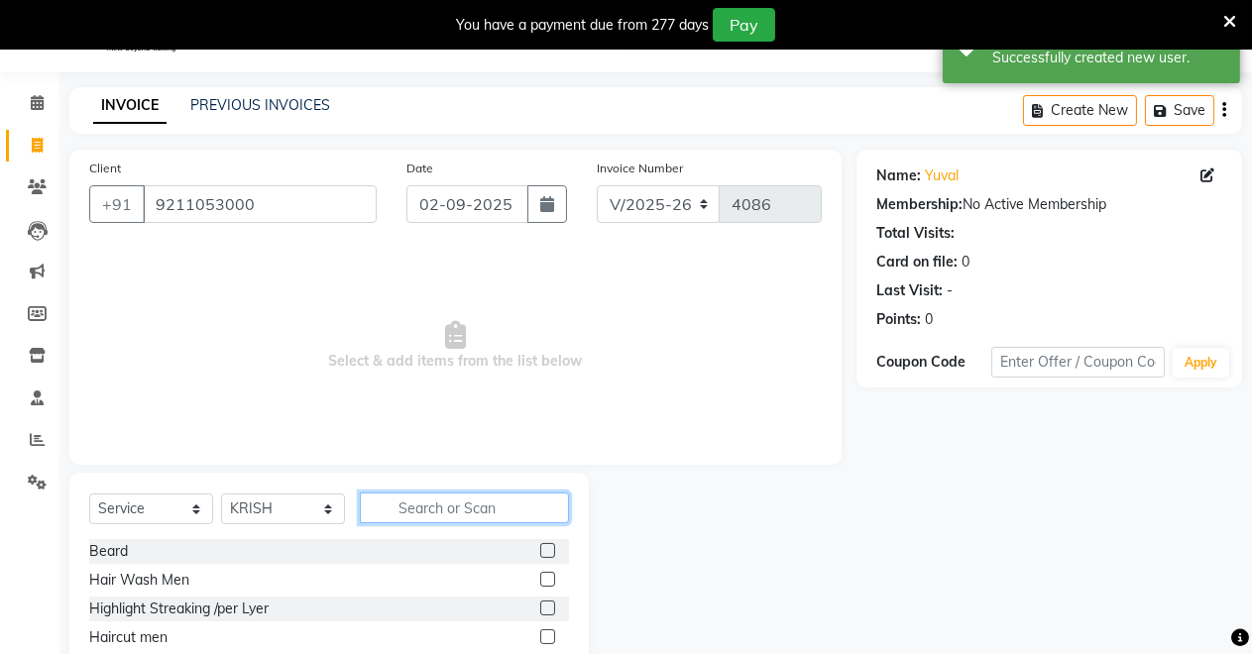
click at [472, 509] on input "text" at bounding box center [464, 508] width 209 height 31
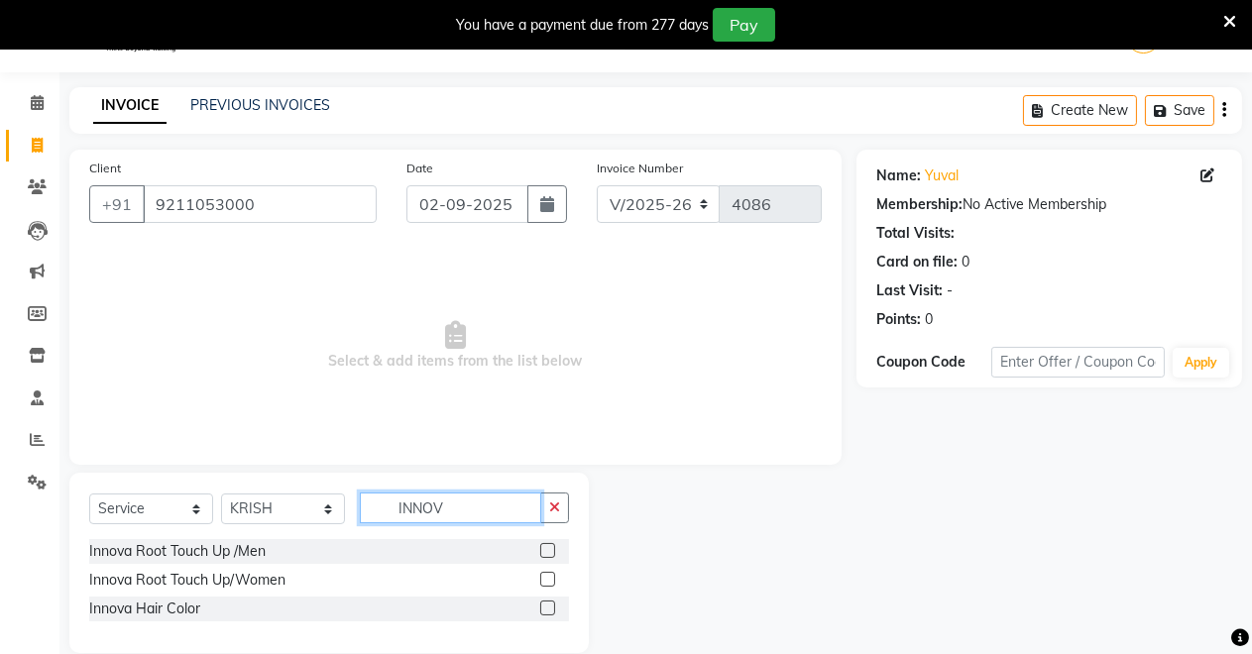
type input "INNOV"
click at [548, 606] on label at bounding box center [547, 608] width 15 height 15
click at [548, 606] on input "checkbox" at bounding box center [546, 609] width 13 height 13
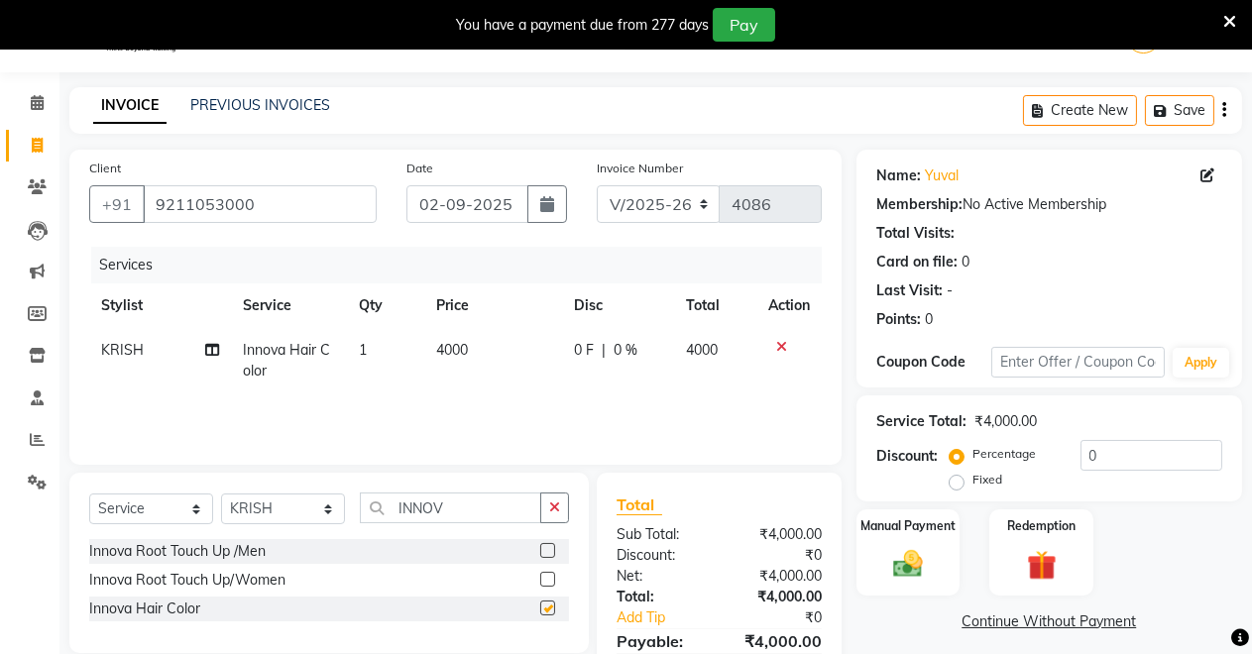
checkbox input "false"
click at [552, 509] on icon "button" at bounding box center [554, 507] width 11 height 14
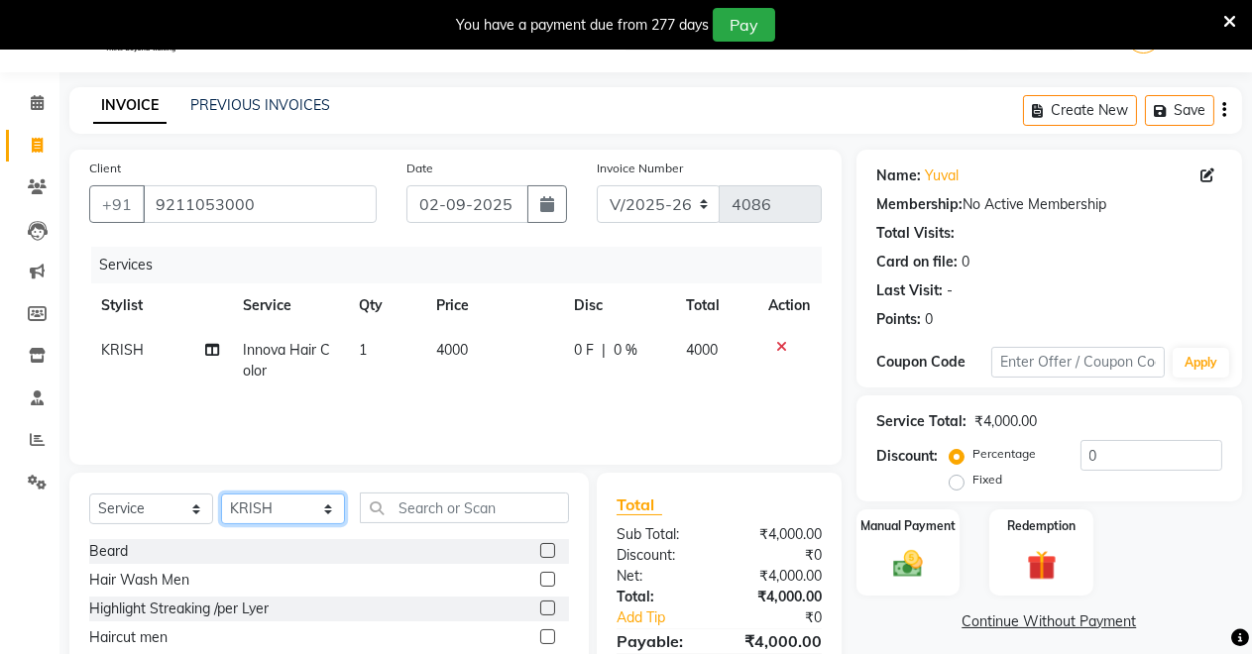
click at [262, 504] on select "Select Stylist [PERSON_NAME] [PERSON_NAME] [MEDICAL_DATA][PERSON_NAME] [PERSON_…" at bounding box center [283, 508] width 124 height 31
select select "75199"
click at [221, 493] on select "Select Stylist [PERSON_NAME] [PERSON_NAME] [MEDICAL_DATA][PERSON_NAME] [PERSON_…" at bounding box center [283, 508] width 124 height 31
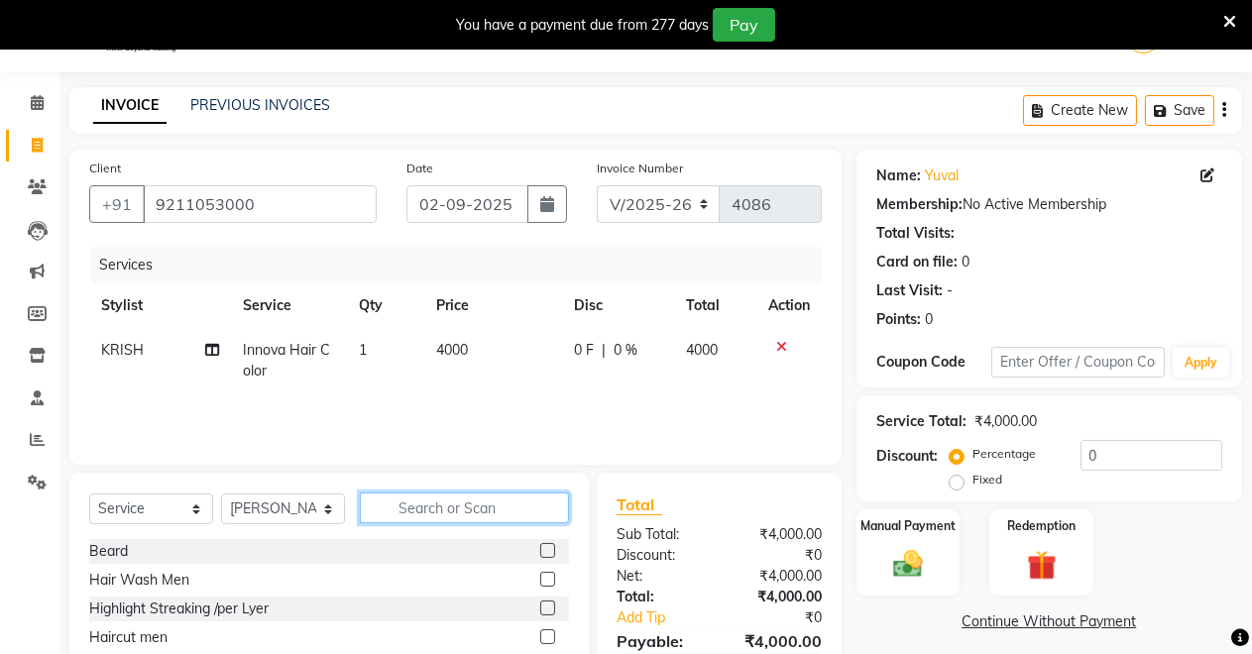
click at [440, 508] on input "text" at bounding box center [464, 508] width 209 height 31
type input "HAIR WAS"
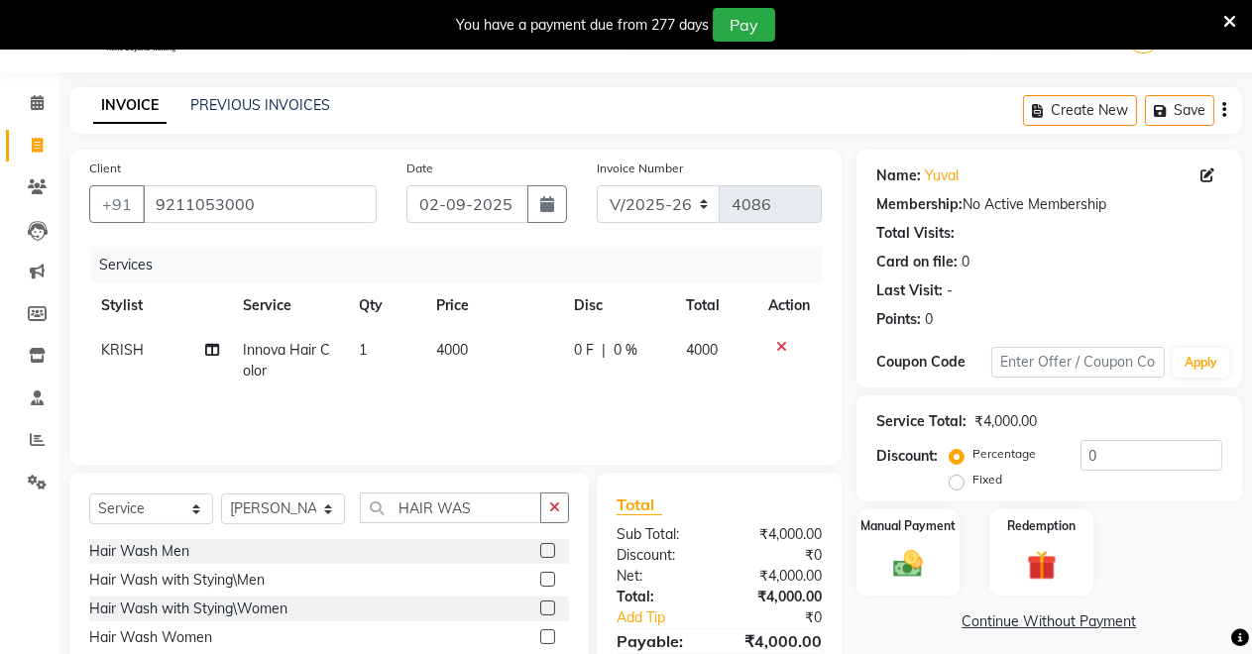
click at [540, 604] on label at bounding box center [547, 608] width 15 height 15
click at [540, 604] on input "checkbox" at bounding box center [546, 609] width 13 height 13
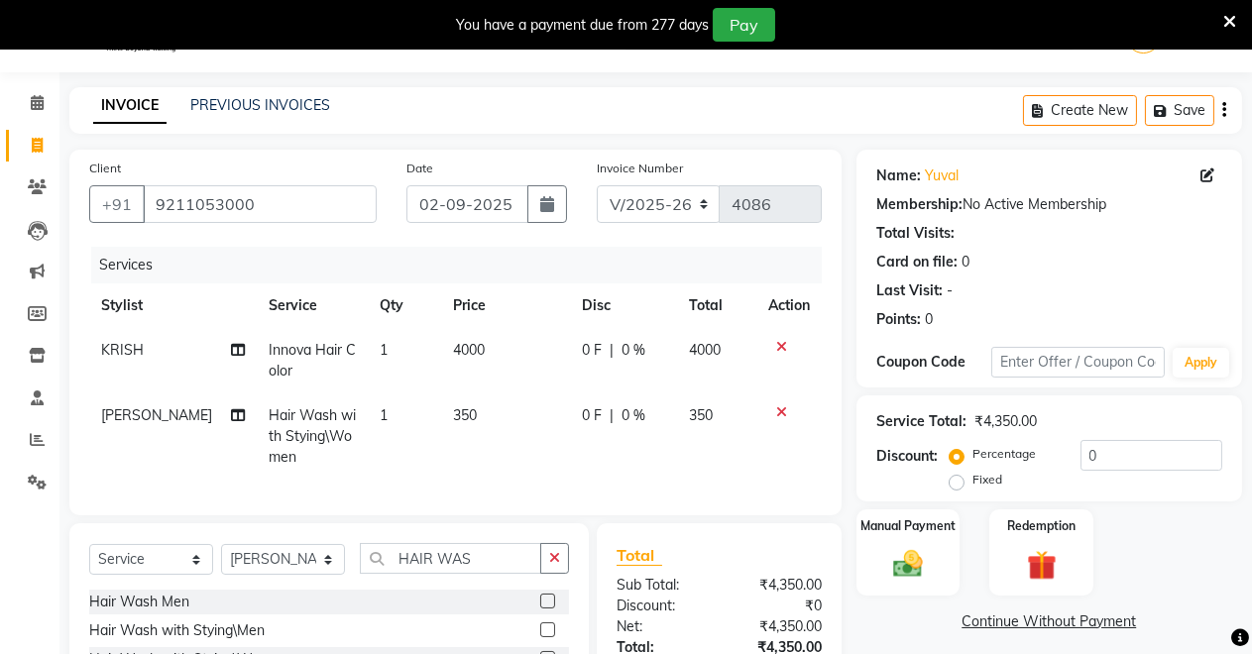
checkbox input "false"
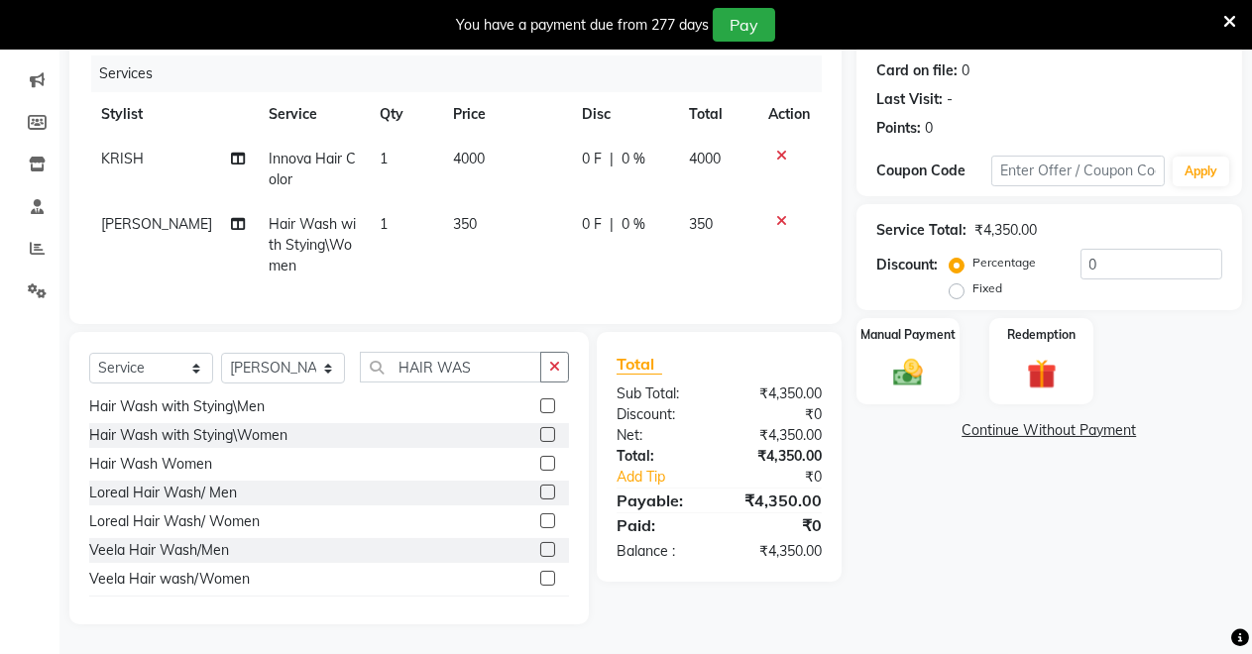
scroll to position [0, 0]
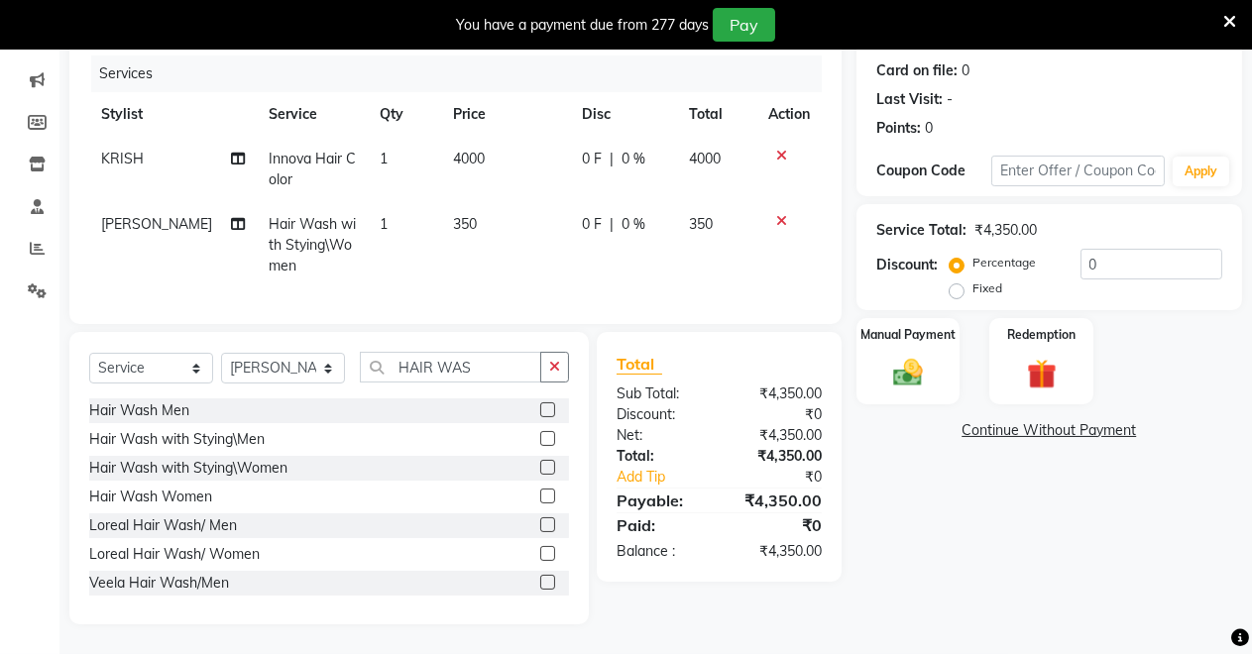
click at [540, 553] on label at bounding box center [547, 553] width 15 height 15
click at [540, 553] on input "checkbox" at bounding box center [546, 554] width 13 height 13
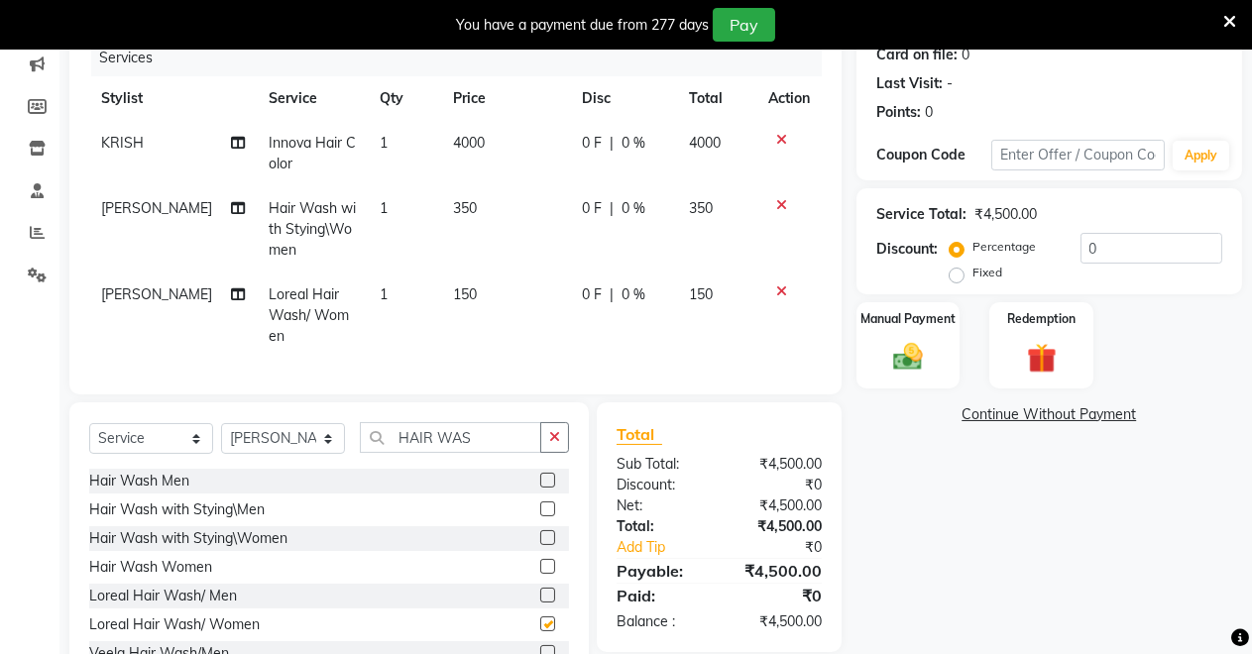
checkbox input "false"
click at [540, 532] on label at bounding box center [547, 537] width 15 height 15
click at [540, 532] on input "checkbox" at bounding box center [546, 538] width 13 height 13
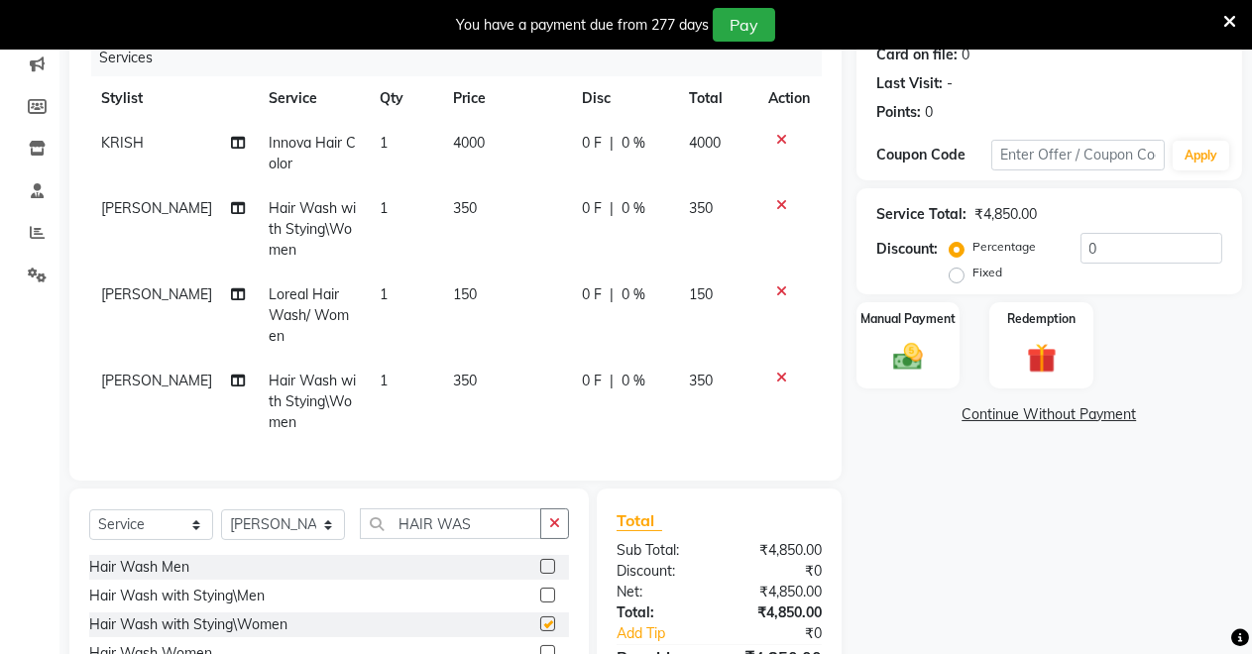
checkbox input "false"
click at [330, 524] on select "Select Stylist [PERSON_NAME] [PERSON_NAME] [MEDICAL_DATA][PERSON_NAME] [PERSON_…" at bounding box center [283, 524] width 124 height 31
select select "64880"
click at [221, 509] on select "Select Stylist [PERSON_NAME] [PERSON_NAME] [MEDICAL_DATA][PERSON_NAME] [PERSON_…" at bounding box center [283, 524] width 124 height 31
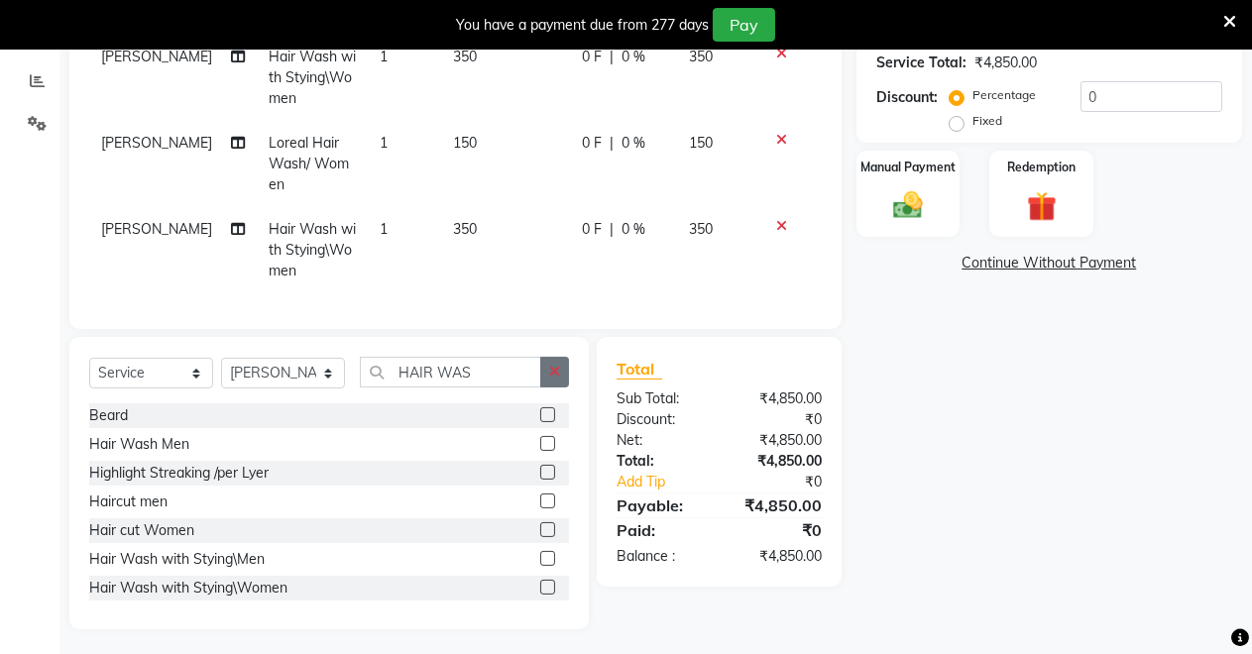
click at [561, 367] on button "button" at bounding box center [554, 372] width 29 height 31
click at [781, 134] on icon at bounding box center [781, 140] width 11 height 14
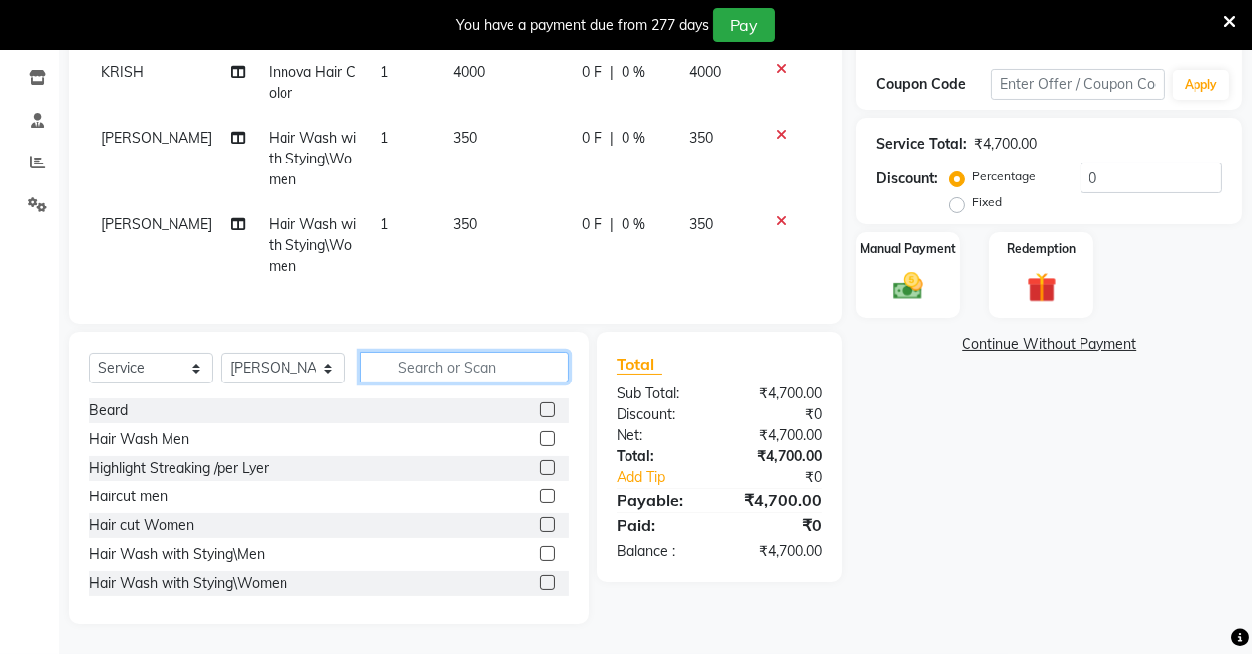
click at [435, 356] on input "text" at bounding box center [464, 367] width 209 height 31
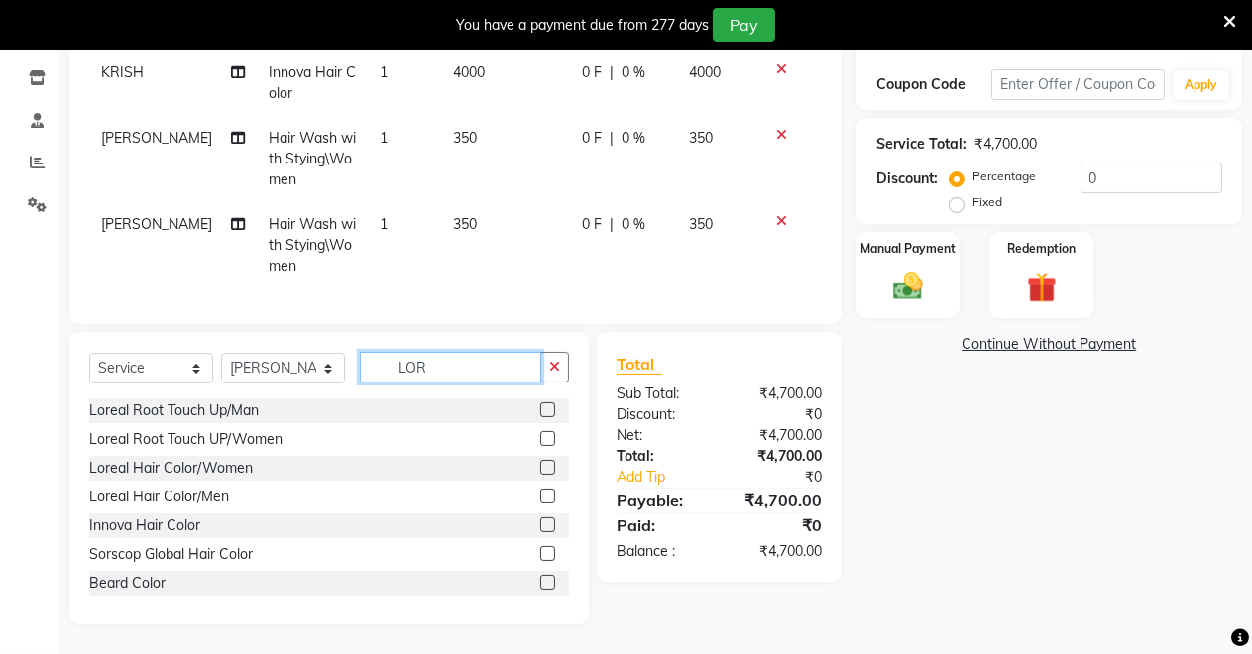
type input "LOR"
click at [540, 466] on label at bounding box center [547, 467] width 15 height 15
click at [540, 466] on input "checkbox" at bounding box center [546, 468] width 13 height 13
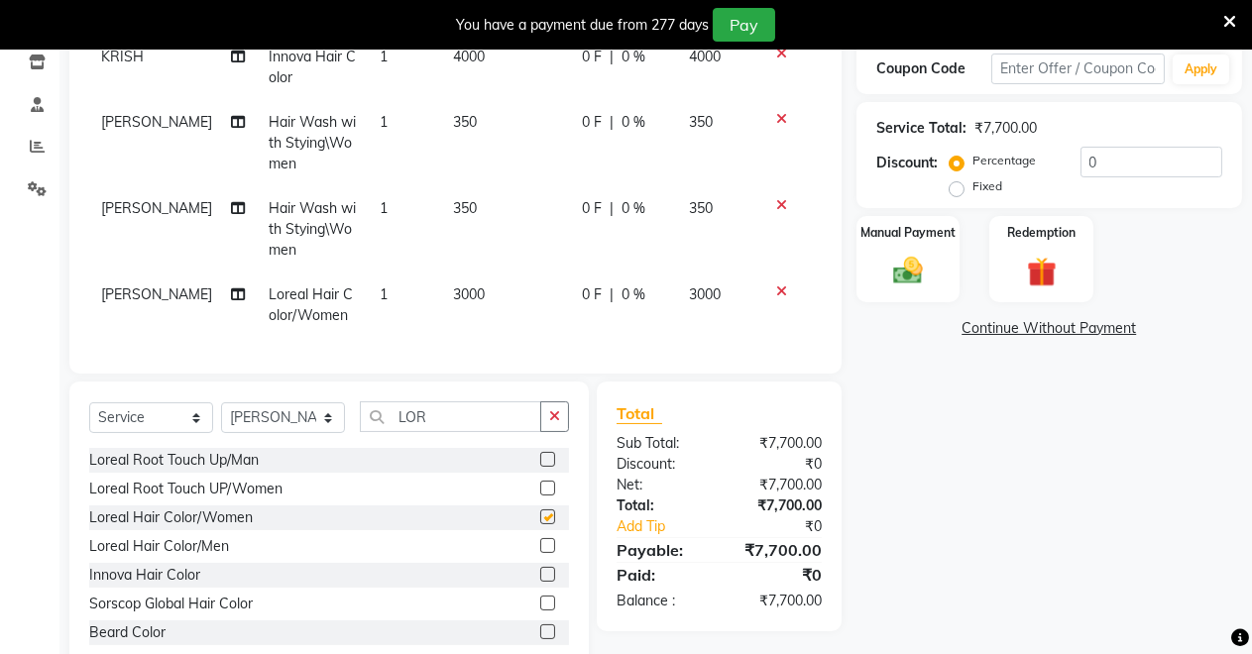
checkbox input "false"
click at [783, 284] on icon at bounding box center [781, 291] width 11 height 14
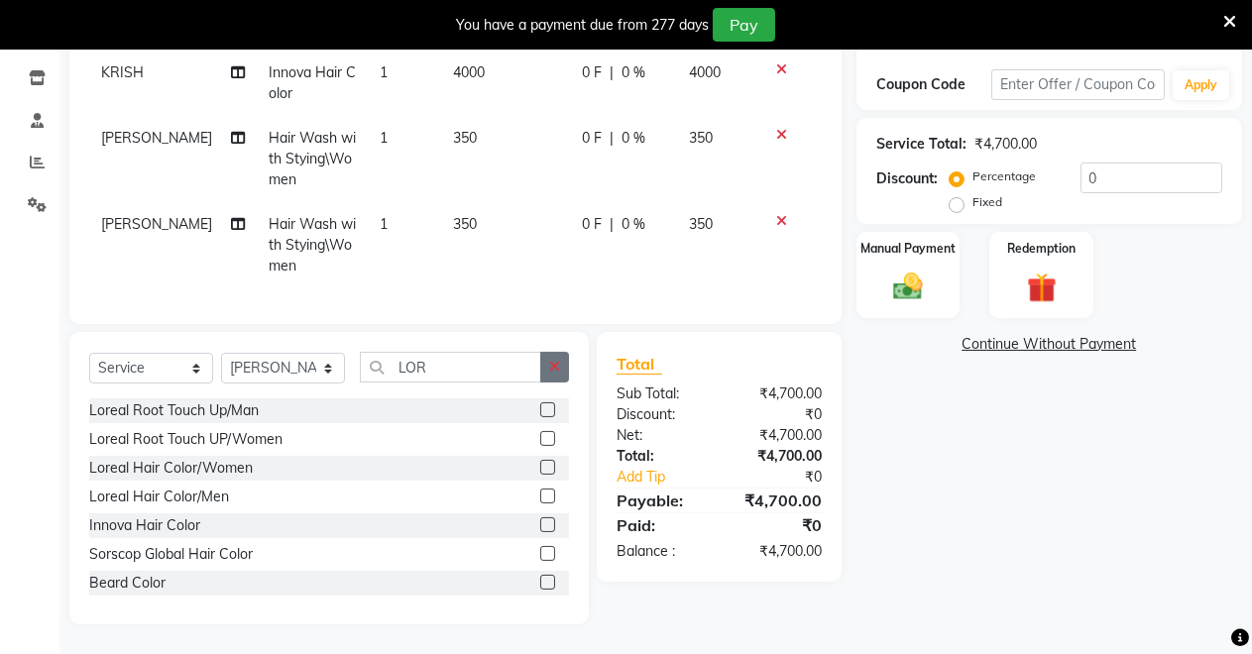
click at [552, 370] on icon "button" at bounding box center [554, 367] width 11 height 14
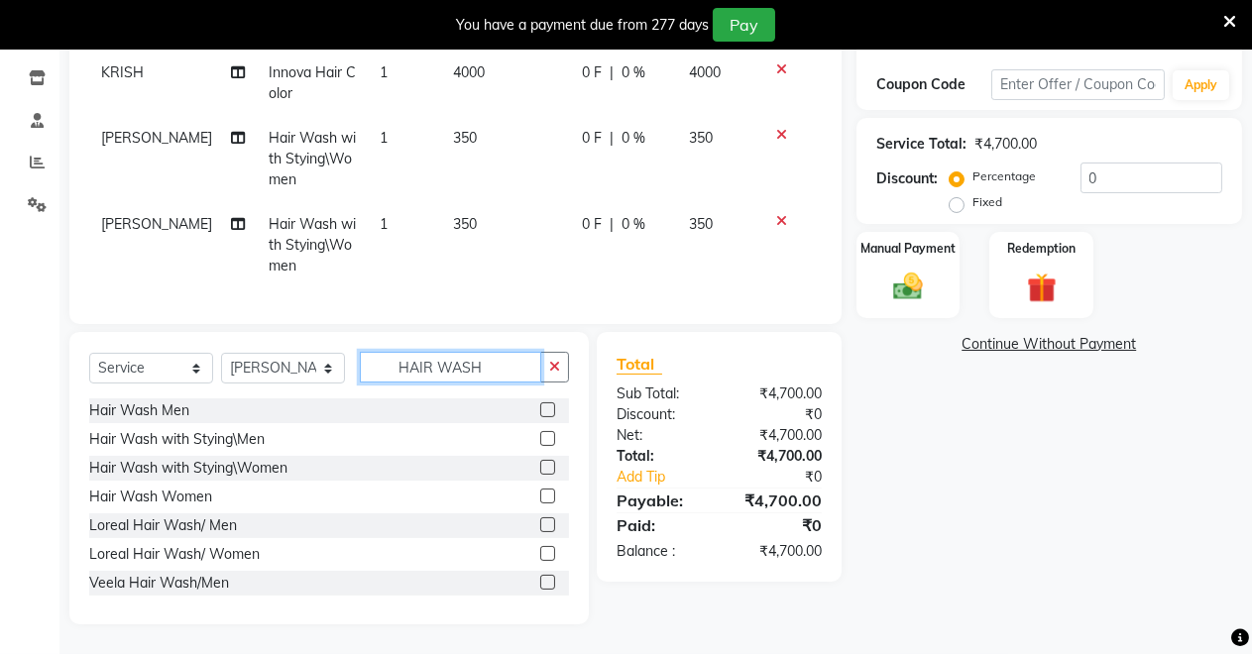
type input "HAIR WASH"
click at [540, 548] on label at bounding box center [547, 553] width 15 height 15
click at [540, 548] on input "checkbox" at bounding box center [546, 554] width 13 height 13
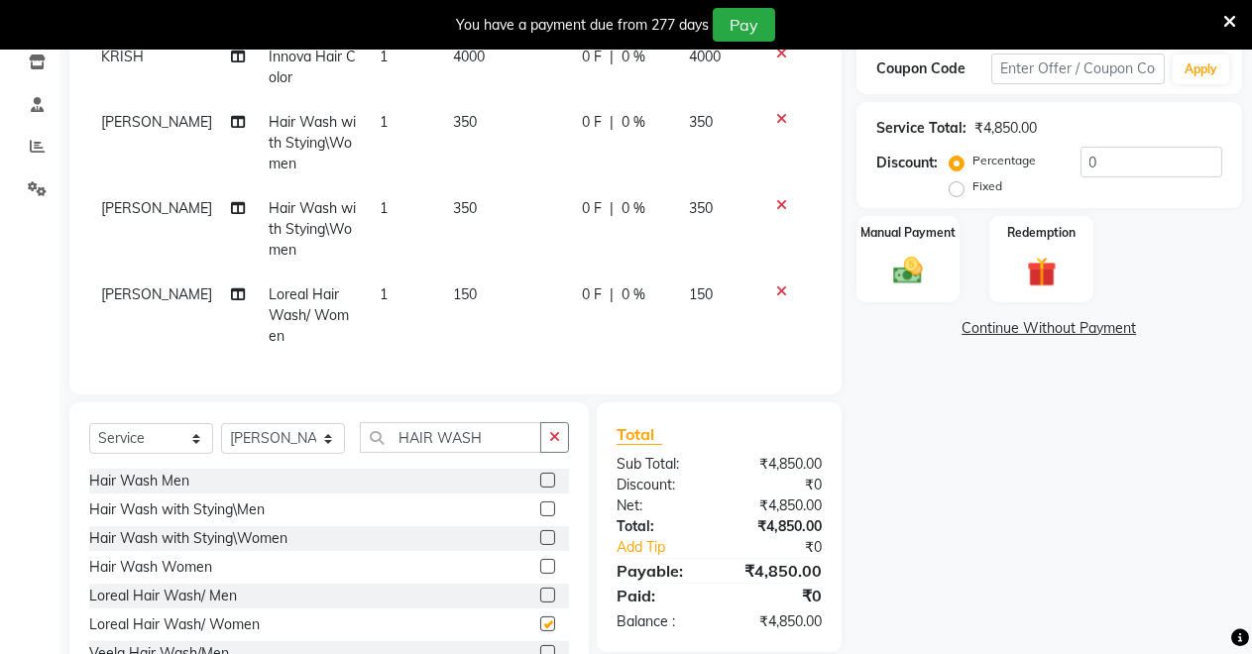
checkbox input "false"
click at [556, 438] on icon "button" at bounding box center [554, 437] width 11 height 14
type input "HAIR WAS"
click at [540, 533] on label at bounding box center [547, 537] width 15 height 15
click at [540, 533] on input "checkbox" at bounding box center [546, 538] width 13 height 13
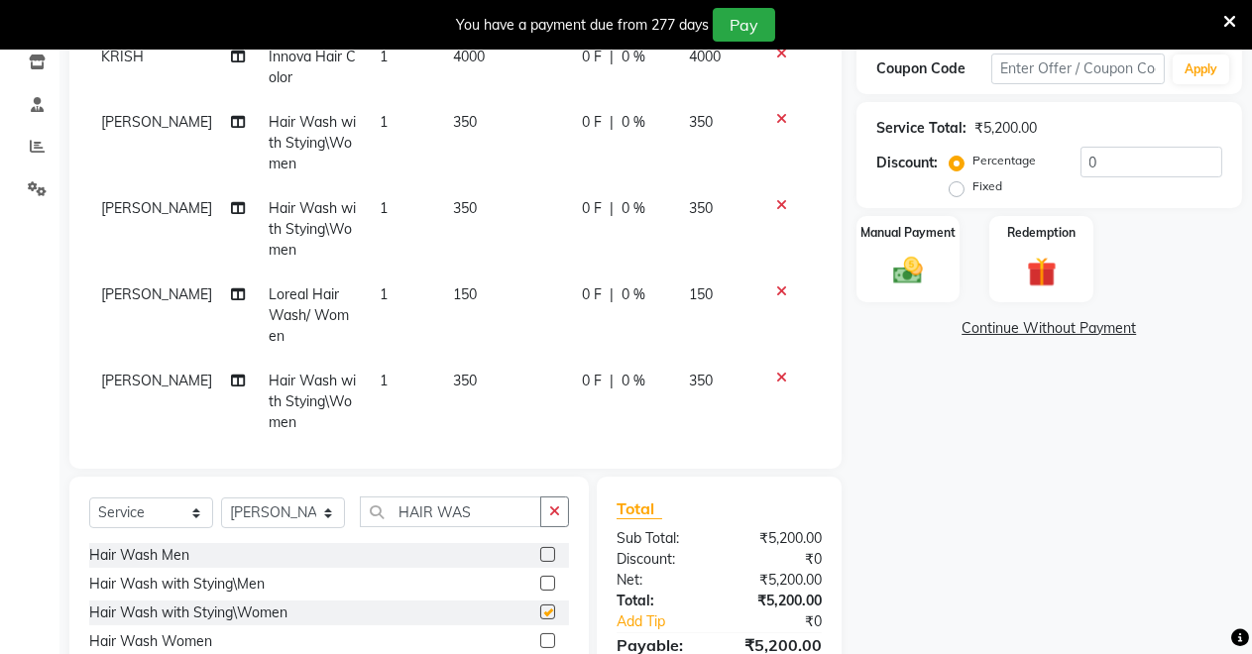
checkbox input "false"
click at [548, 517] on button "button" at bounding box center [554, 511] width 29 height 31
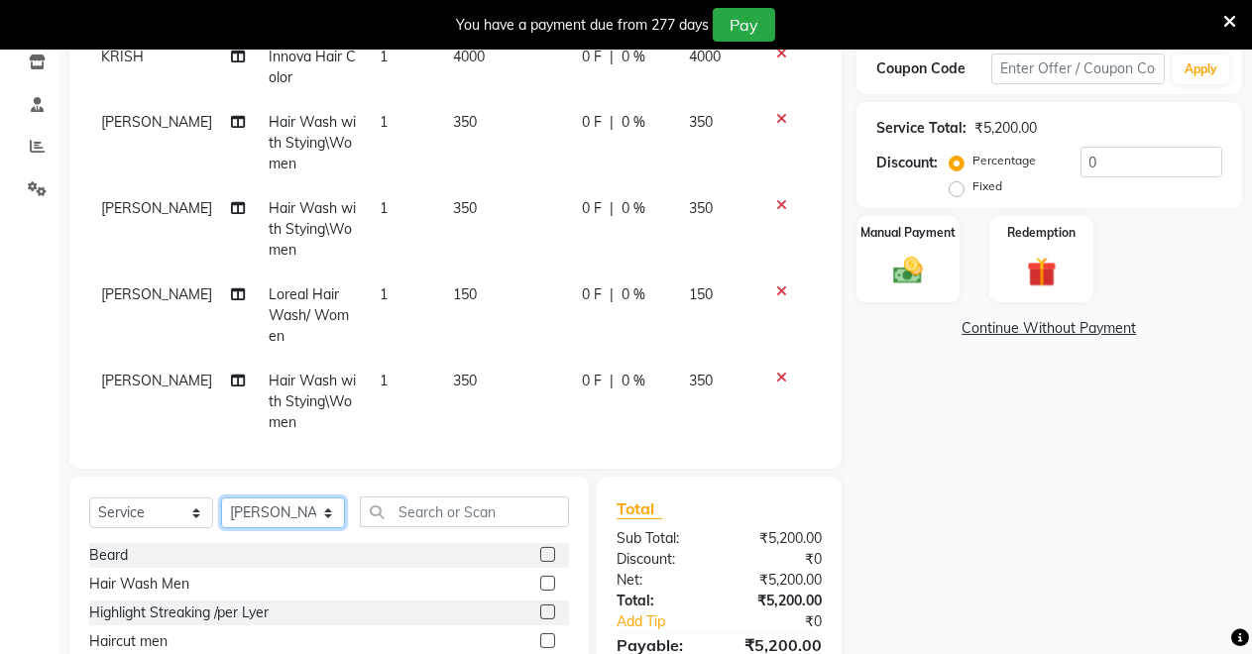
click at [293, 501] on select "Select Stylist [PERSON_NAME] [PERSON_NAME] [MEDICAL_DATA][PERSON_NAME] [PERSON_…" at bounding box center [283, 512] width 124 height 31
select select "88618"
click at [221, 497] on select "Select Stylist [PERSON_NAME] [PERSON_NAME] [MEDICAL_DATA][PERSON_NAME] [PERSON_…" at bounding box center [283, 512] width 124 height 31
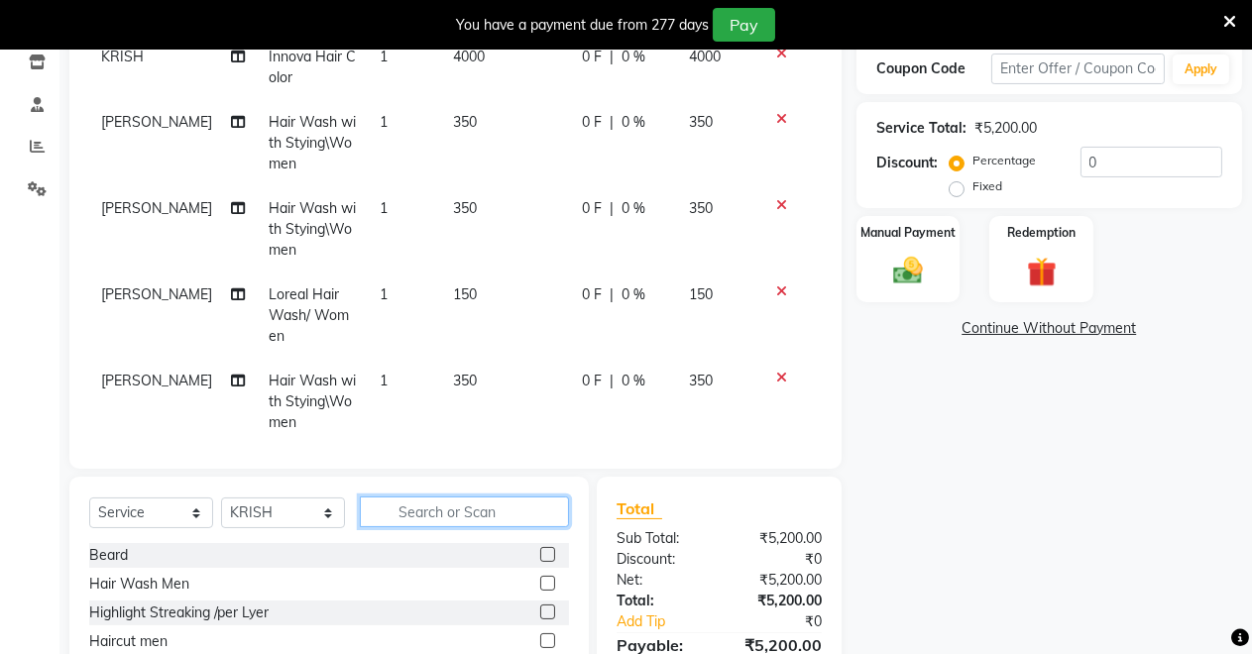
click at [444, 517] on input "text" at bounding box center [464, 511] width 209 height 31
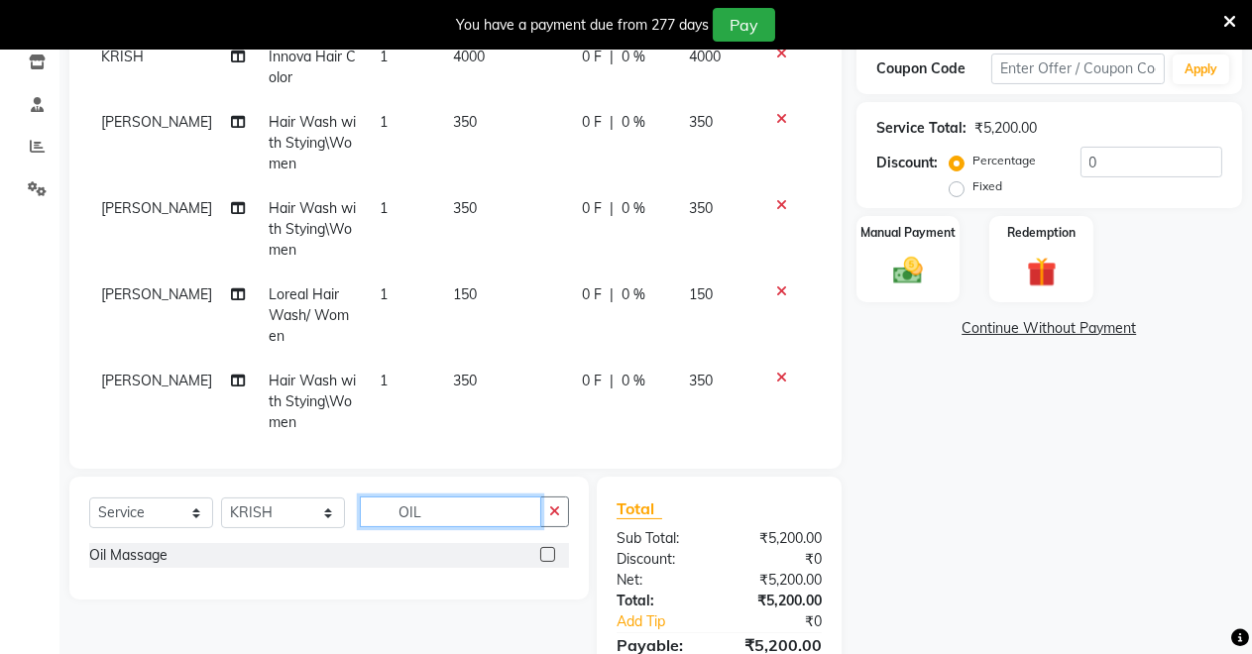
type input "OIL"
click at [547, 553] on label at bounding box center [547, 554] width 15 height 15
click at [547, 553] on input "checkbox" at bounding box center [546, 555] width 13 height 13
click at [542, 556] on label at bounding box center [547, 554] width 15 height 15
click at [542, 556] on input "checkbox" at bounding box center [546, 555] width 13 height 13
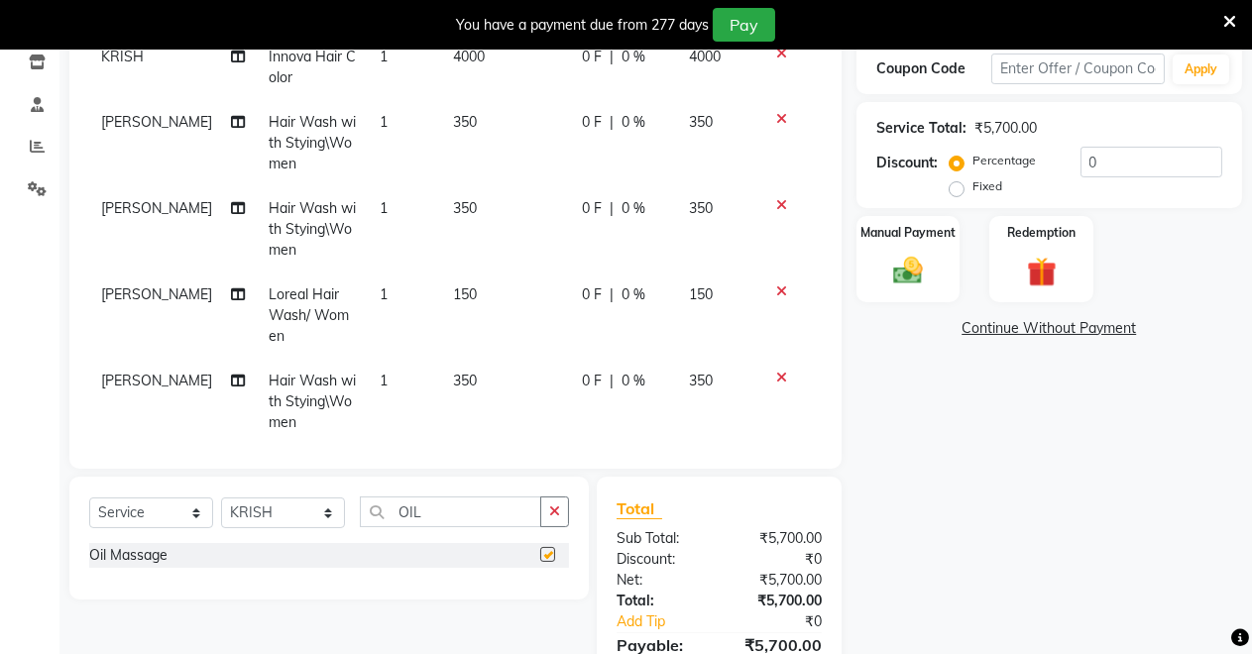
checkbox input "false"
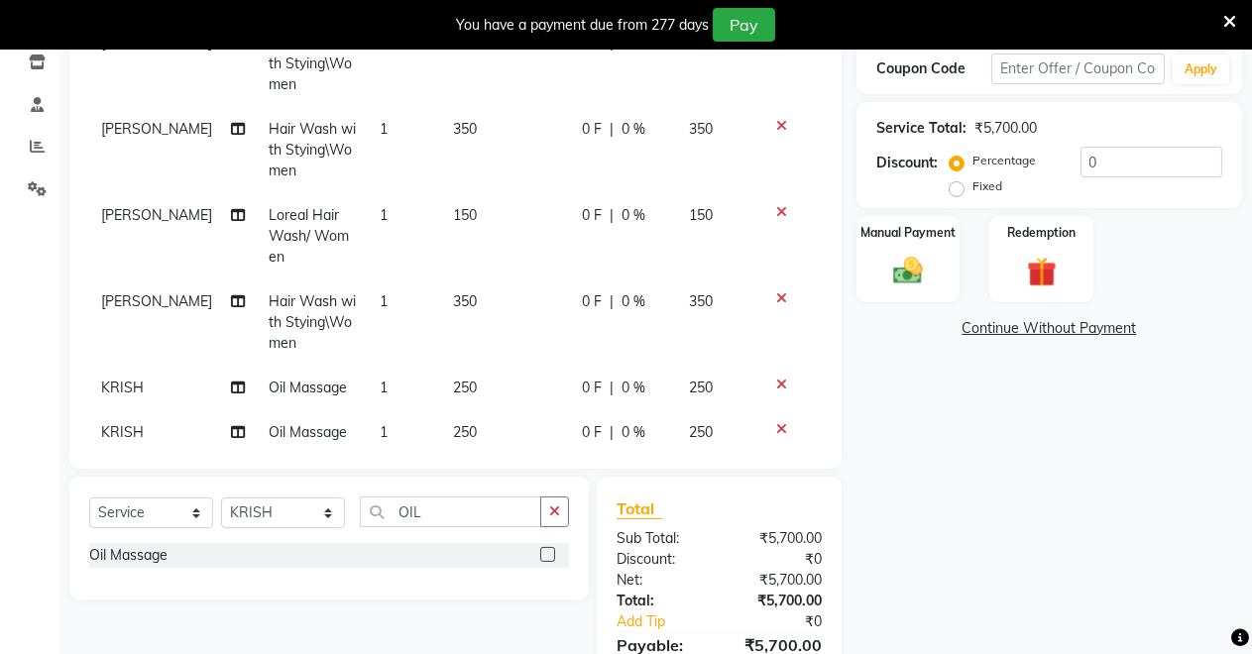
scroll to position [117, 0]
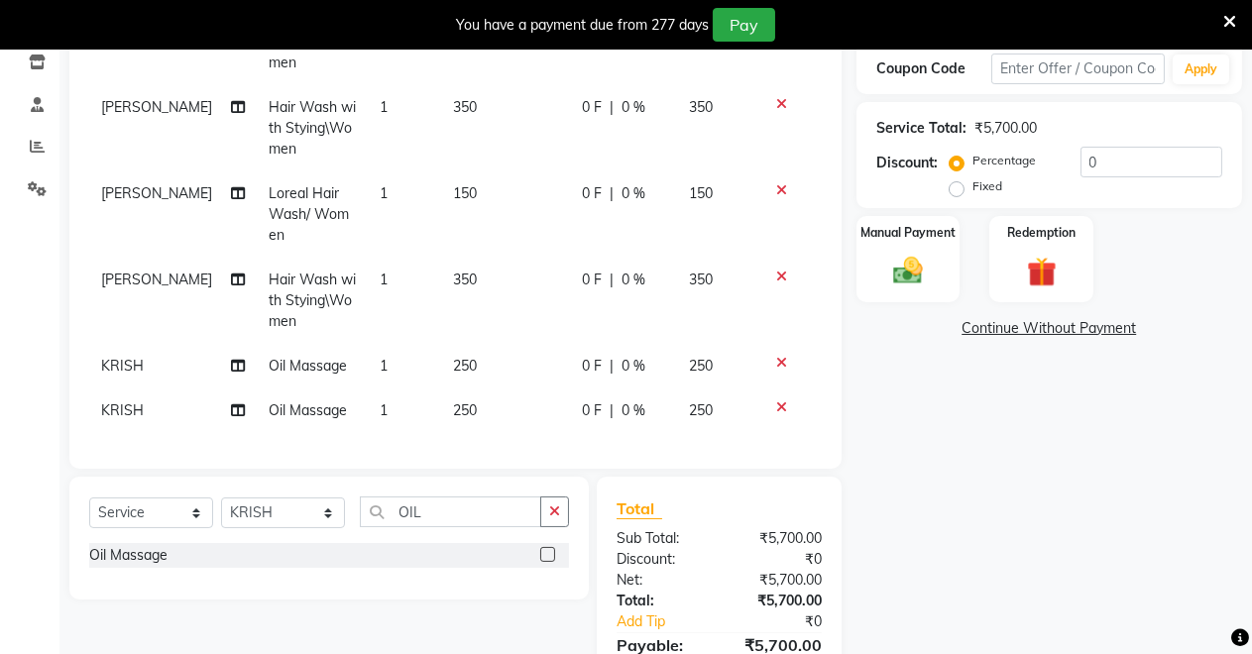
click at [776, 400] on icon at bounding box center [781, 407] width 11 height 14
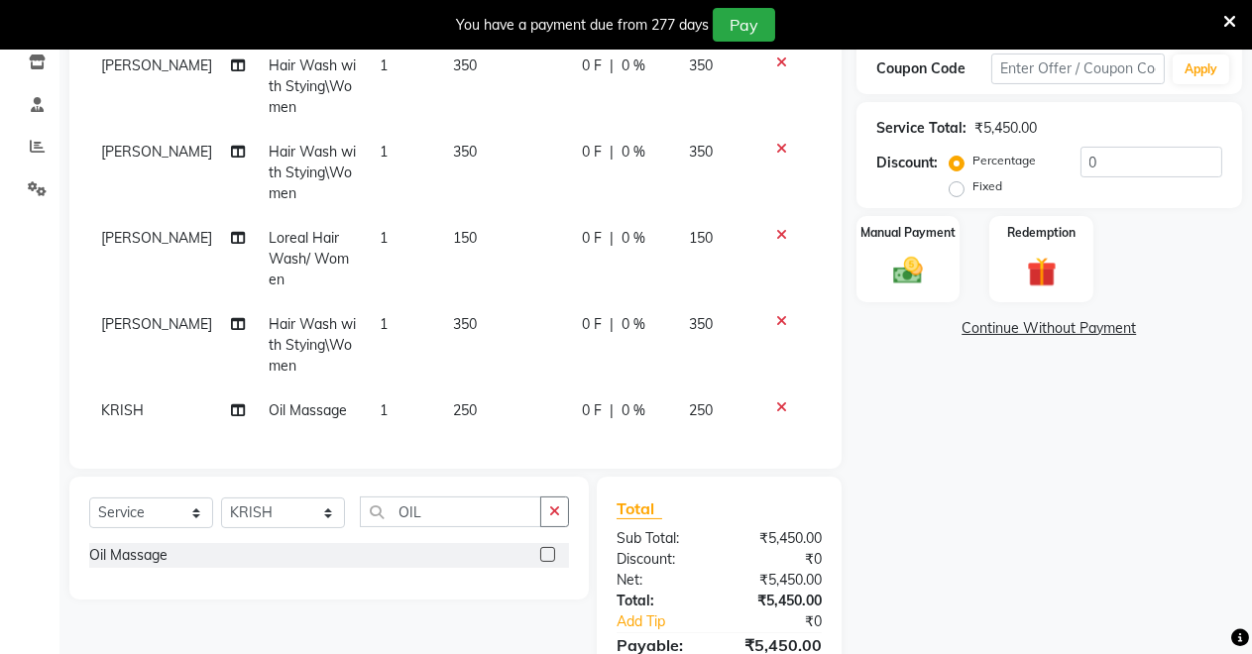
scroll to position [72, 0]
click at [286, 519] on select "Select Stylist [PERSON_NAME] [PERSON_NAME] [MEDICAL_DATA][PERSON_NAME] [PERSON_…" at bounding box center [283, 512] width 124 height 31
select select "84062"
click at [221, 497] on select "Select Stylist [PERSON_NAME] [PERSON_NAME] [MEDICAL_DATA][PERSON_NAME] [PERSON_…" at bounding box center [283, 512] width 124 height 31
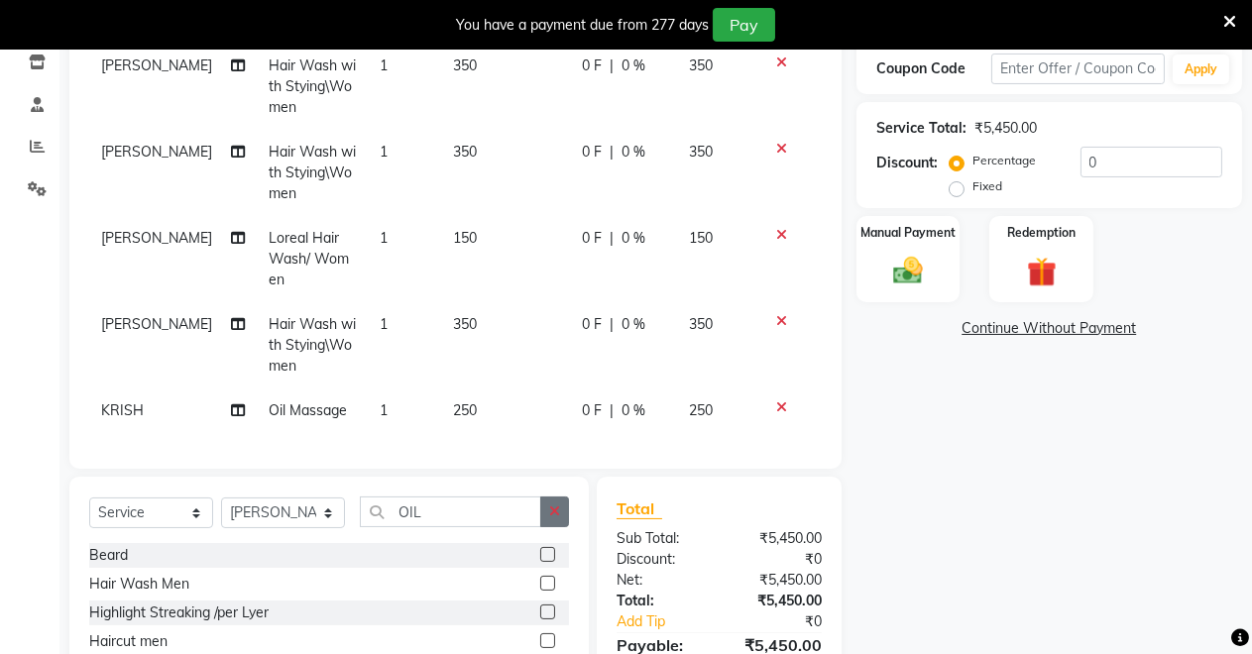
click at [553, 496] on button "button" at bounding box center [554, 511] width 29 height 31
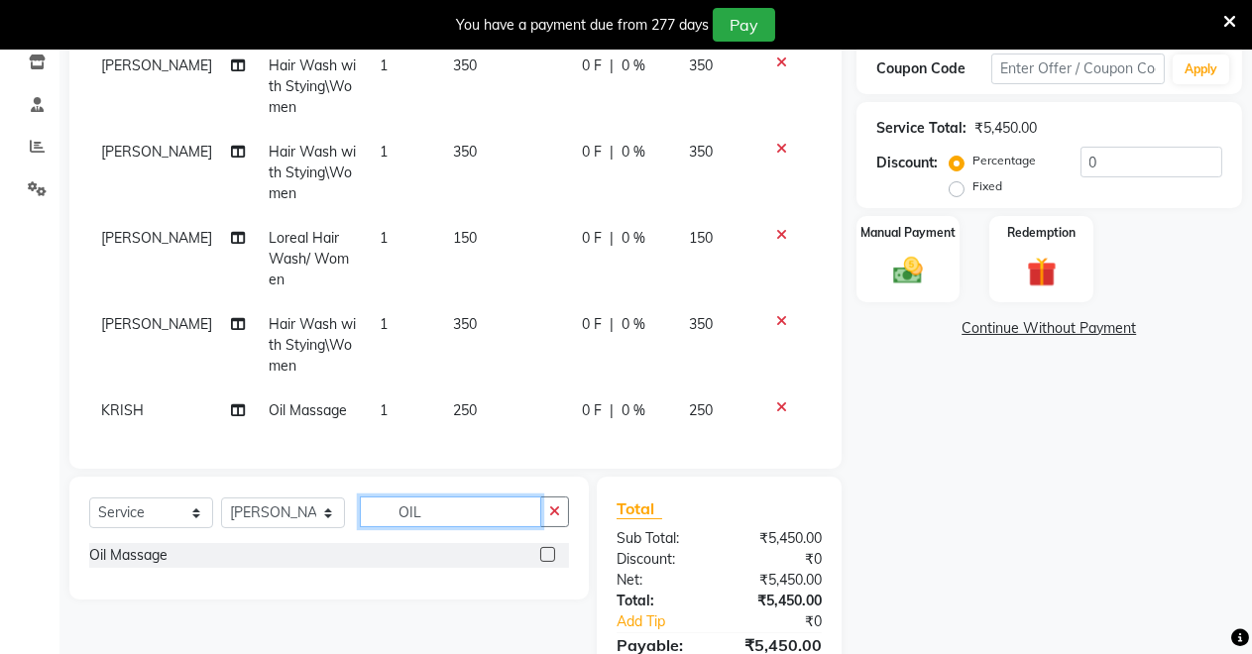
type input "OIL"
click at [546, 553] on label at bounding box center [547, 554] width 15 height 15
click at [546, 553] on input "checkbox" at bounding box center [546, 555] width 13 height 13
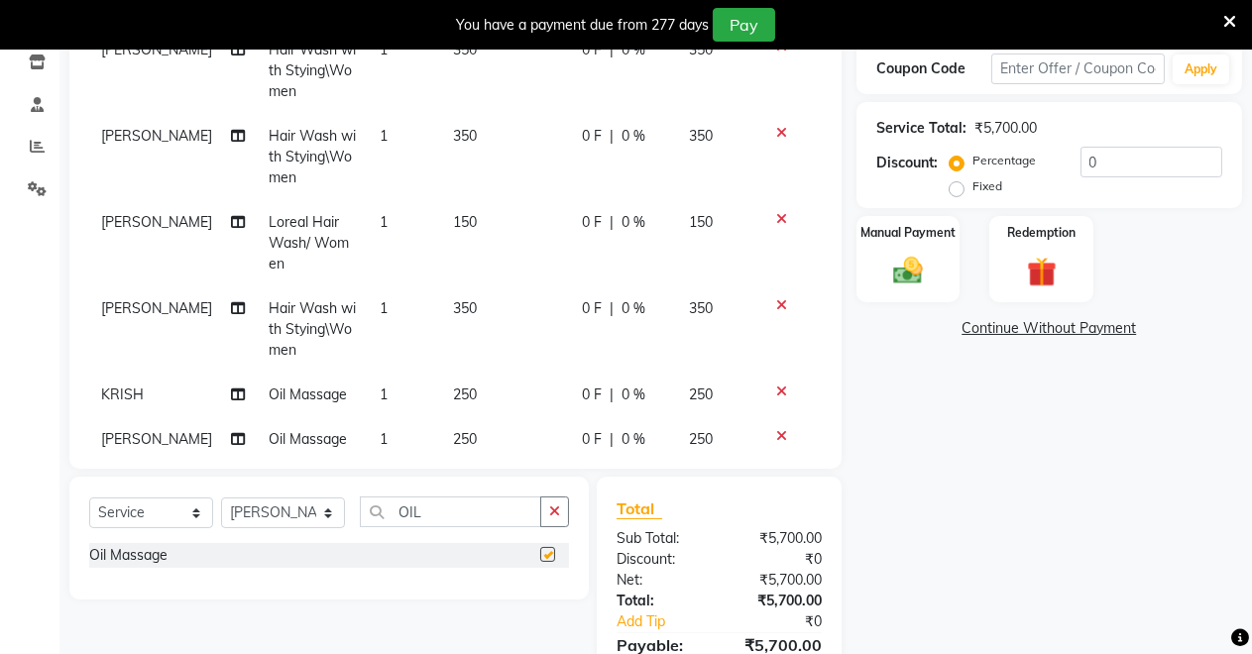
scroll to position [117, 0]
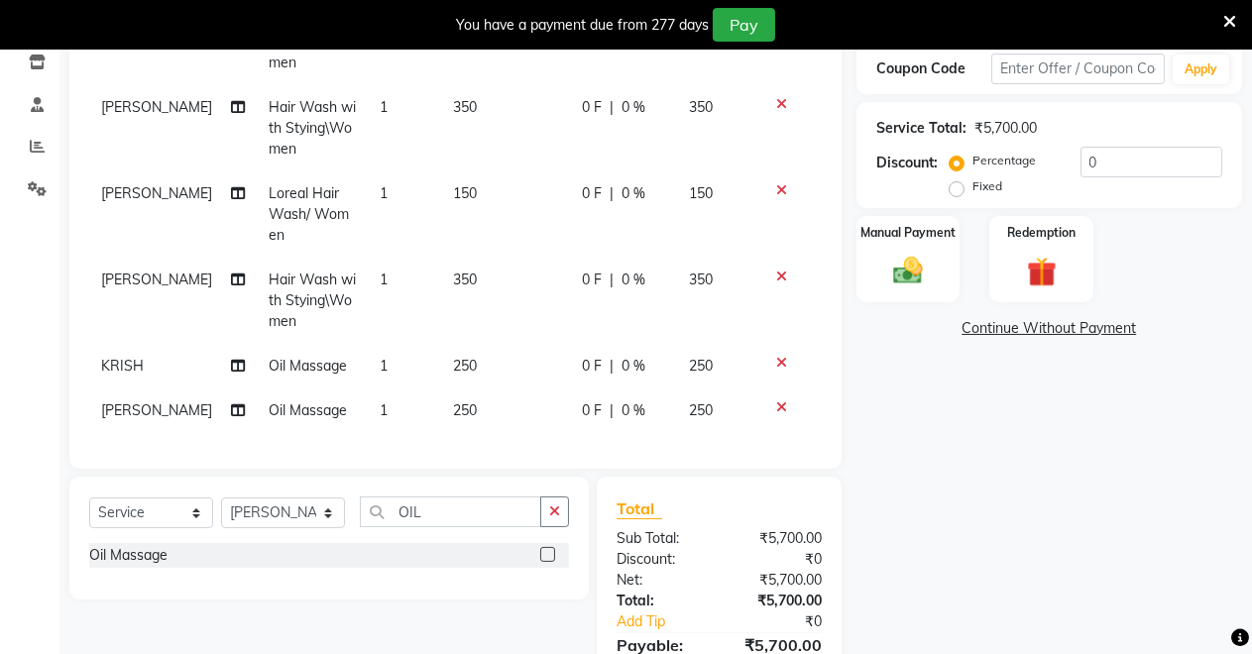
checkbox input "false"
click at [555, 513] on icon "button" at bounding box center [554, 511] width 11 height 14
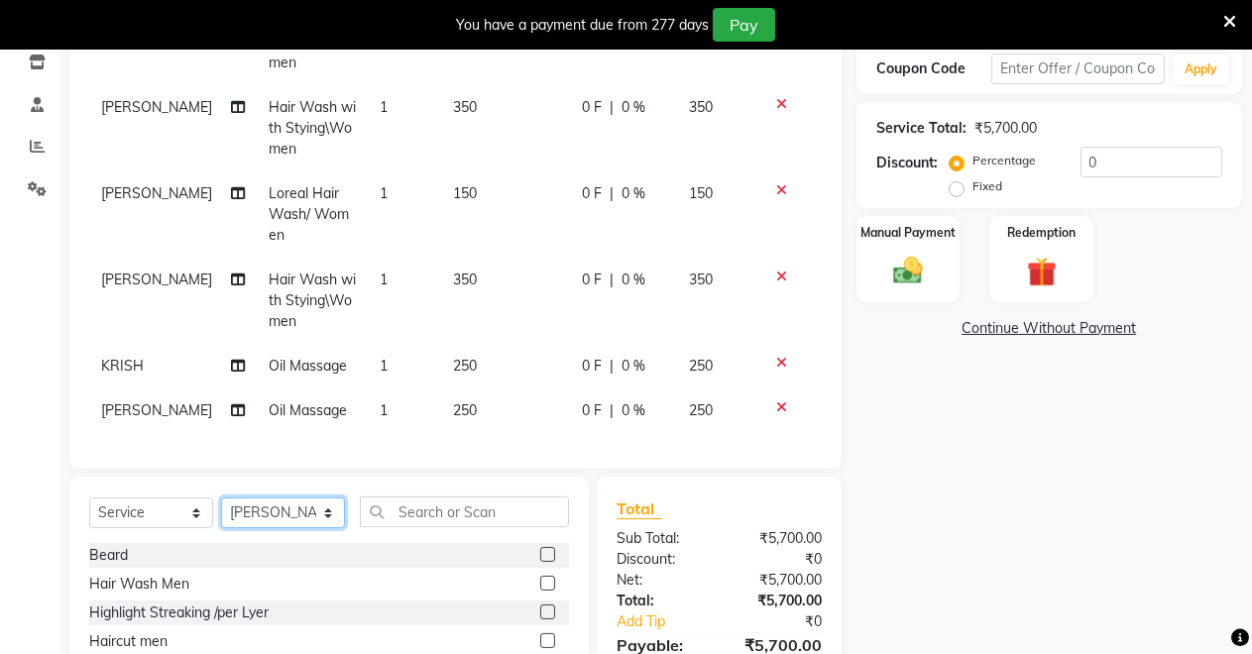
click at [270, 514] on select "Select Stylist [PERSON_NAME] [PERSON_NAME] [MEDICAL_DATA][PERSON_NAME] [PERSON_…" at bounding box center [283, 512] width 124 height 31
select select "77366"
click at [221, 497] on select "Select Stylist [PERSON_NAME] [PERSON_NAME] [MEDICAL_DATA][PERSON_NAME] [PERSON_…" at bounding box center [283, 512] width 124 height 31
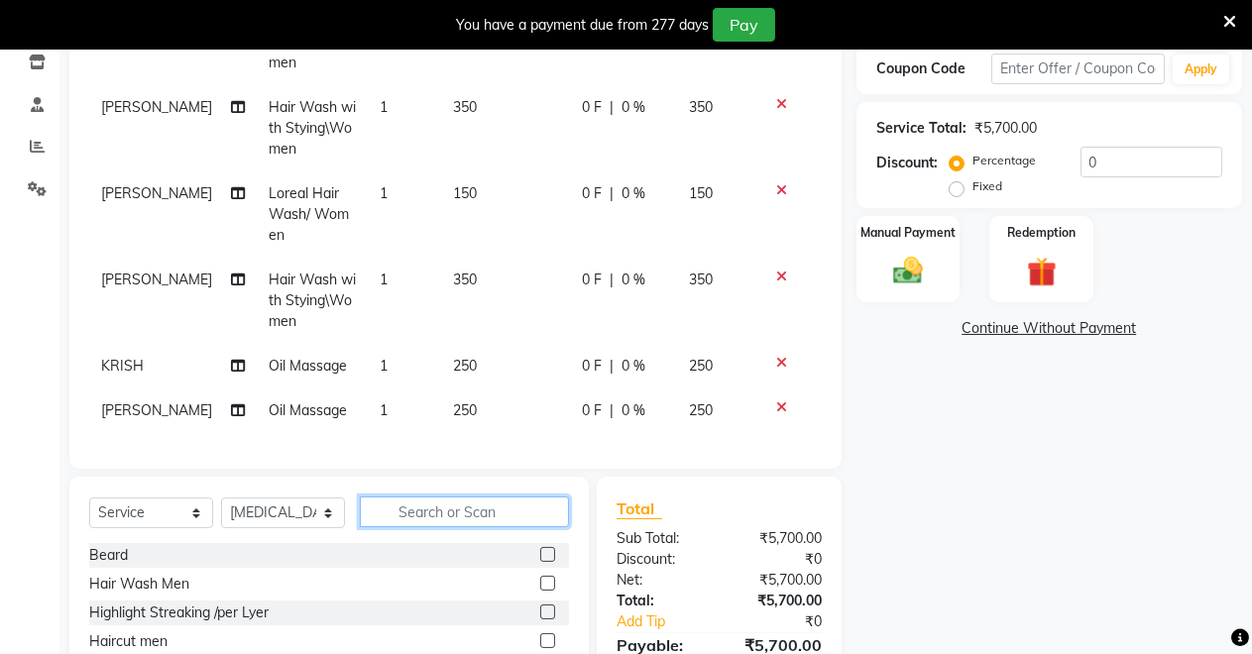
click at [441, 520] on input "text" at bounding box center [464, 511] width 209 height 31
type input "CL"
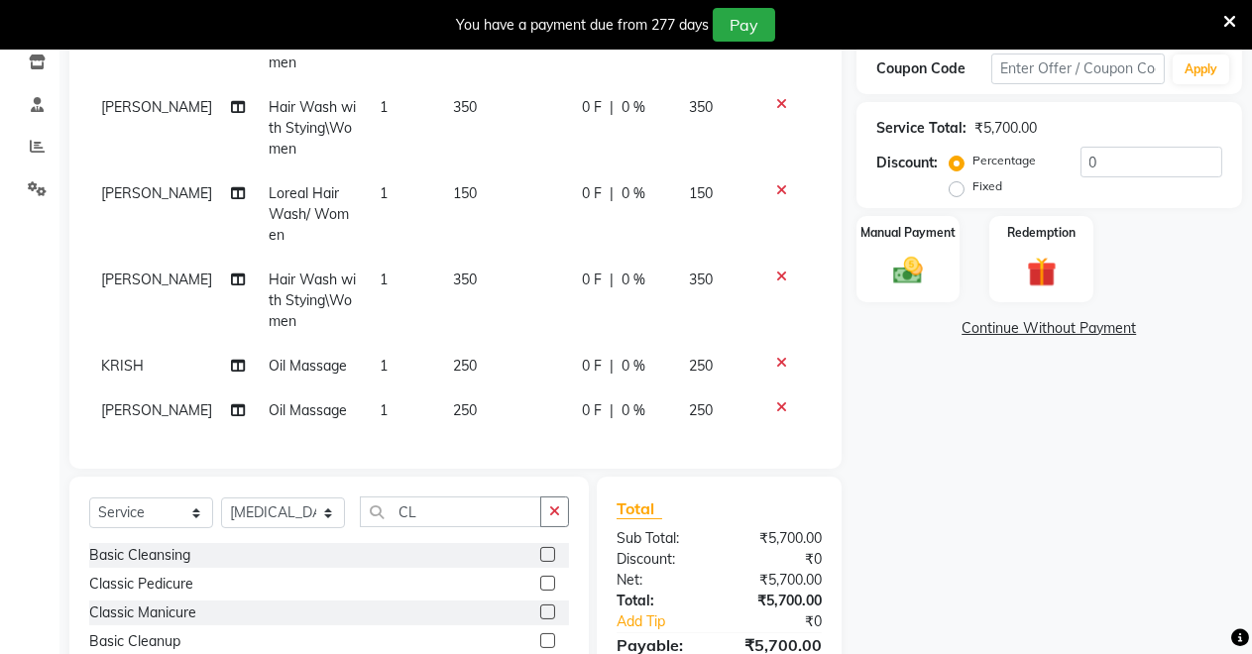
click at [540, 554] on label at bounding box center [547, 554] width 15 height 15
click at [540, 554] on input "checkbox" at bounding box center [546, 555] width 13 height 13
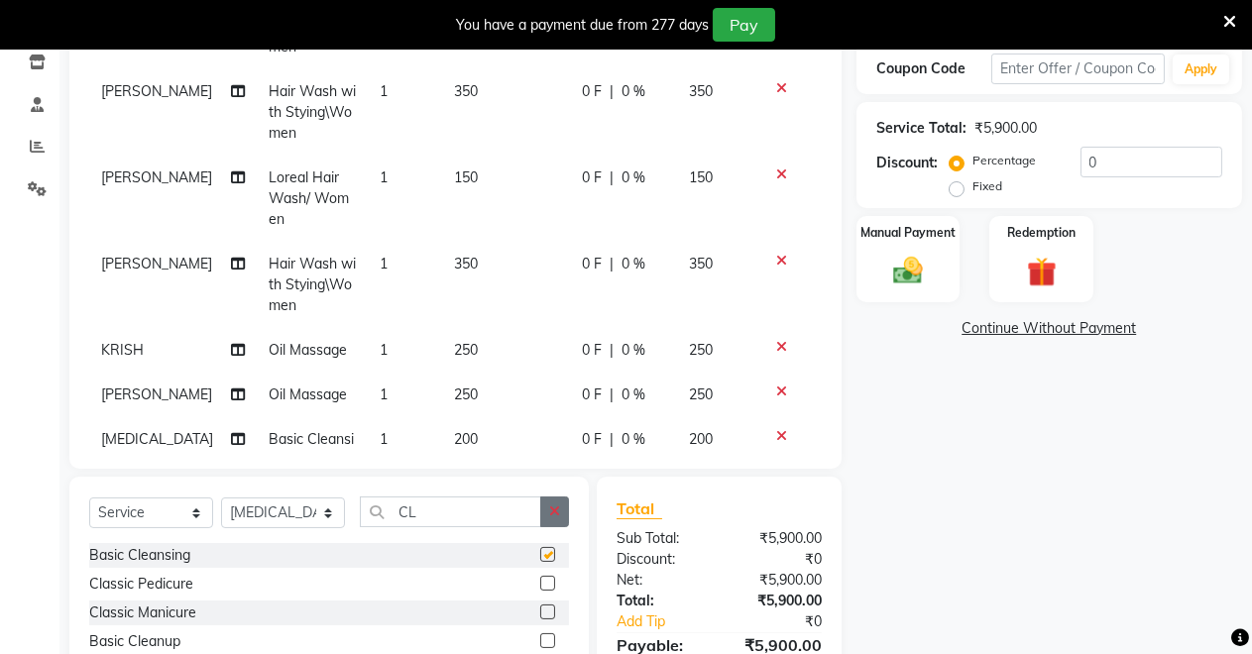
checkbox input "false"
click at [555, 510] on icon "button" at bounding box center [554, 511] width 11 height 14
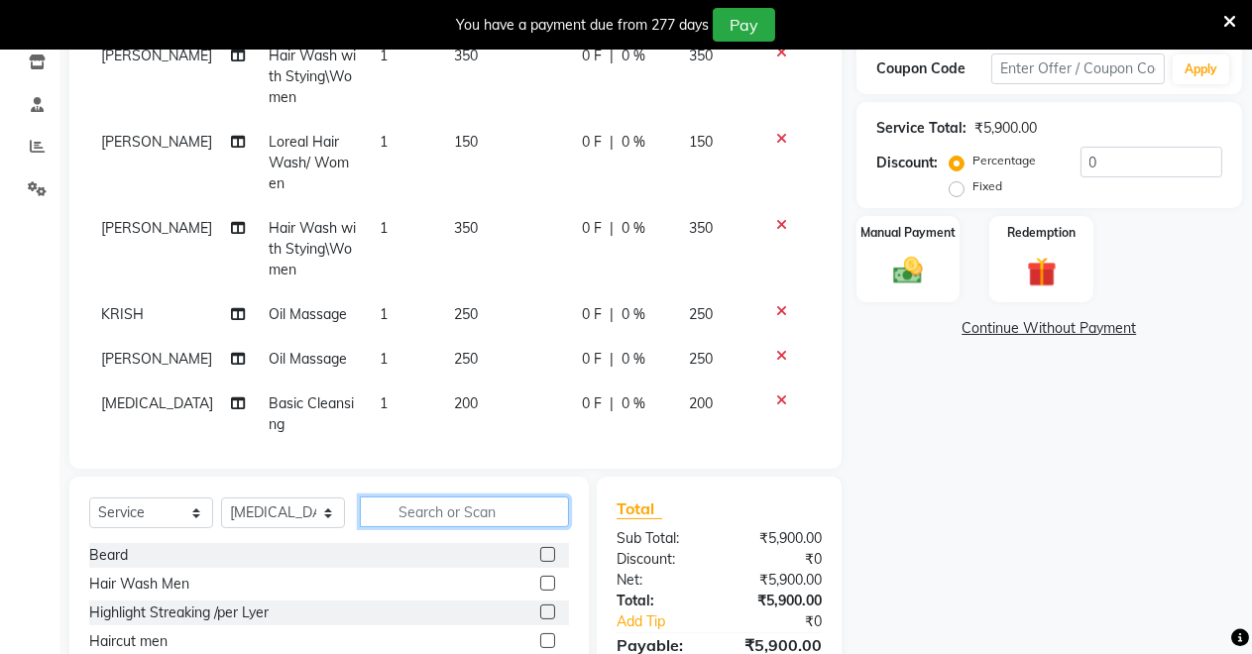
scroll to position [182, 0]
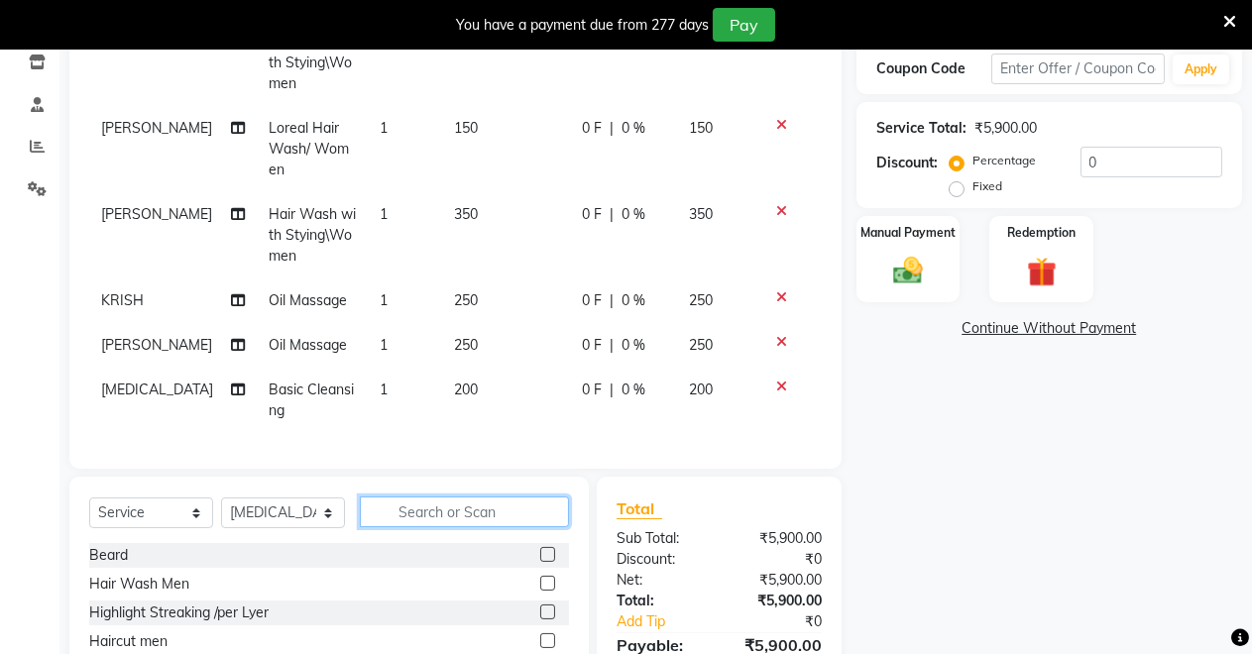
click at [451, 509] on input "text" at bounding box center [464, 511] width 209 height 31
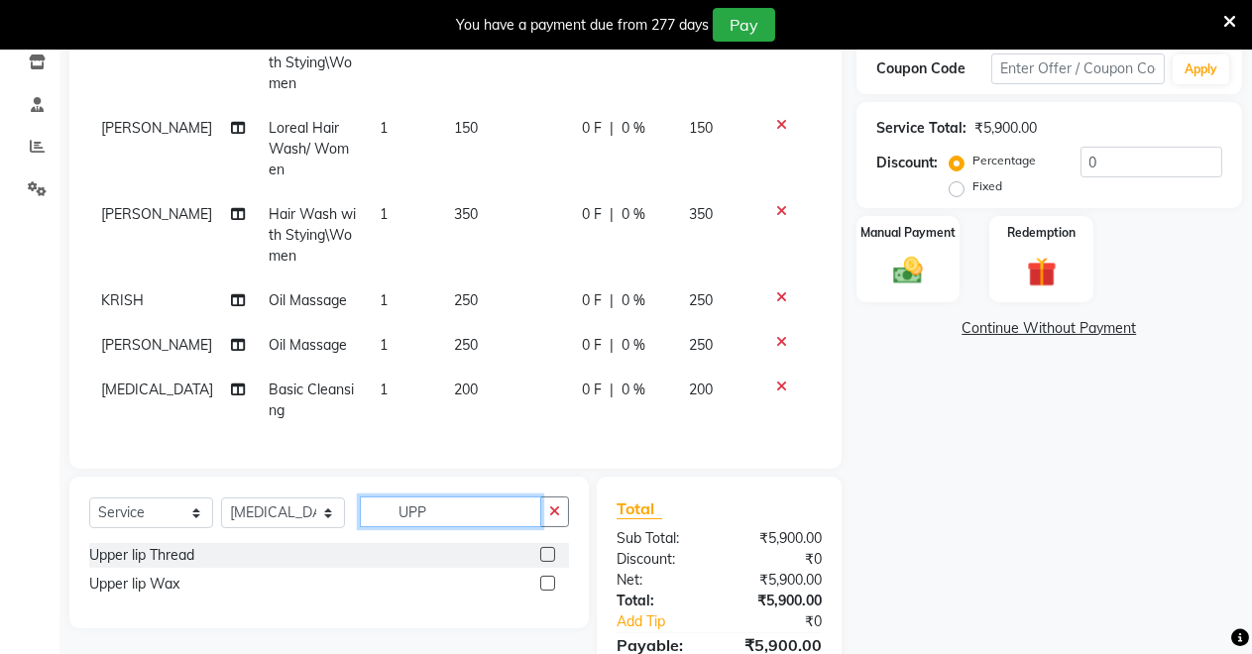
type input "UPP"
click at [548, 556] on label at bounding box center [547, 554] width 15 height 15
click at [548, 556] on input "checkbox" at bounding box center [546, 555] width 13 height 13
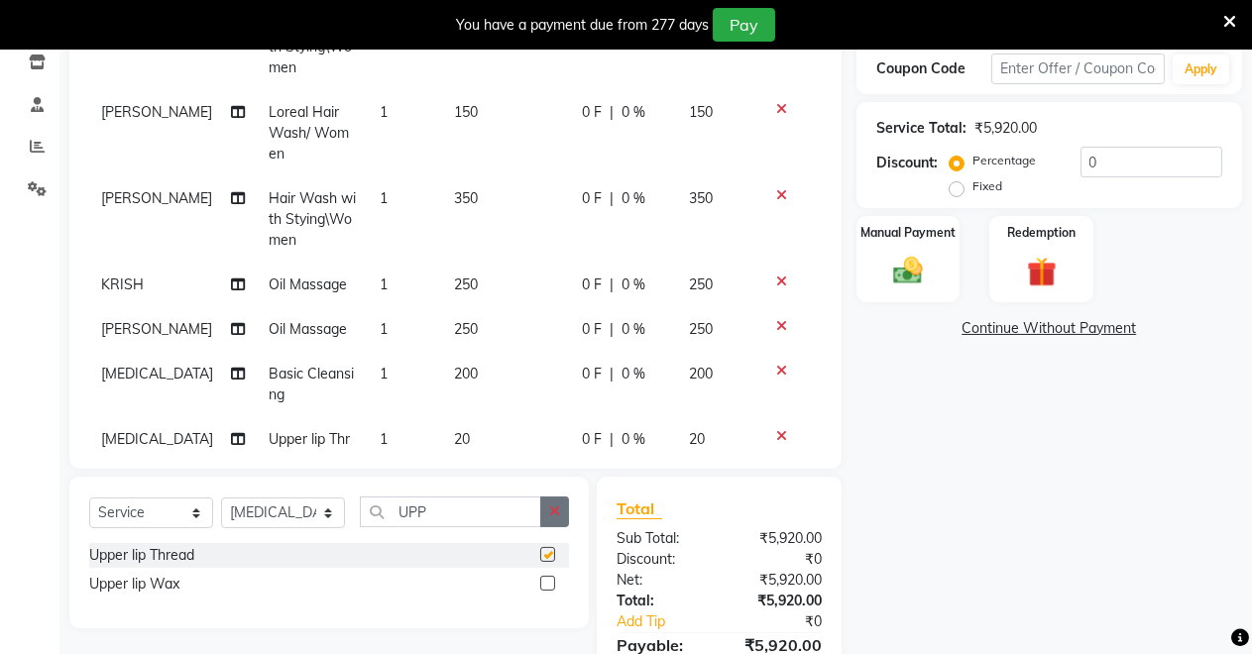
checkbox input "false"
click at [549, 508] on icon "button" at bounding box center [554, 511] width 11 height 14
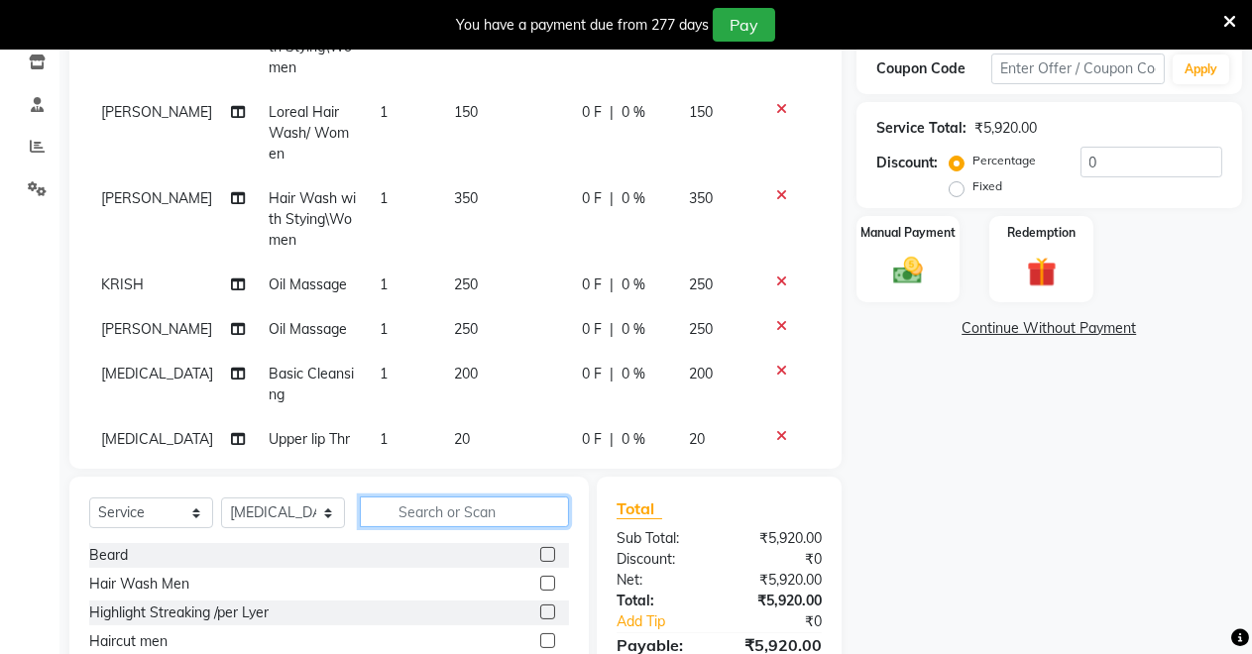
scroll to position [248, 0]
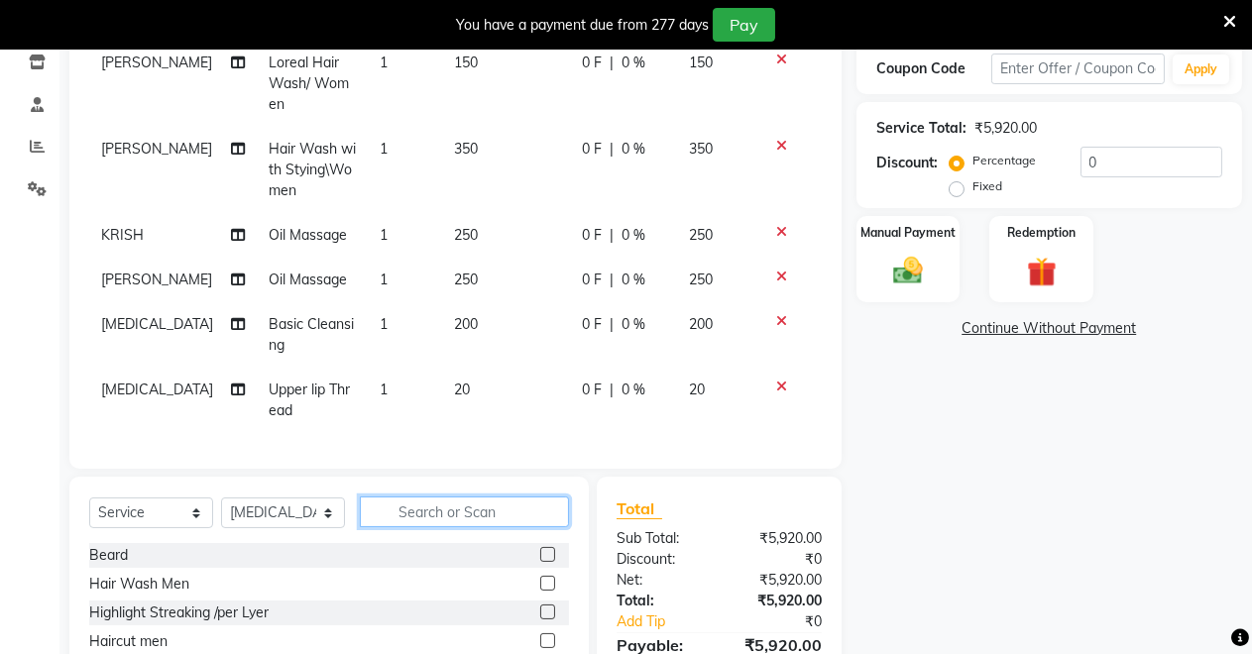
click at [462, 509] on input "text" at bounding box center [464, 511] width 209 height 31
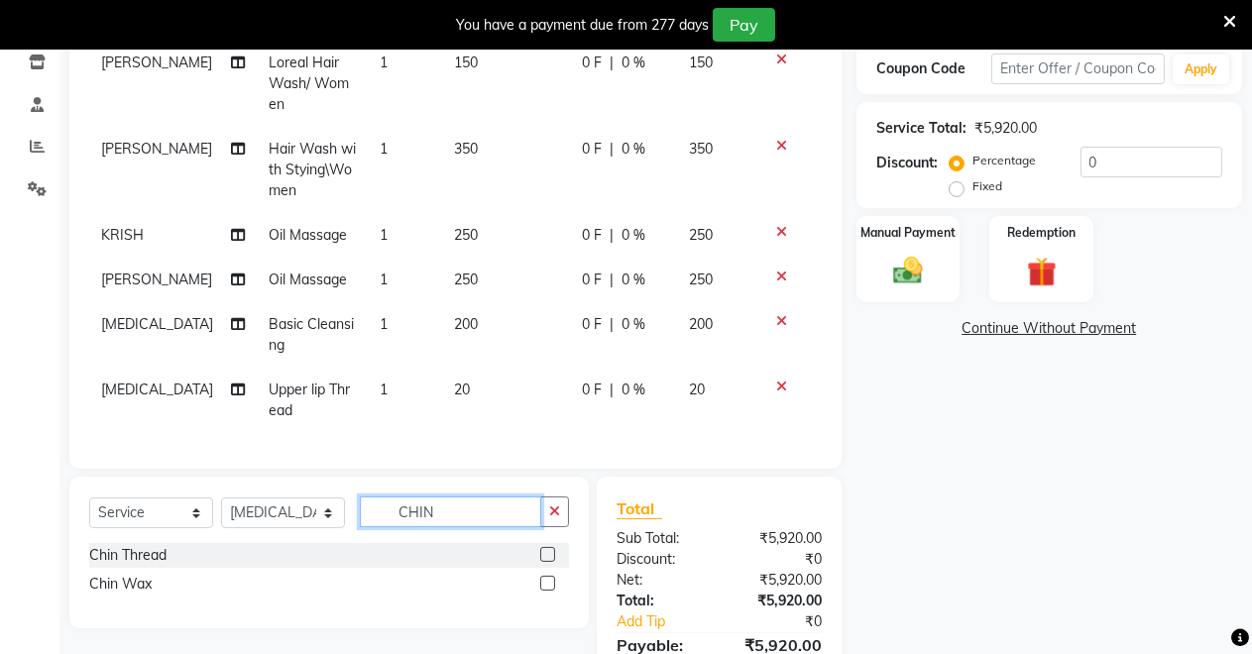
type input "CHIN"
click at [542, 547] on label at bounding box center [547, 554] width 15 height 15
click at [542, 549] on input "checkbox" at bounding box center [546, 555] width 13 height 13
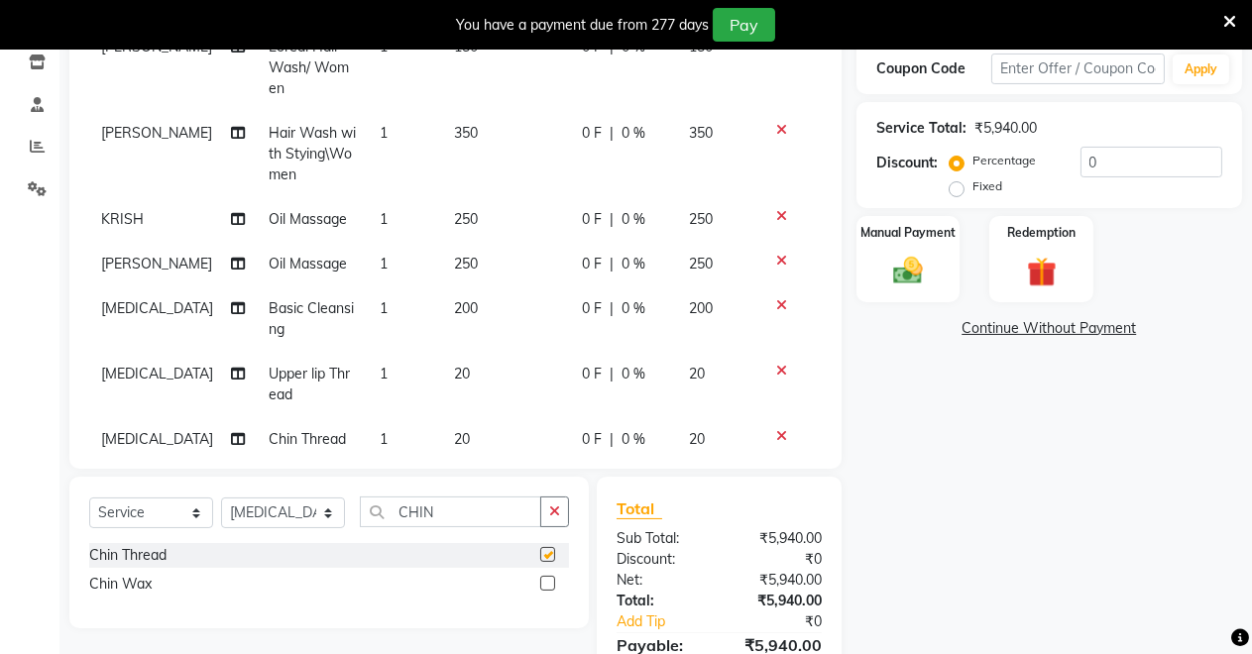
checkbox input "false"
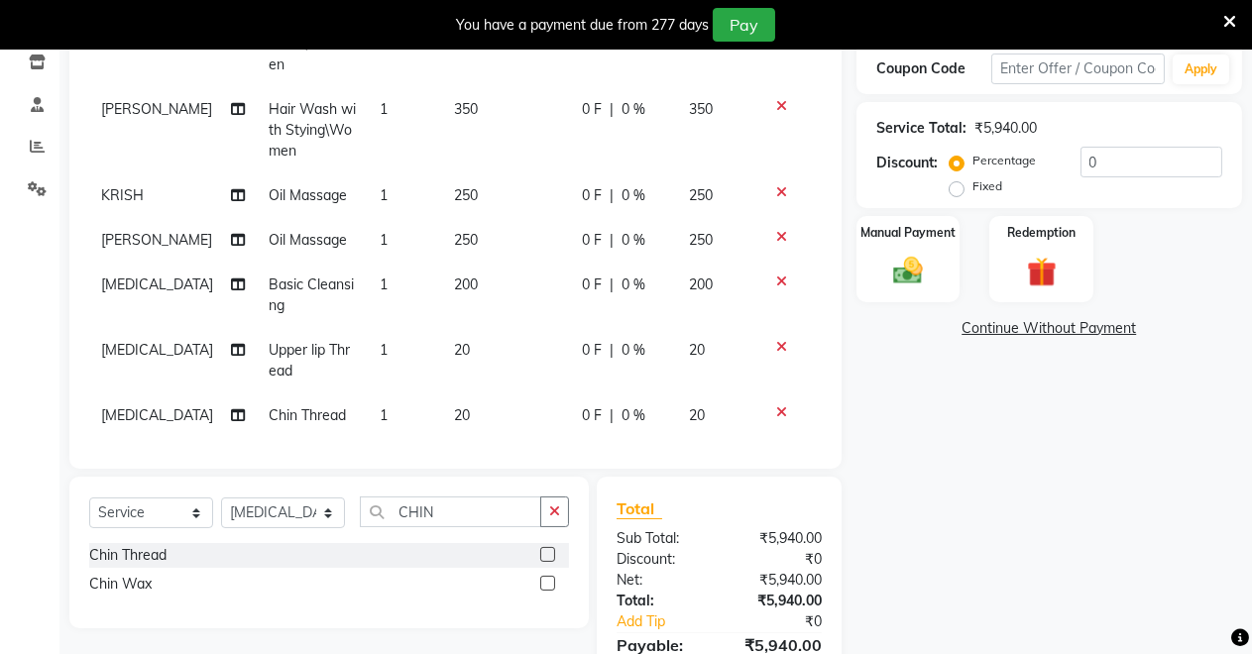
scroll to position [292, 0]
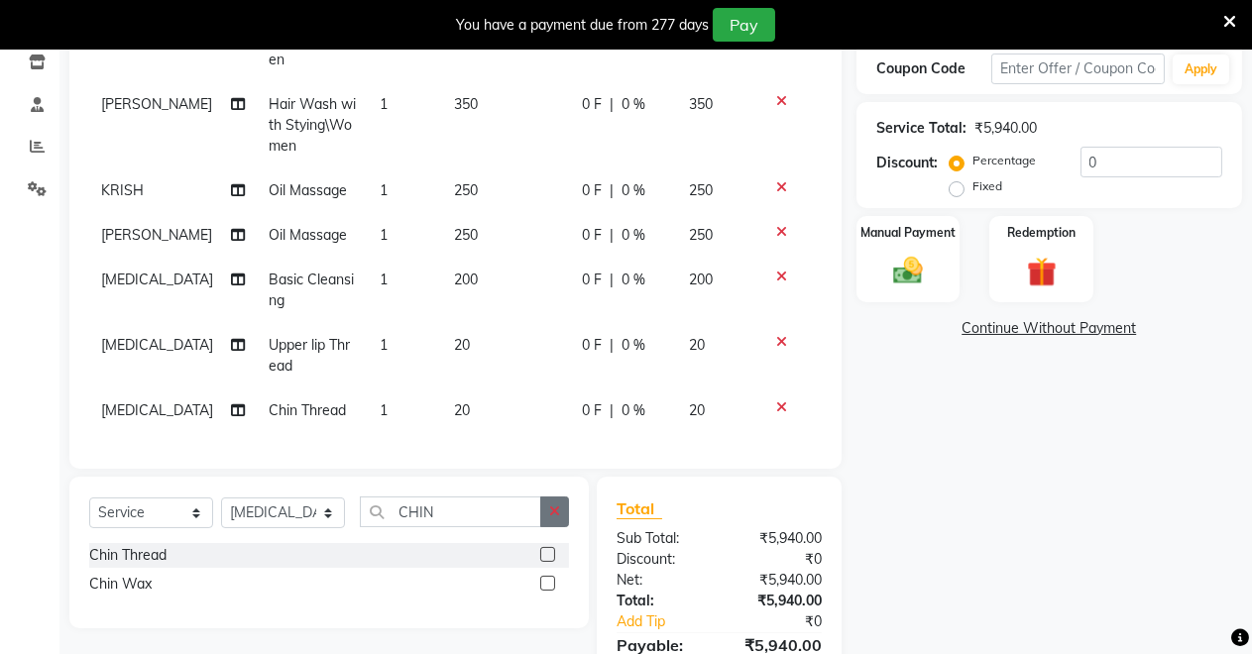
click at [557, 512] on icon "button" at bounding box center [554, 511] width 11 height 14
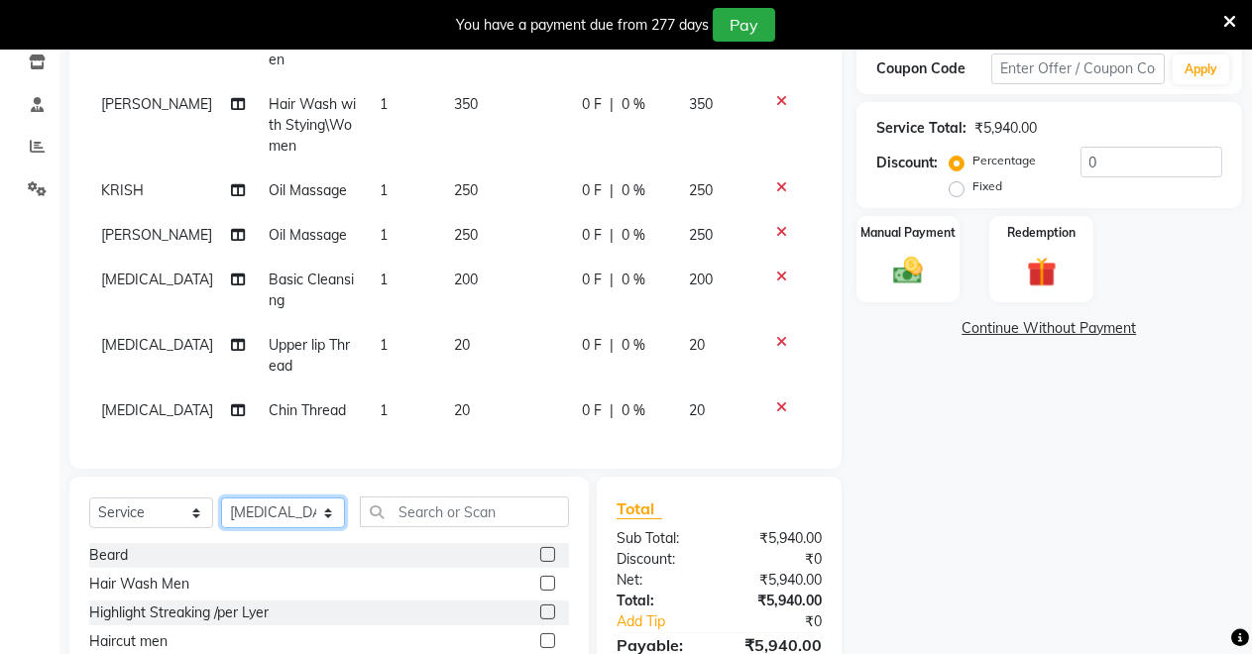
click at [234, 509] on select "Select Stylist [PERSON_NAME] [PERSON_NAME] [MEDICAL_DATA][PERSON_NAME] [PERSON_…" at bounding box center [283, 512] width 124 height 31
select select "77364"
click at [221, 497] on select "Select Stylist [PERSON_NAME] [PERSON_NAME] [MEDICAL_DATA][PERSON_NAME] [PERSON_…" at bounding box center [283, 512] width 124 height 31
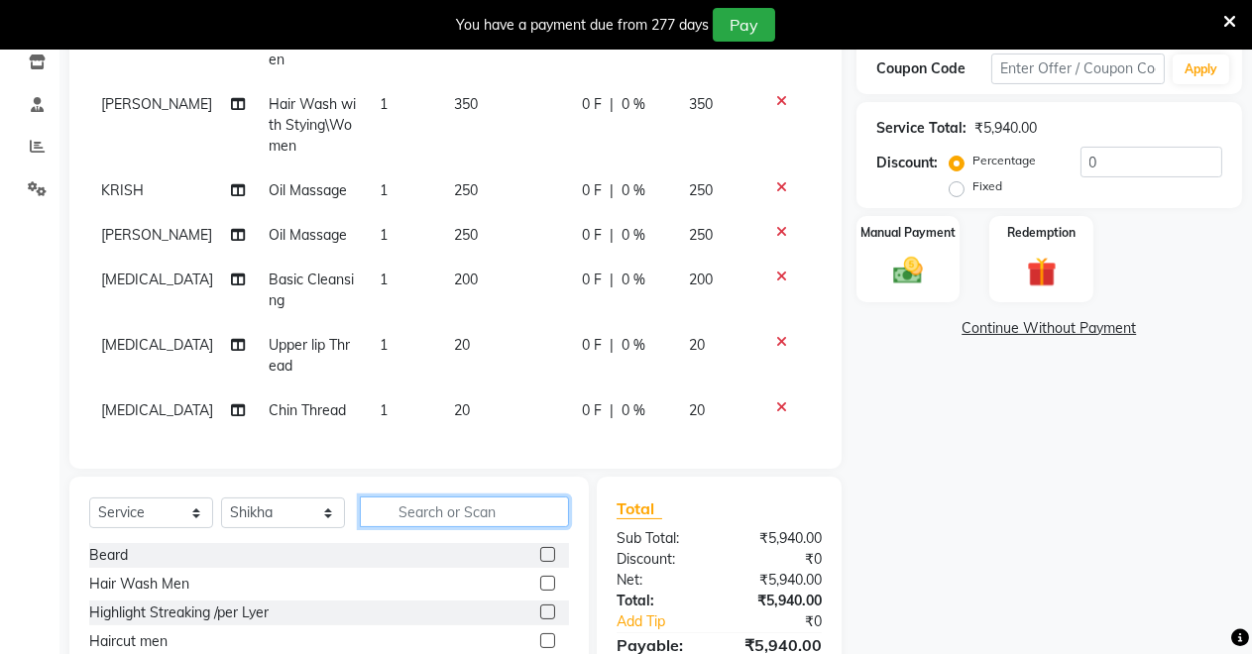
click at [425, 517] on input "text" at bounding box center [464, 511] width 209 height 31
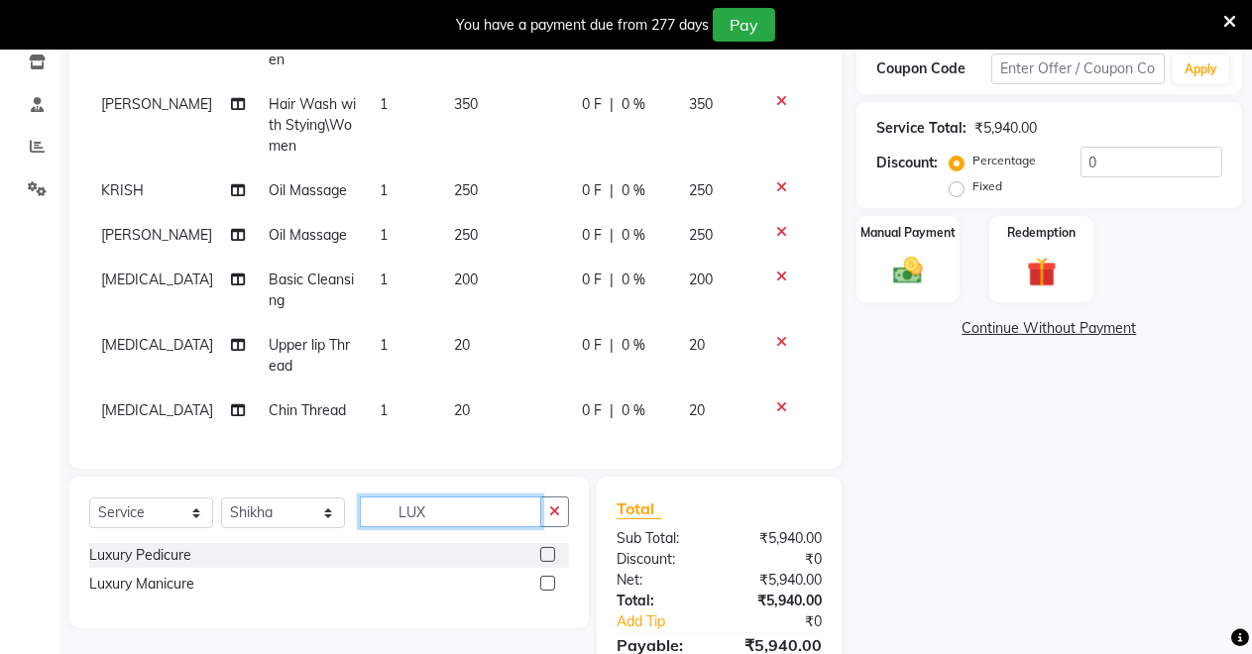
type input "LUX"
click at [543, 557] on label at bounding box center [547, 554] width 15 height 15
click at [543, 557] on input "checkbox" at bounding box center [546, 555] width 13 height 13
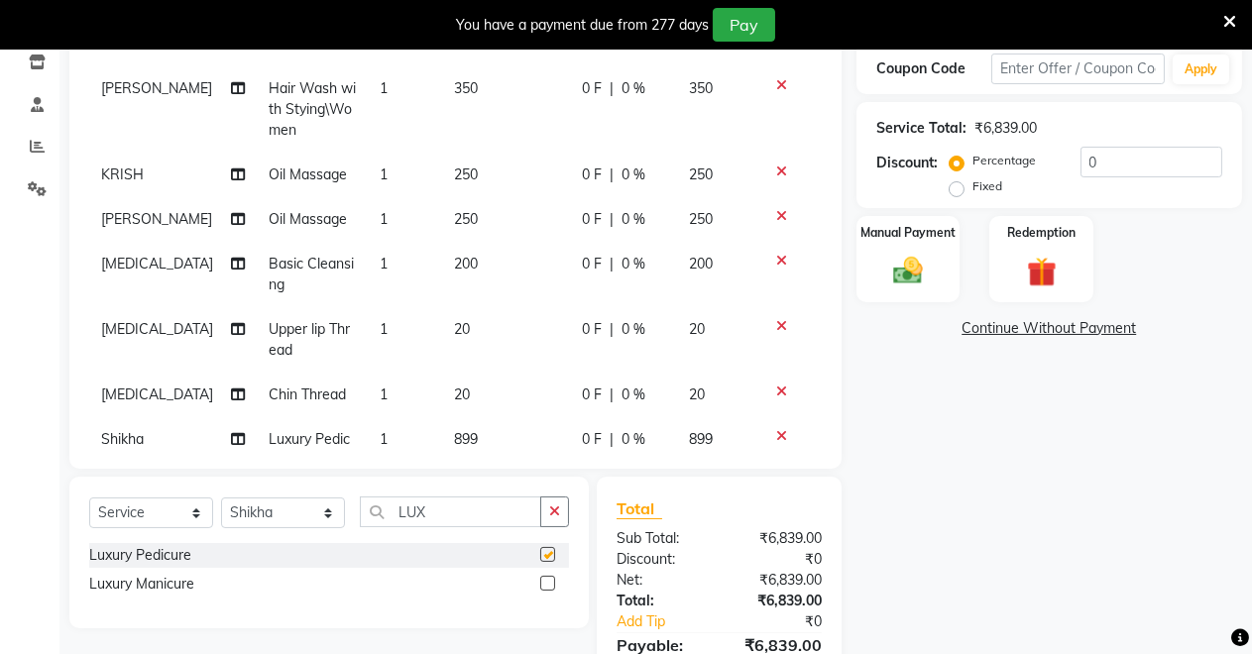
checkbox input "false"
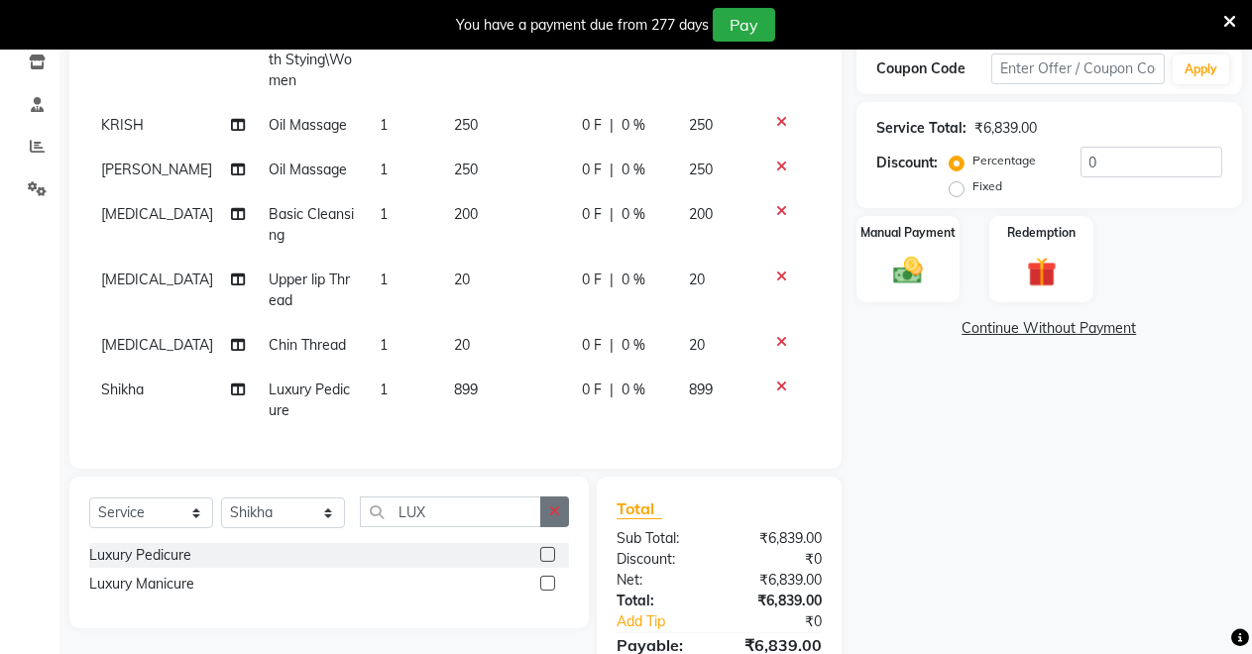
click at [558, 506] on icon "button" at bounding box center [554, 511] width 11 height 14
type input "UPP"
click at [542, 579] on label at bounding box center [547, 583] width 15 height 15
click at [542, 579] on input "checkbox" at bounding box center [546, 584] width 13 height 13
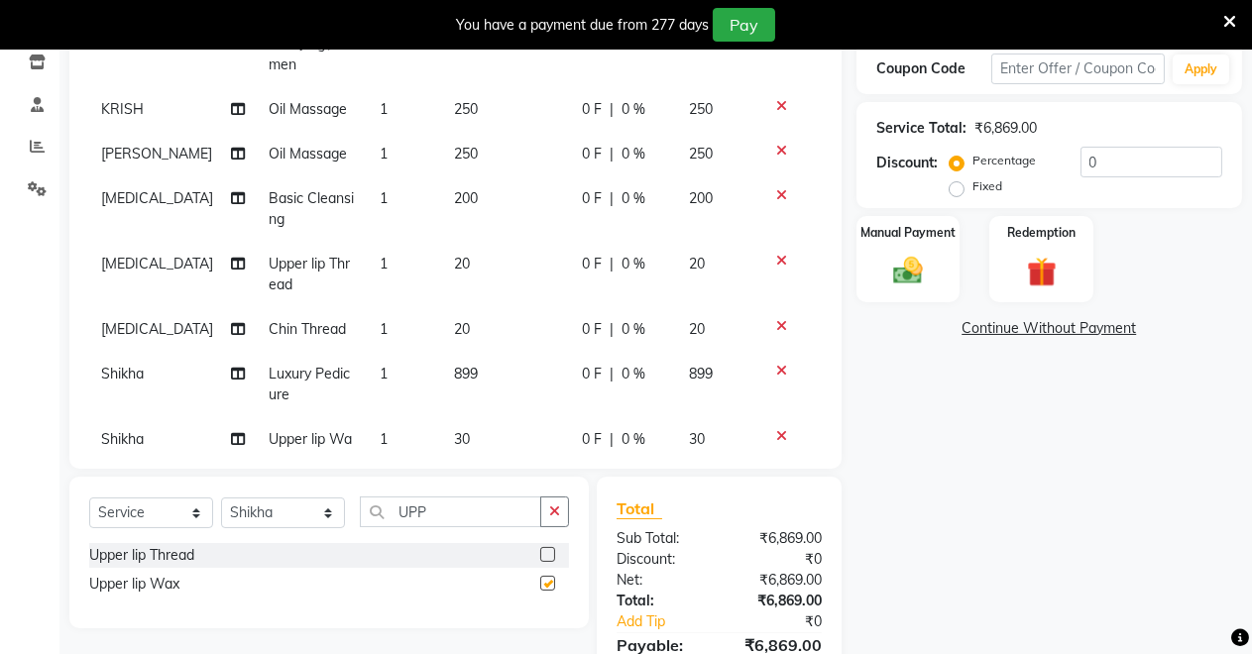
checkbox input "false"
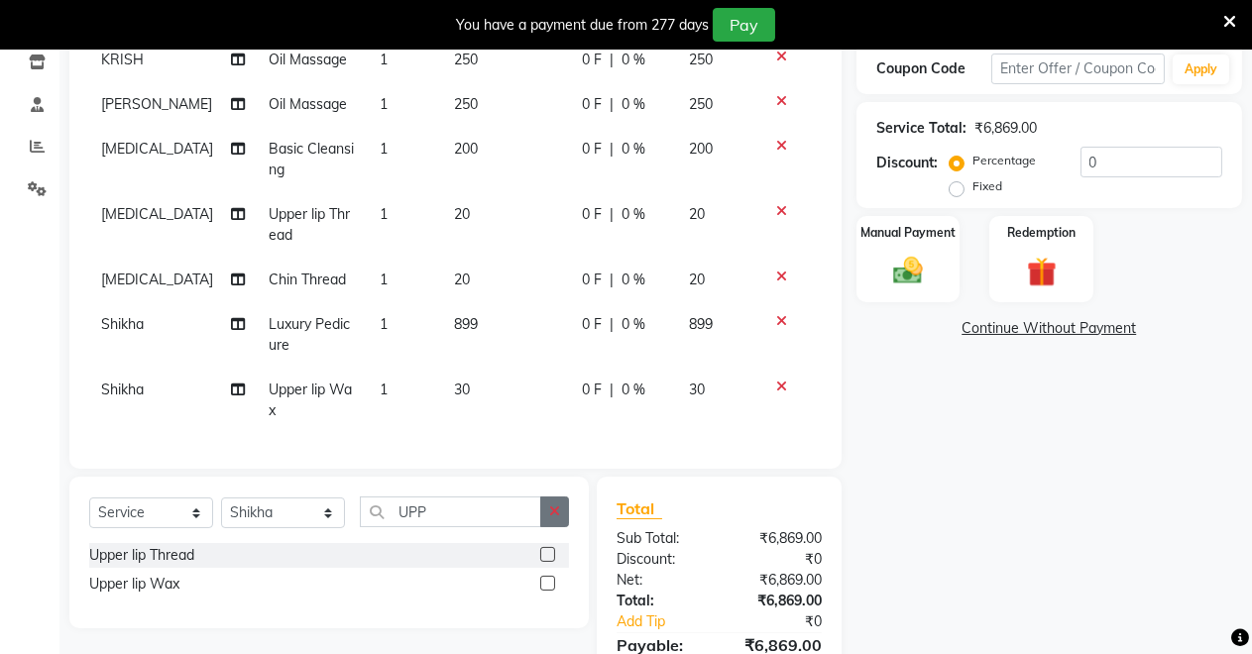
click at [553, 508] on icon "button" at bounding box center [554, 511] width 11 height 14
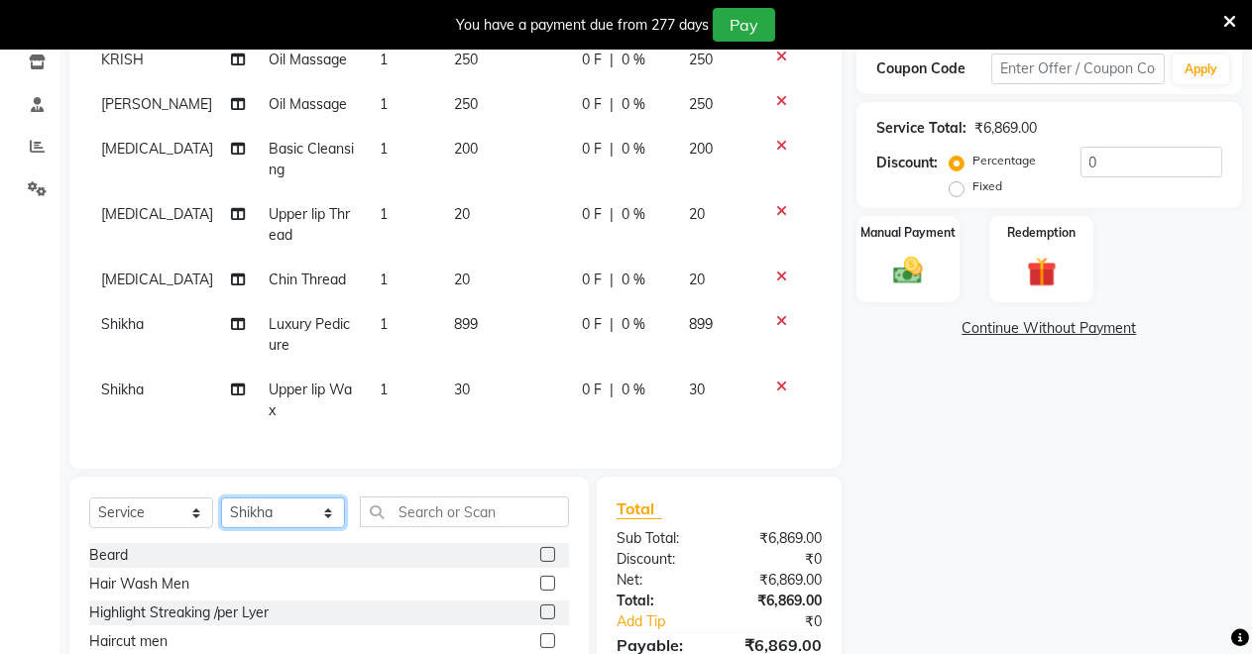
click at [324, 511] on select "Select Stylist [PERSON_NAME] [PERSON_NAME] [MEDICAL_DATA][PERSON_NAME] [PERSON_…" at bounding box center [283, 512] width 124 height 31
select select "65689"
click at [221, 497] on select "Select Stylist [PERSON_NAME] [PERSON_NAME] [MEDICAL_DATA][PERSON_NAME] [PERSON_…" at bounding box center [283, 512] width 124 height 31
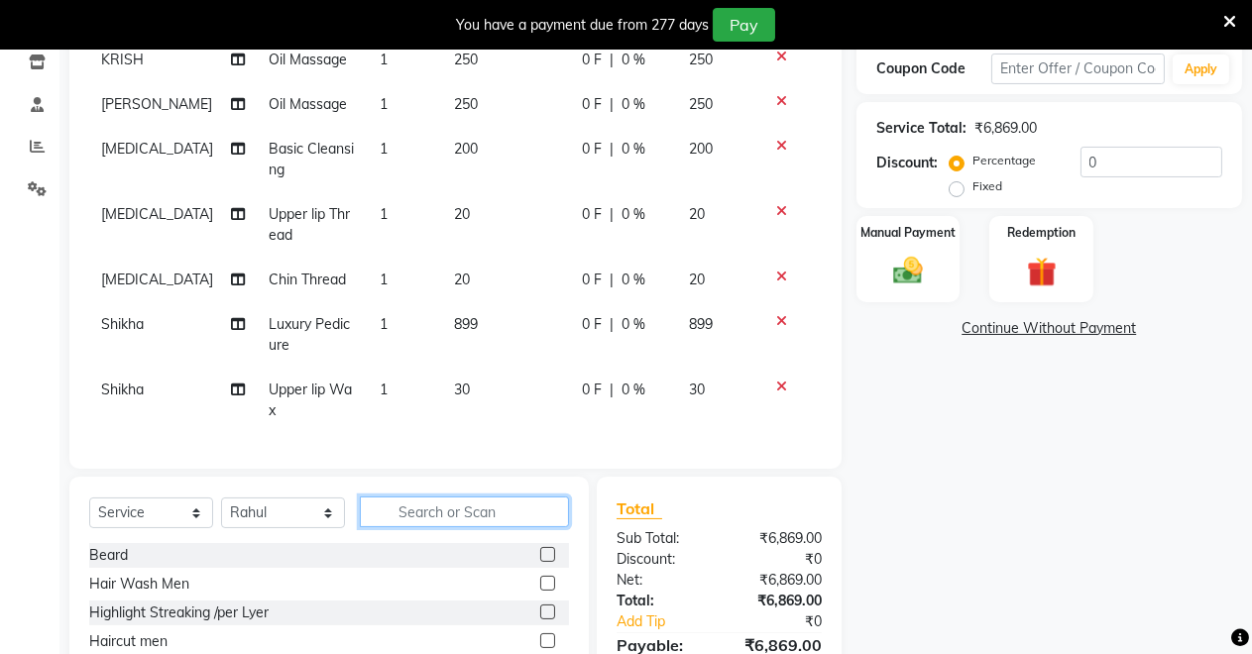
click at [459, 518] on input "text" at bounding box center [464, 511] width 209 height 31
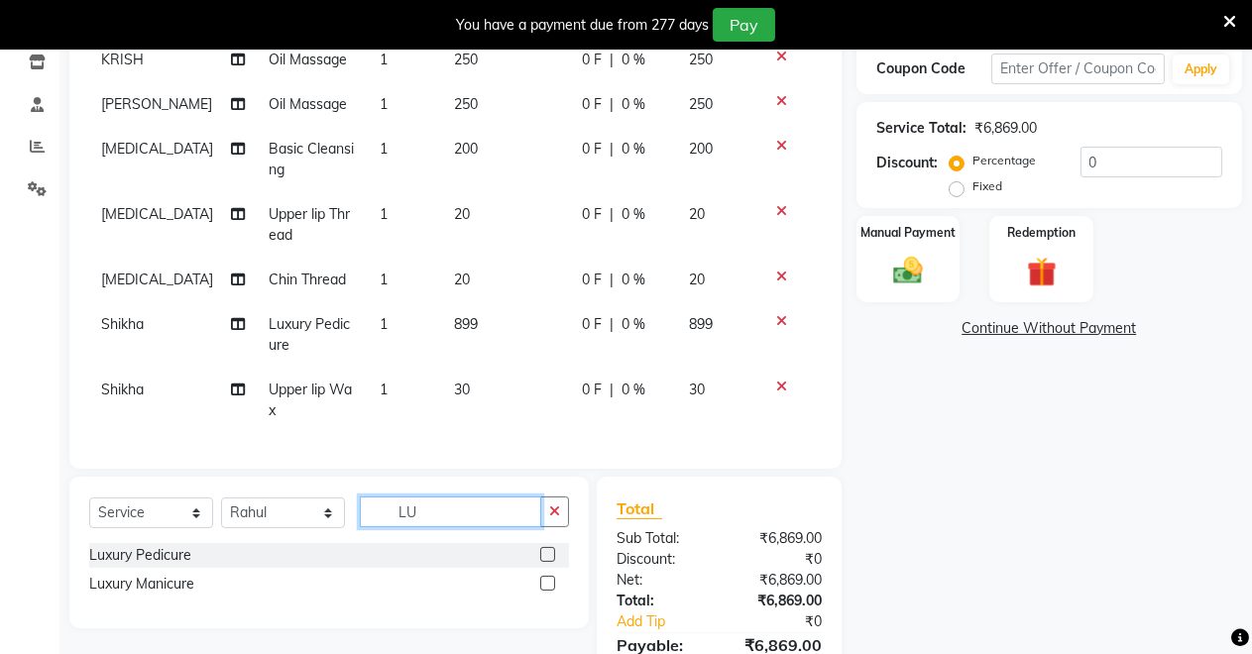
type input "LU"
click at [545, 556] on label at bounding box center [547, 554] width 15 height 15
click at [545, 556] on input "checkbox" at bounding box center [546, 555] width 13 height 13
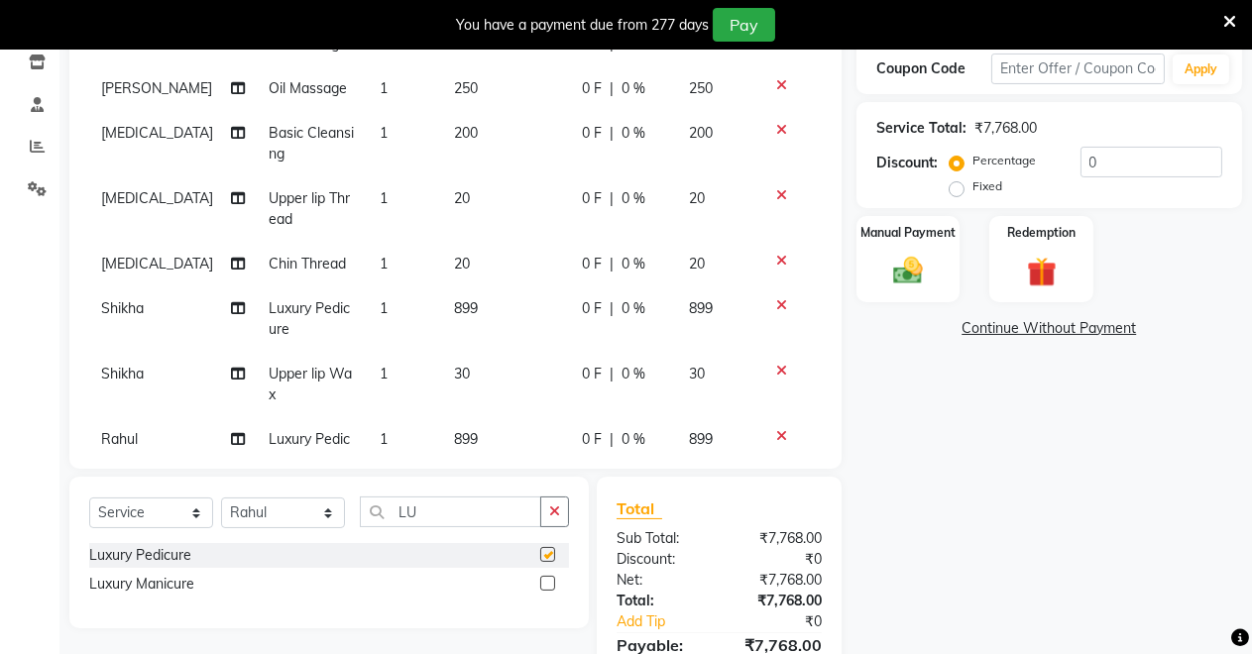
checkbox input "false"
click at [776, 370] on icon at bounding box center [781, 371] width 11 height 14
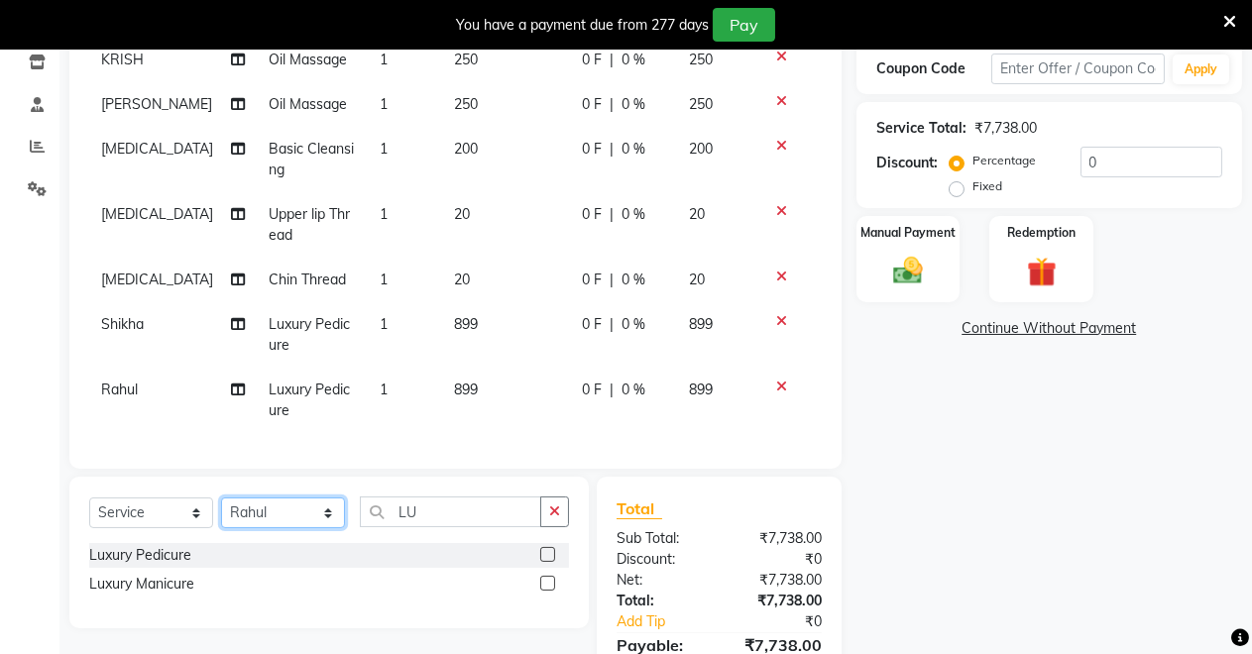
click at [290, 518] on select "Select Stylist [PERSON_NAME] [PERSON_NAME] [MEDICAL_DATA][PERSON_NAME] [PERSON_…" at bounding box center [283, 512] width 124 height 31
select select "77364"
click at [221, 497] on select "Select Stylist [PERSON_NAME] [PERSON_NAME] [MEDICAL_DATA][PERSON_NAME] [PERSON_…" at bounding box center [283, 512] width 124 height 31
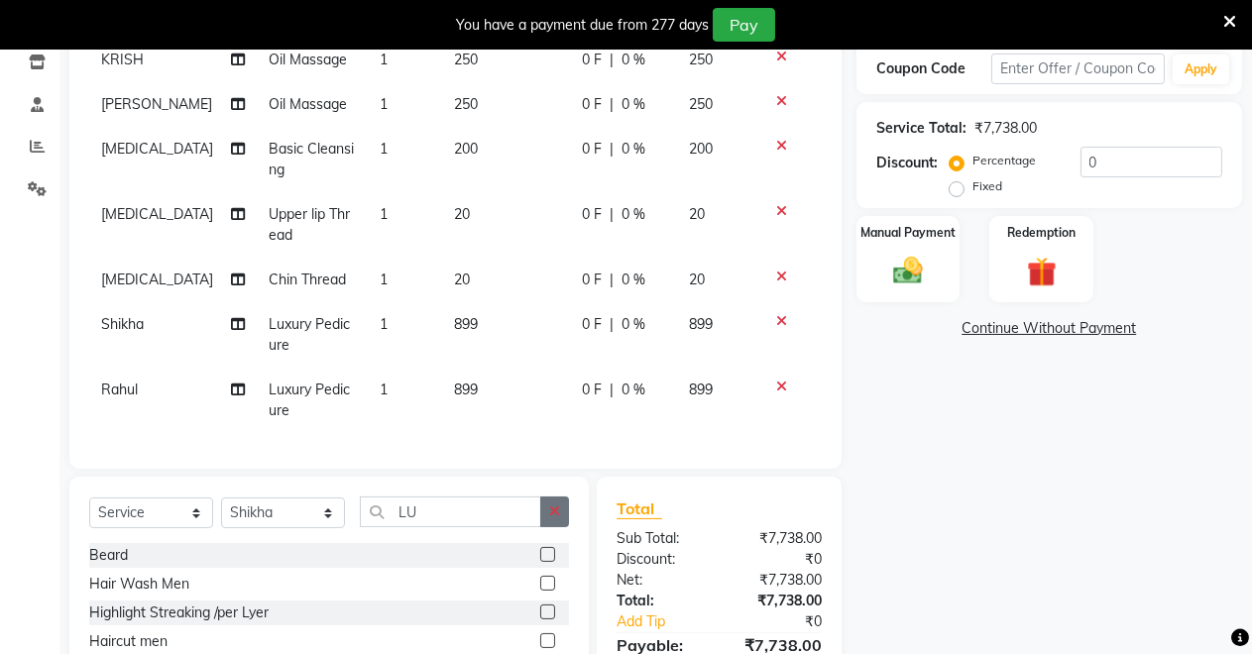
click at [556, 505] on icon "button" at bounding box center [554, 511] width 11 height 14
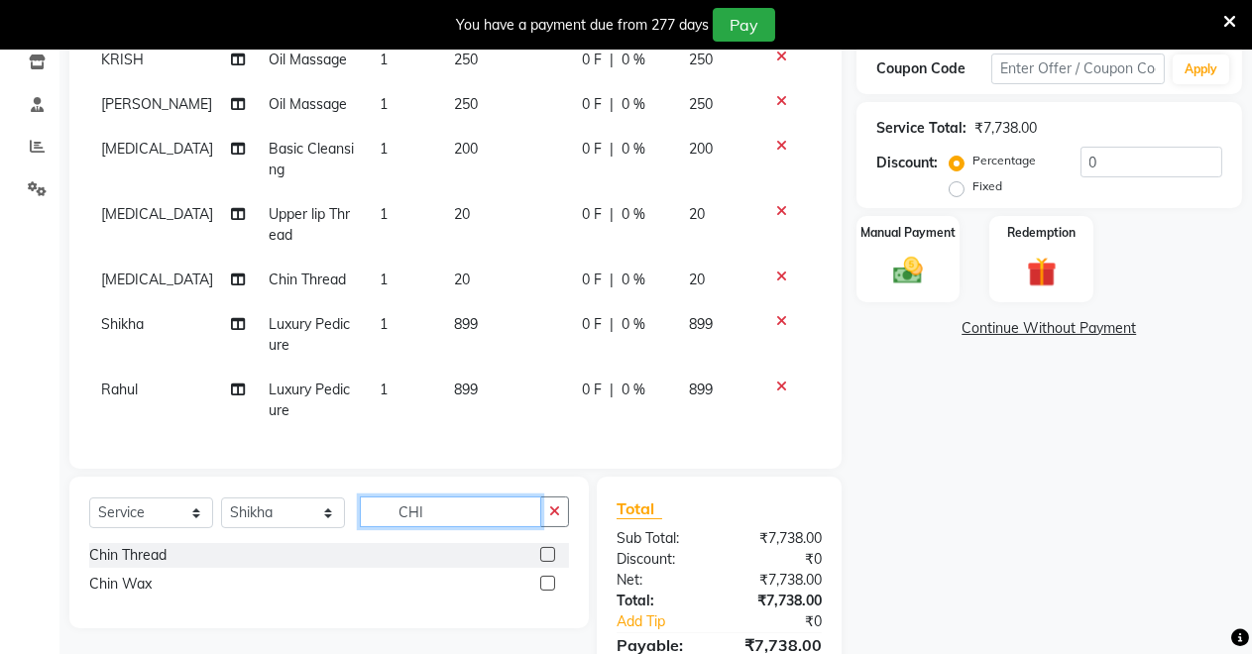
type input "CHI"
click at [546, 582] on label at bounding box center [547, 583] width 15 height 15
click at [546, 582] on input "checkbox" at bounding box center [546, 584] width 13 height 13
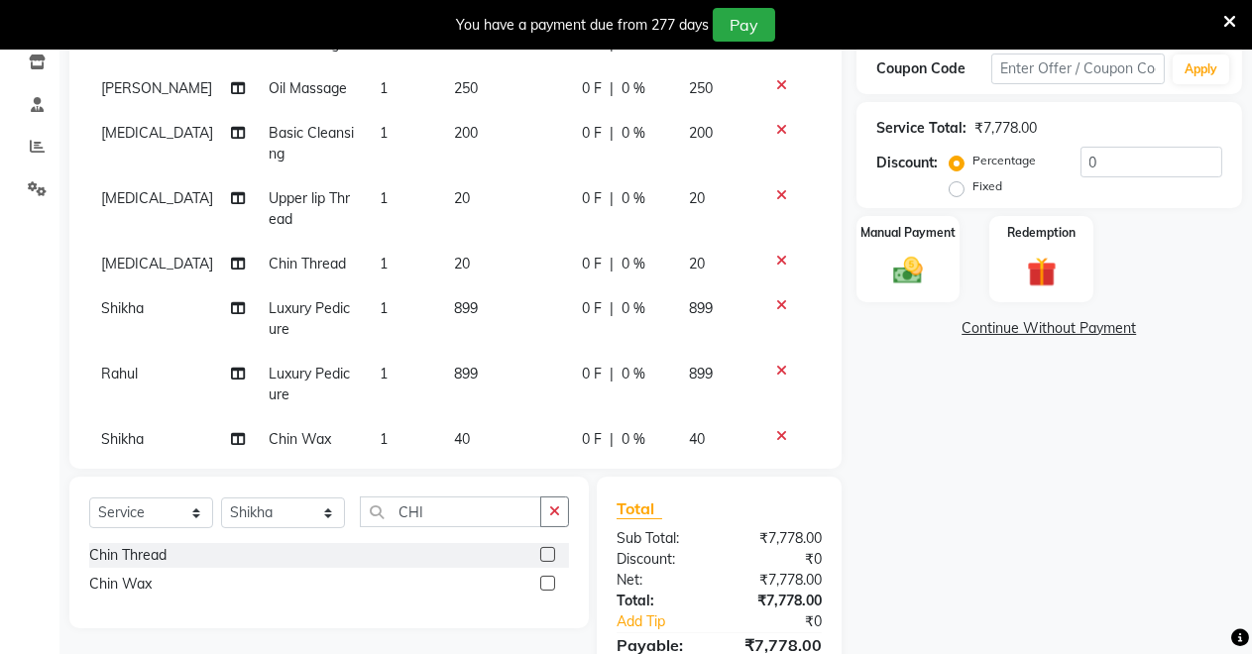
click at [546, 578] on label at bounding box center [547, 583] width 15 height 15
click at [546, 578] on input "checkbox" at bounding box center [546, 584] width 13 height 13
checkbox input "false"
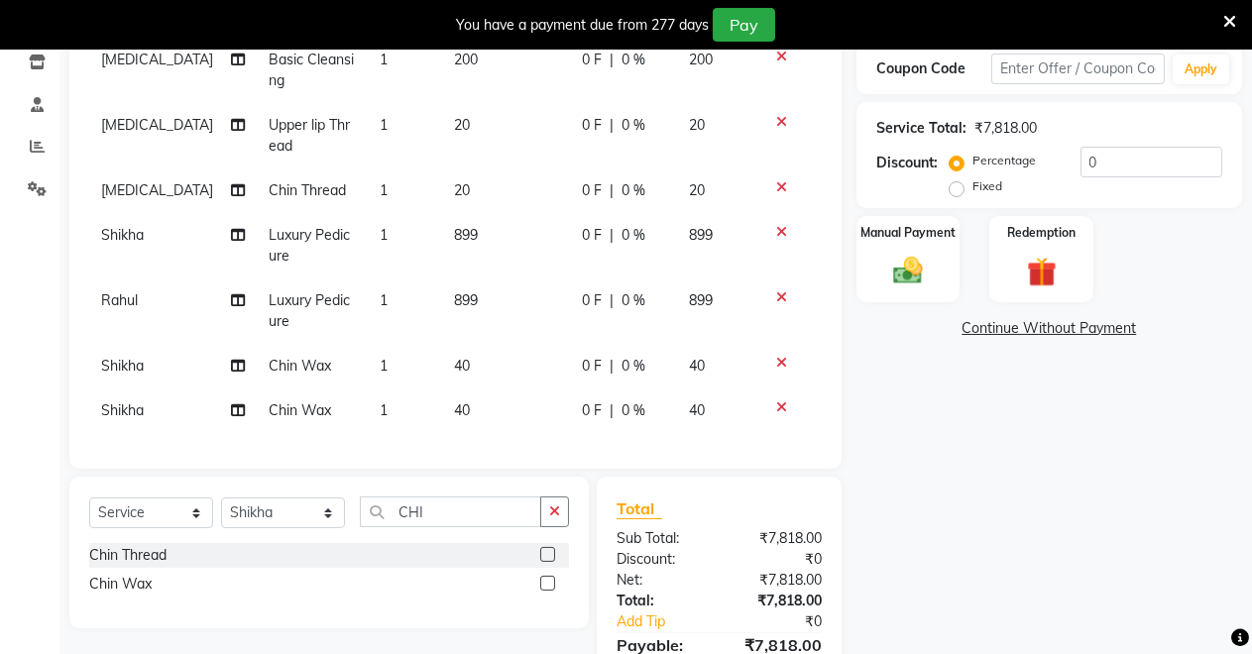
click at [776, 400] on icon at bounding box center [781, 407] width 11 height 14
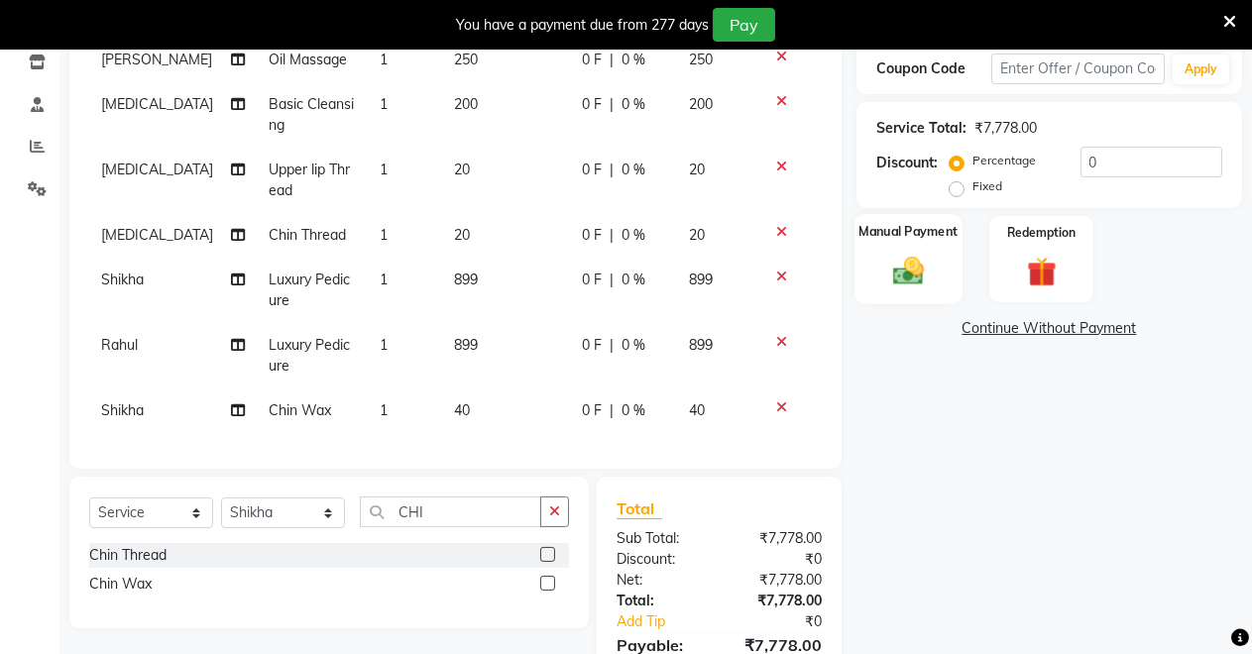
click at [864, 273] on div "Manual Payment" at bounding box center [908, 259] width 108 height 90
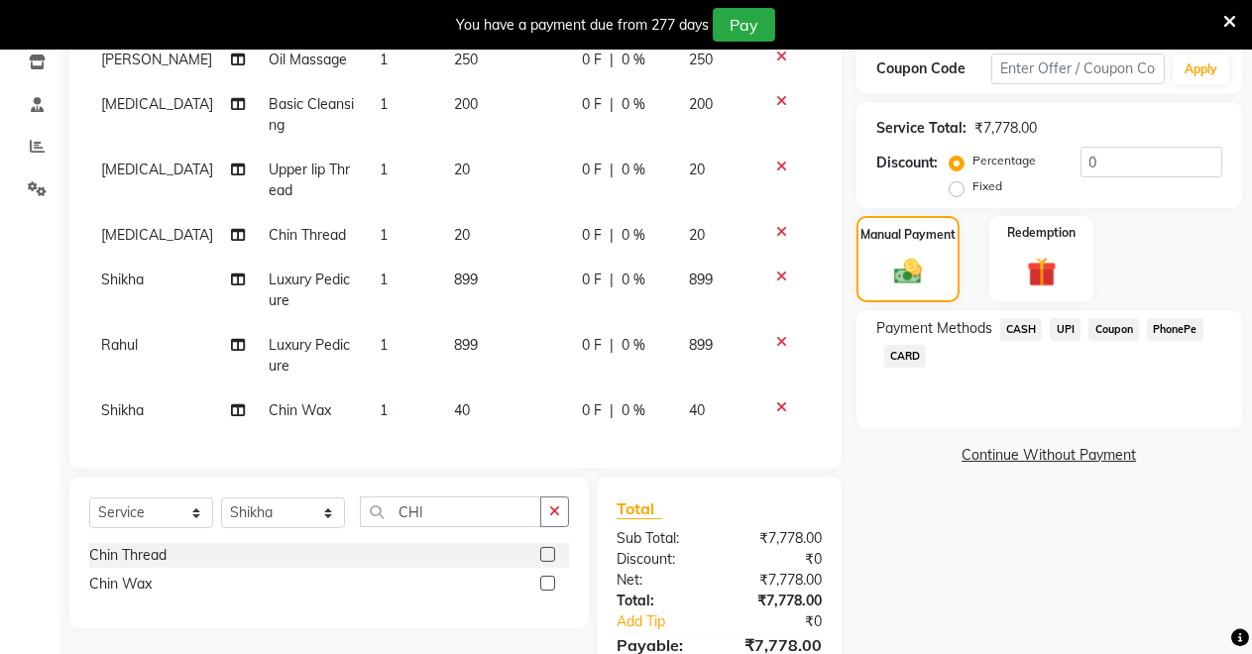
click at [1021, 321] on span "CASH" at bounding box center [1021, 329] width 43 height 23
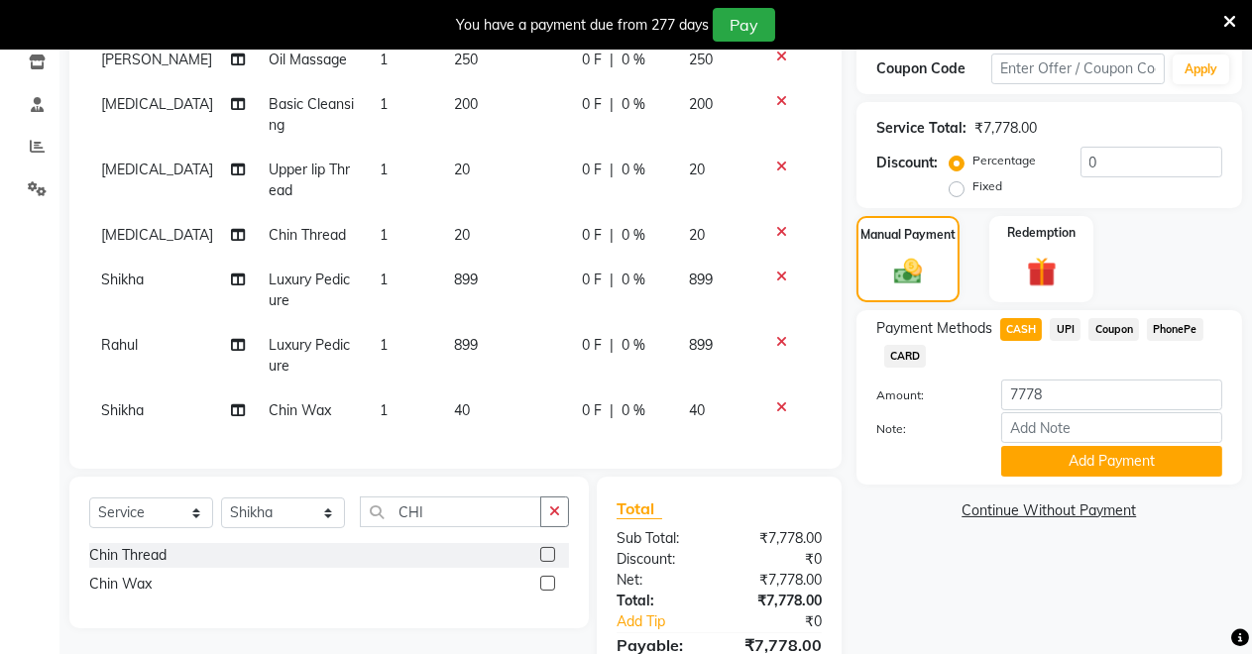
scroll to position [444, 0]
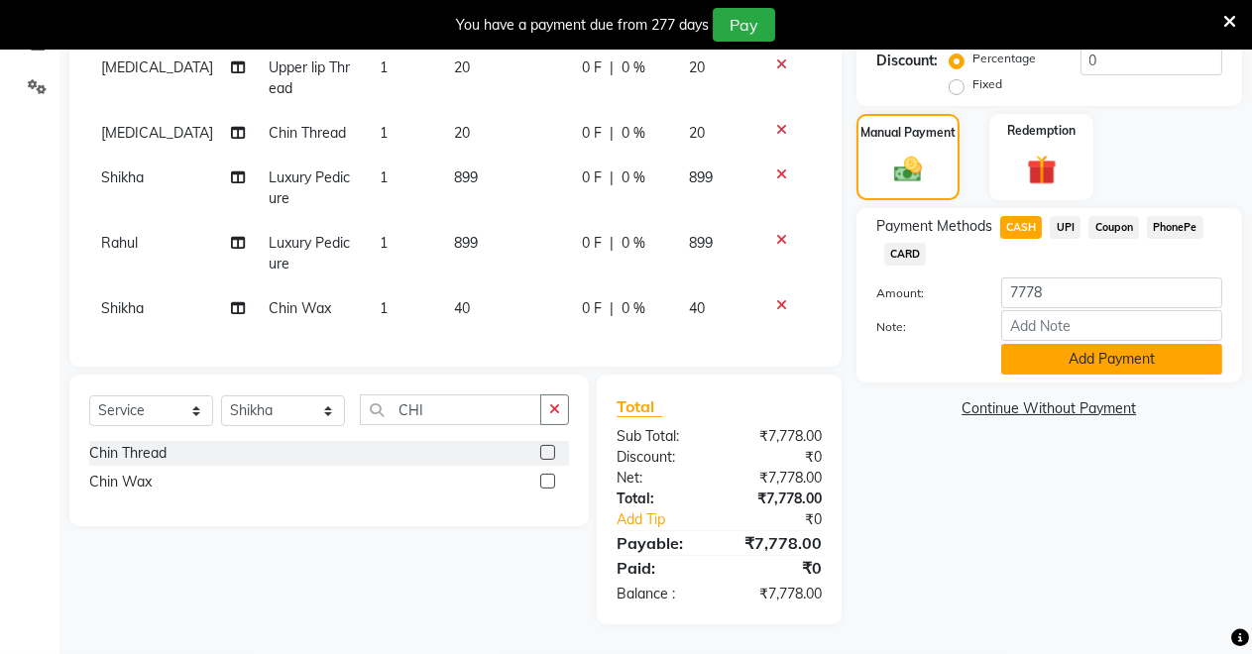
click at [1036, 364] on button "Add Payment" at bounding box center [1111, 359] width 221 height 31
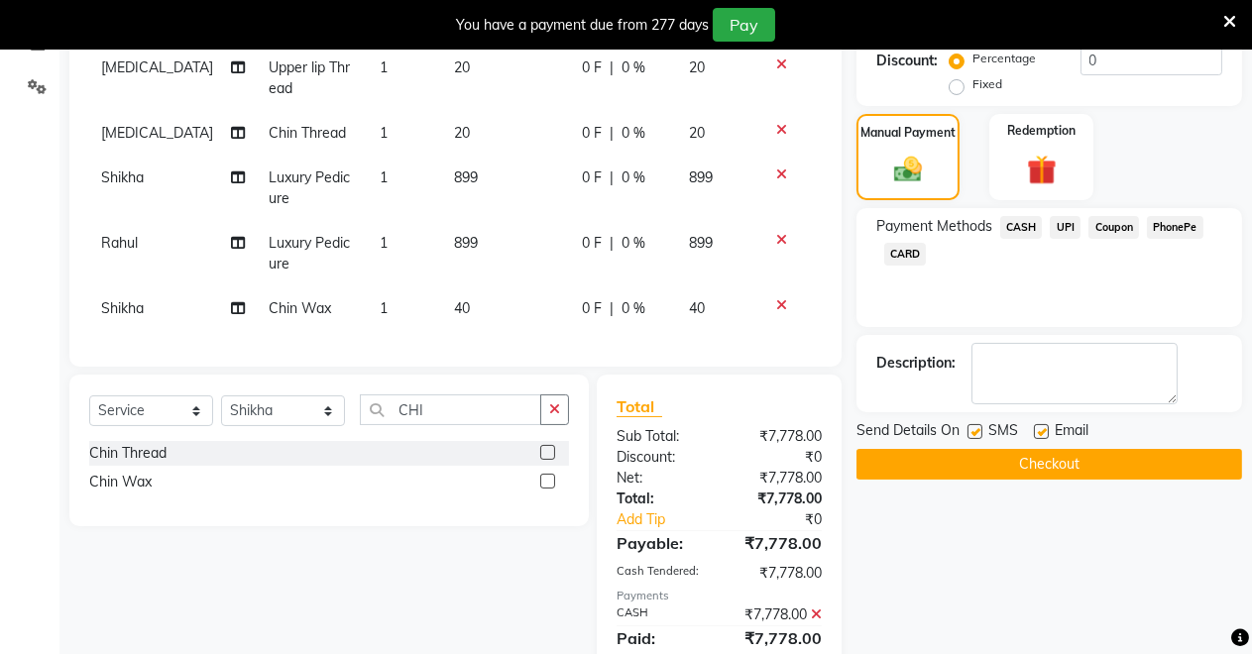
click at [1007, 463] on button "Checkout" at bounding box center [1048, 464] width 385 height 31
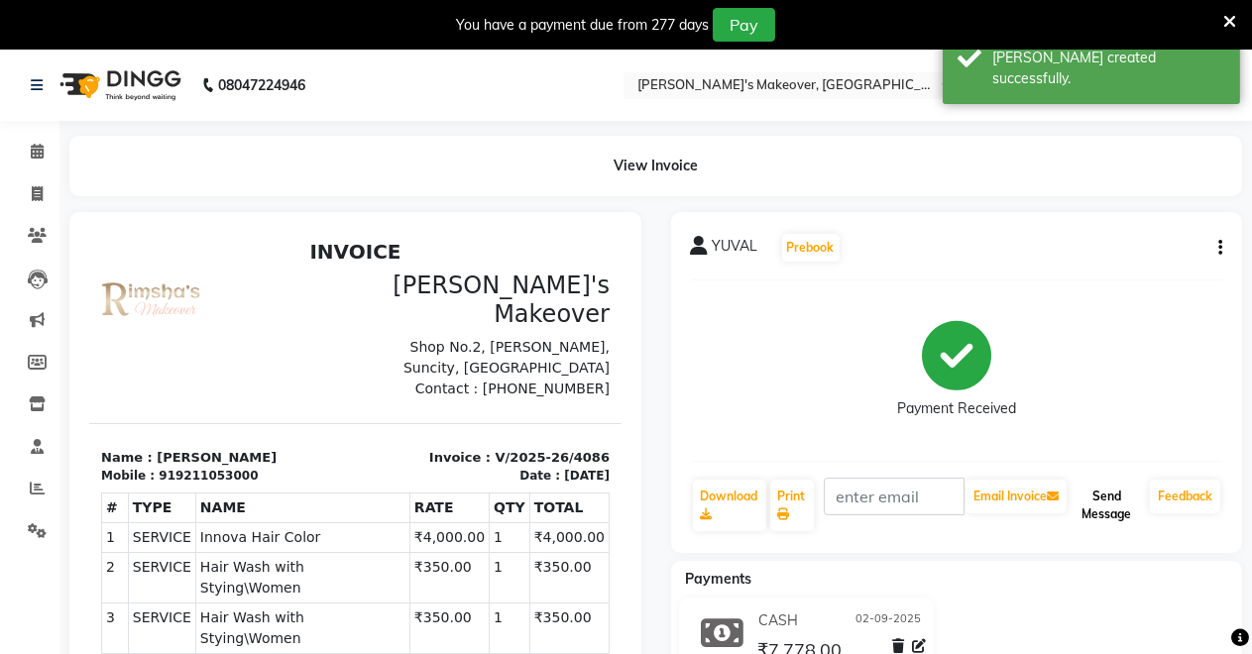
click at [1108, 487] on button "Send Message" at bounding box center [1105, 506] width 71 height 52
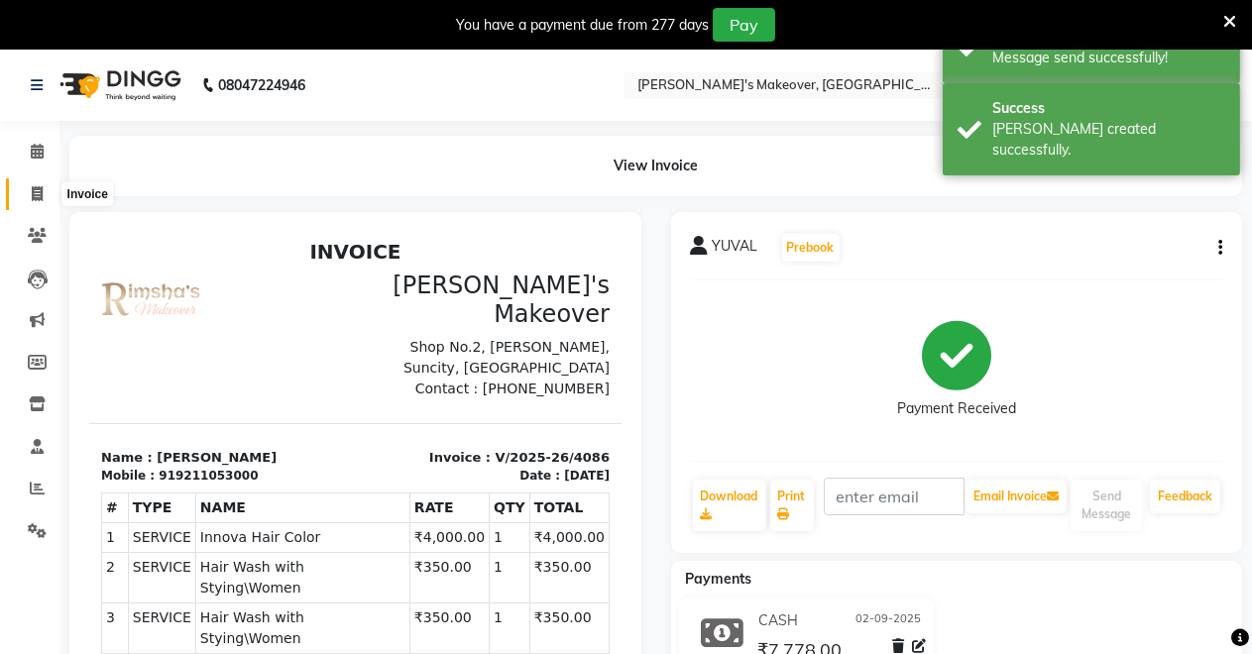
click at [28, 191] on span at bounding box center [37, 194] width 35 height 23
select select "7317"
select select "service"
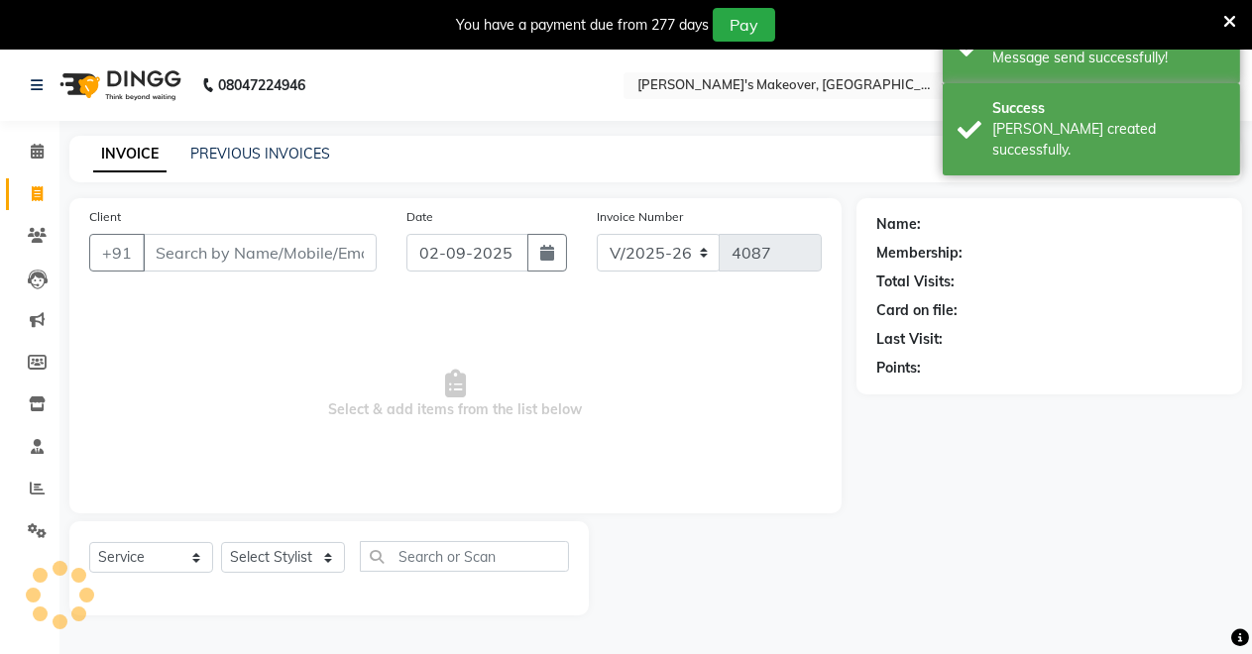
scroll to position [49, 0]
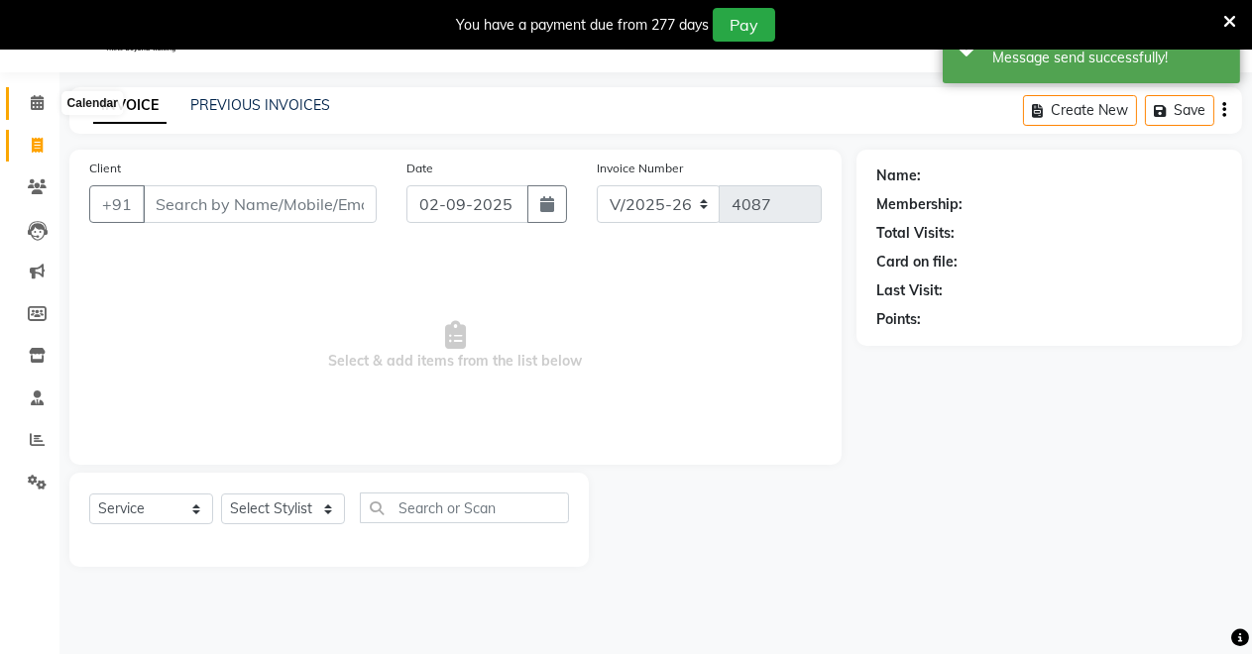
click at [40, 102] on icon at bounding box center [37, 102] width 13 height 15
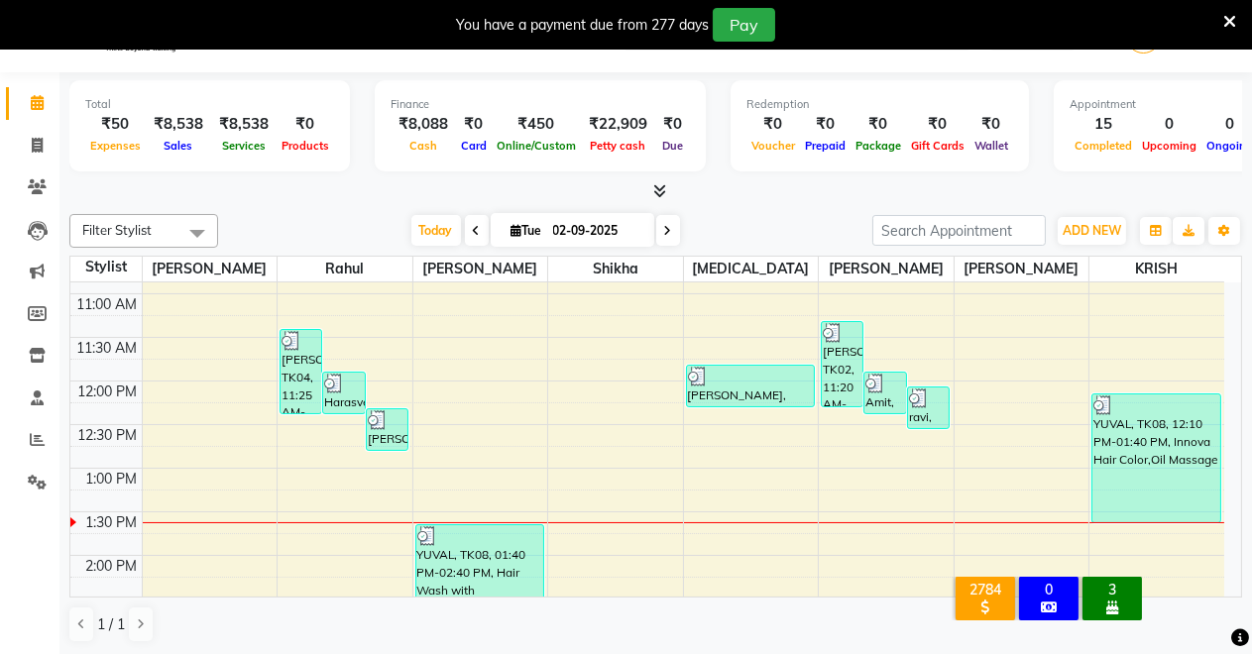
scroll to position [568, 0]
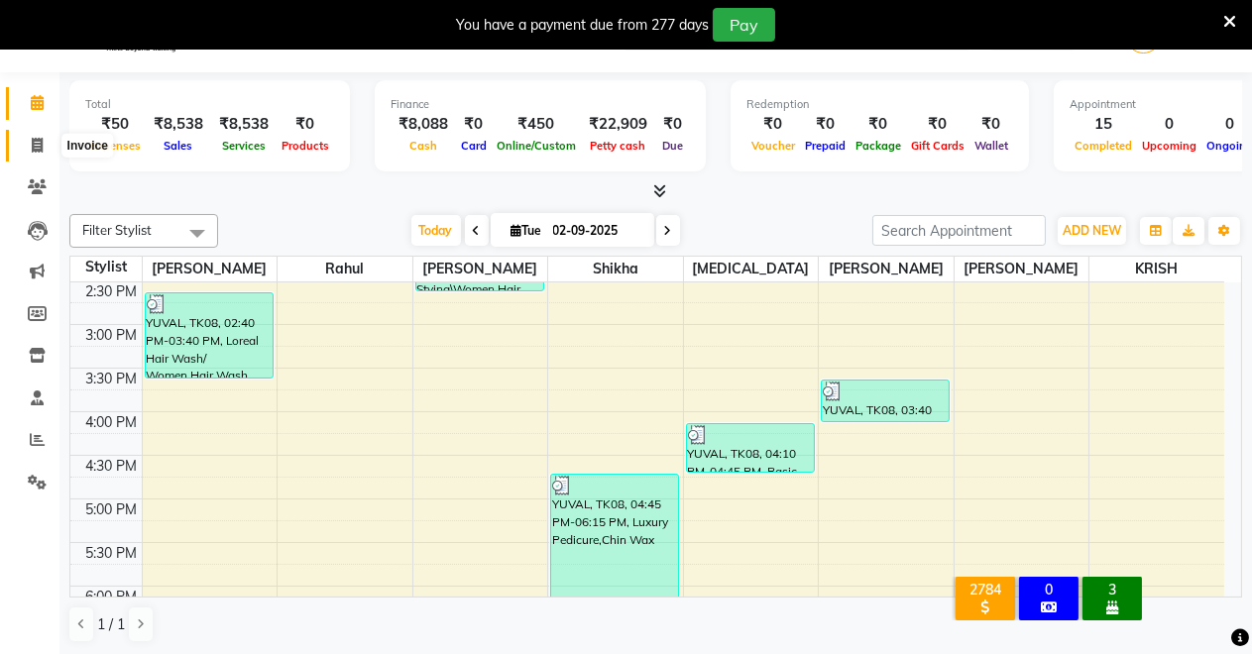
click at [28, 144] on span at bounding box center [37, 146] width 35 height 23
select select "service"
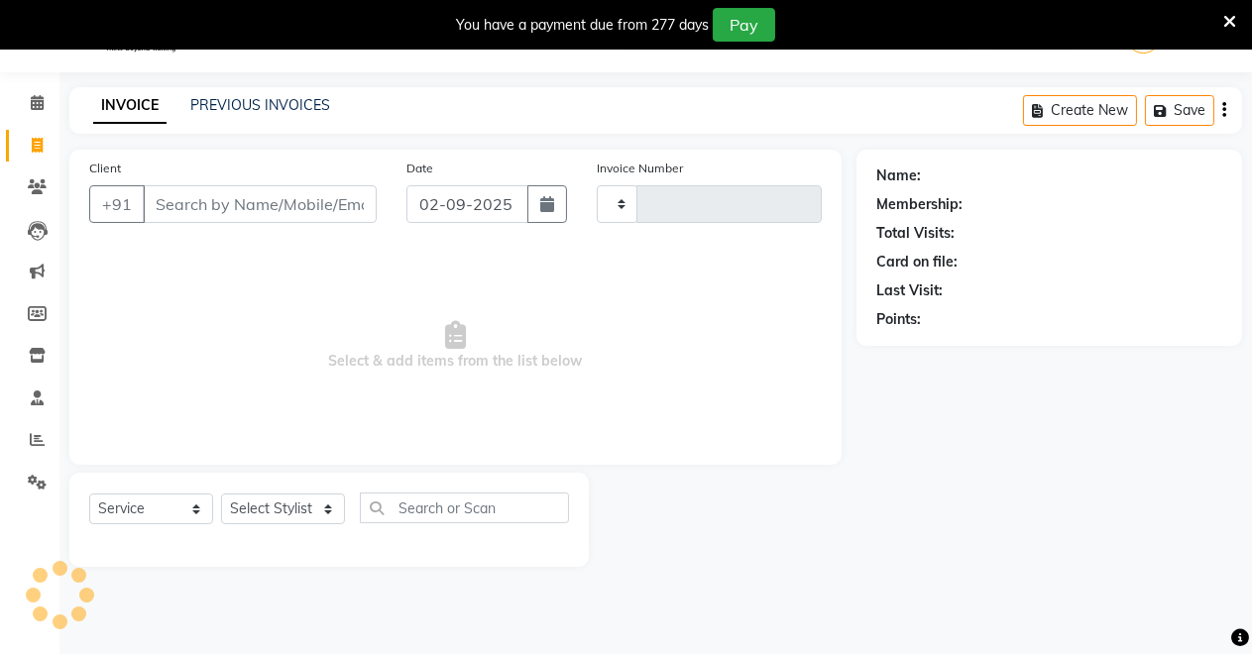
type input "4087"
select select "7317"
click at [181, 195] on input "Client" at bounding box center [260, 204] width 234 height 38
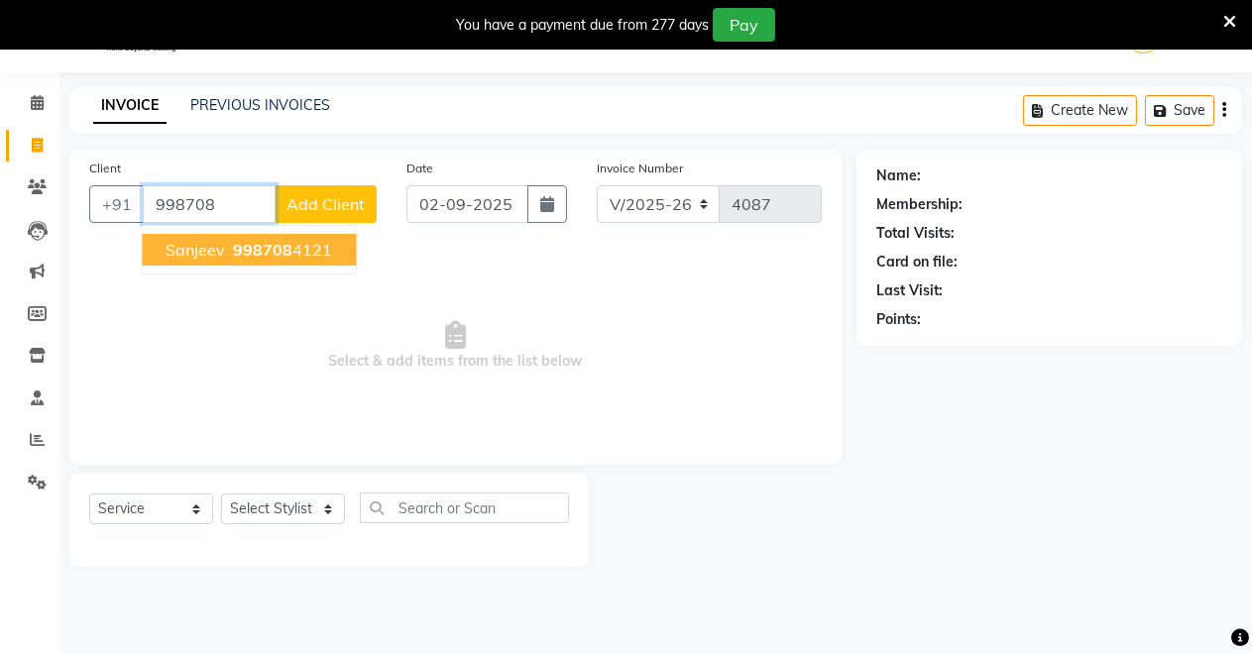
click at [229, 251] on ngb-highlight "998708 4121" at bounding box center [280, 250] width 103 height 20
type input "9987084121"
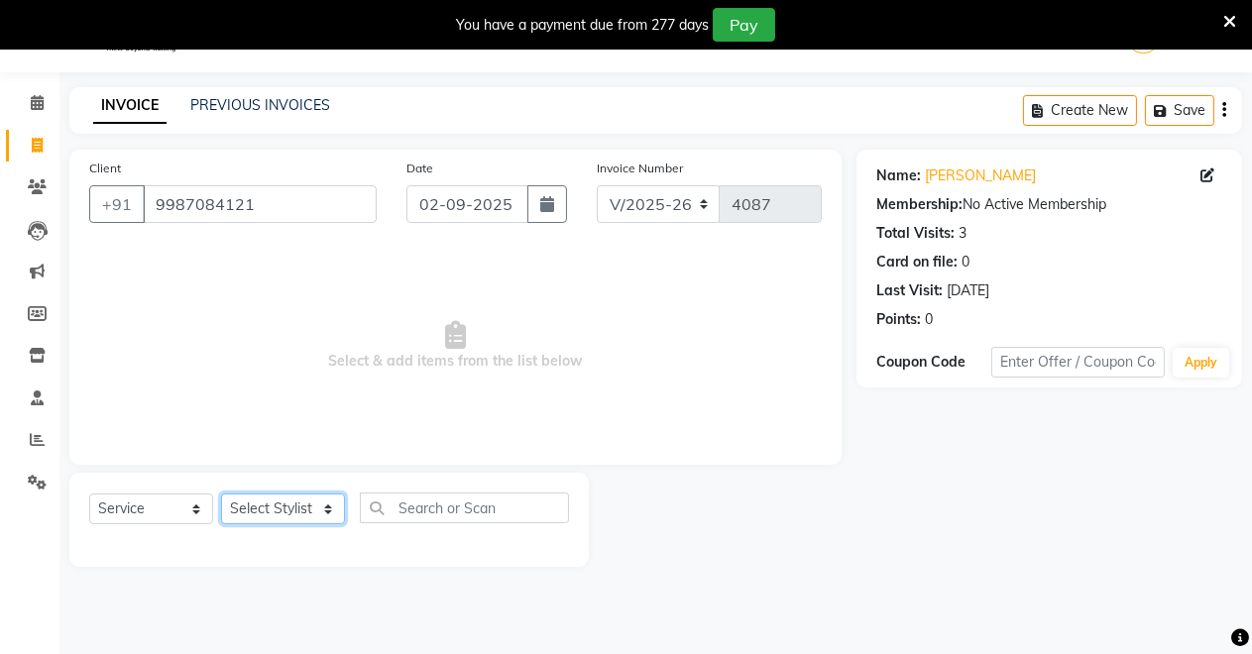
click at [293, 493] on select "Select Stylist [PERSON_NAME] [PERSON_NAME] [MEDICAL_DATA][PERSON_NAME] [PERSON_…" at bounding box center [283, 508] width 124 height 31
select select "65689"
click at [221, 493] on select "Select Stylist [PERSON_NAME] [PERSON_NAME] [MEDICAL_DATA][PERSON_NAME] [PERSON_…" at bounding box center [283, 508] width 124 height 31
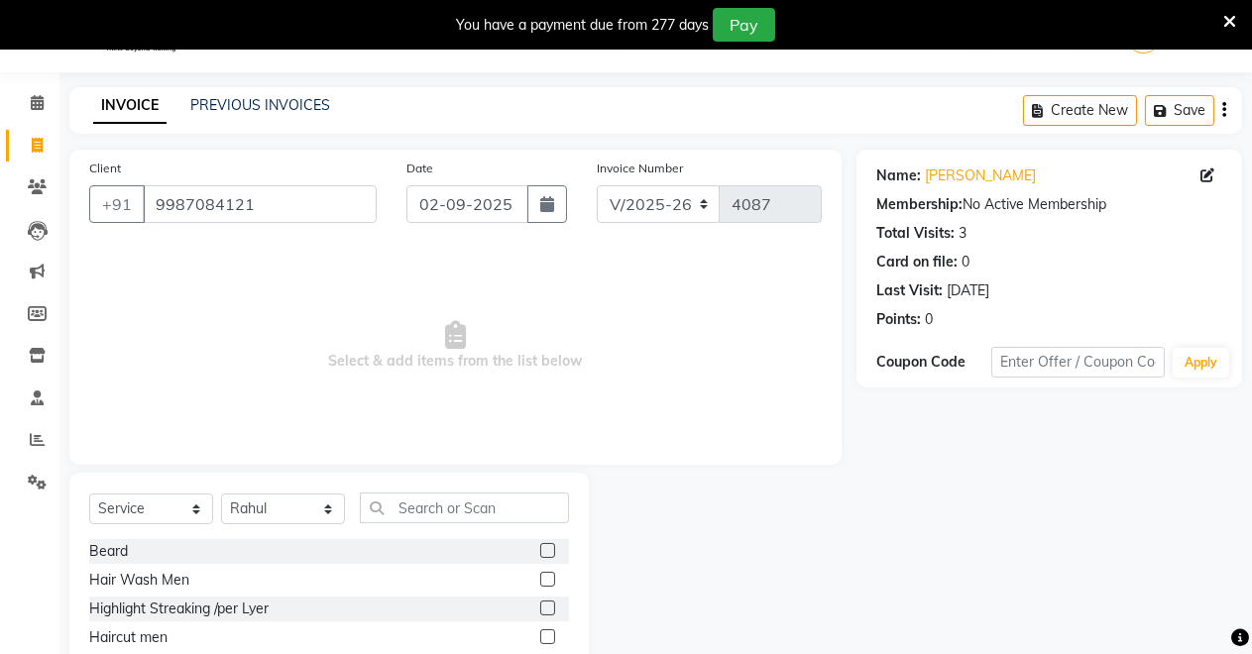
drag, startPoint x: 533, startPoint y: 539, endPoint x: 533, endPoint y: 615, distance: 76.3
click at [540, 541] on div at bounding box center [554, 551] width 29 height 25
click at [540, 545] on label at bounding box center [547, 550] width 15 height 15
click at [540, 545] on input "checkbox" at bounding box center [546, 551] width 13 height 13
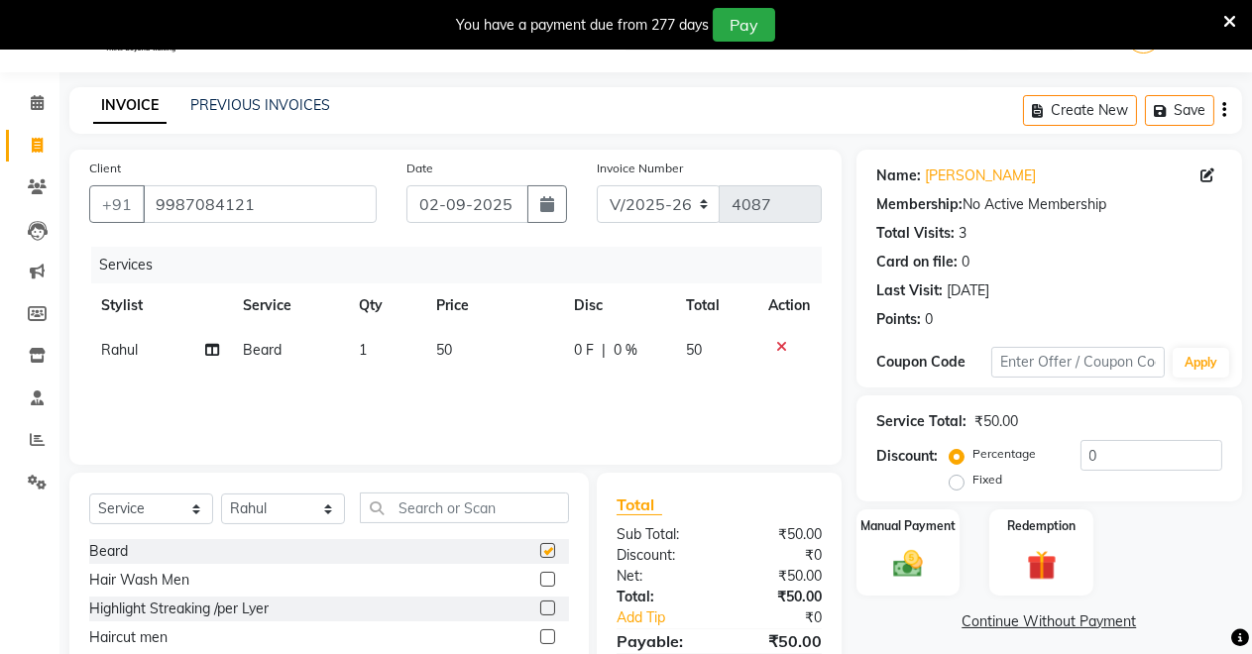
checkbox input "false"
click at [540, 636] on label at bounding box center [547, 636] width 15 height 15
click at [540, 636] on input "checkbox" at bounding box center [546, 637] width 13 height 13
checkbox input "false"
click at [900, 568] on img at bounding box center [908, 564] width 51 height 36
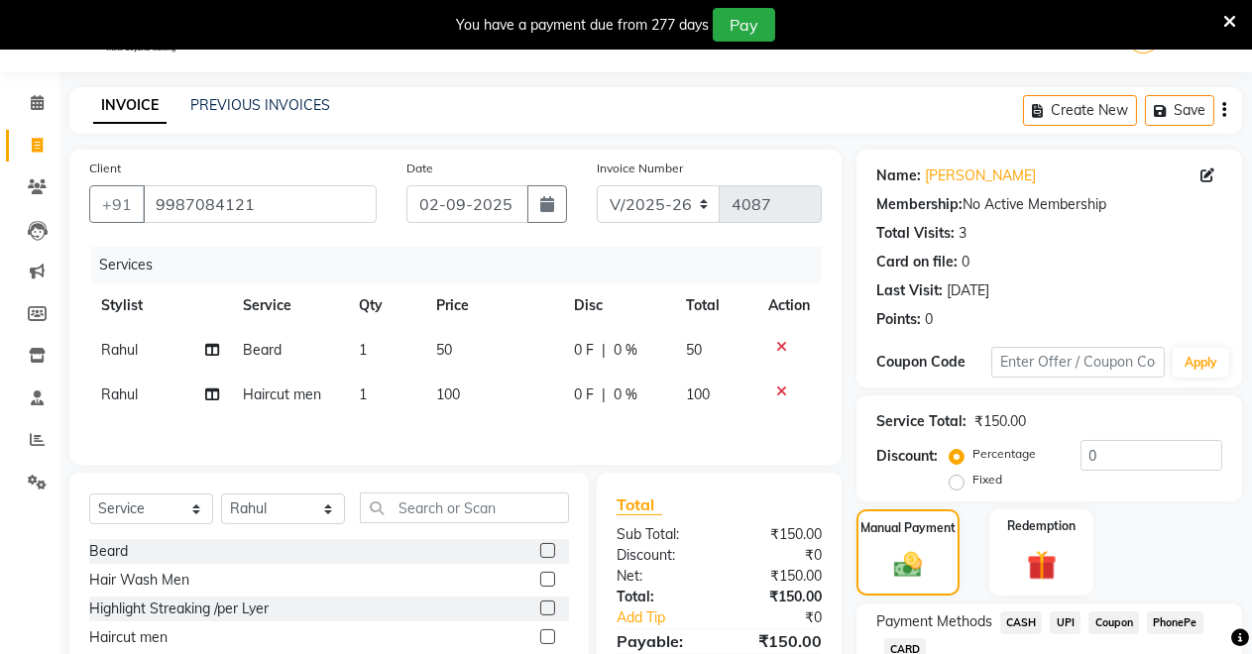
scroll to position [193, 0]
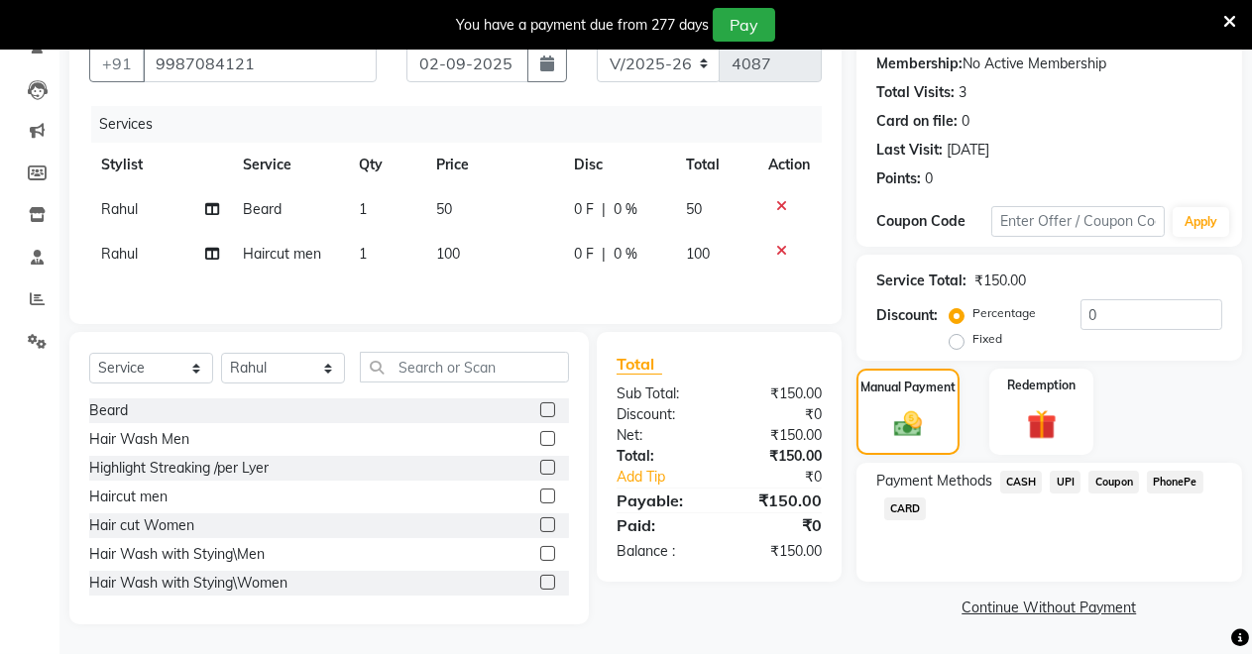
click at [1033, 479] on span "CASH" at bounding box center [1021, 482] width 43 height 23
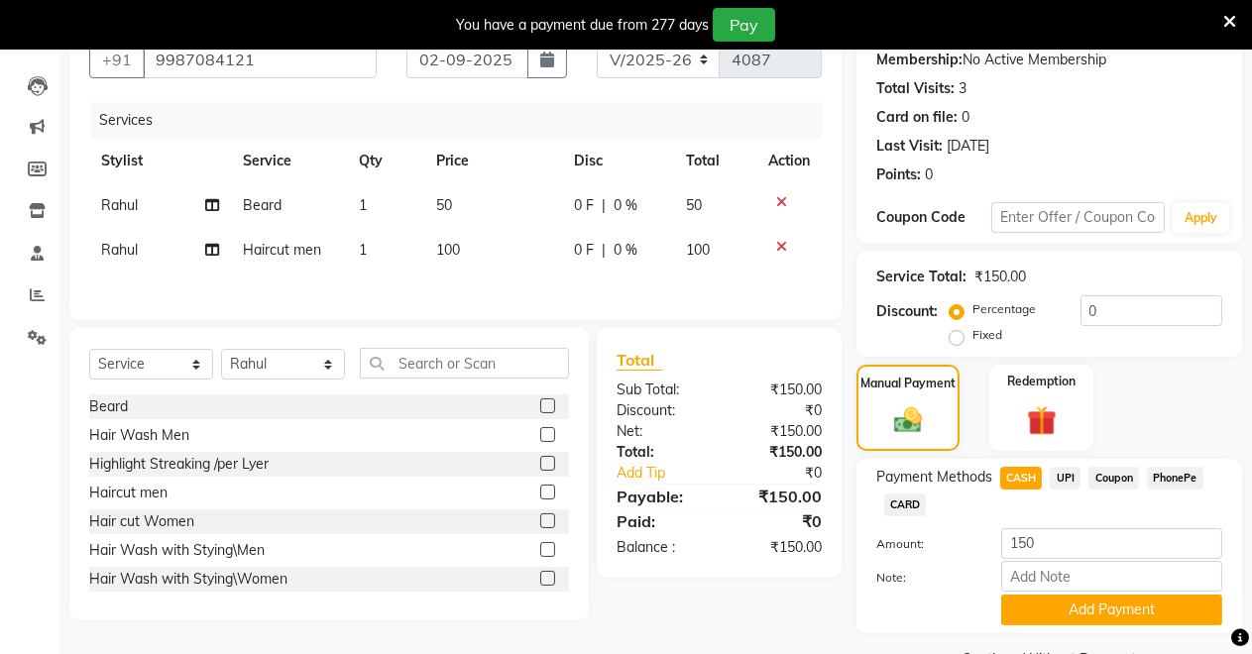
scroll to position [243, 0]
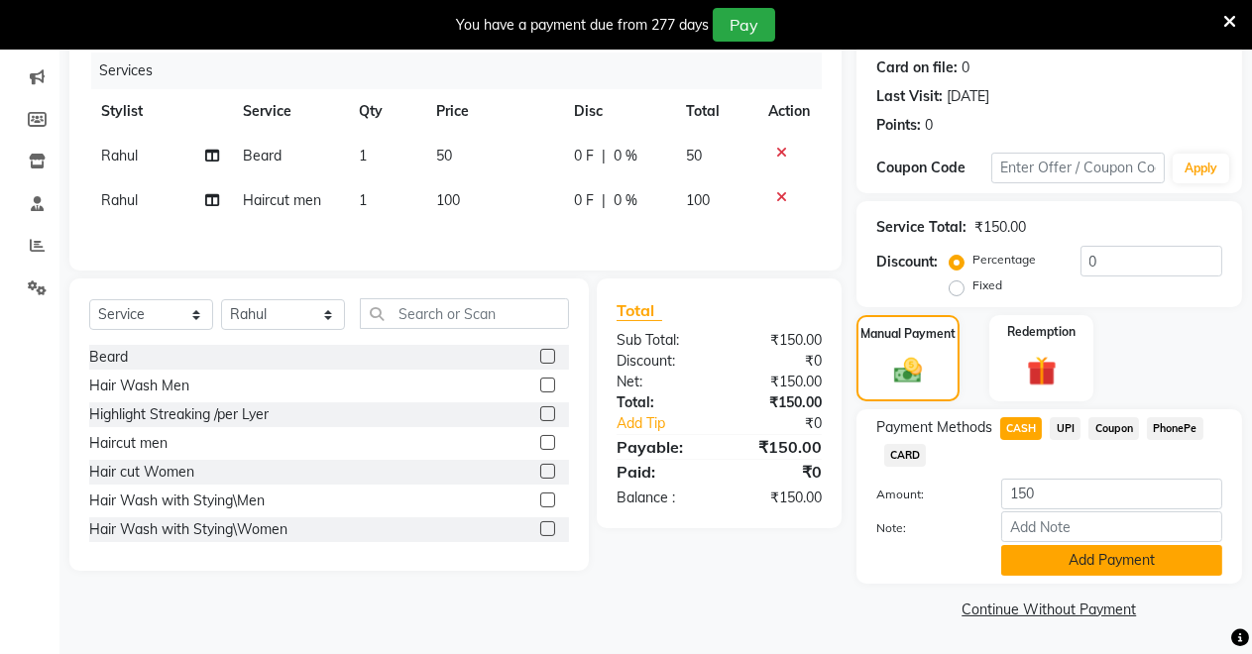
click at [1094, 563] on button "Add Payment" at bounding box center [1111, 560] width 221 height 31
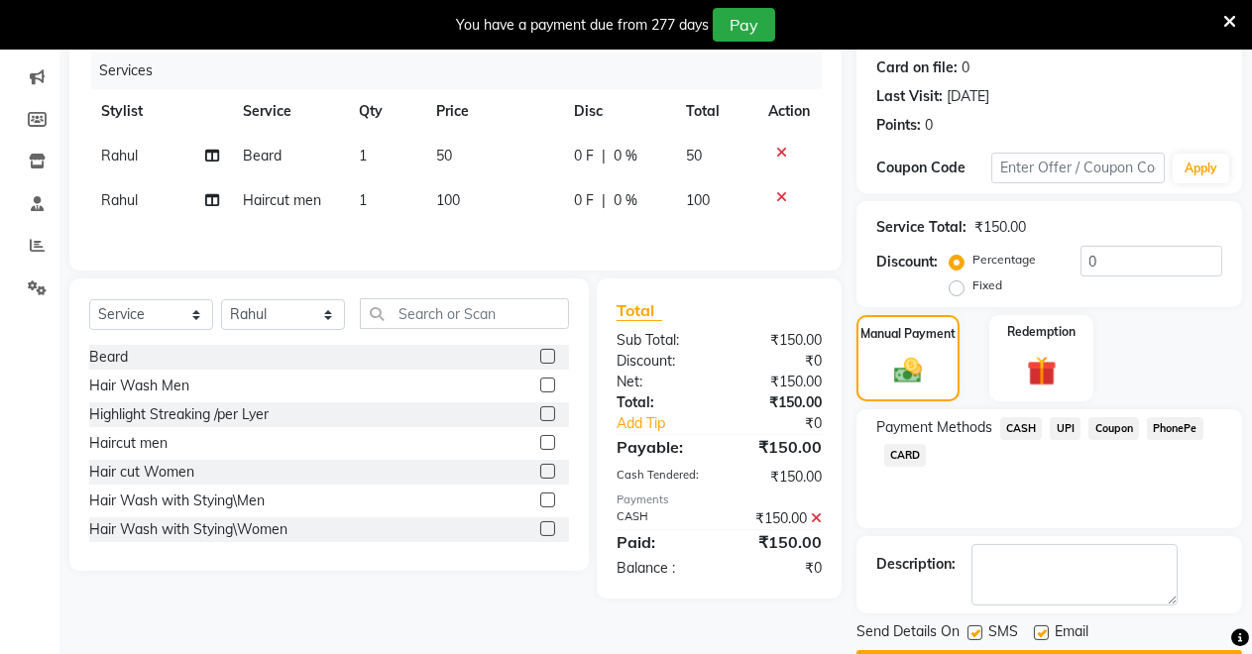
scroll to position [299, 0]
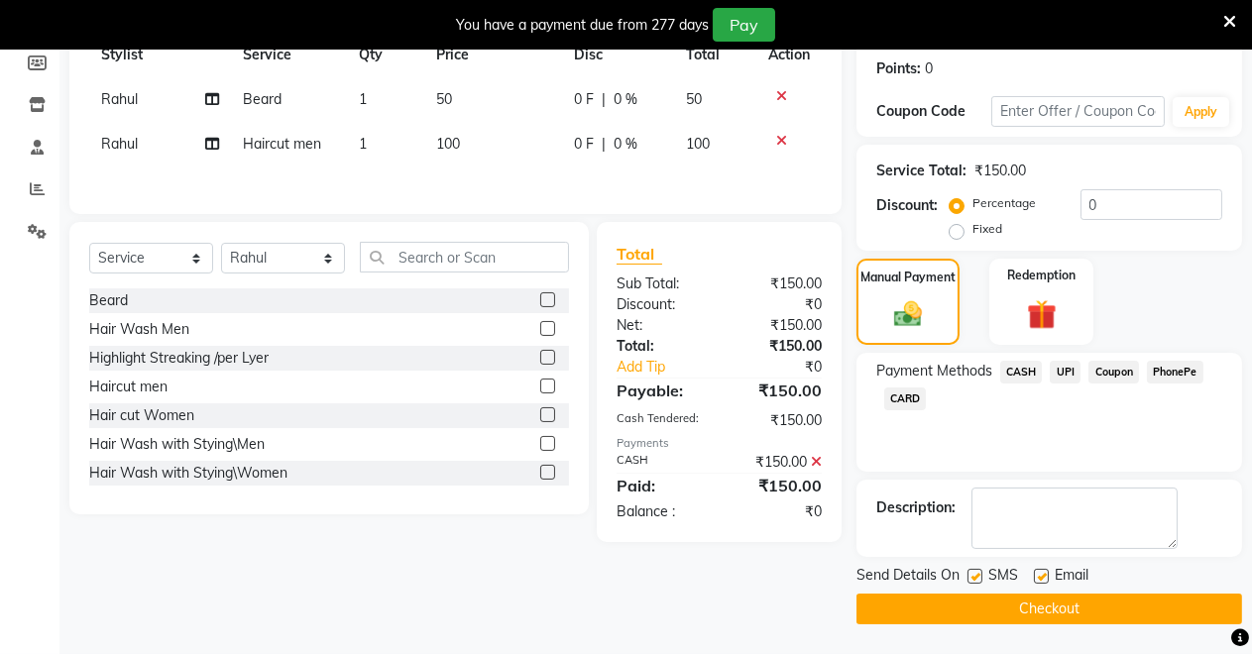
drag, startPoint x: 1086, startPoint y: 595, endPoint x: 1085, endPoint y: 615, distance: 20.8
click at [1086, 600] on button "Checkout" at bounding box center [1048, 609] width 385 height 31
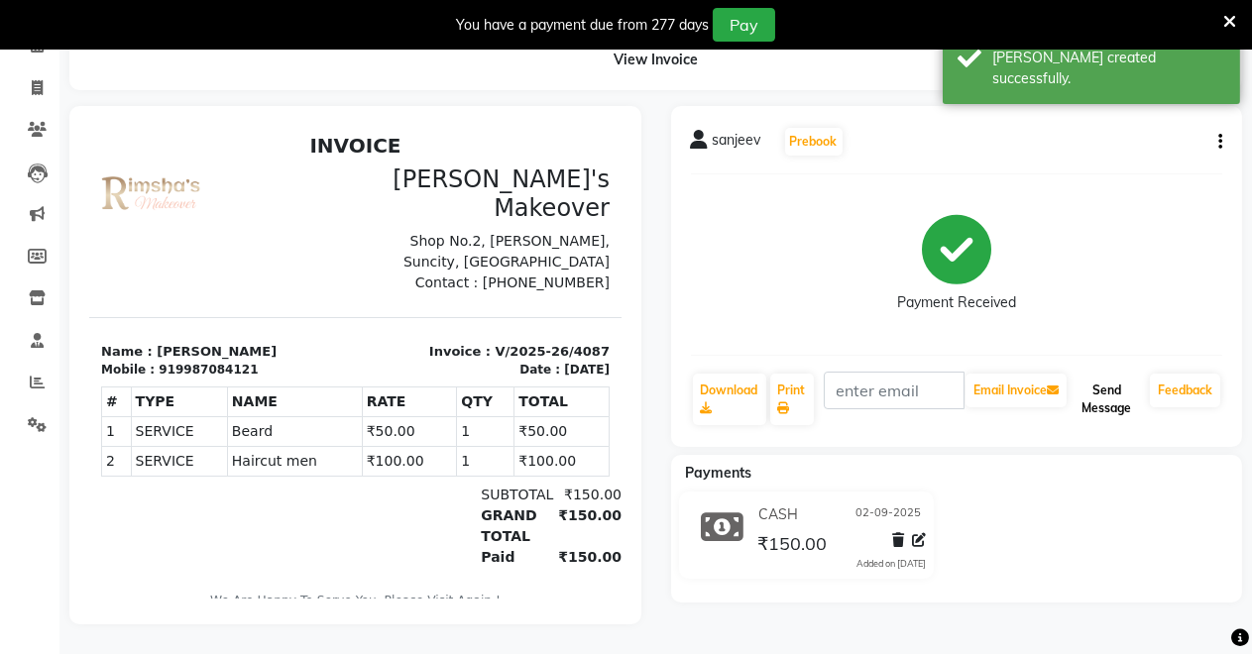
click at [1111, 380] on button "Send Message" at bounding box center [1105, 400] width 71 height 52
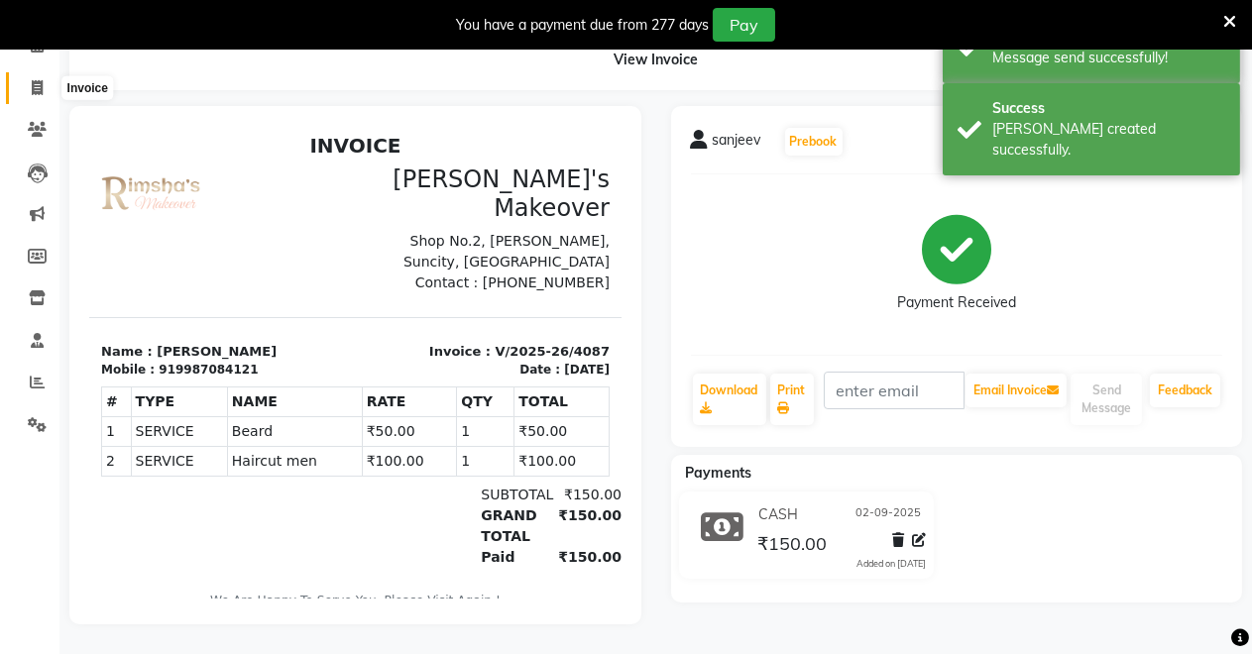
click at [38, 80] on icon at bounding box center [37, 87] width 11 height 15
select select "7317"
select select "service"
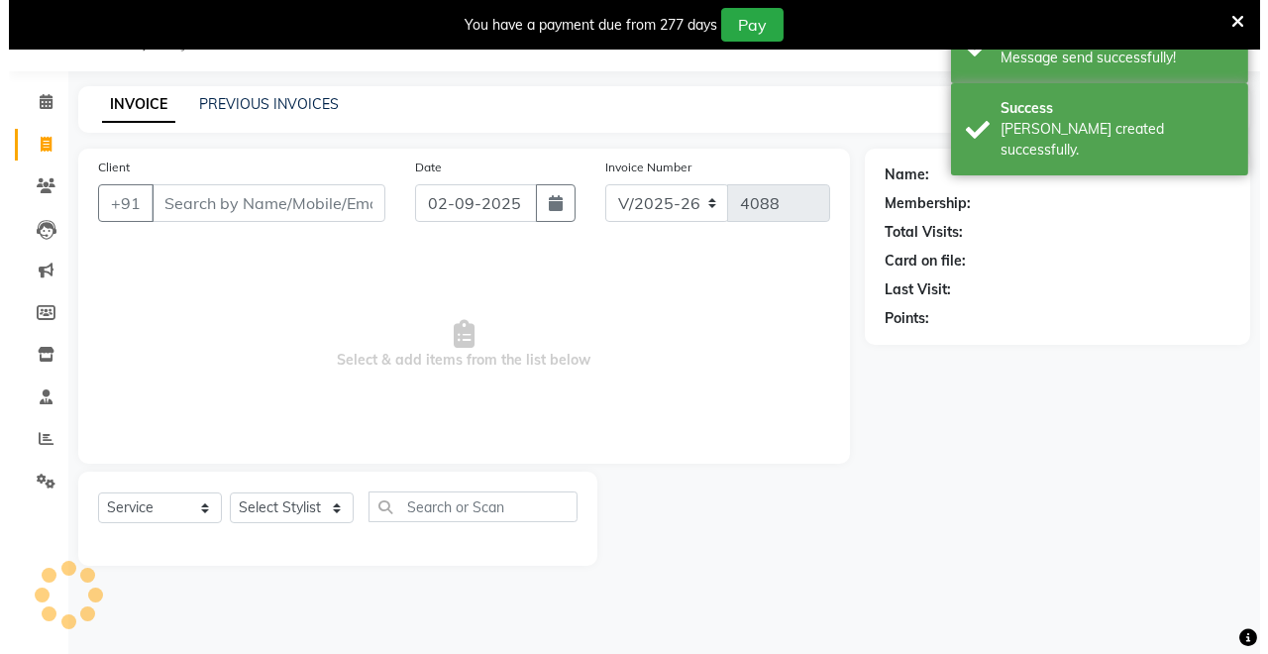
scroll to position [49, 0]
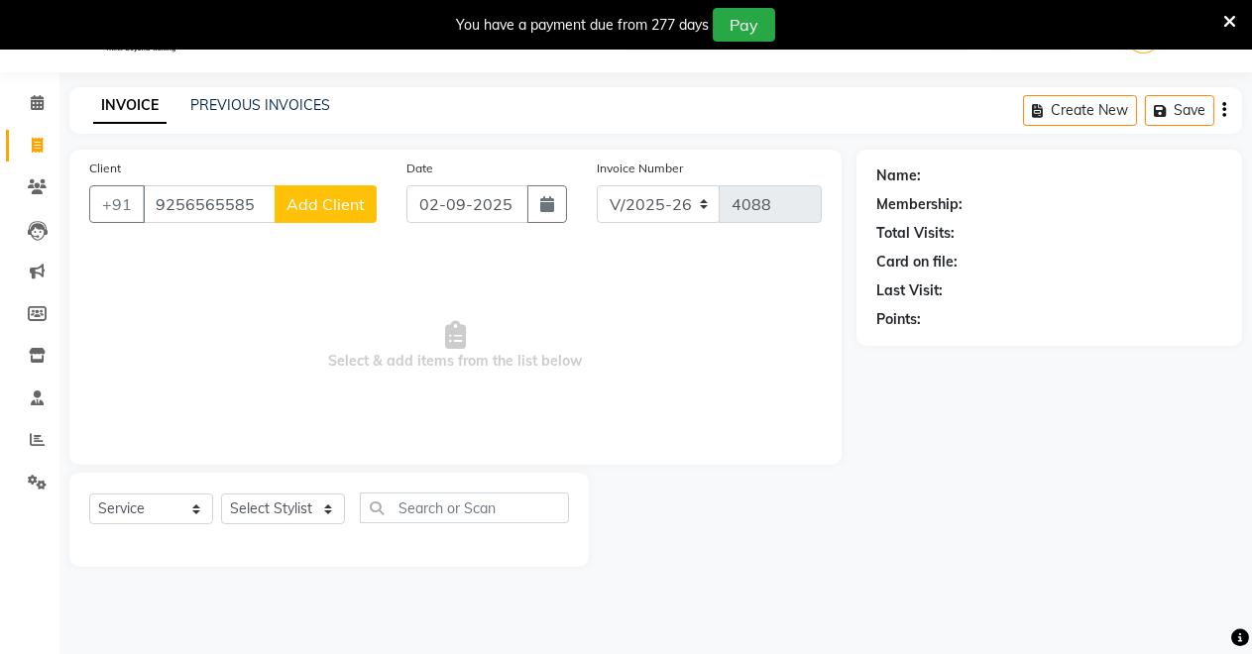
type input "9256565585"
click at [335, 204] on span "Add Client" at bounding box center [325, 204] width 78 height 20
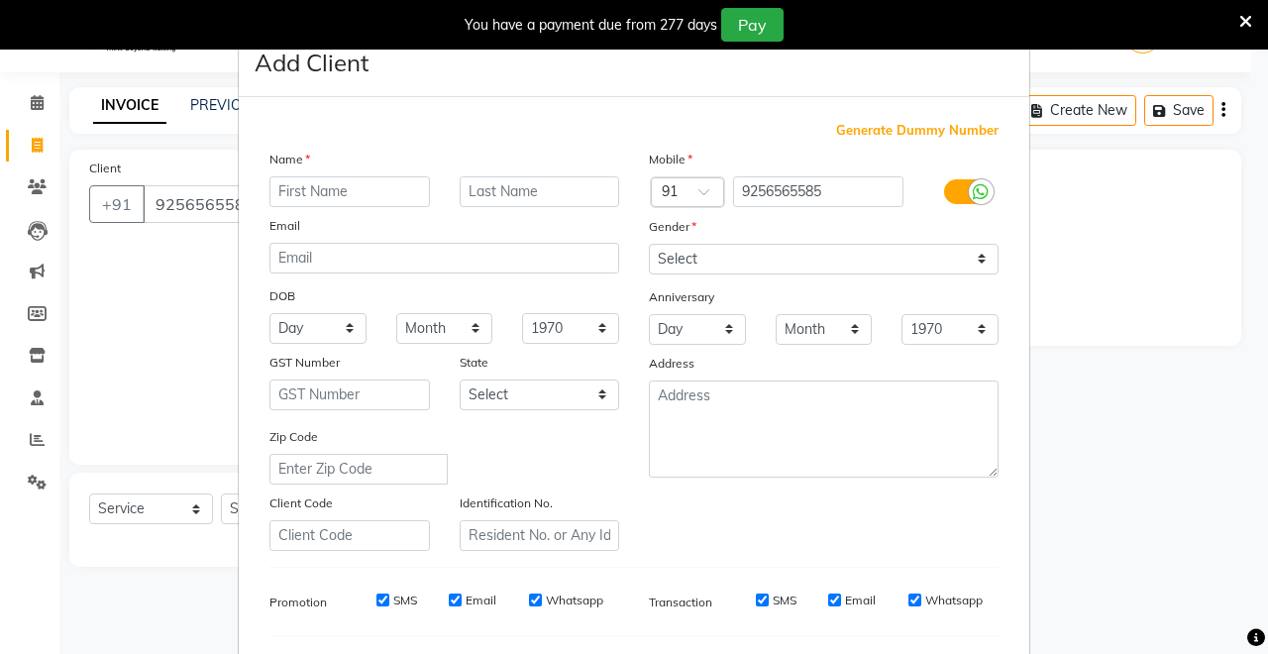
click at [325, 188] on input "text" at bounding box center [350, 191] width 161 height 31
type input "ROHIT"
click at [789, 259] on select "Select [DEMOGRAPHIC_DATA] [DEMOGRAPHIC_DATA] Other Prefer Not To Say" at bounding box center [824, 259] width 350 height 31
select select "[DEMOGRAPHIC_DATA]"
click at [649, 244] on select "Select [DEMOGRAPHIC_DATA] [DEMOGRAPHIC_DATA] Other Prefer Not To Say" at bounding box center [824, 259] width 350 height 31
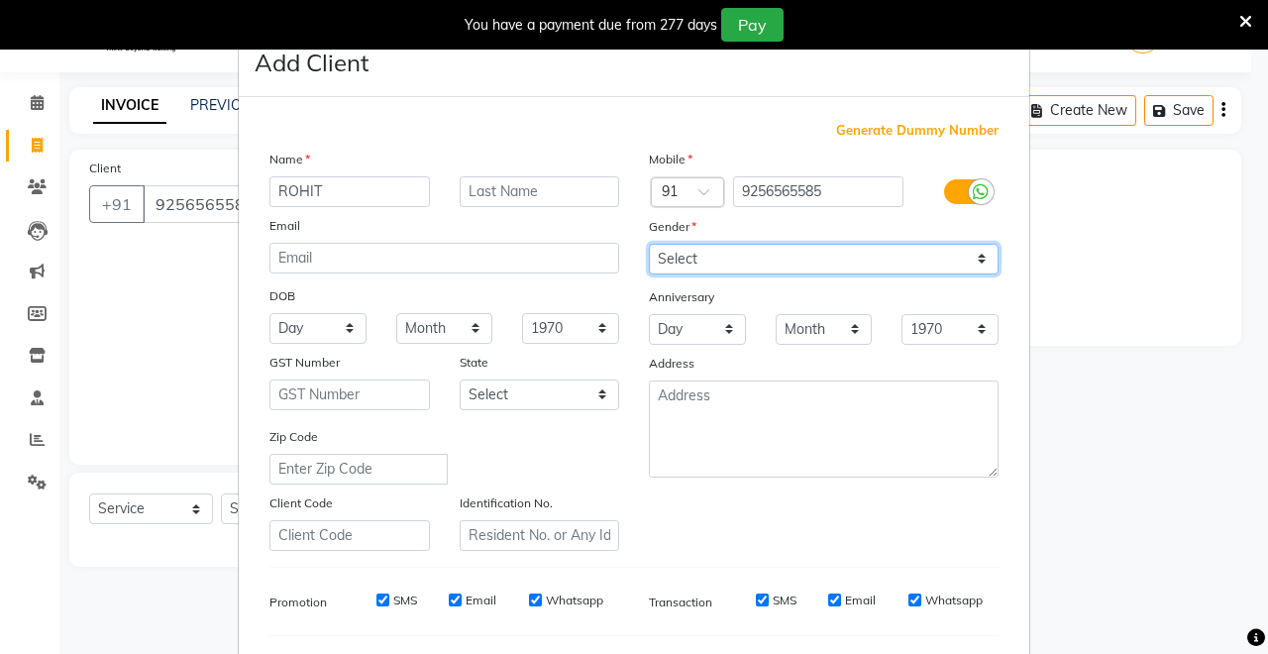
scroll to position [257, 0]
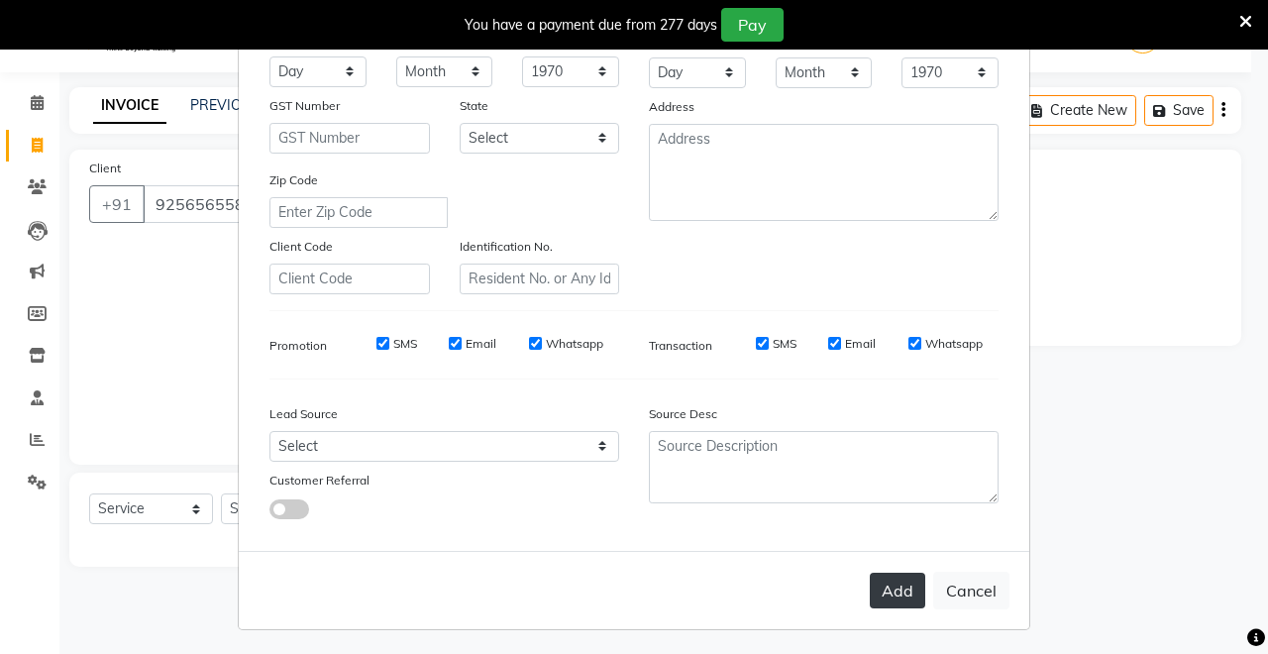
click at [884, 574] on button "Add" at bounding box center [897, 591] width 55 height 36
click at [889, 581] on button "Add" at bounding box center [897, 591] width 55 height 36
click at [911, 602] on button "Add" at bounding box center [897, 591] width 55 height 36
click at [908, 597] on button "Add" at bounding box center [897, 591] width 55 height 36
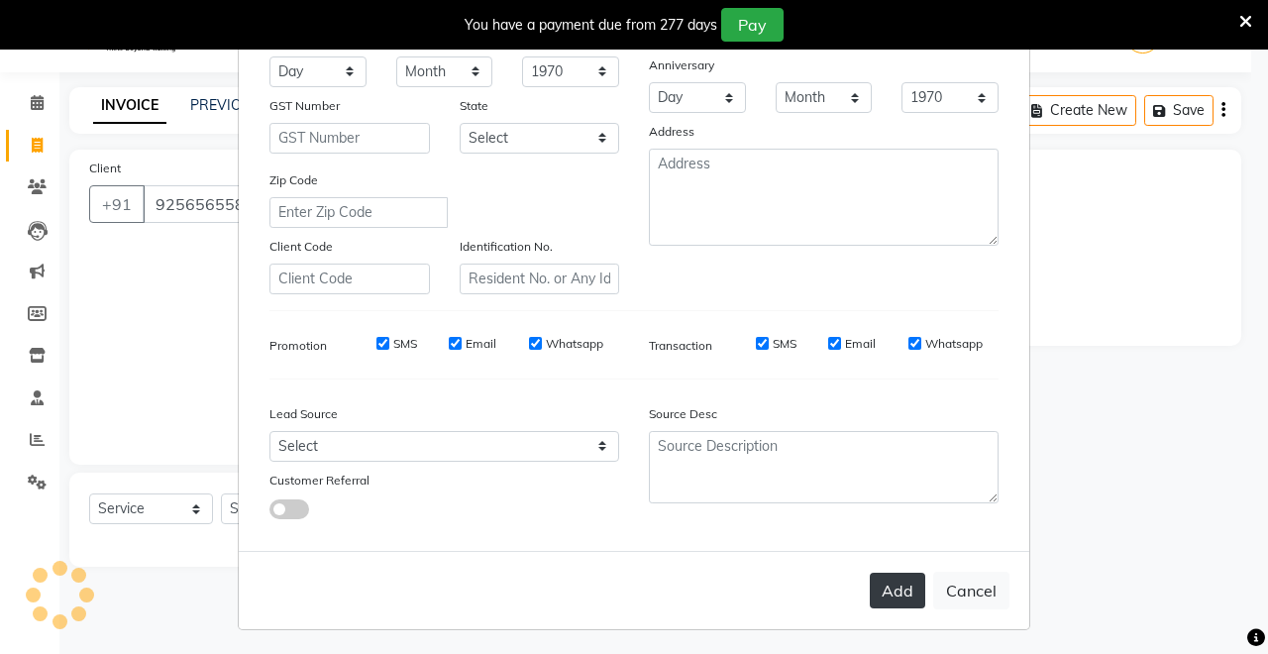
click at [907, 590] on button "Add" at bounding box center [897, 591] width 55 height 36
click at [973, 583] on button "Cancel" at bounding box center [971, 591] width 76 height 38
select select
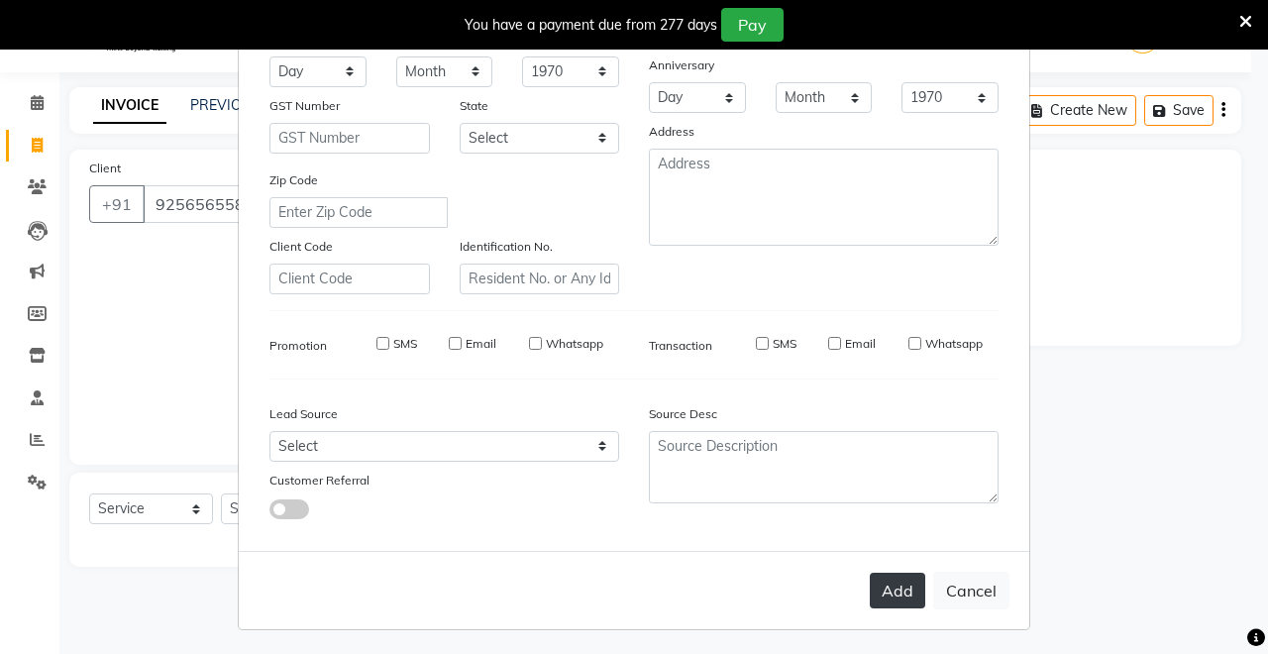
select select
checkbox input "false"
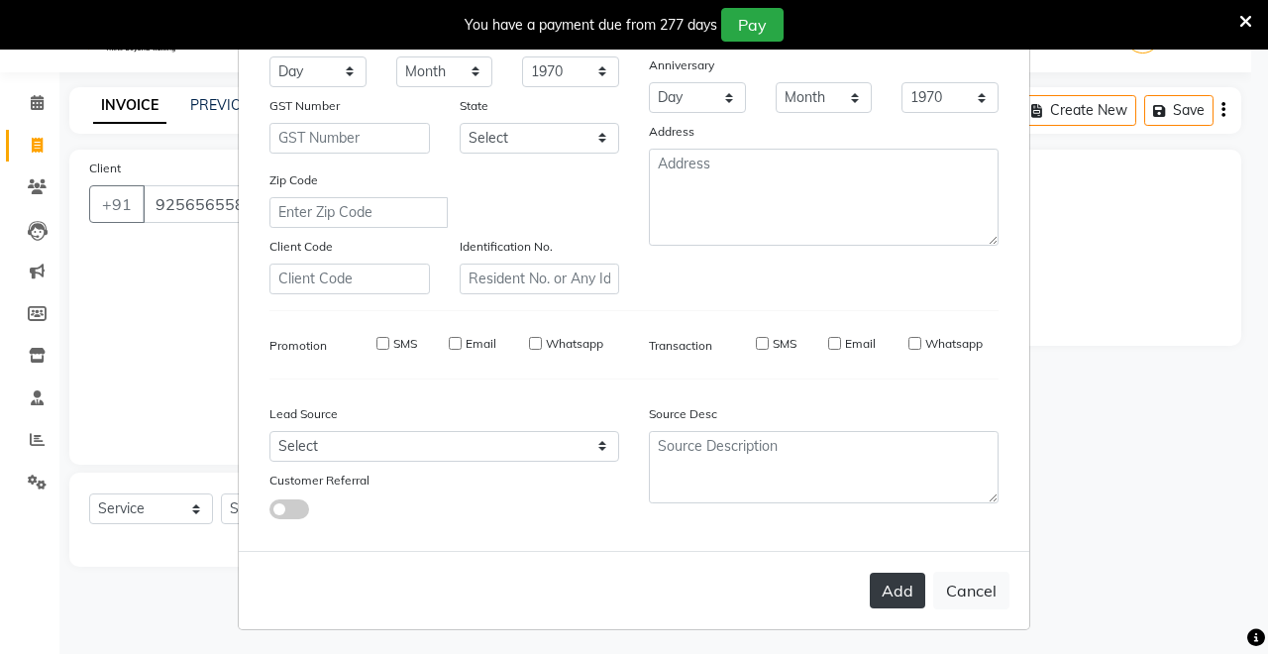
checkbox input "false"
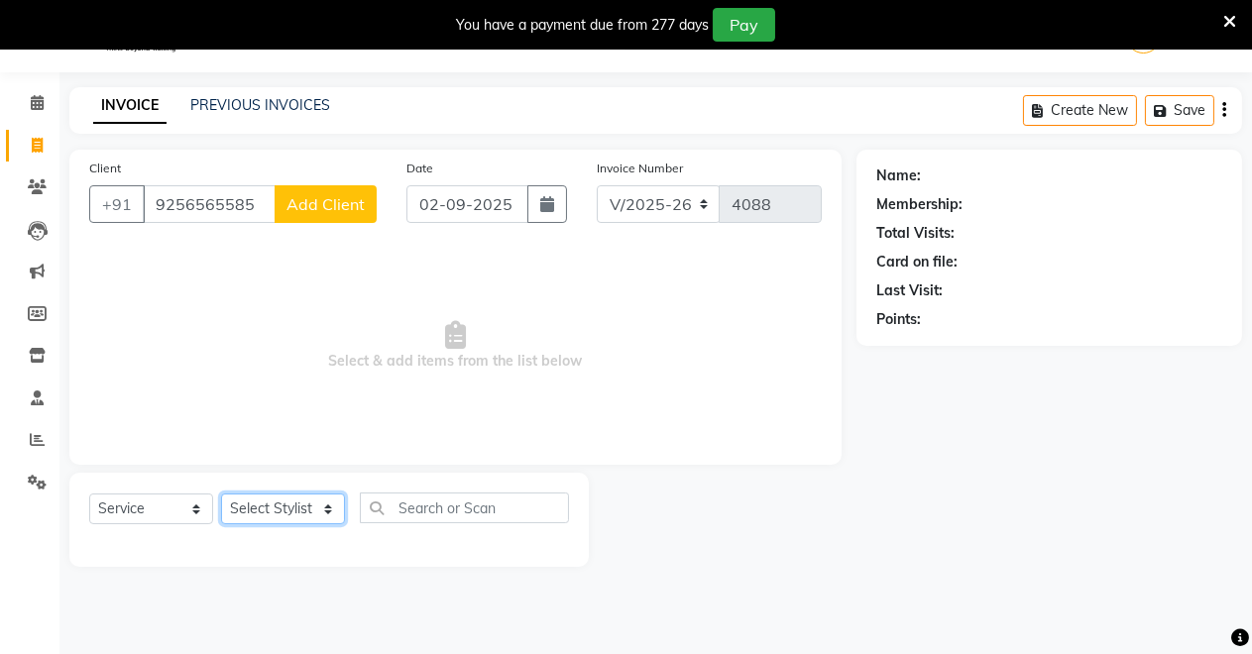
click at [286, 522] on select "Select Stylist [PERSON_NAME] [PERSON_NAME] [MEDICAL_DATA][PERSON_NAME] [PERSON_…" at bounding box center [283, 508] width 124 height 31
select select "84062"
click at [221, 493] on select "Select Stylist [PERSON_NAME] [PERSON_NAME] [MEDICAL_DATA][PERSON_NAME] [PERSON_…" at bounding box center [283, 508] width 124 height 31
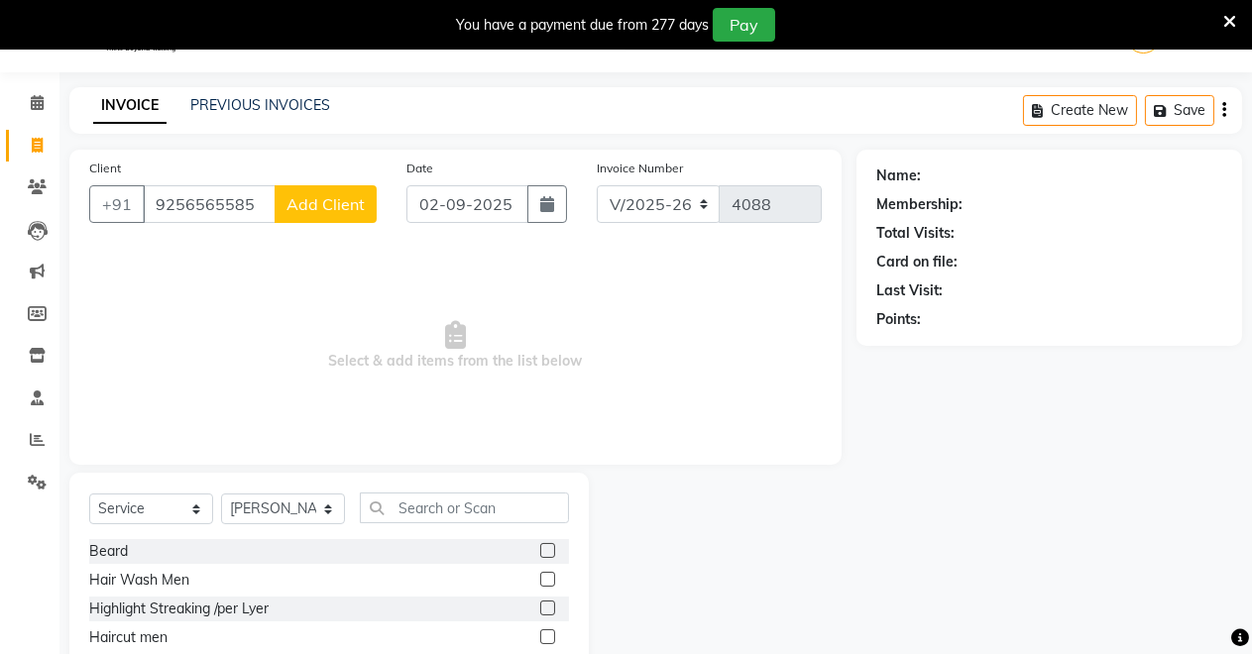
click at [541, 548] on div at bounding box center [554, 551] width 29 height 25
click at [540, 631] on label at bounding box center [547, 636] width 15 height 15
click at [540, 631] on input "checkbox" at bounding box center [546, 637] width 13 height 13
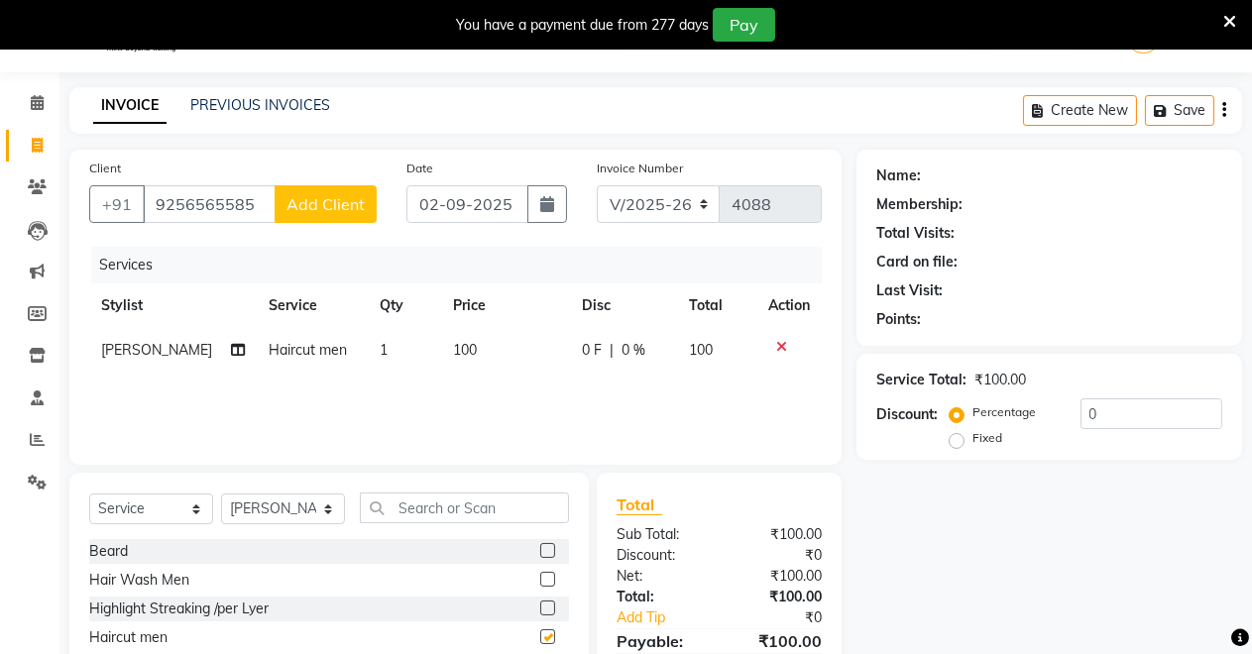
checkbox input "false"
click at [540, 545] on label at bounding box center [547, 550] width 15 height 15
click at [540, 545] on input "checkbox" at bounding box center [546, 551] width 13 height 13
checkbox input "false"
click at [258, 200] on input "9256565585" at bounding box center [209, 204] width 133 height 38
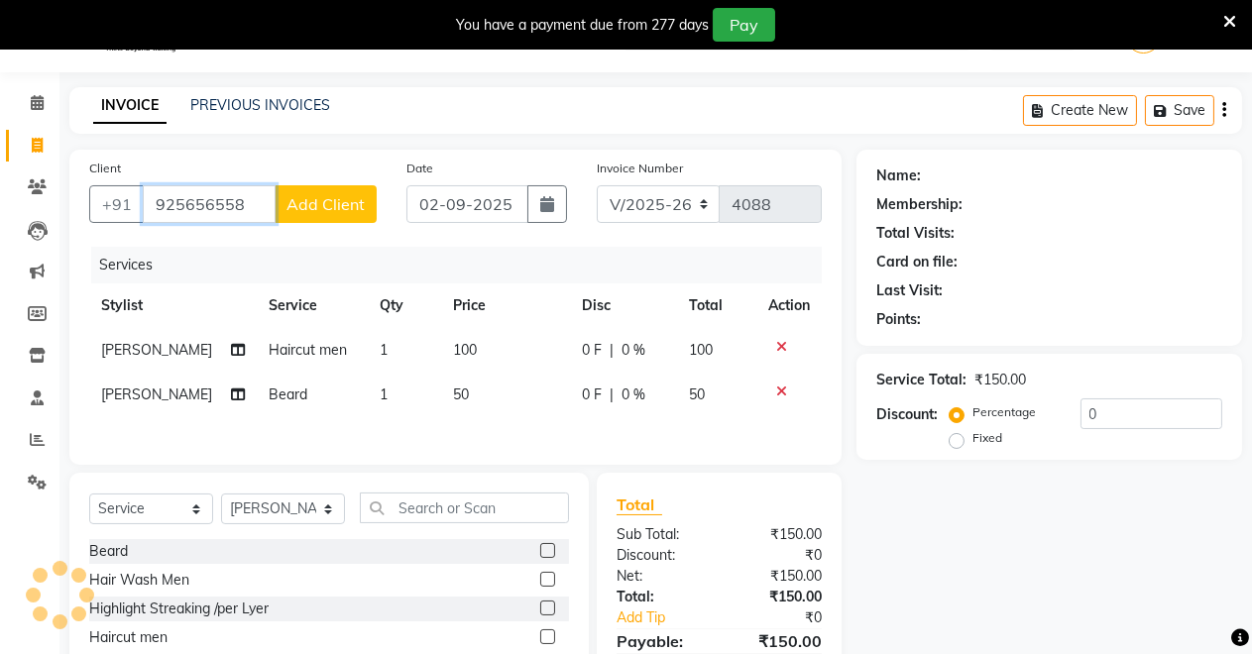
type input "9256565585"
click at [281, 209] on button "Add Client" at bounding box center [325, 204] width 102 height 38
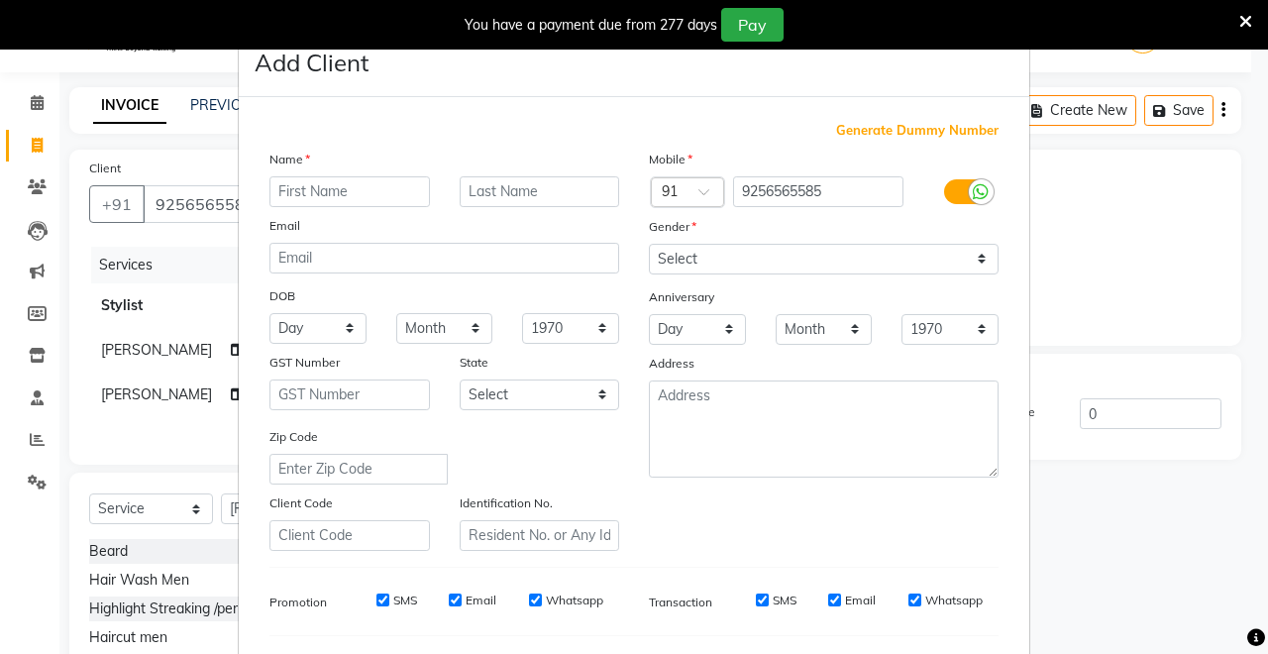
click at [327, 197] on input "text" at bounding box center [350, 191] width 161 height 31
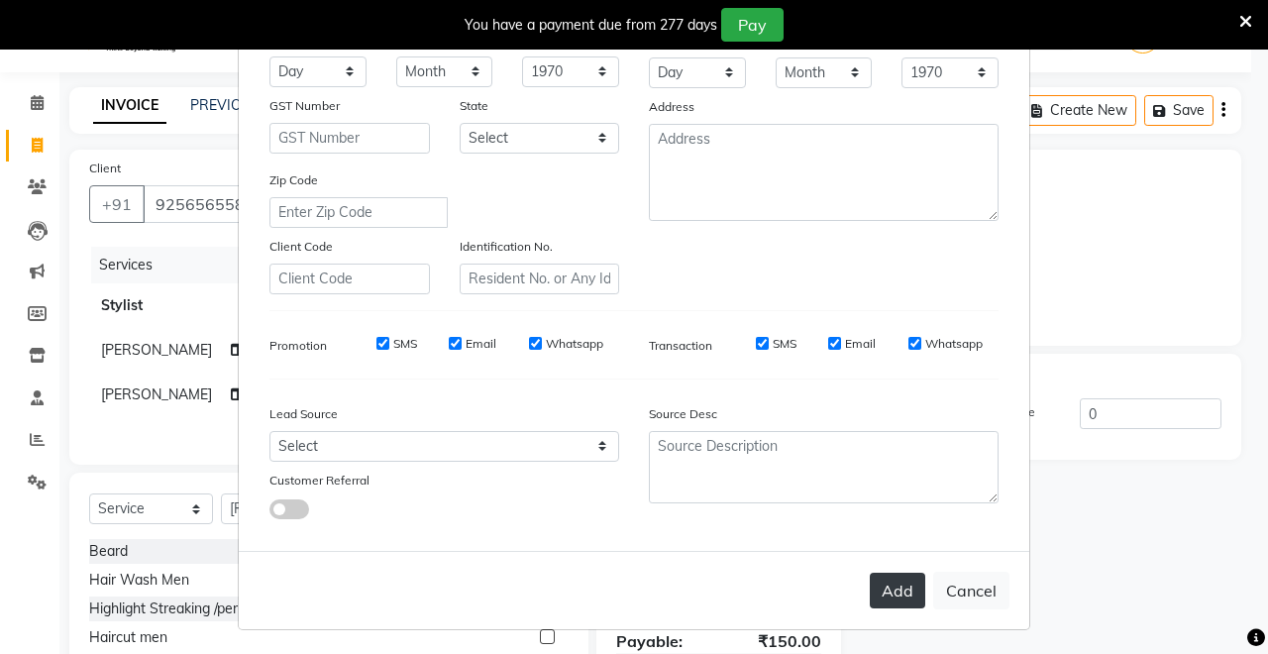
type input "ROHIT"
click at [900, 591] on button "Add" at bounding box center [897, 591] width 55 height 36
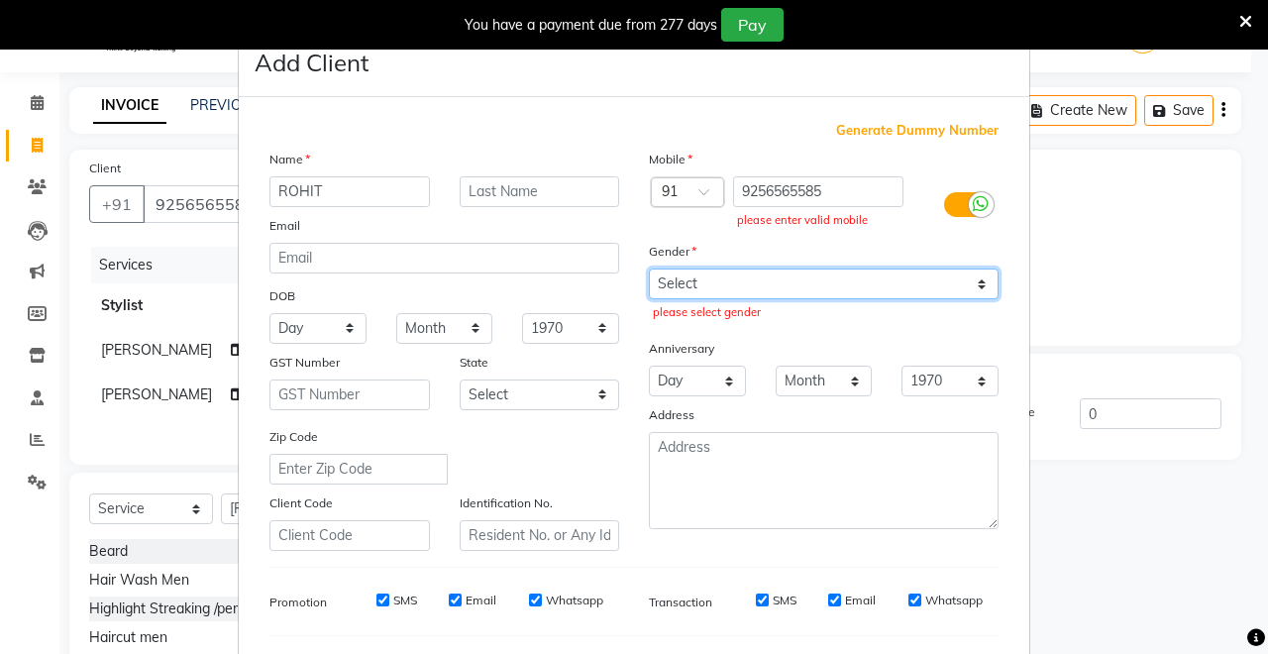
click at [892, 292] on select "Select [DEMOGRAPHIC_DATA] [DEMOGRAPHIC_DATA] Other Prefer Not To Say" at bounding box center [824, 284] width 350 height 31
select select "[DEMOGRAPHIC_DATA]"
click at [649, 269] on select "Select [DEMOGRAPHIC_DATA] [DEMOGRAPHIC_DATA] Other Prefer Not To Say" at bounding box center [824, 284] width 350 height 31
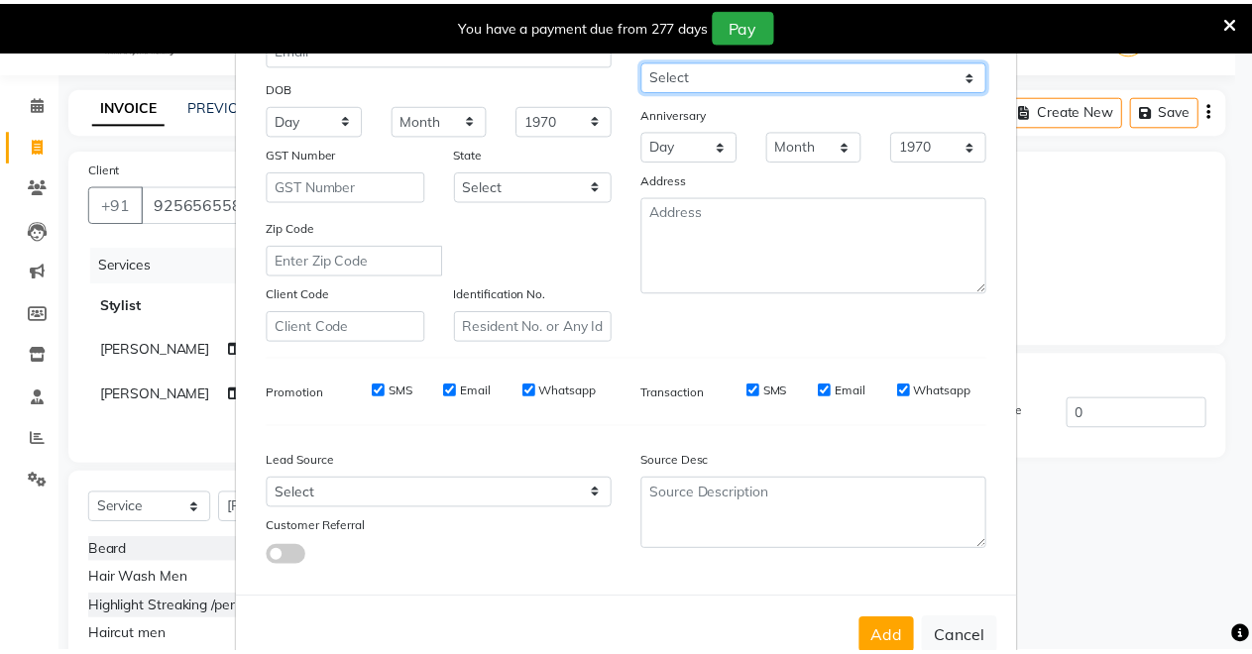
scroll to position [257, 0]
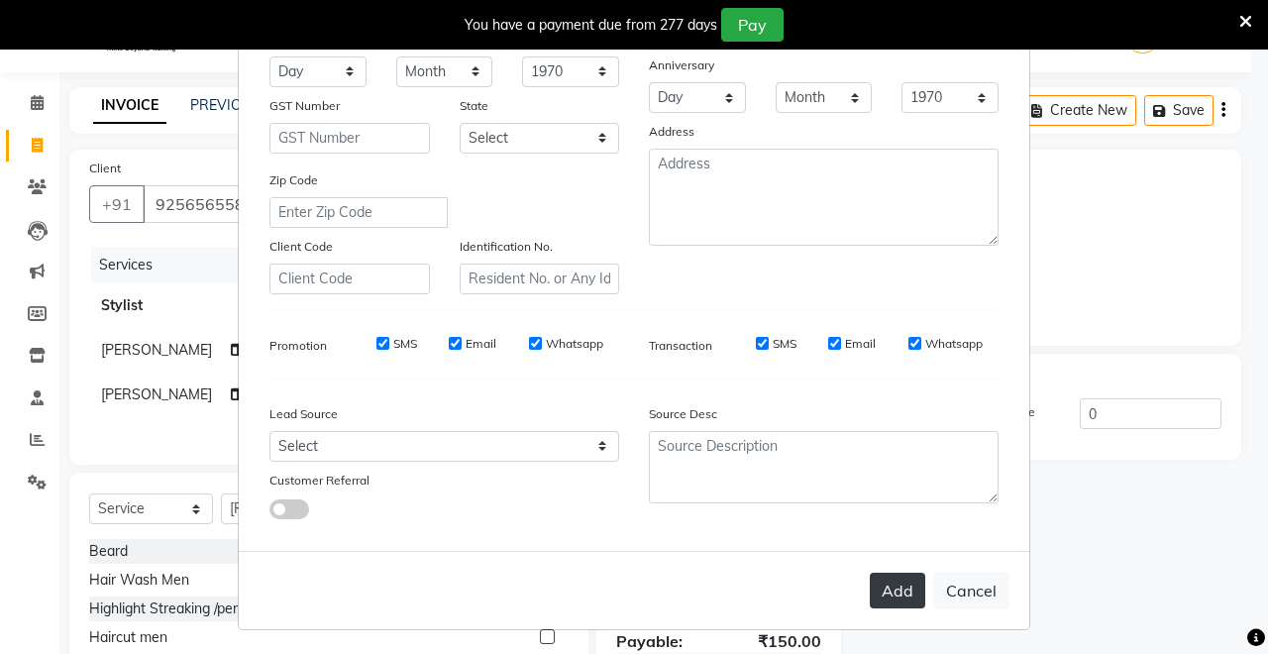
click at [874, 591] on button "Add" at bounding box center [897, 591] width 55 height 36
click at [876, 591] on button "Add" at bounding box center [897, 591] width 55 height 36
click at [879, 591] on button "Add" at bounding box center [897, 591] width 55 height 36
click at [962, 585] on button "Cancel" at bounding box center [971, 591] width 76 height 38
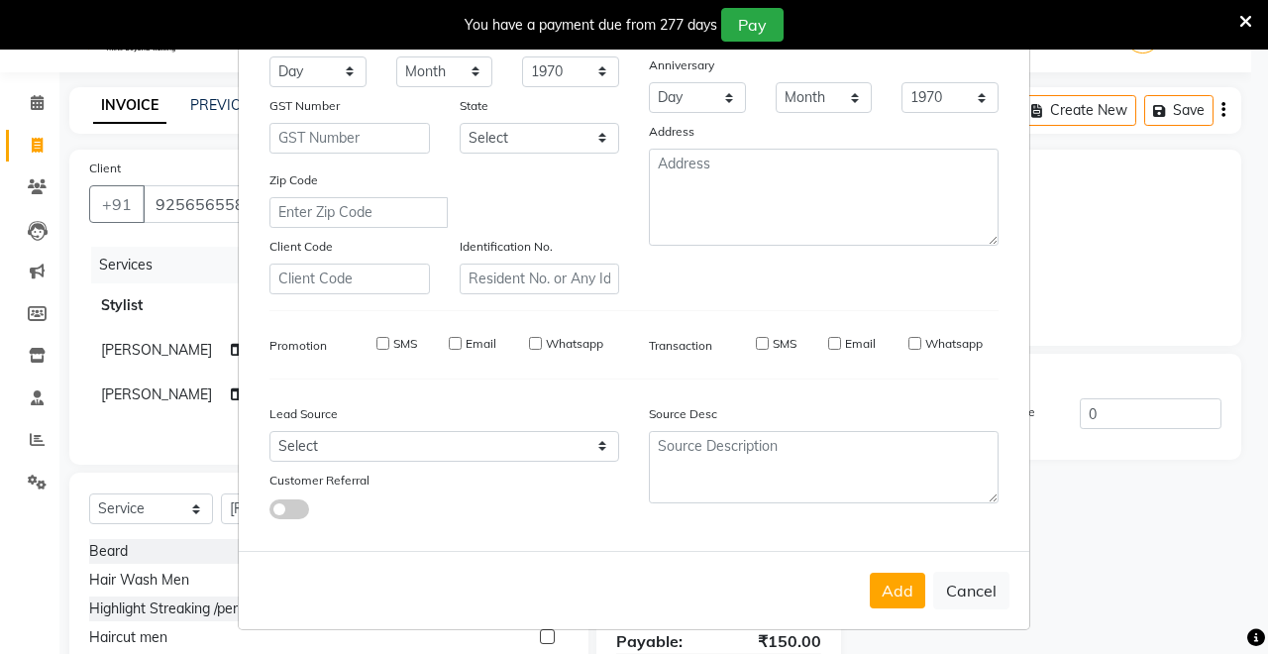
select select
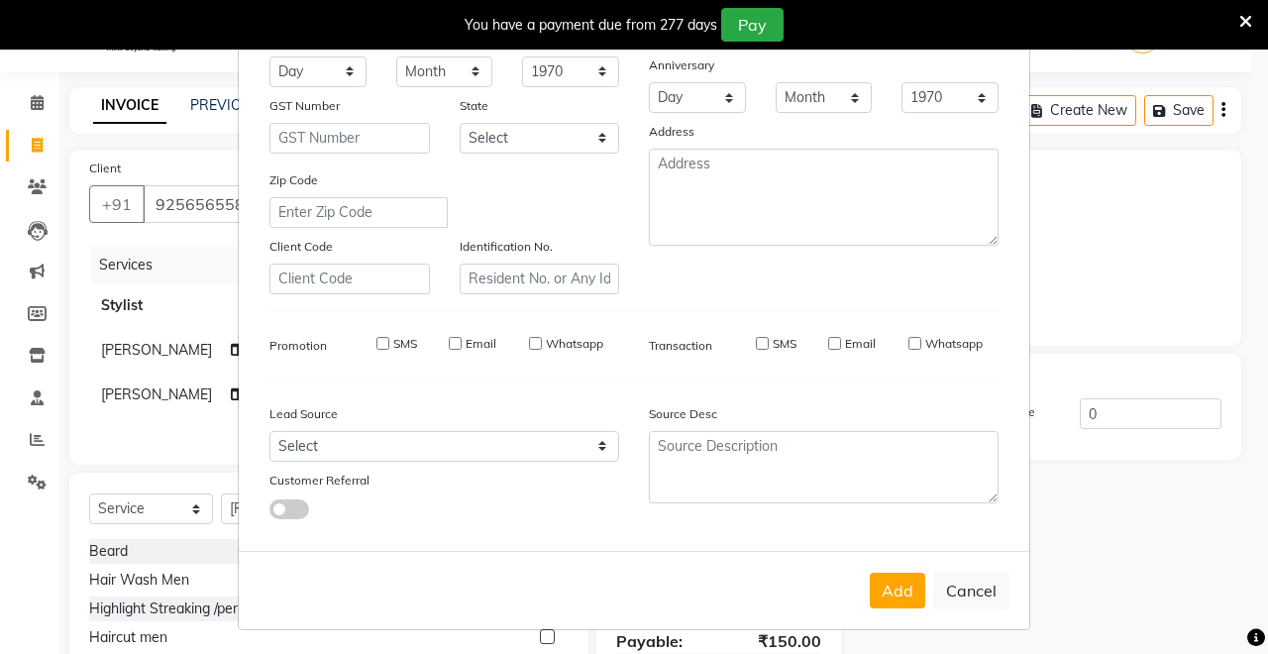
select select
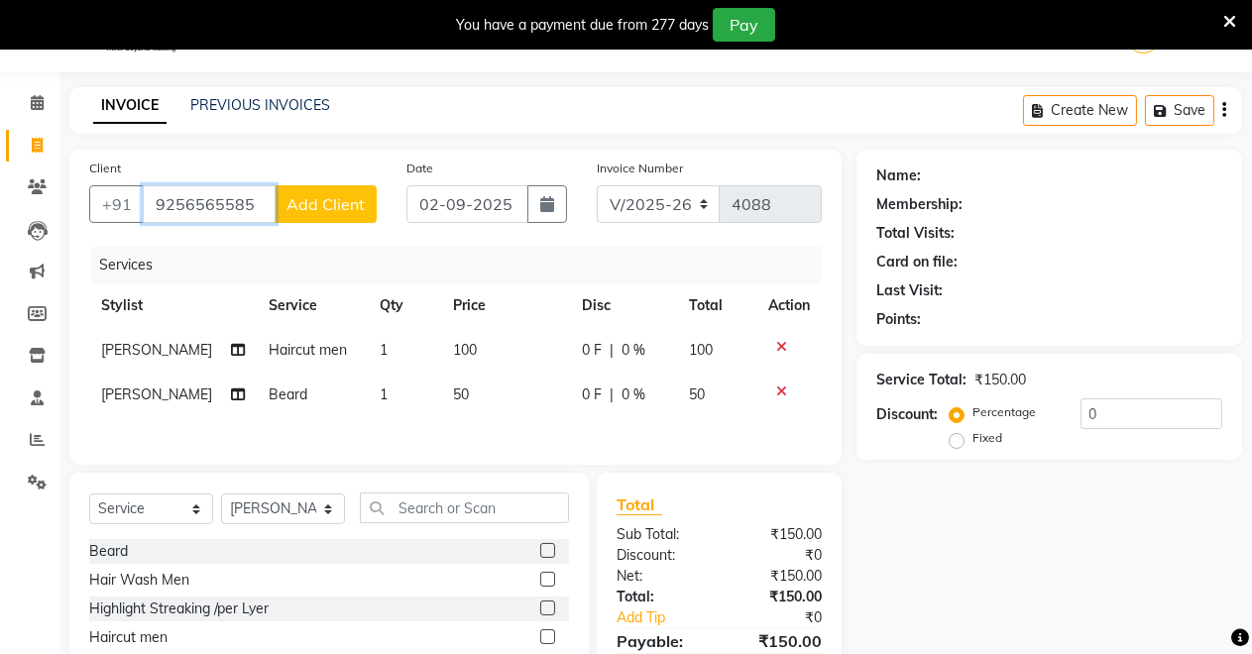
click at [262, 198] on input "9256565585" at bounding box center [209, 204] width 133 height 38
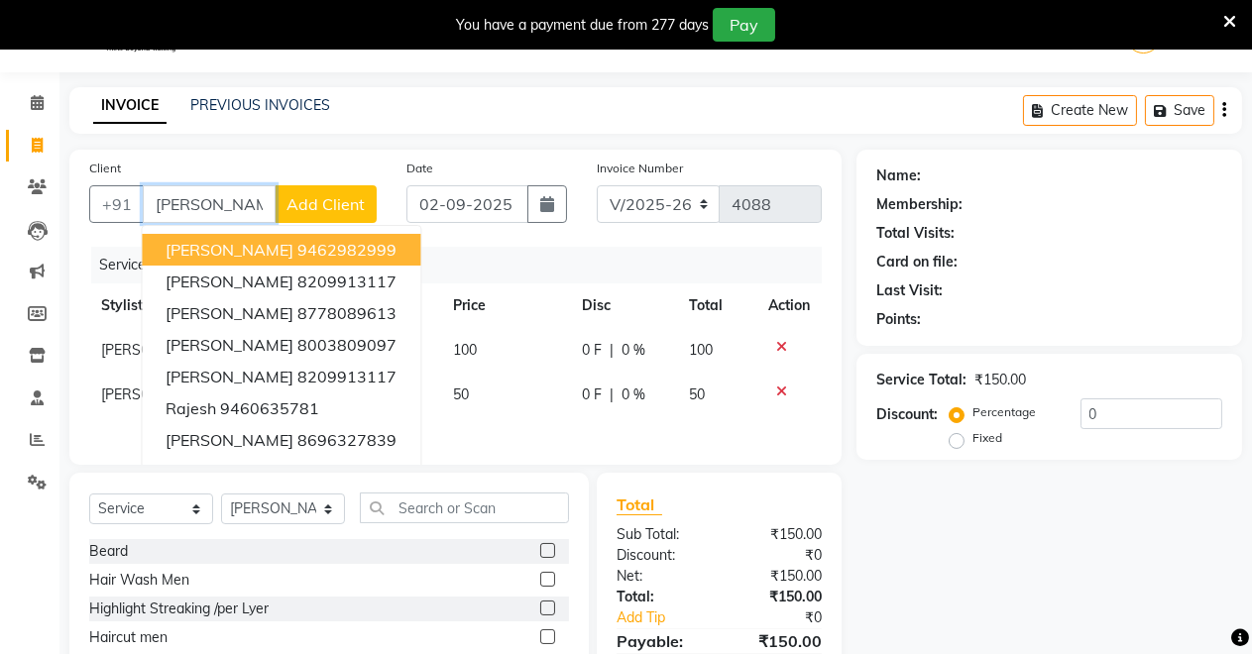
click at [281, 238] on button "Rajesh 9462982999" at bounding box center [281, 250] width 278 height 32
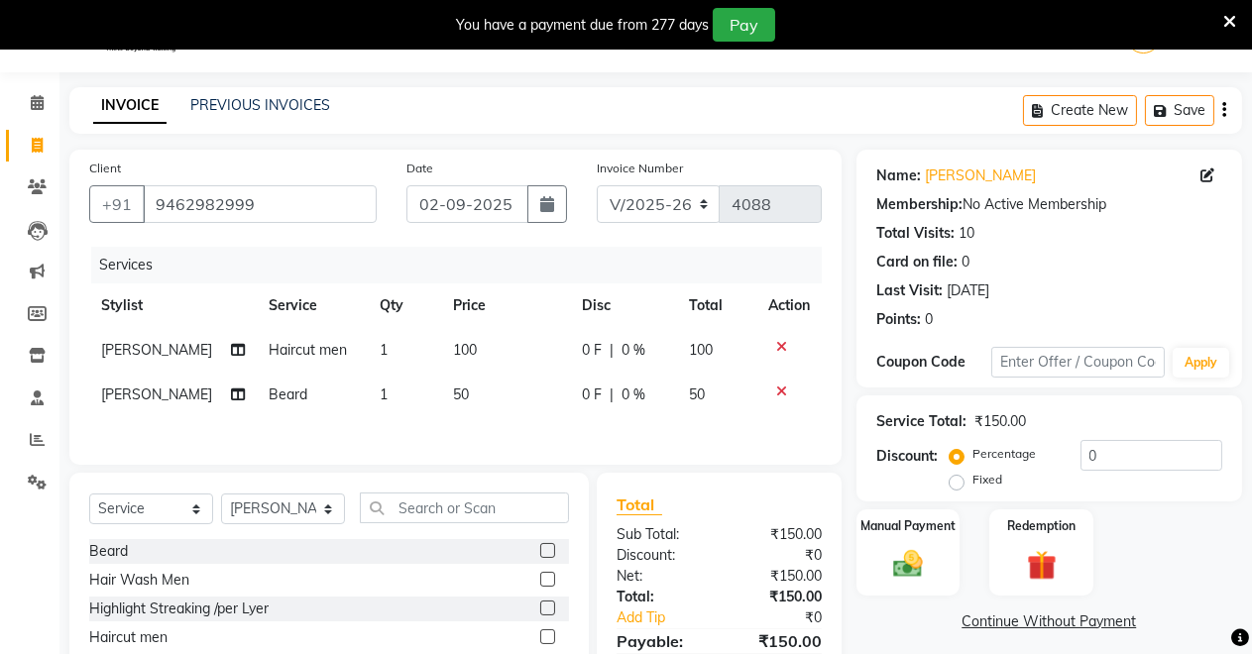
scroll to position [193, 0]
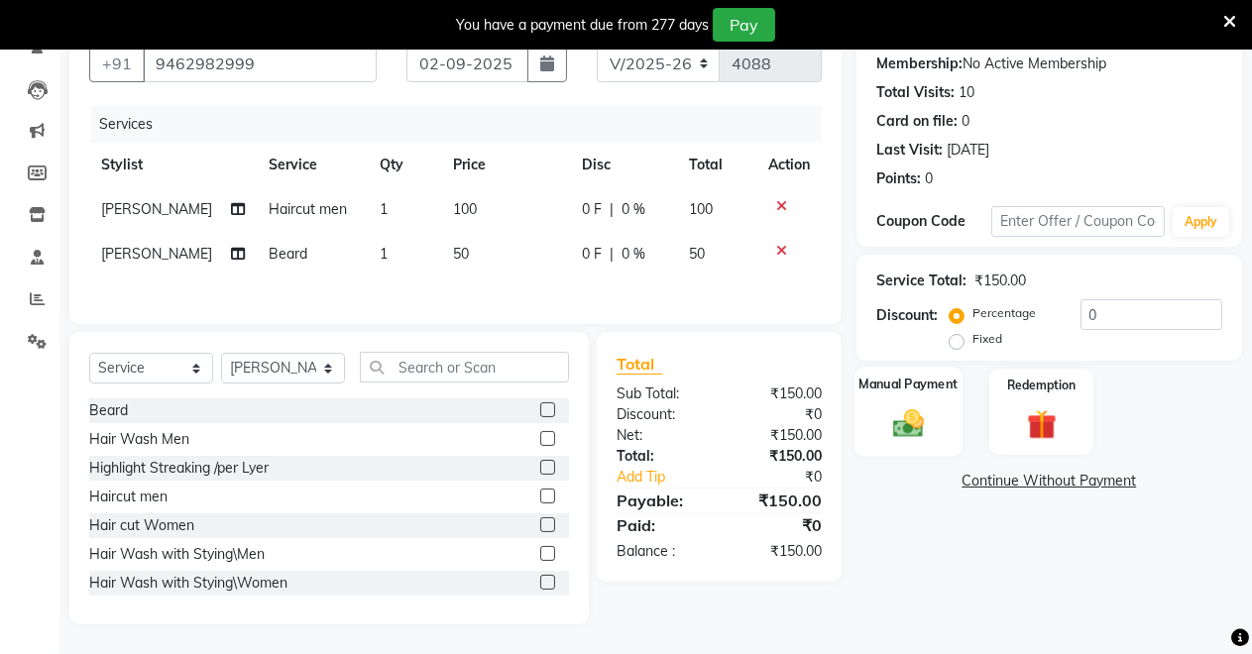
drag, startPoint x: 907, startPoint y: 396, endPoint x: 914, endPoint y: 413, distance: 18.2
click at [912, 406] on div "Manual Payment" at bounding box center [908, 412] width 108 height 90
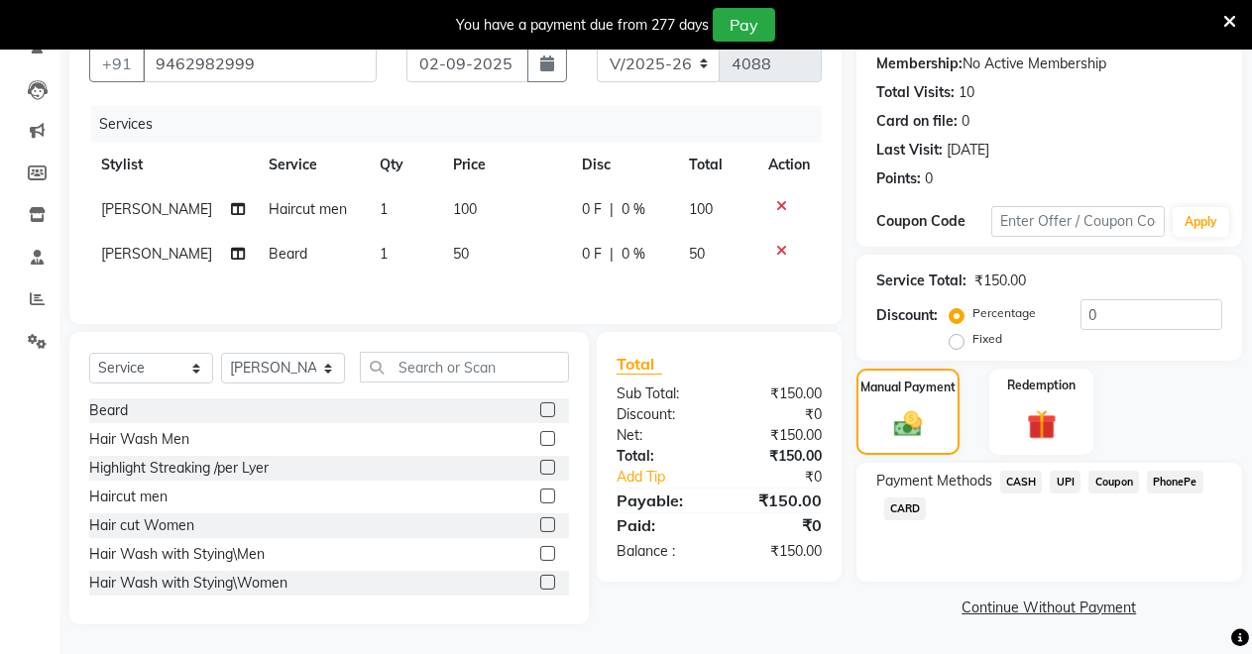
click at [1019, 479] on span "CASH" at bounding box center [1021, 482] width 43 height 23
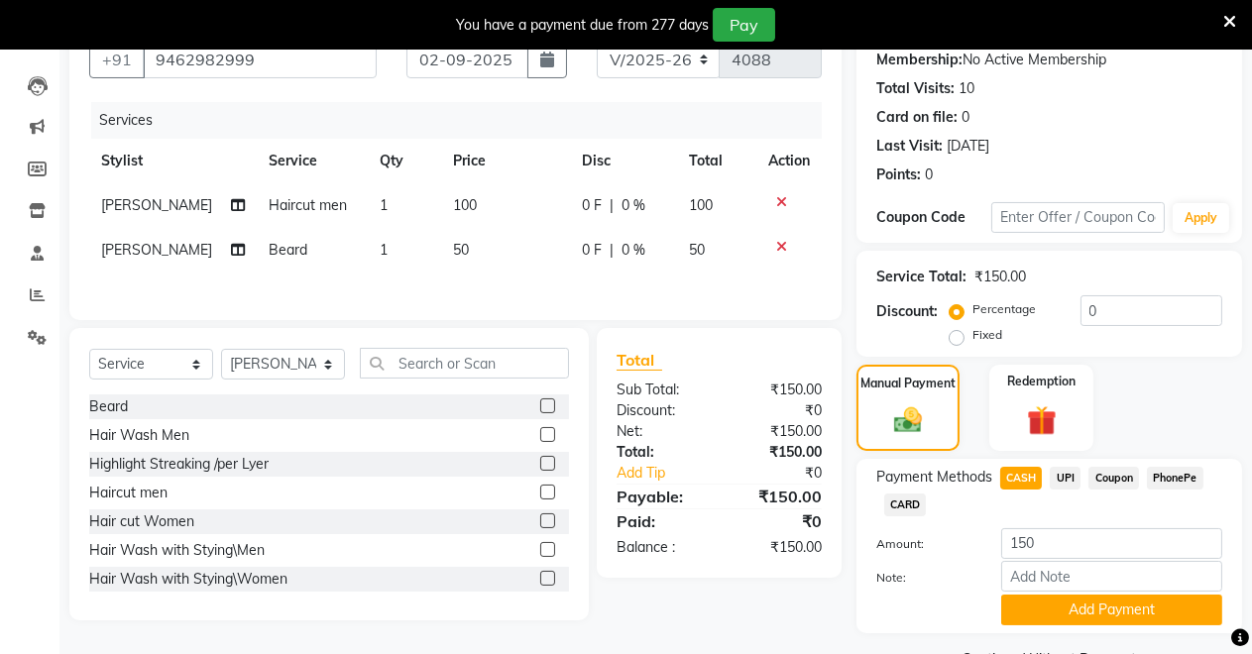
scroll to position [243, 0]
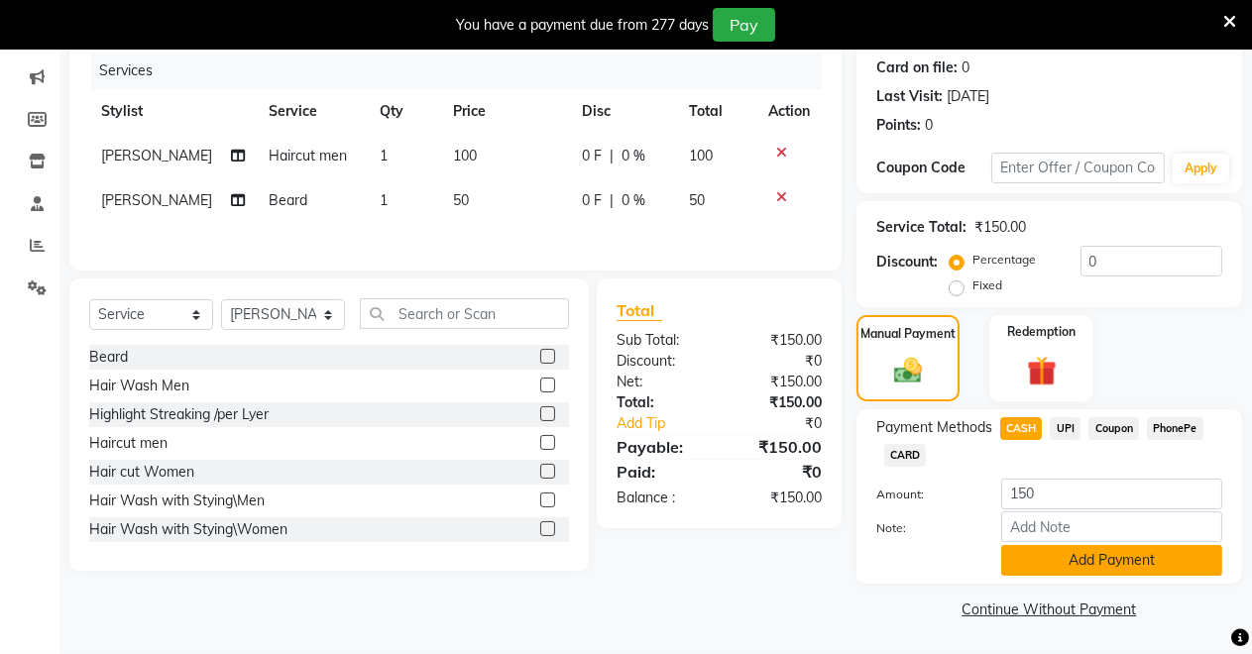
click at [1035, 557] on button "Add Payment" at bounding box center [1111, 560] width 221 height 31
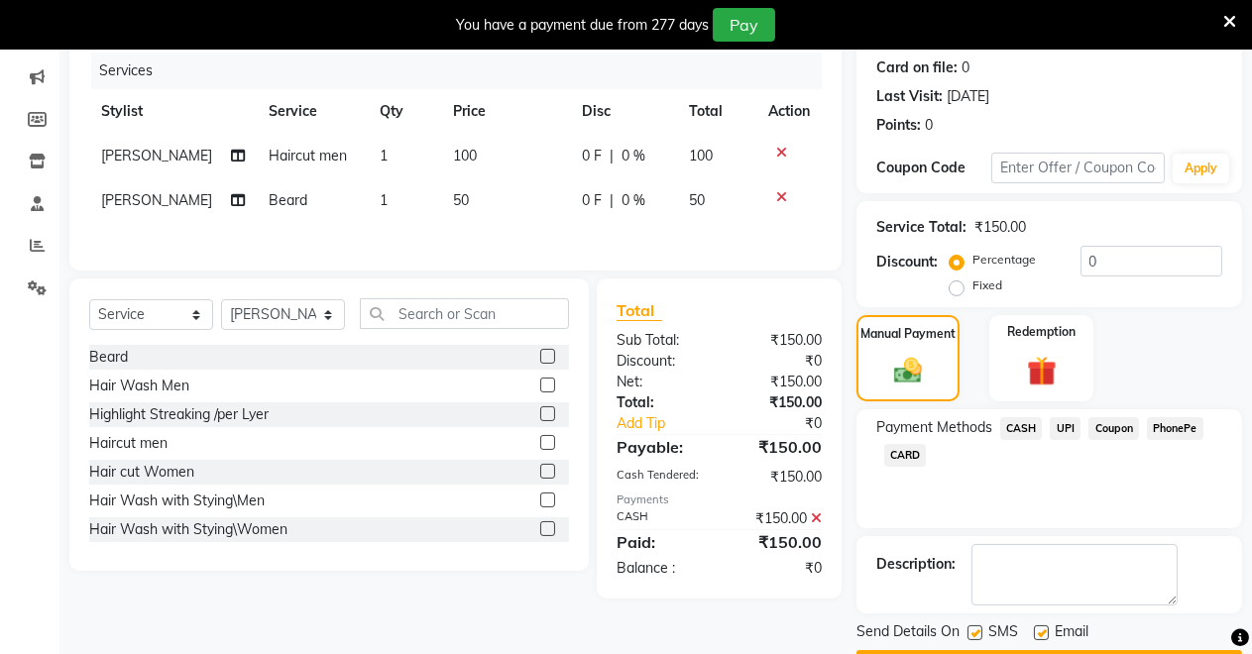
scroll to position [299, 0]
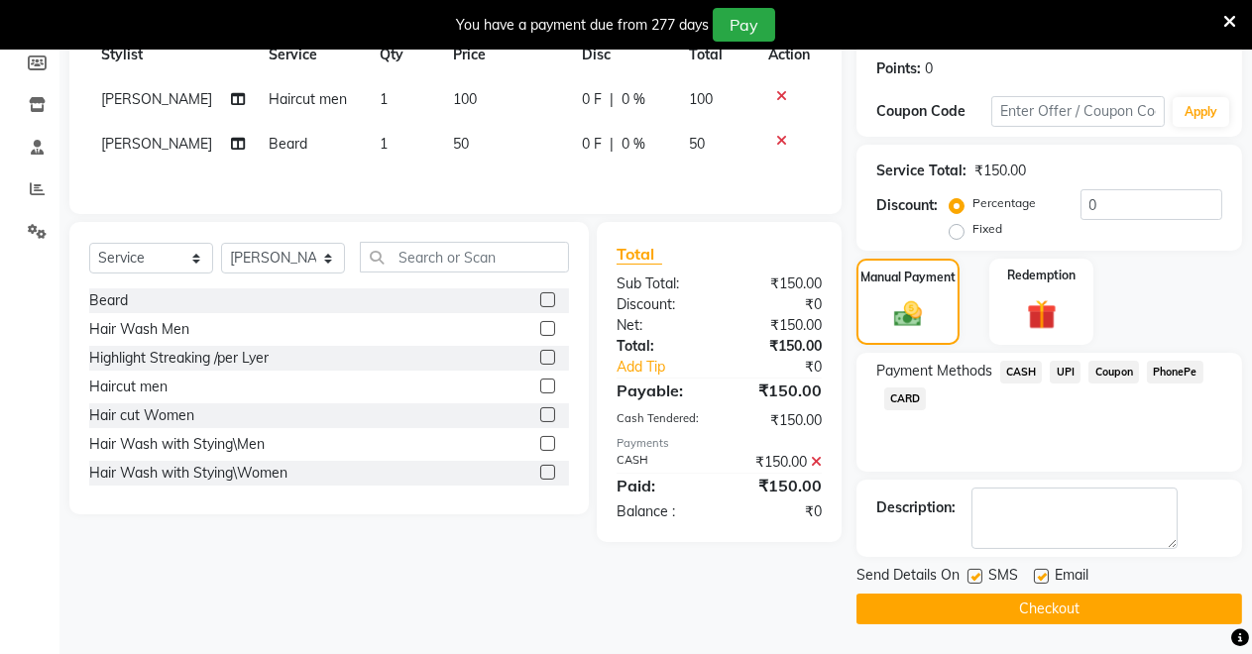
click at [1038, 603] on button "Checkout" at bounding box center [1048, 609] width 385 height 31
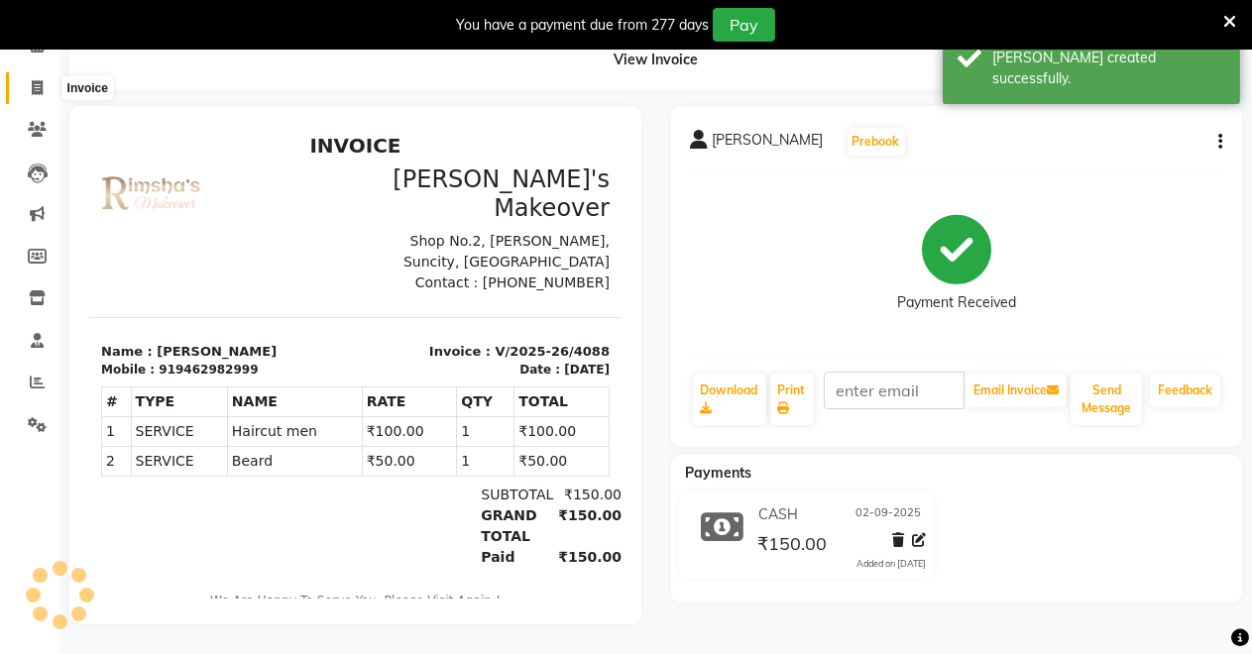
click at [32, 80] on icon at bounding box center [37, 87] width 11 height 15
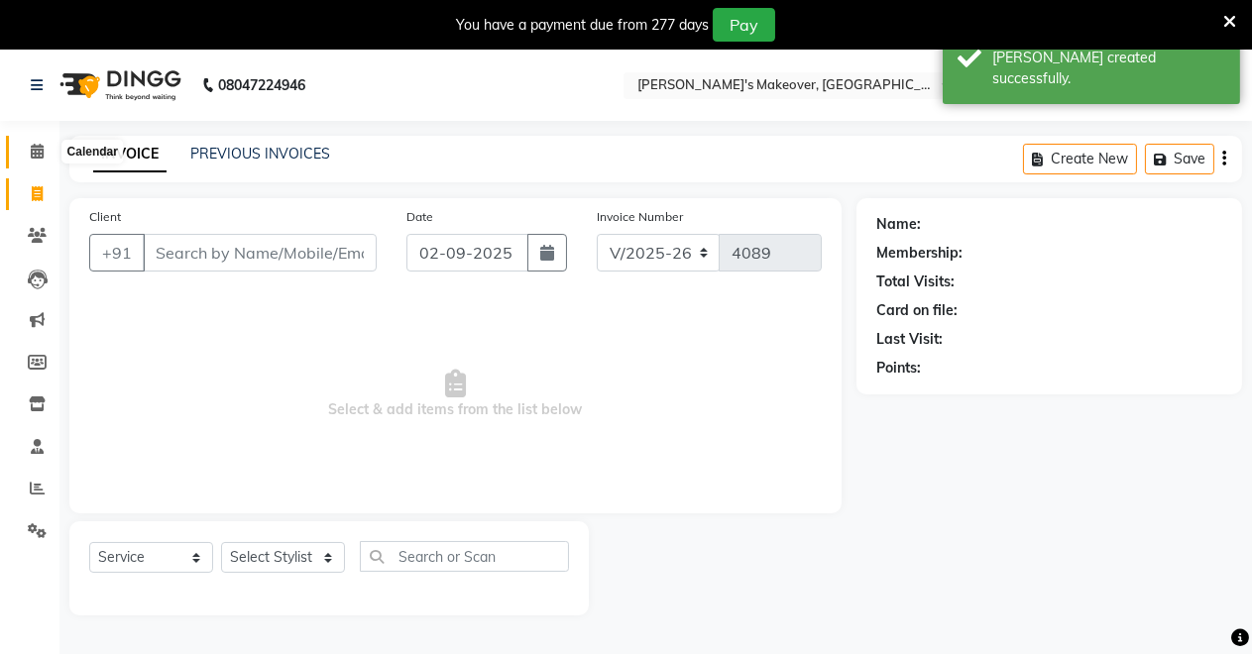
click at [50, 156] on span at bounding box center [37, 152] width 35 height 23
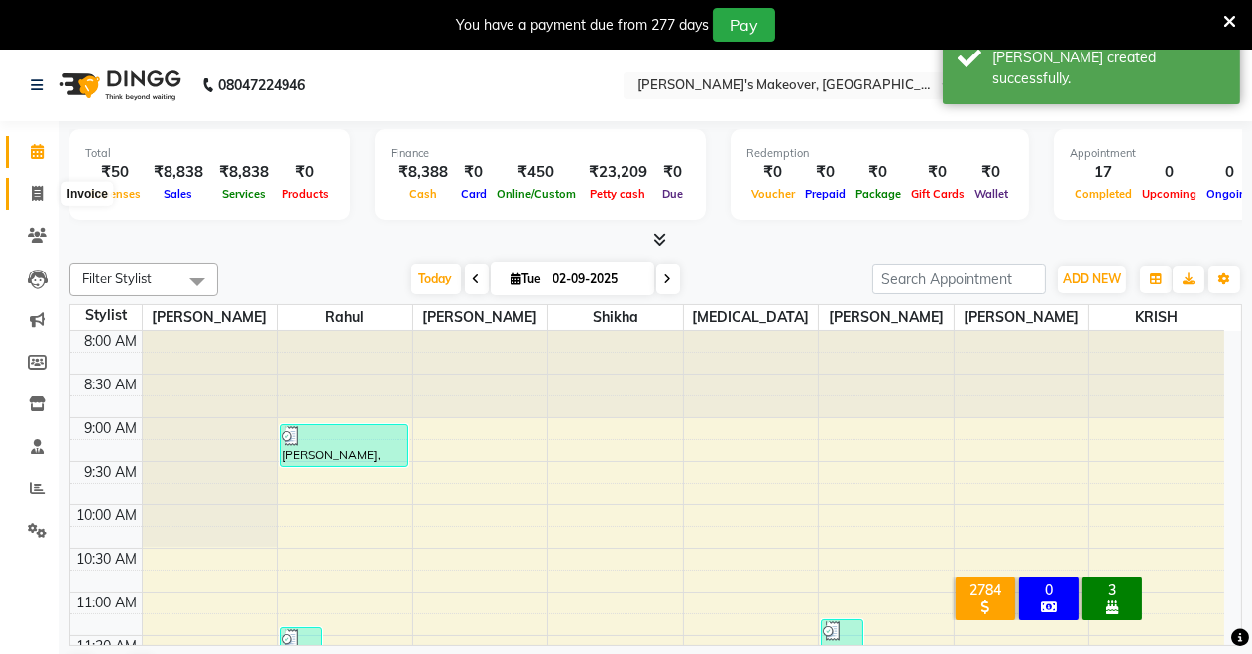
click at [35, 186] on icon at bounding box center [37, 193] width 11 height 15
